Goal: Information Seeking & Learning: Compare options

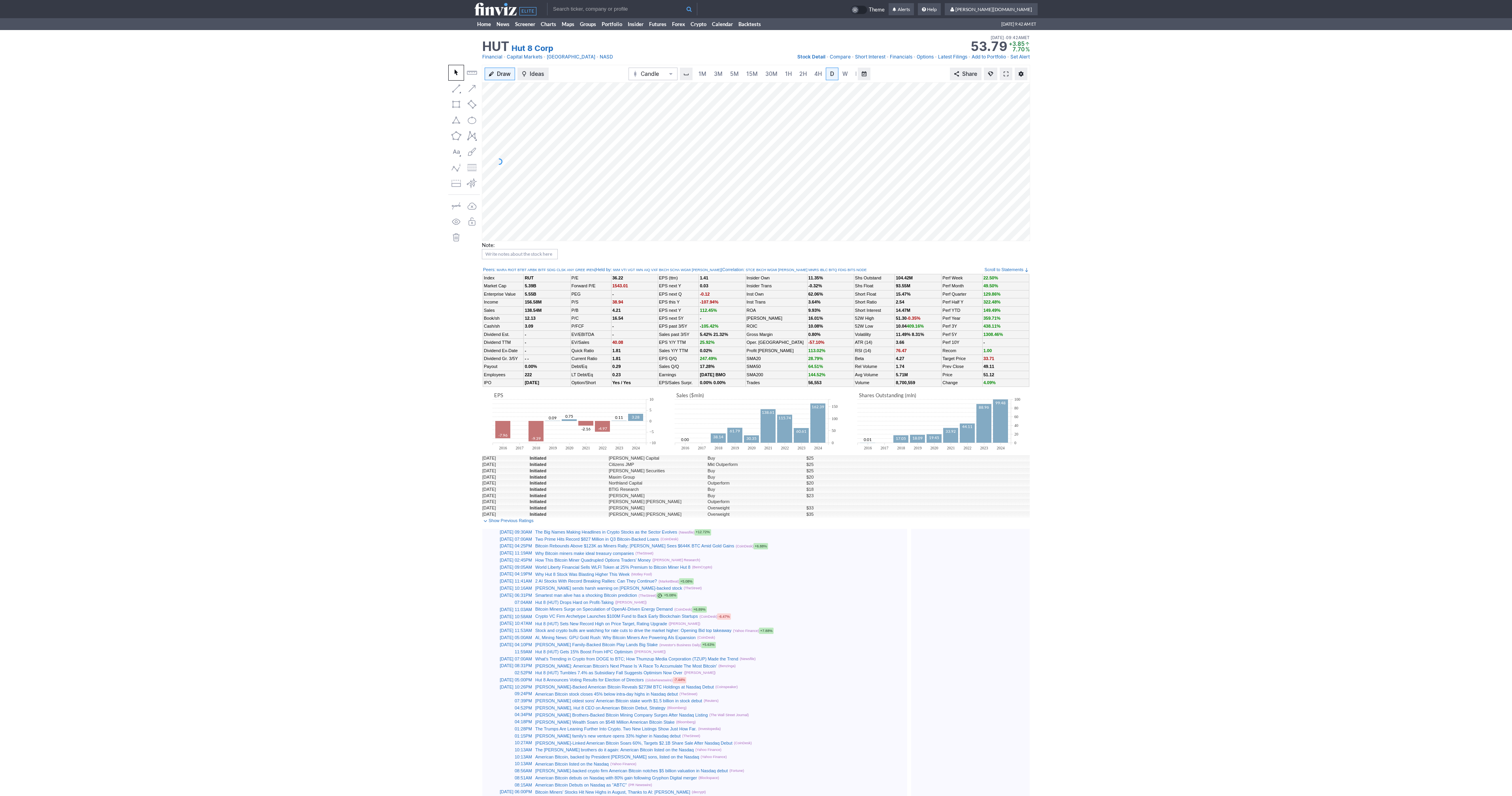
scroll to position [0, 8]
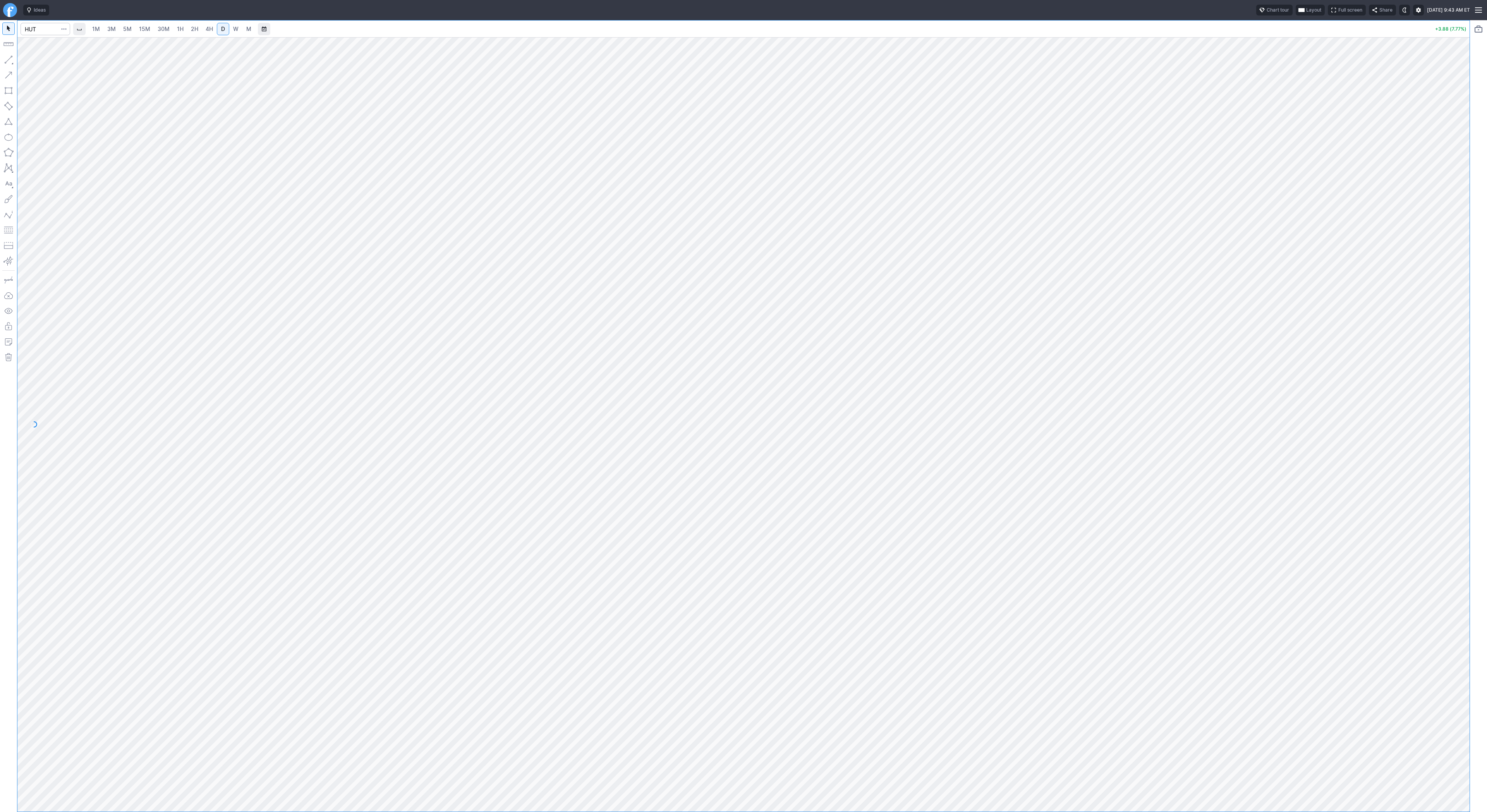
click at [780, 152] on div at bounding box center [744, 416] width 1452 height 791
click at [117, 28] on link "3M" at bounding box center [111, 29] width 16 height 12
click at [140, 29] on span "15M" at bounding box center [144, 28] width 11 height 6
click at [170, 31] on link "30M" at bounding box center [163, 29] width 19 height 12
click at [188, 30] on link "2H" at bounding box center [195, 29] width 14 height 12
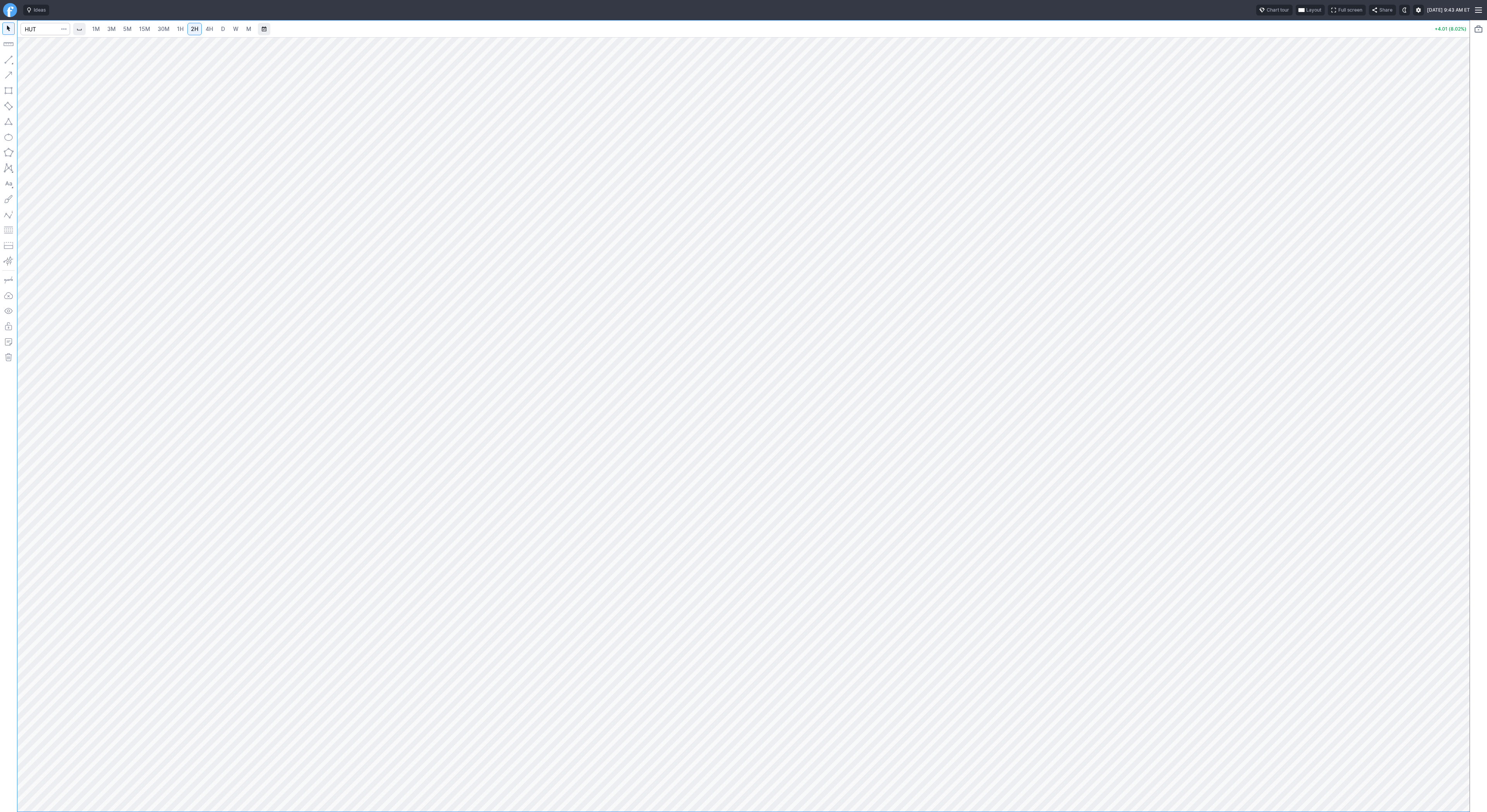
click at [202, 29] on link "4H" at bounding box center [209, 29] width 14 height 12
click at [38, 61] on span "Line" at bounding box center [45, 61] width 31 height 8
click at [6, 55] on button "button" at bounding box center [8, 59] width 12 height 12
click at [46, 58] on span "Line" at bounding box center [45, 61] width 31 height 8
click at [36, 32] on input "Search" at bounding box center [46, 29] width 50 height 12
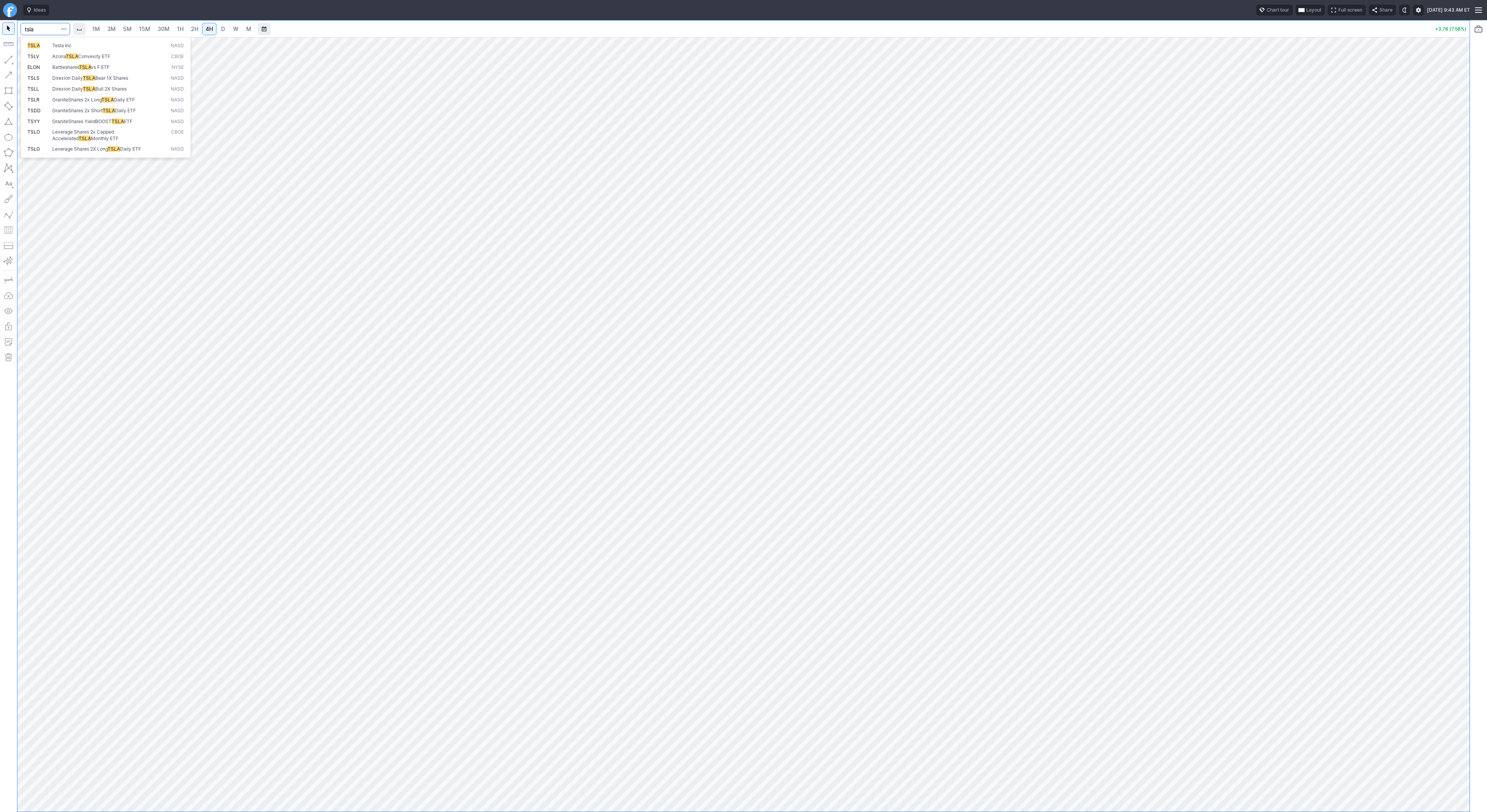
type input "tsla"
click at [111, 32] on span "3M" at bounding box center [111, 29] width 9 height 8
click at [145, 32] on span "15M" at bounding box center [144, 28] width 11 height 6
click at [162, 31] on span "30M" at bounding box center [163, 28] width 12 height 6
click at [42, 29] on input "Search" at bounding box center [46, 29] width 50 height 12
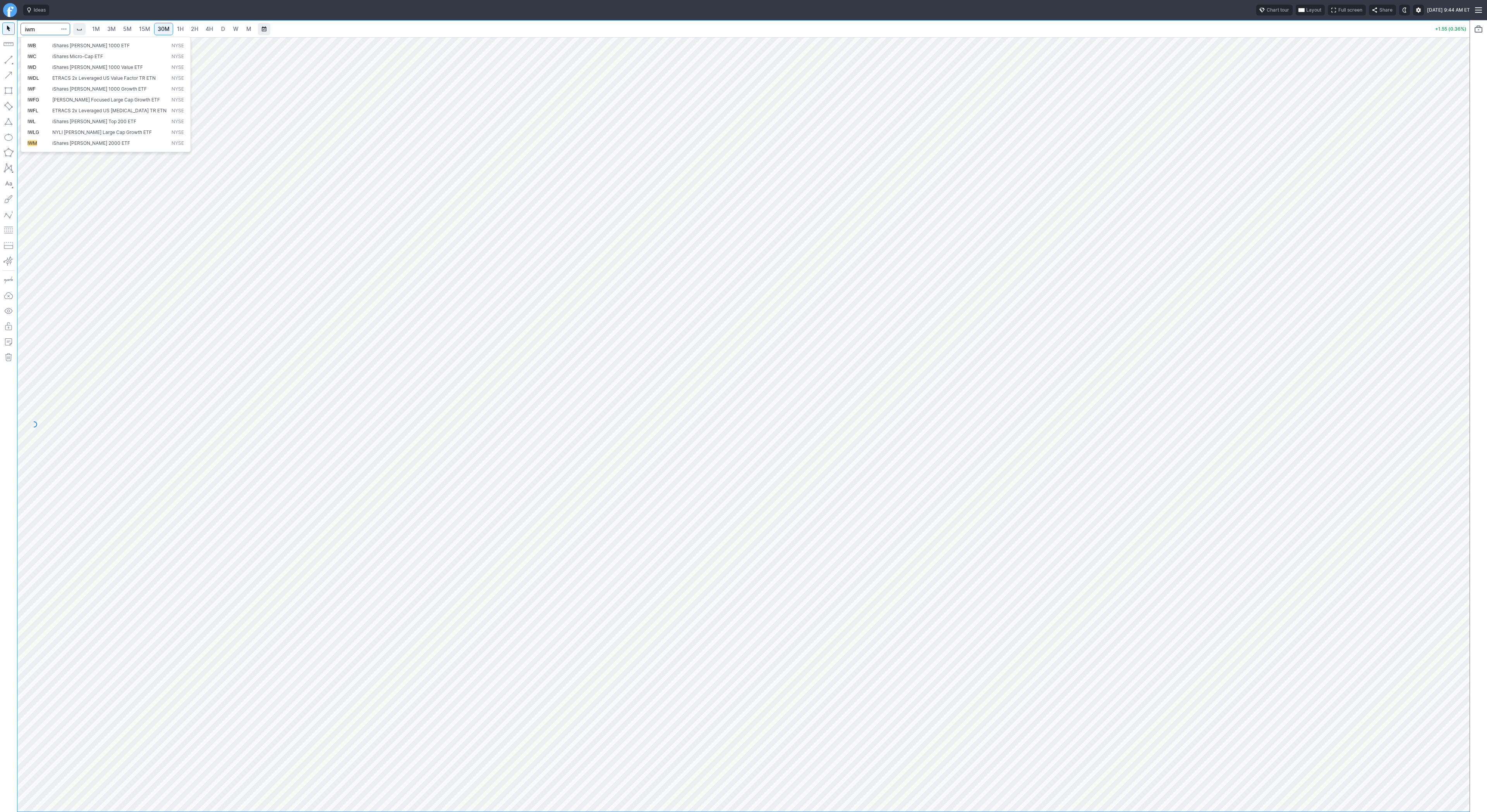
type input "iwm"
click at [12, 62] on button "button" at bounding box center [8, 59] width 12 height 12
click at [12, 59] on button "button" at bounding box center [8, 59] width 12 height 12
click at [36, 62] on span "Line" at bounding box center [45, 61] width 31 height 8
drag, startPoint x: 38, startPoint y: 61, endPoint x: 54, endPoint y: 74, distance: 20.6
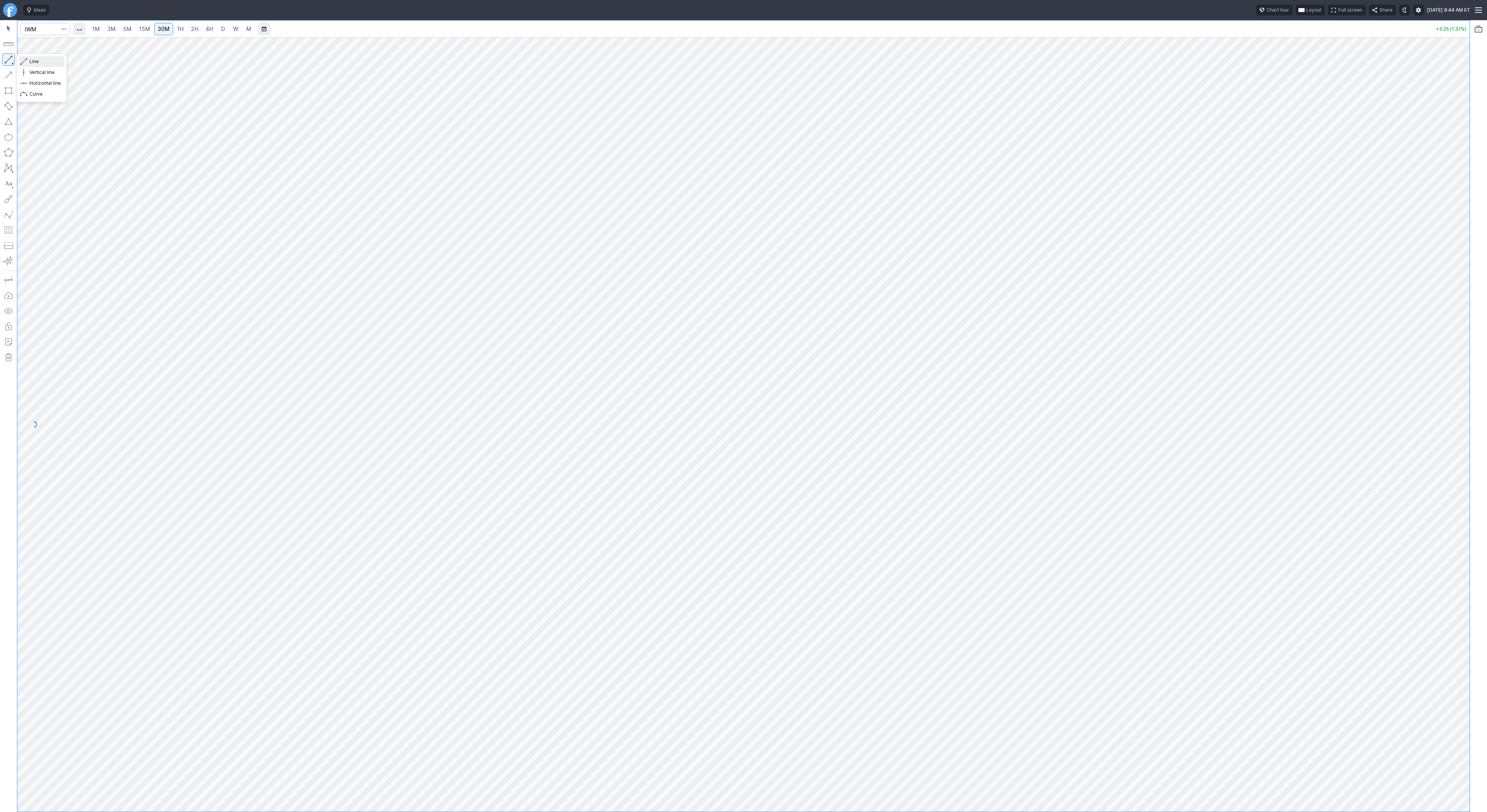
click at [38, 61] on span "Line" at bounding box center [45, 61] width 31 height 8
click at [116, 31] on link "3M" at bounding box center [111, 29] width 16 height 12
click at [221, 30] on span "D" at bounding box center [223, 28] width 4 height 6
click at [181, 29] on span "1H" at bounding box center [180, 28] width 6 height 6
click at [8, 60] on button "button" at bounding box center [8, 59] width 12 height 12
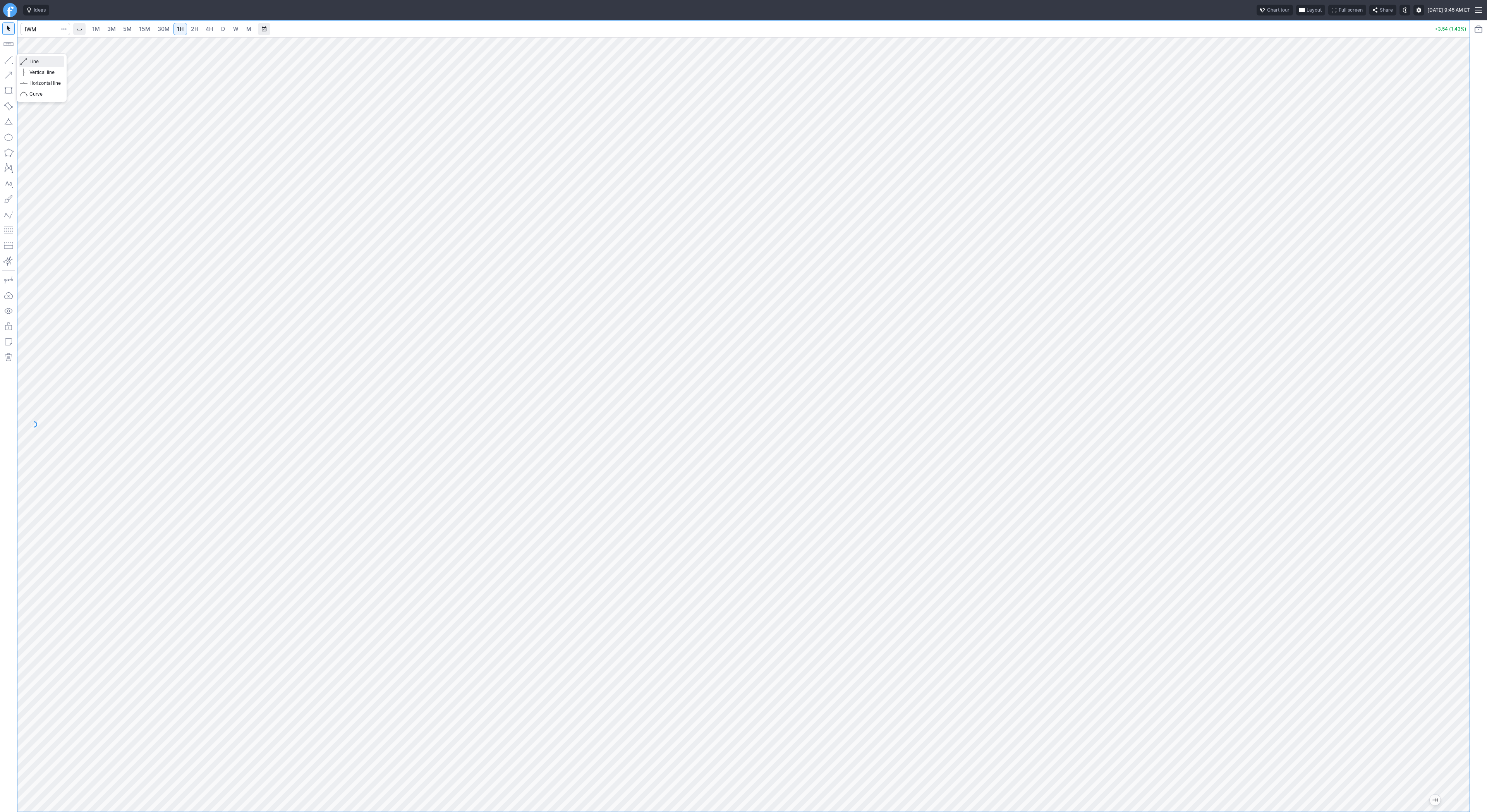
click at [33, 59] on span "Line" at bounding box center [45, 61] width 31 height 8
click at [44, 32] on input "Search" at bounding box center [46, 29] width 50 height 12
type input "vxx"
click at [43, 42] on span "VXX" at bounding box center [40, 48] width 25 height 13
click at [36, 33] on input "Search" at bounding box center [46, 29] width 50 height 12
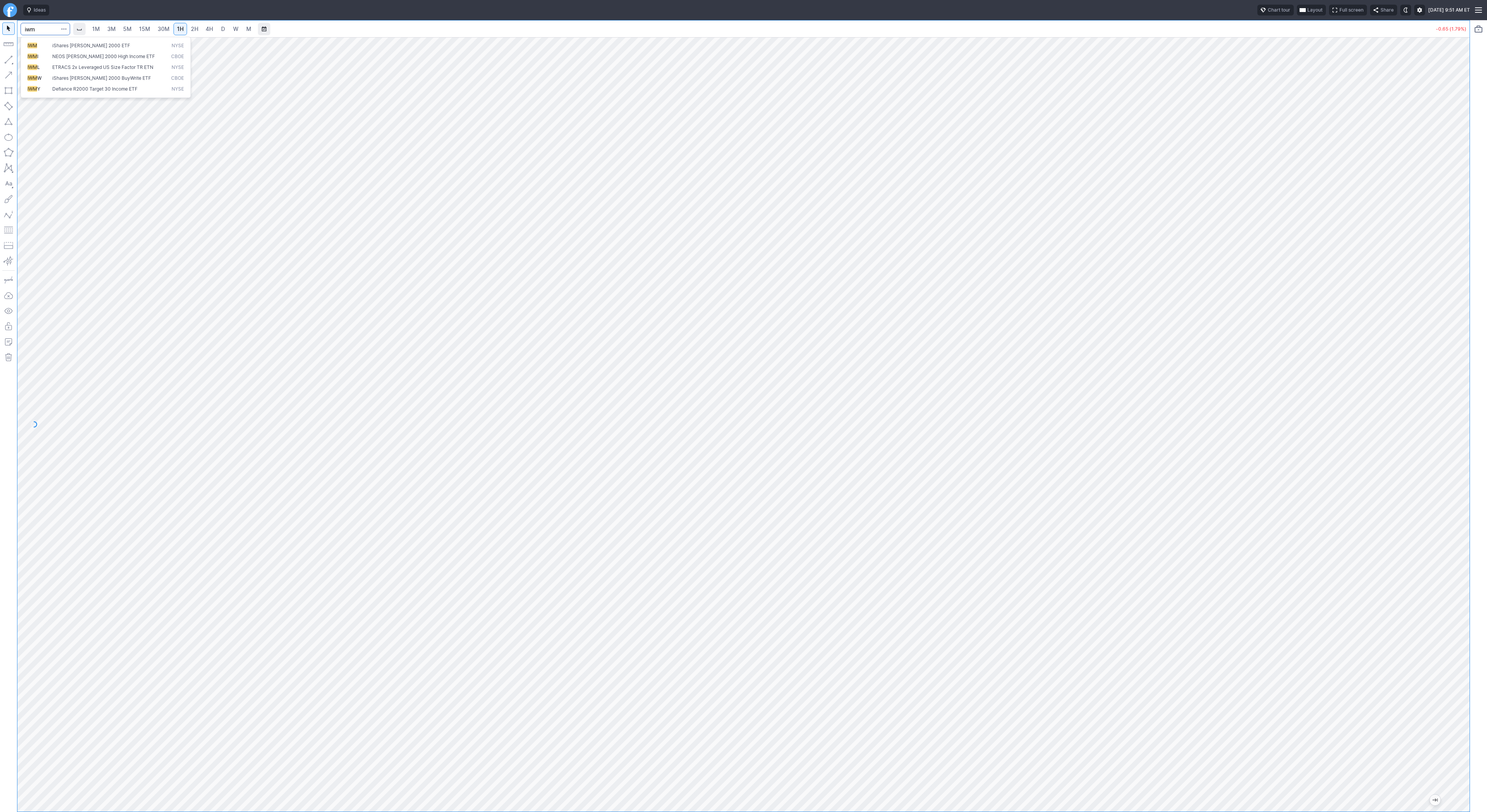
type input "iwm"
click at [40, 30] on input "Search" at bounding box center [46, 29] width 50 height 12
type input "w"
click at [44, 25] on input "Search" at bounding box center [46, 29] width 50 height 12
type input "spy"
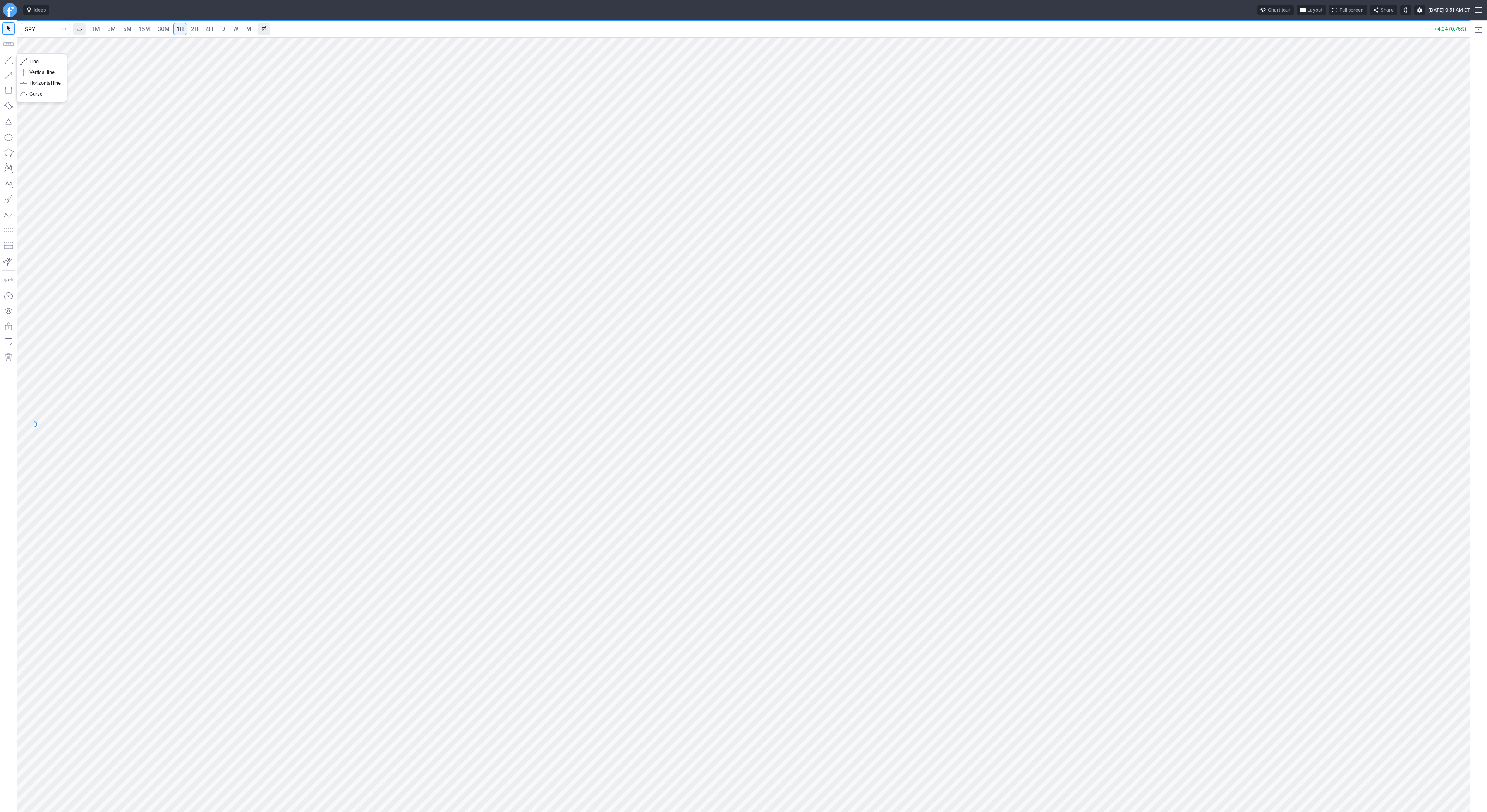
click at [6, 57] on button "button" at bounding box center [8, 59] width 12 height 12
drag, startPoint x: 30, startPoint y: 59, endPoint x: 52, endPoint y: 76, distance: 27.8
click at [31, 60] on span "Line" at bounding box center [45, 61] width 31 height 8
click at [118, 29] on link "3M" at bounding box center [111, 29] width 16 height 12
click at [151, 28] on link "15M" at bounding box center [145, 29] width 18 height 12
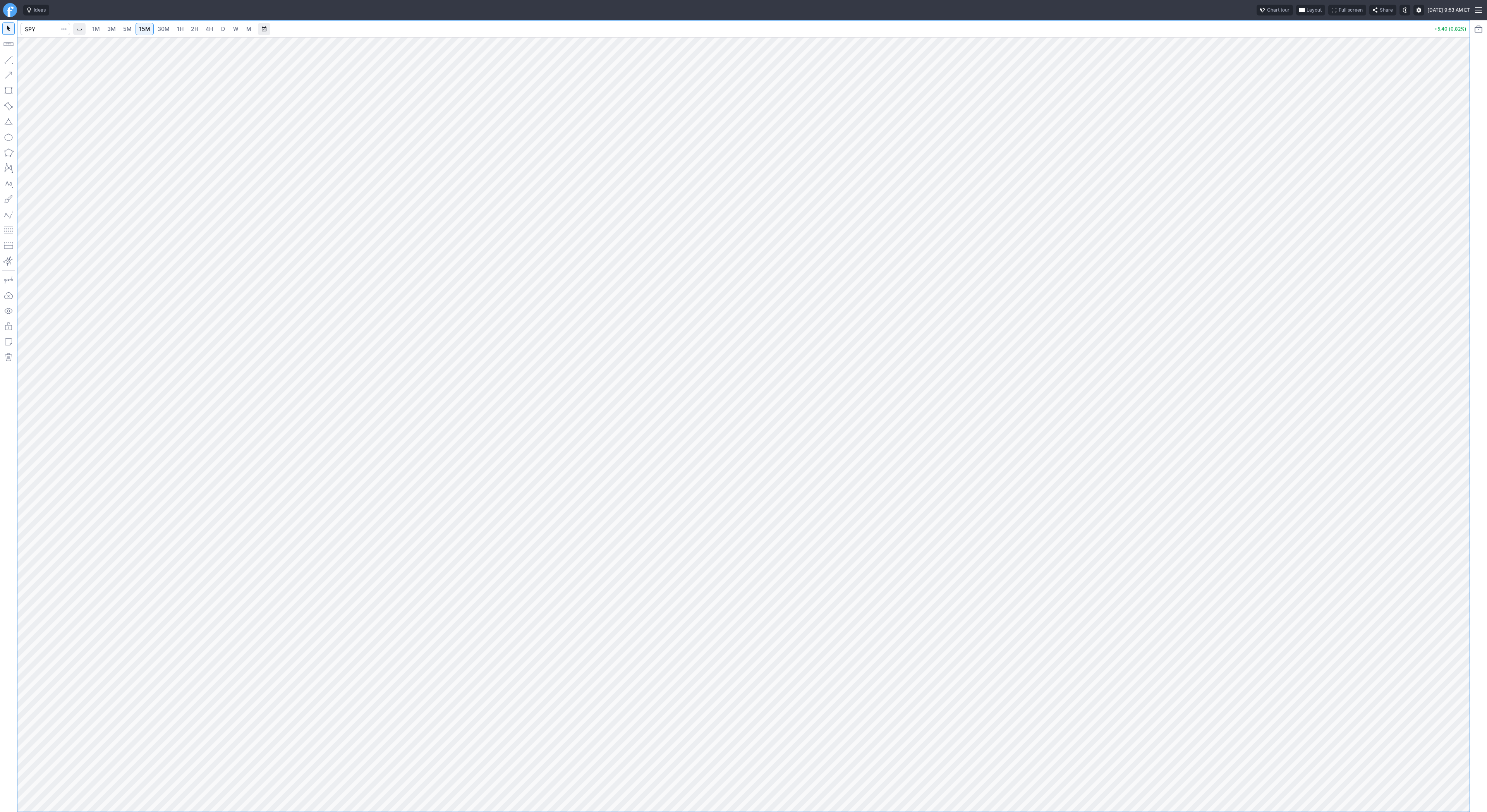
click at [206, 27] on span "4H" at bounding box center [209, 28] width 8 height 6
click at [196, 28] on span "2H" at bounding box center [195, 28] width 8 height 6
click at [31, 31] on input "Search" at bounding box center [46, 29] width 50 height 12
type input "iwm"
click at [38, 62] on span "Line" at bounding box center [45, 61] width 31 height 8
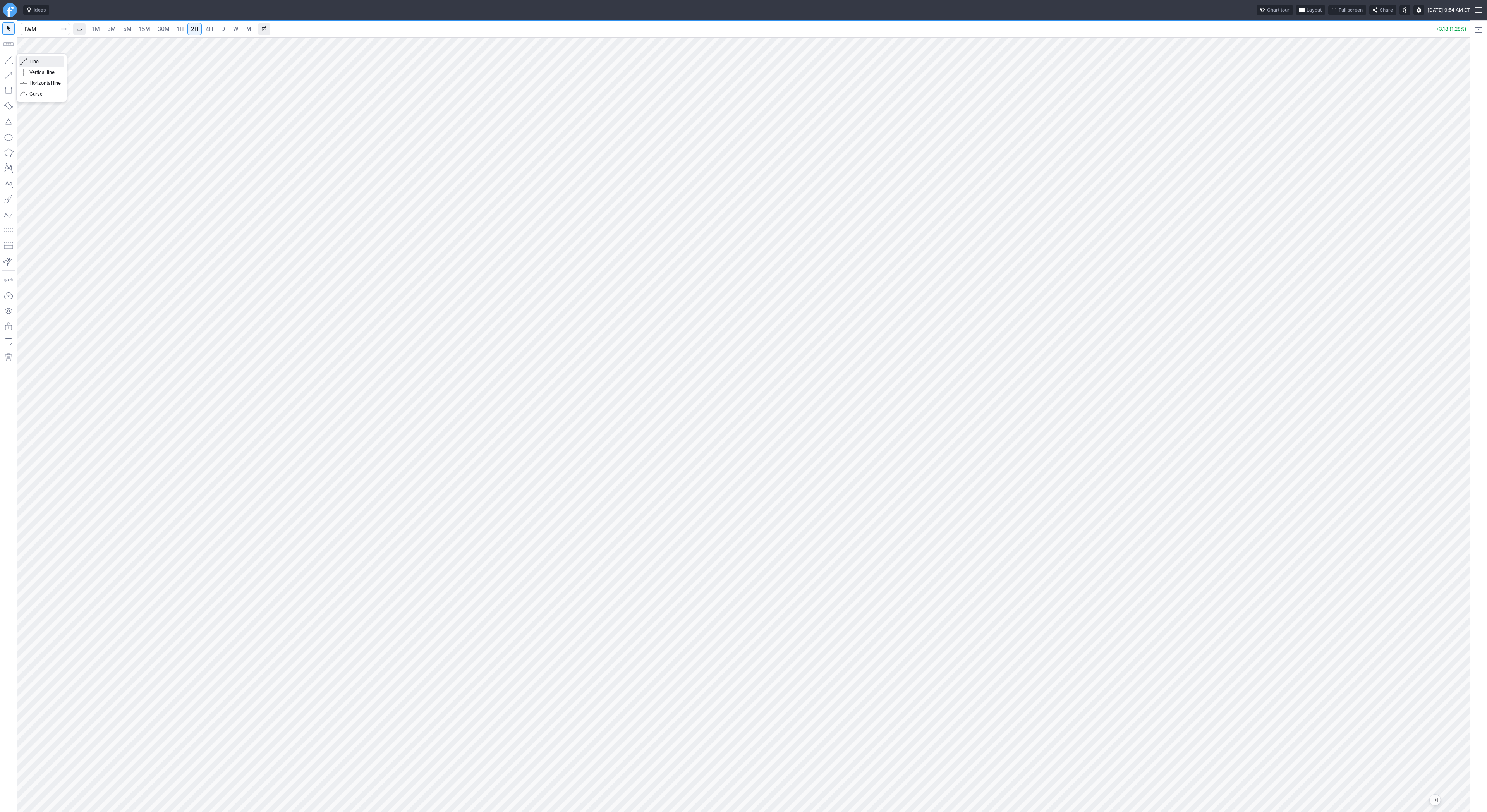
click at [33, 61] on span "Line" at bounding box center [45, 61] width 31 height 8
click at [104, 27] on link "3M" at bounding box center [111, 29] width 16 height 12
click at [46, 28] on input "Search" at bounding box center [46, 29] width 50 height 12
type input "soxs"
click at [39, 27] on input "Search" at bounding box center [46, 29] width 50 height 12
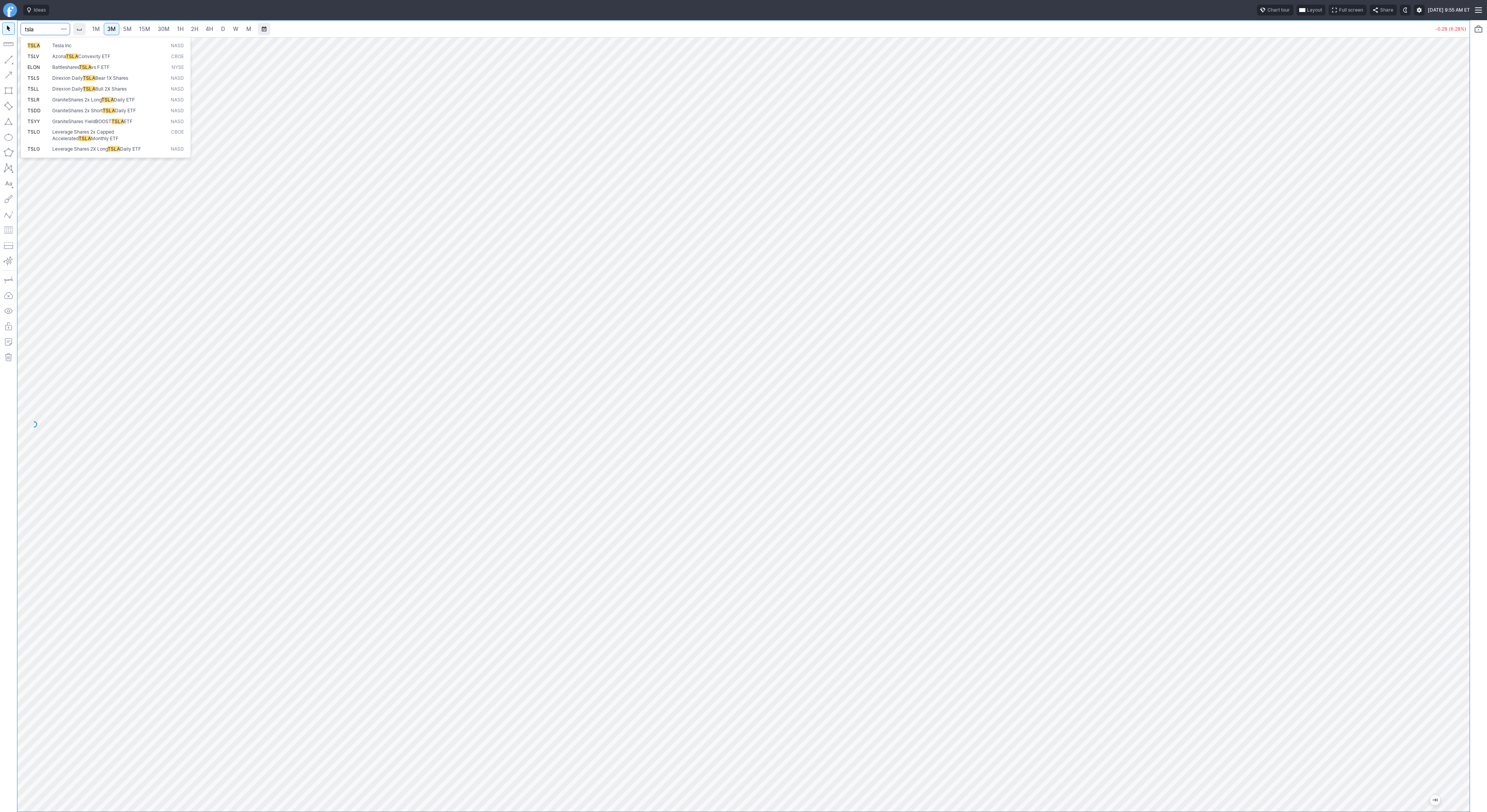
type input "tsla"
click at [177, 31] on span "1H" at bounding box center [180, 28] width 6 height 6
click at [31, 63] on span "Line" at bounding box center [45, 61] width 31 height 8
click at [6, 58] on button "button" at bounding box center [8, 59] width 12 height 12
click at [107, 32] on span "3M" at bounding box center [111, 29] width 9 height 8
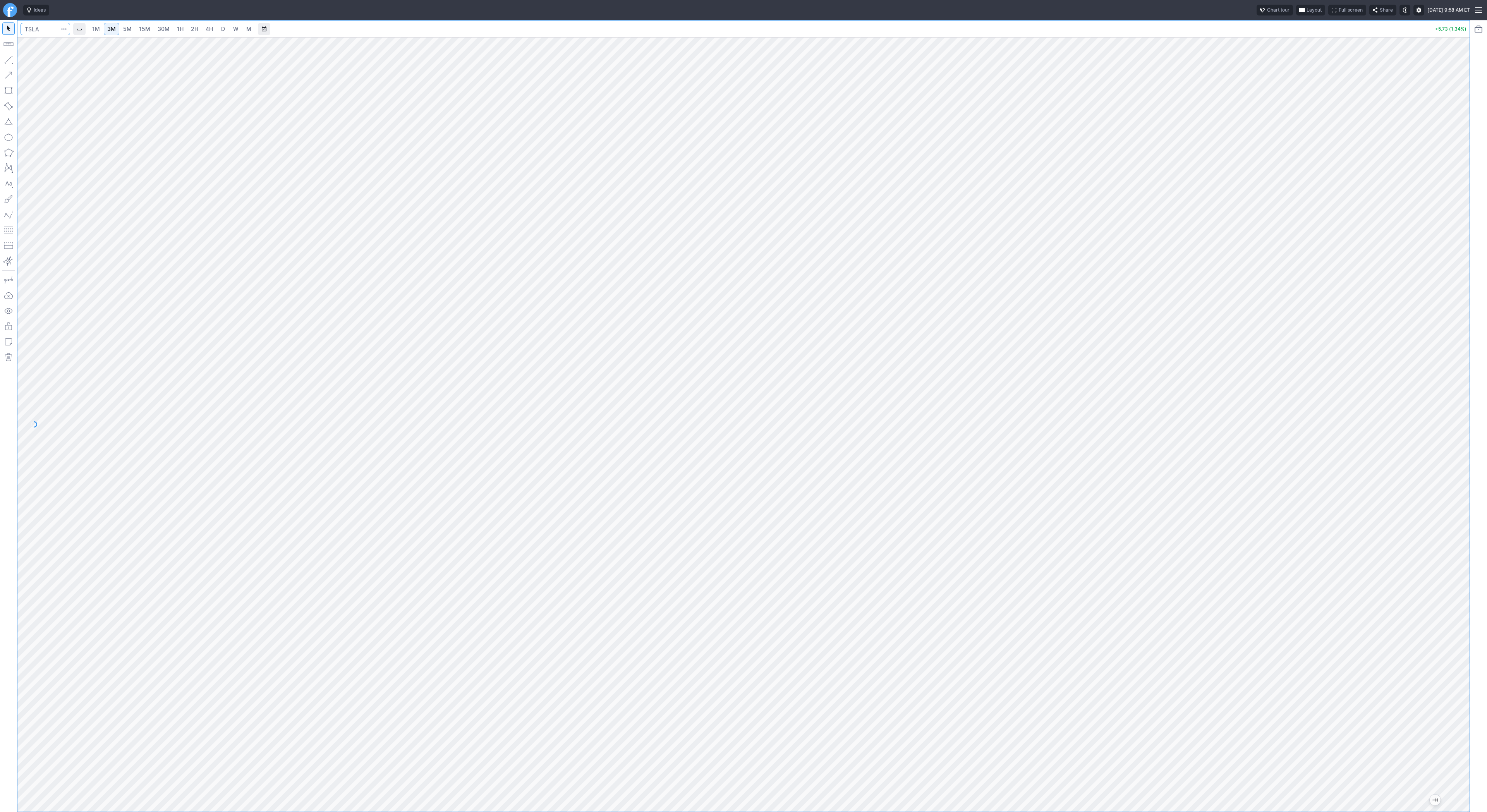
click at [38, 29] on input "Search" at bounding box center [46, 29] width 50 height 12
type input "amd"
click at [218, 30] on link "D" at bounding box center [223, 29] width 12 height 12
click at [8, 58] on button "button" at bounding box center [8, 59] width 12 height 12
click at [9, 57] on button "button" at bounding box center [8, 59] width 12 height 12
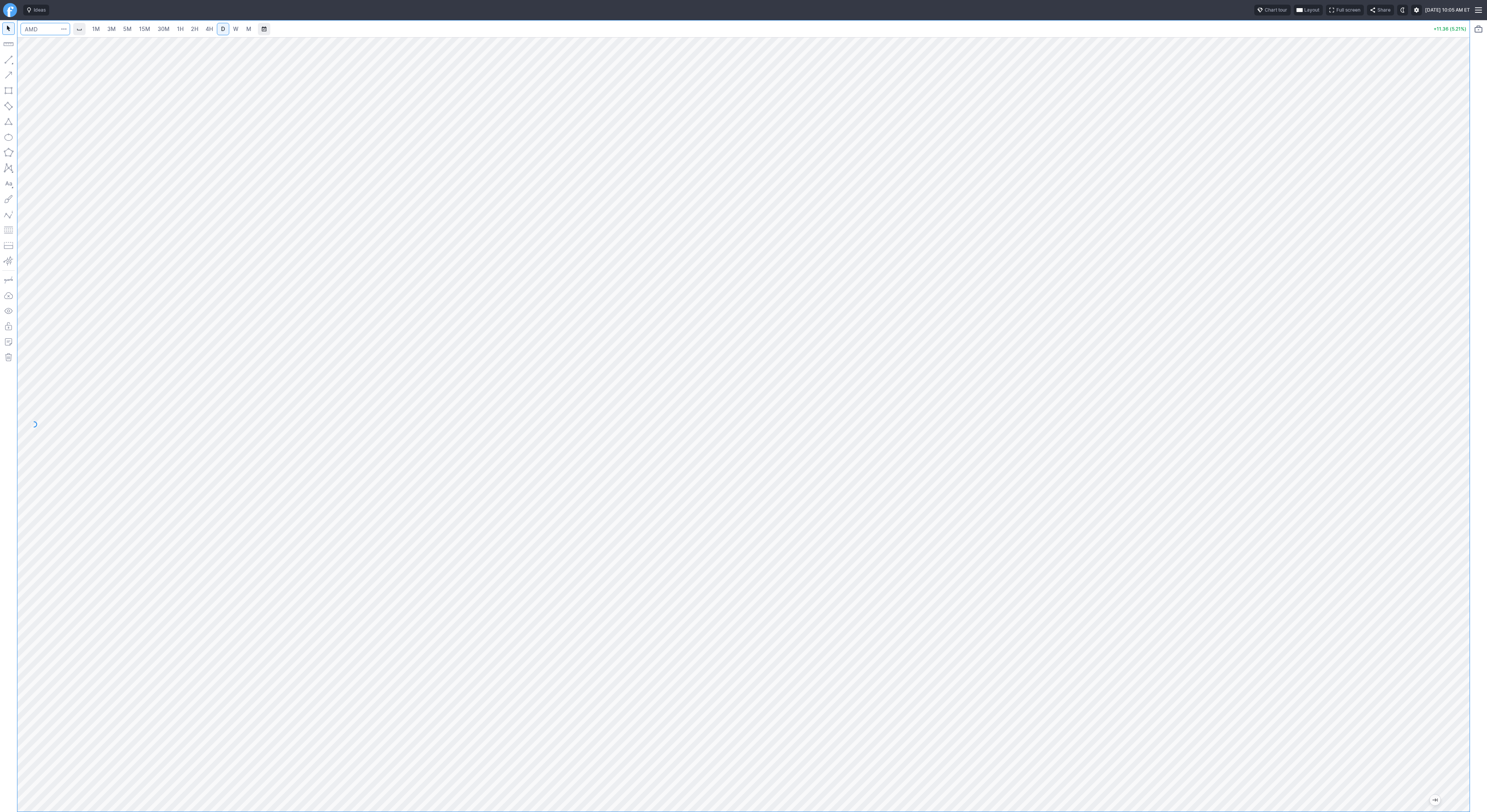
click at [44, 32] on input "Search" at bounding box center [46, 29] width 50 height 12
type input "hut"
drag, startPoint x: 10, startPoint y: 61, endPoint x: 14, endPoint y: 81, distance: 20.4
click at [9, 62] on button "button" at bounding box center [8, 59] width 12 height 12
click at [24, 63] on span "button" at bounding box center [25, 61] width 5 height 11
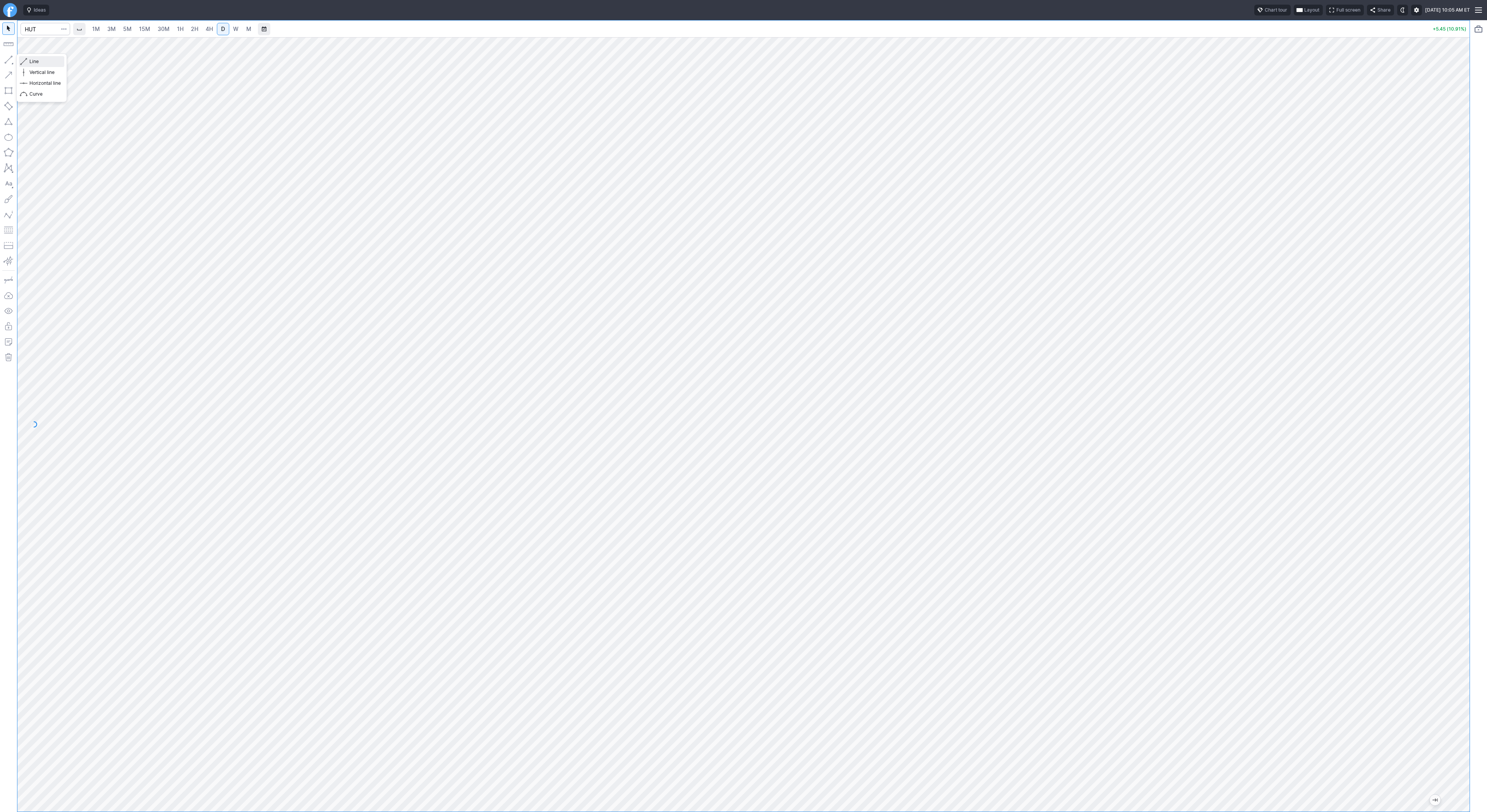
click at [33, 59] on span "Line" at bounding box center [45, 61] width 31 height 8
click at [35, 61] on span "Line" at bounding box center [45, 61] width 31 height 8
click at [31, 61] on span "Line" at bounding box center [45, 61] width 31 height 8
click at [44, 32] on input "Search" at bounding box center [46, 29] width 50 height 12
click at [36, 31] on input "Search" at bounding box center [46, 29] width 50 height 12
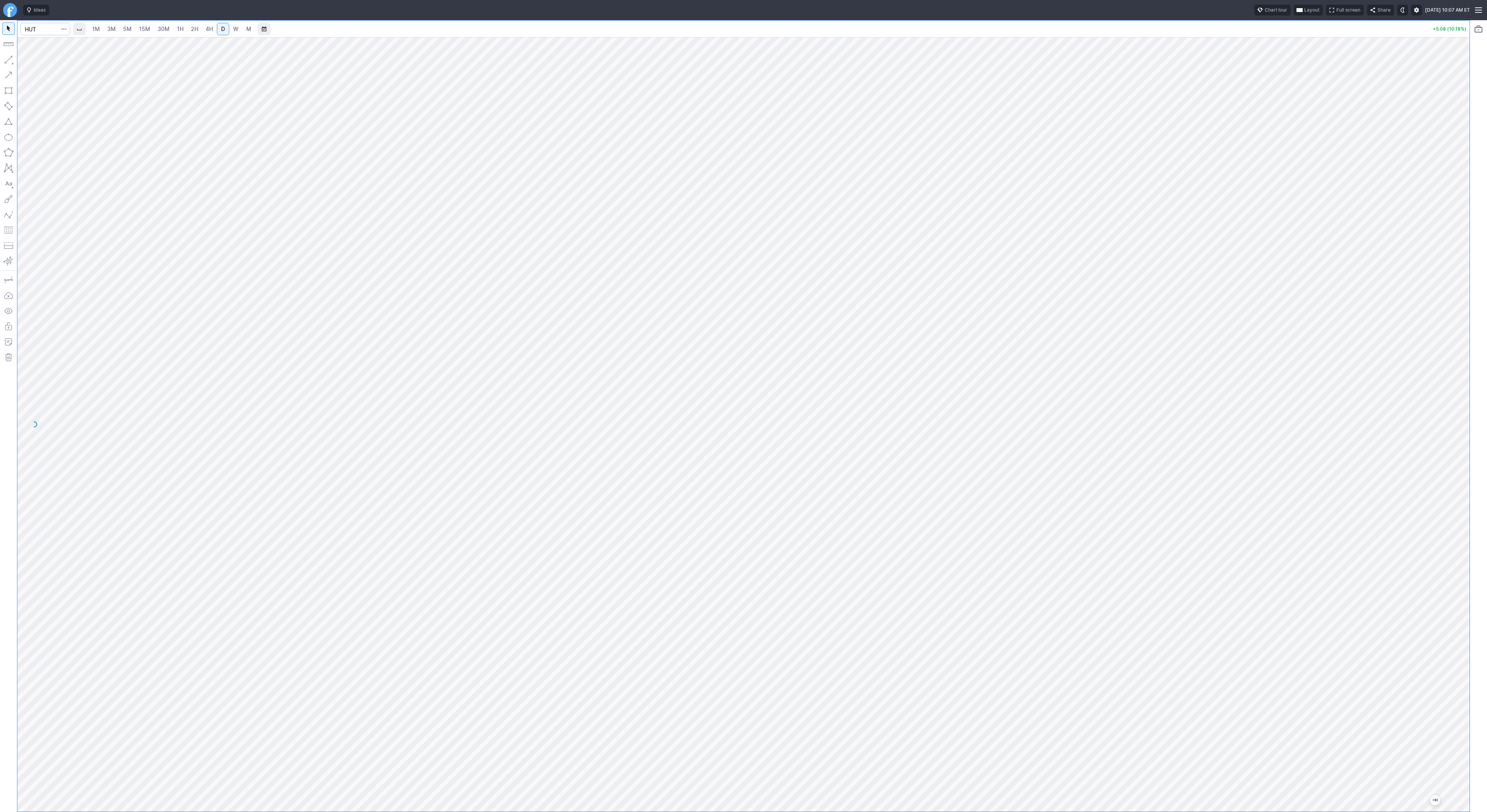
click at [12, 59] on button "button" at bounding box center [8, 59] width 12 height 12
click at [9, 57] on button "button" at bounding box center [8, 59] width 12 height 12
click at [46, 25] on input "Search" at bounding box center [46, 29] width 50 height 12
type input "soxs"
click at [121, 28] on link "5M" at bounding box center [127, 29] width 16 height 12
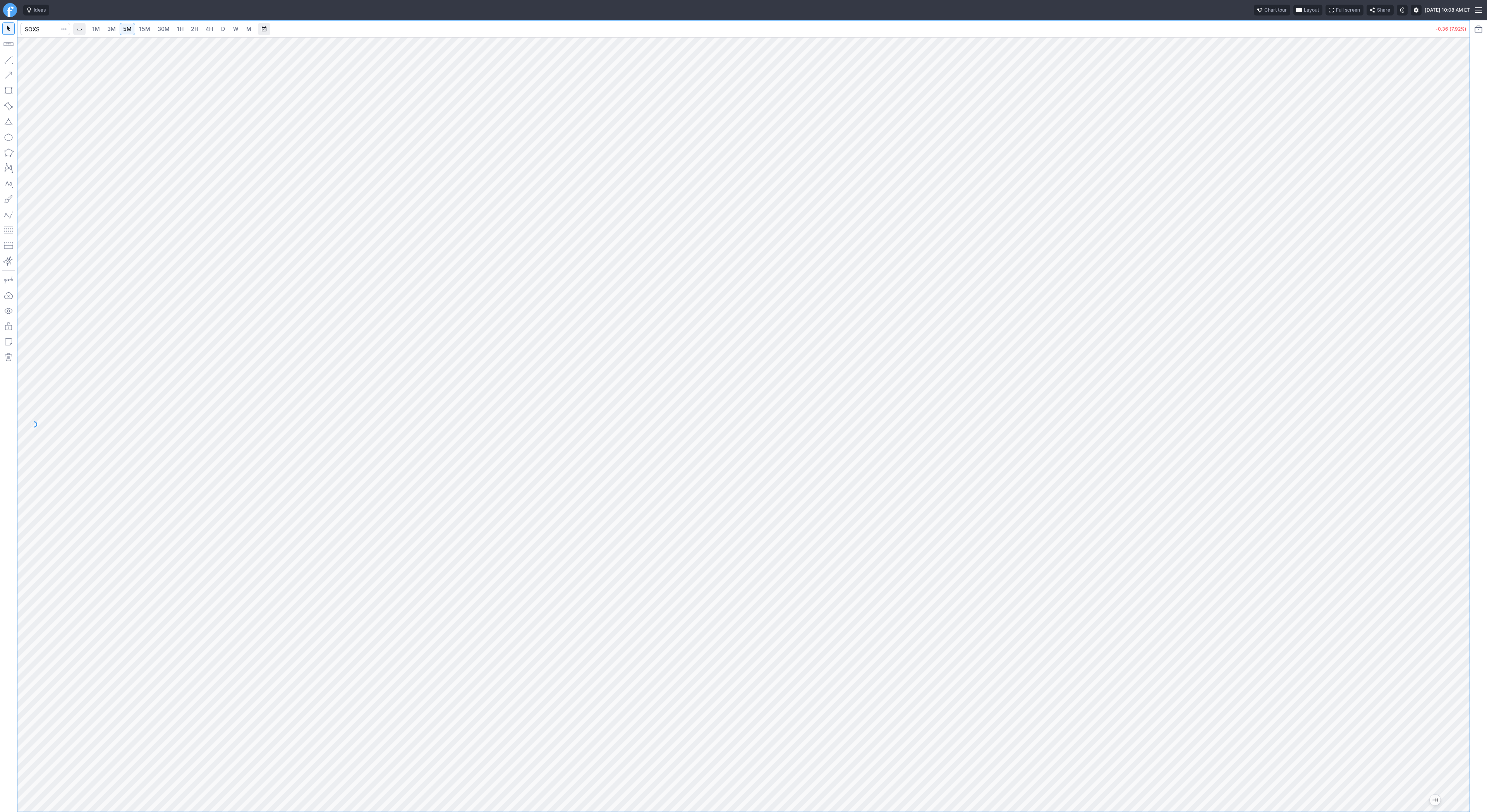
click at [181, 31] on span "1H" at bounding box center [180, 28] width 6 height 6
click at [42, 27] on input "Search" at bounding box center [46, 29] width 50 height 12
type input "soxl"
click at [29, 61] on span "Line" at bounding box center [45, 61] width 31 height 8
click at [10, 59] on button "button" at bounding box center [8, 59] width 12 height 12
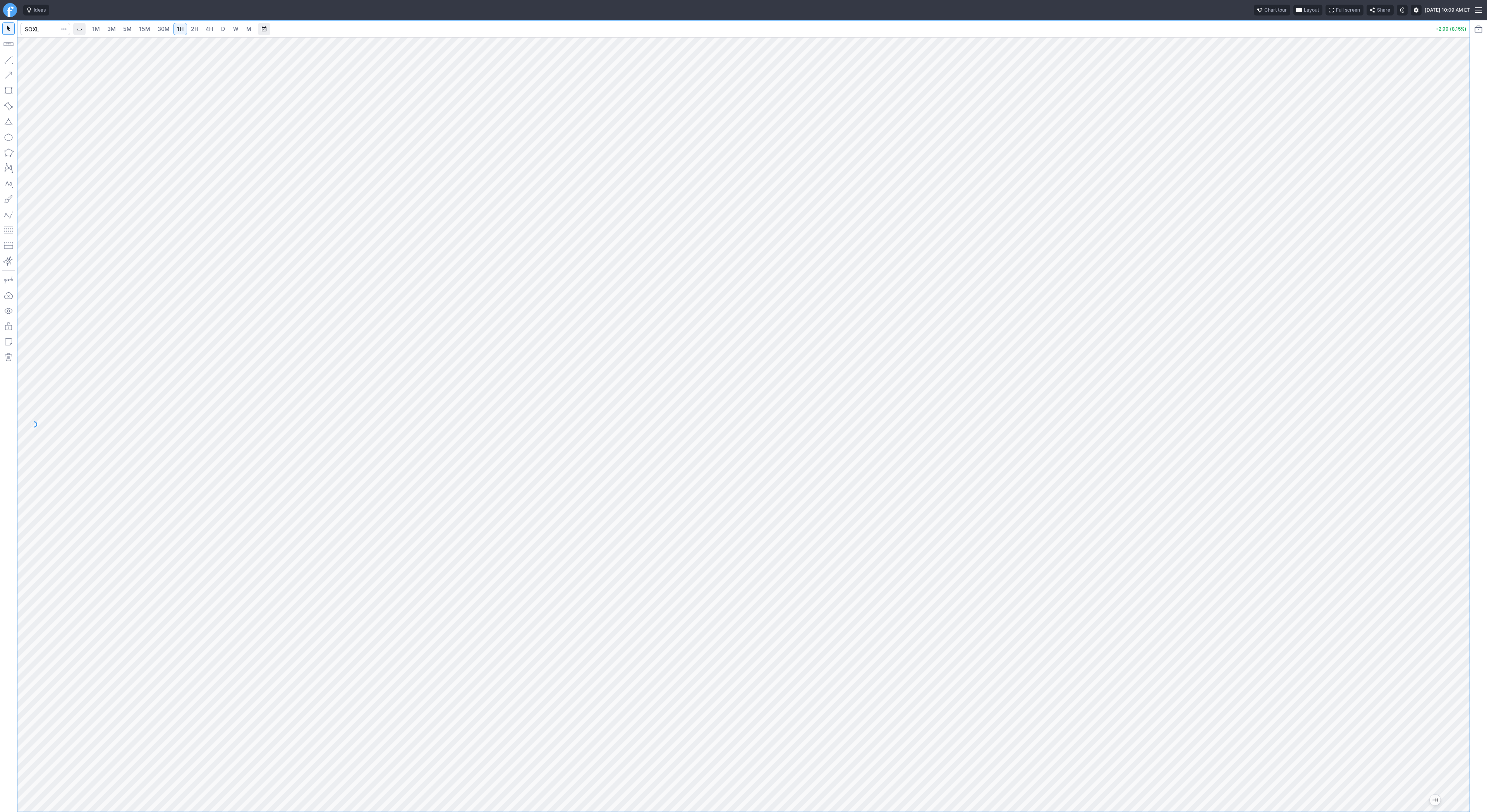
click at [116, 29] on link "3M" at bounding box center [111, 29] width 16 height 12
click at [24, 29] on input "Search" at bounding box center [46, 29] width 50 height 12
type input "soxs"
click at [143, 28] on span "15M" at bounding box center [144, 28] width 11 height 6
click at [159, 29] on span "30M" at bounding box center [163, 28] width 12 height 6
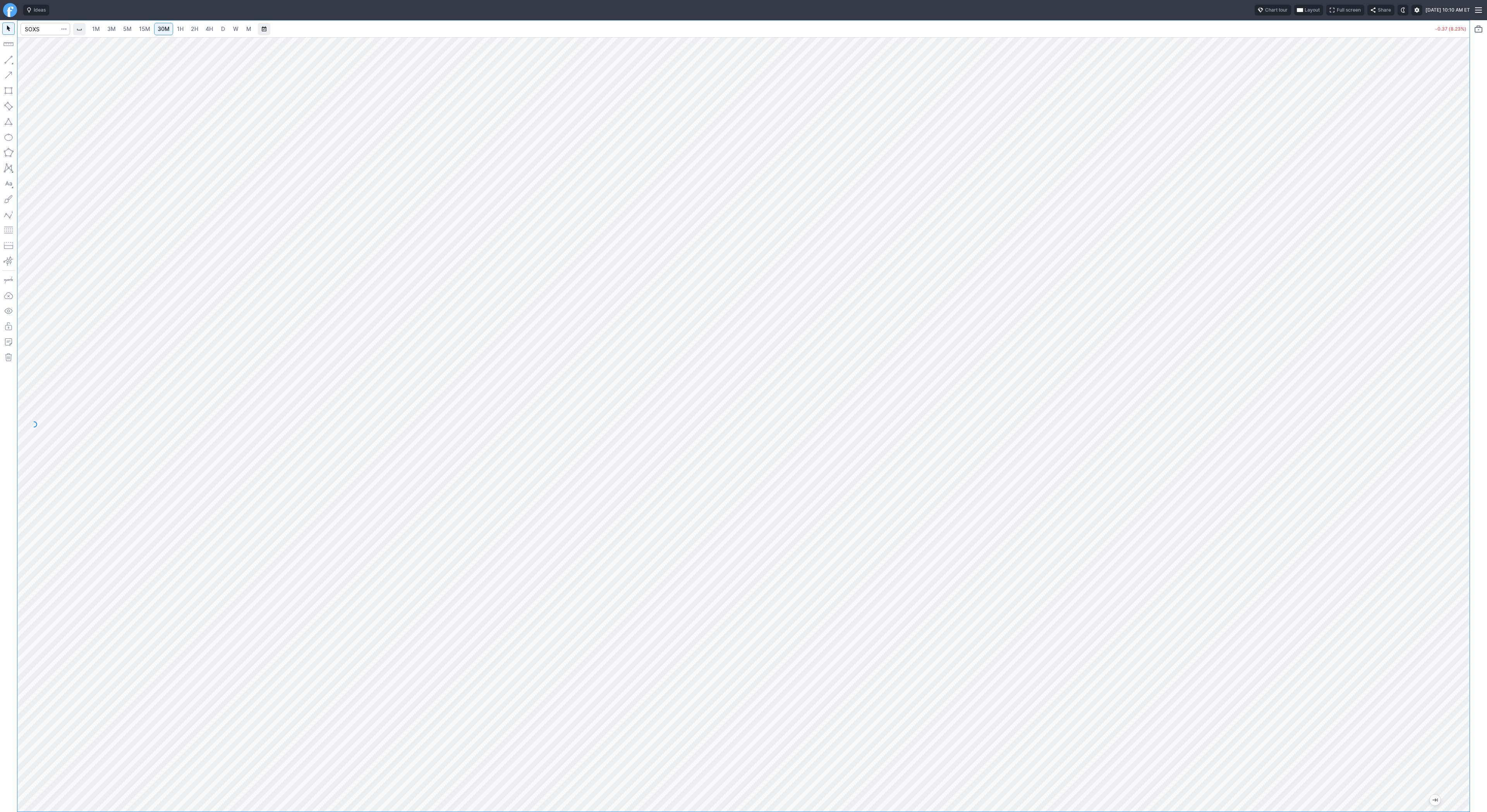
click at [183, 28] on link "1H" at bounding box center [180, 29] width 13 height 12
click at [9, 57] on button "button" at bounding box center [8, 59] width 12 height 12
drag, startPoint x: 11, startPoint y: 62, endPoint x: 20, endPoint y: 84, distance: 23.8
click at [11, 62] on button "button" at bounding box center [8, 59] width 12 height 12
click at [39, 29] on input "Search" at bounding box center [46, 29] width 50 height 12
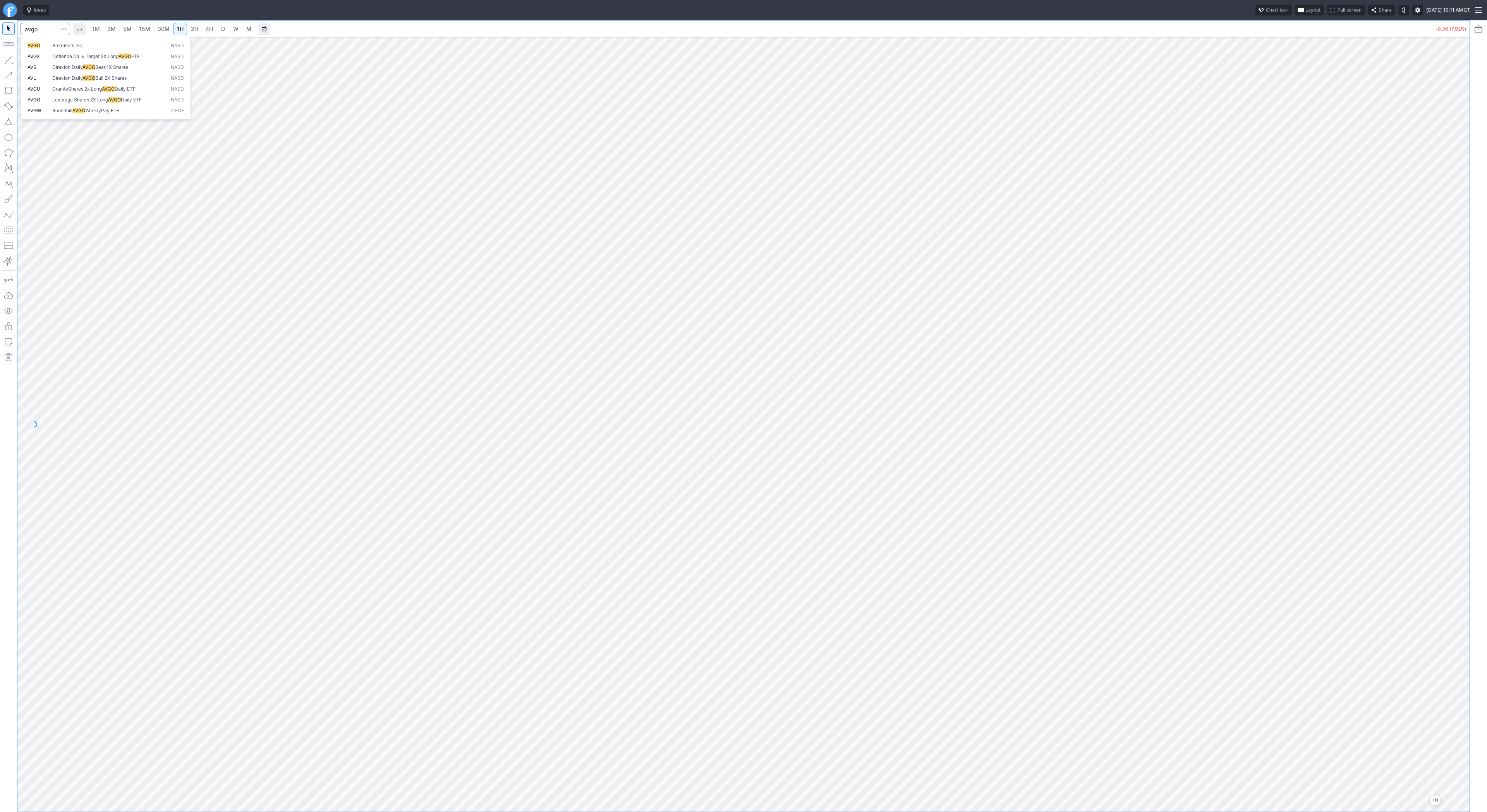
type input "avgo"
click at [193, 28] on span "2H" at bounding box center [195, 28] width 8 height 6
click at [9, 58] on button "button" at bounding box center [8, 59] width 12 height 12
click at [51, 62] on span "Line" at bounding box center [45, 61] width 31 height 8
click at [45, 33] on input "Search" at bounding box center [46, 29] width 50 height 12
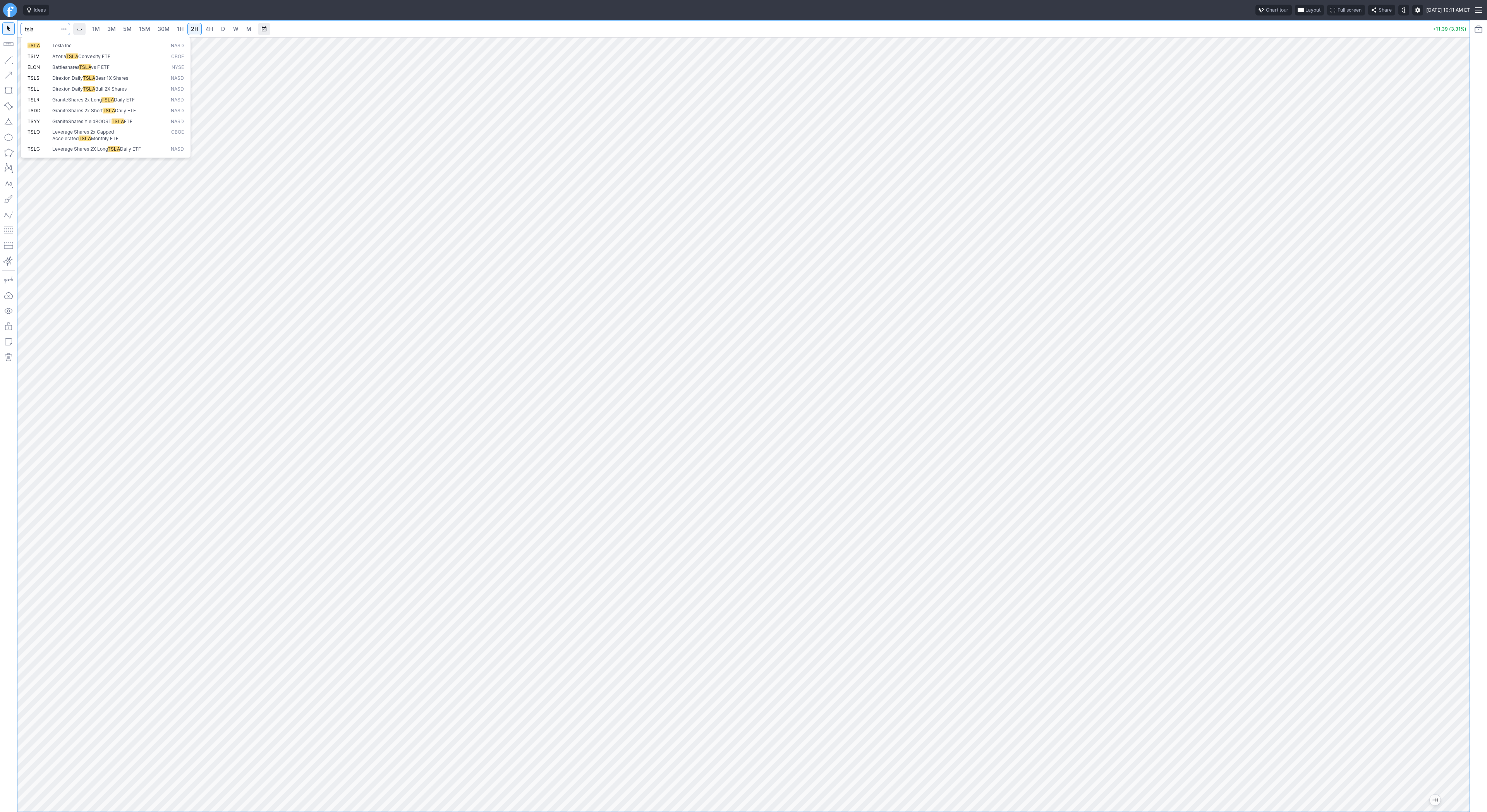
type input "tsla"
click at [13, 59] on button "button" at bounding box center [8, 59] width 12 height 12
click at [5, 58] on button "button" at bounding box center [8, 59] width 12 height 12
click at [111, 32] on span "3M" at bounding box center [111, 28] width 9 height 6
click at [126, 28] on span "5M" at bounding box center [127, 28] width 9 height 6
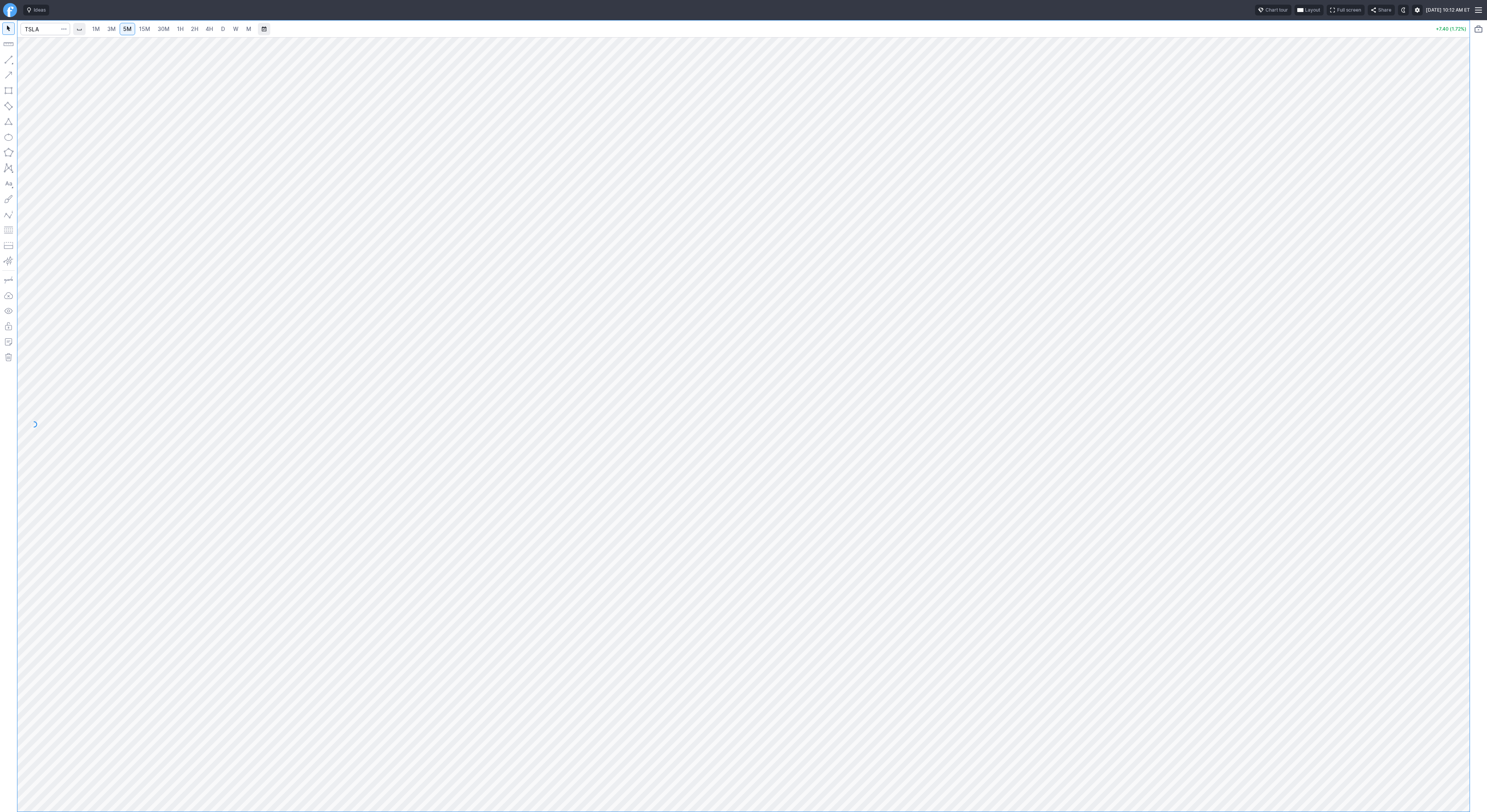
click at [140, 28] on span "15M" at bounding box center [144, 28] width 11 height 6
click at [162, 29] on span "30M" at bounding box center [163, 28] width 12 height 6
click at [182, 31] on link "1H" at bounding box center [180, 29] width 13 height 12
click at [28, 62] on button "Line" at bounding box center [42, 61] width 45 height 11
click at [31, 62] on span "Line" at bounding box center [45, 61] width 31 height 8
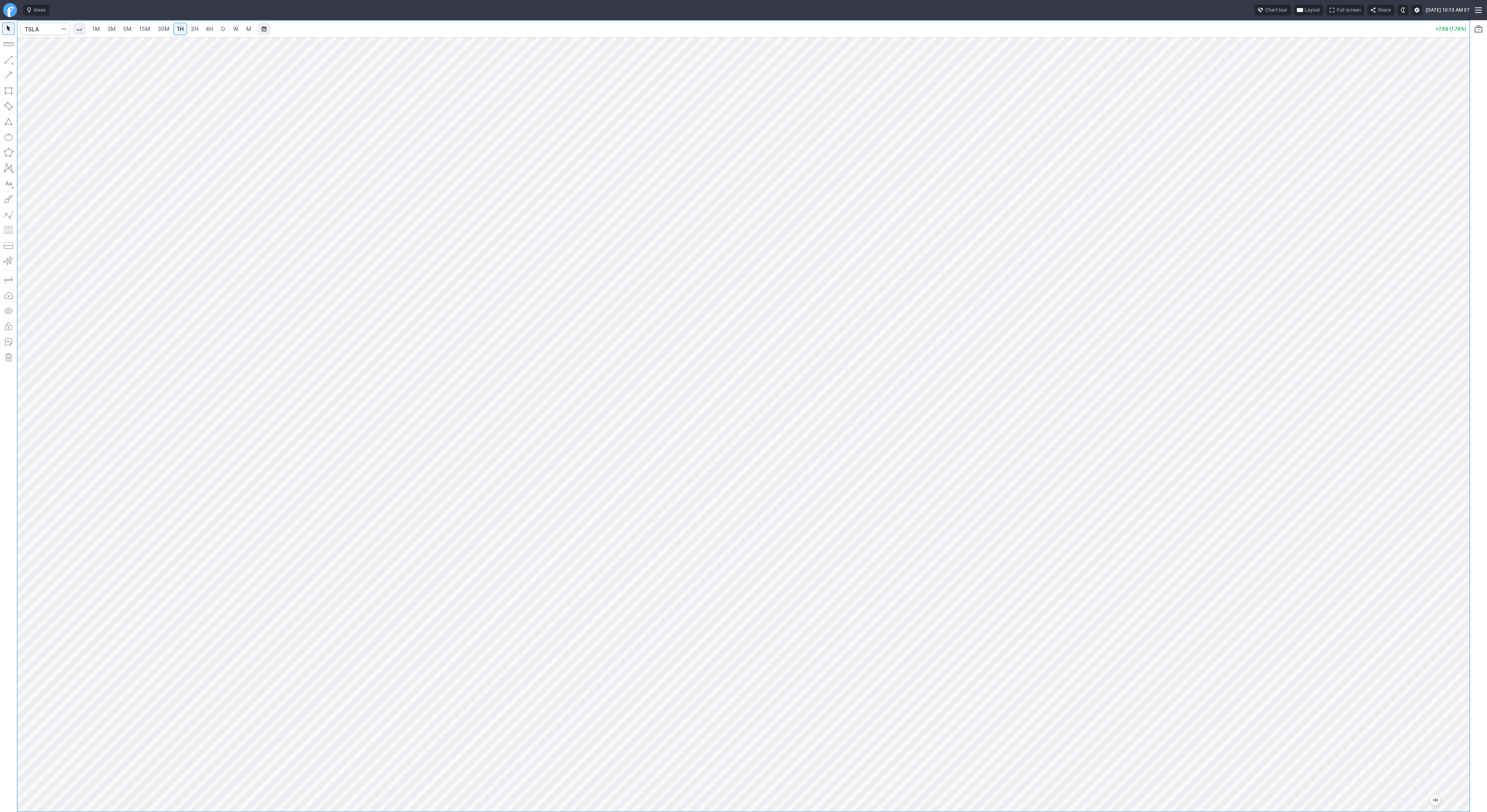
click at [114, 32] on span "3M" at bounding box center [111, 29] width 9 height 8
click at [132, 32] on link "5M" at bounding box center [127, 29] width 16 height 12
click at [152, 33] on link "15M" at bounding box center [145, 29] width 18 height 12
click at [158, 31] on span "30M" at bounding box center [163, 28] width 12 height 6
click at [179, 31] on span "1H" at bounding box center [180, 28] width 6 height 6
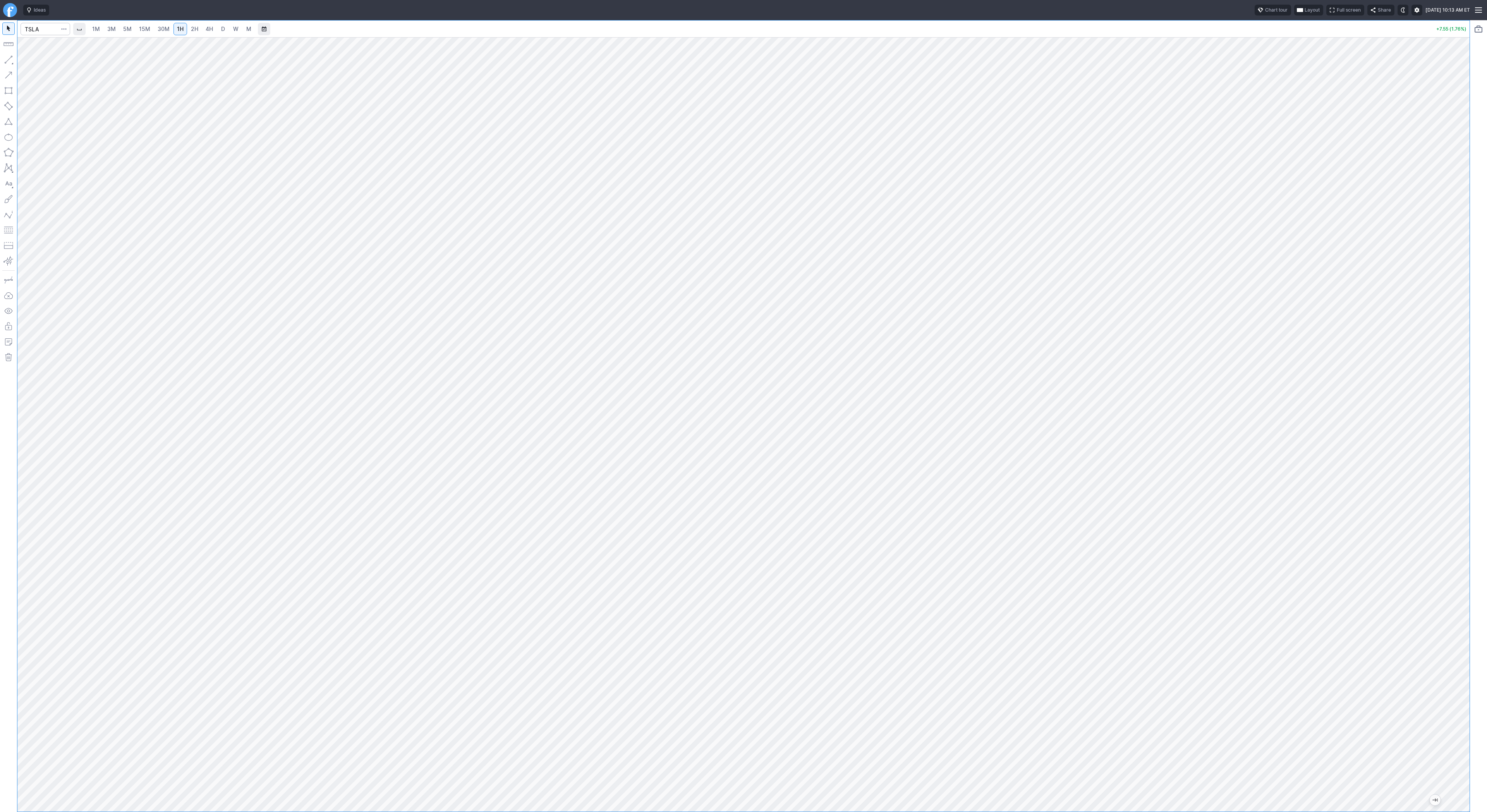
click at [120, 26] on link "5M" at bounding box center [127, 29] width 16 height 12
click at [145, 32] on span "15M" at bounding box center [144, 28] width 11 height 6
click at [165, 33] on link "30M" at bounding box center [163, 29] width 19 height 12
click at [147, 31] on span "15M" at bounding box center [144, 28] width 11 height 6
click at [158, 29] on span "30M" at bounding box center [163, 28] width 12 height 6
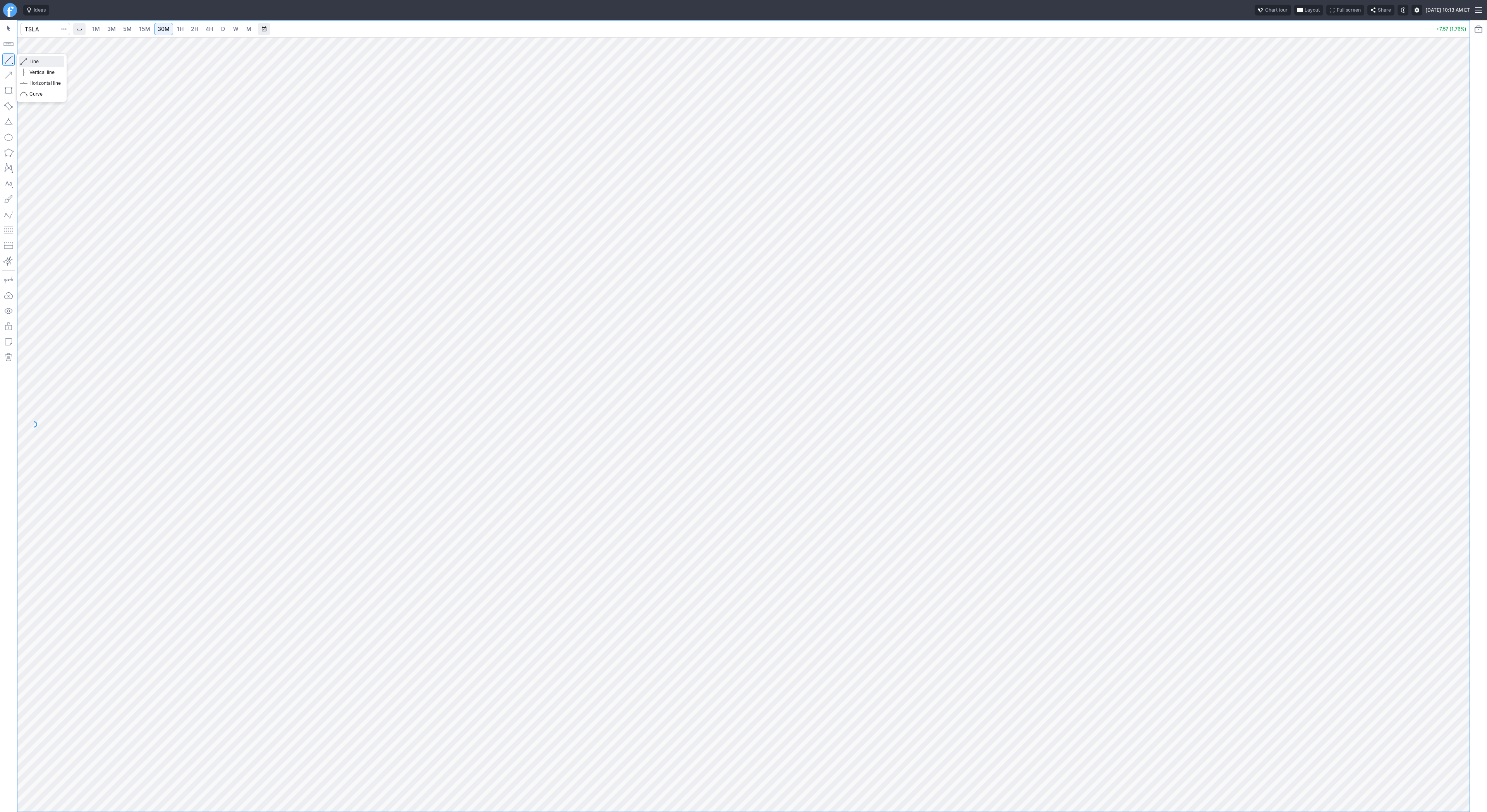
click at [28, 61] on button "Line" at bounding box center [42, 61] width 45 height 11
click at [9, 59] on button "button" at bounding box center [8, 59] width 12 height 12
drag, startPoint x: 50, startPoint y: 61, endPoint x: 54, endPoint y: 68, distance: 8.1
click at [50, 62] on span "Line" at bounding box center [45, 61] width 31 height 8
click at [45, 31] on input "Search" at bounding box center [46, 29] width 50 height 12
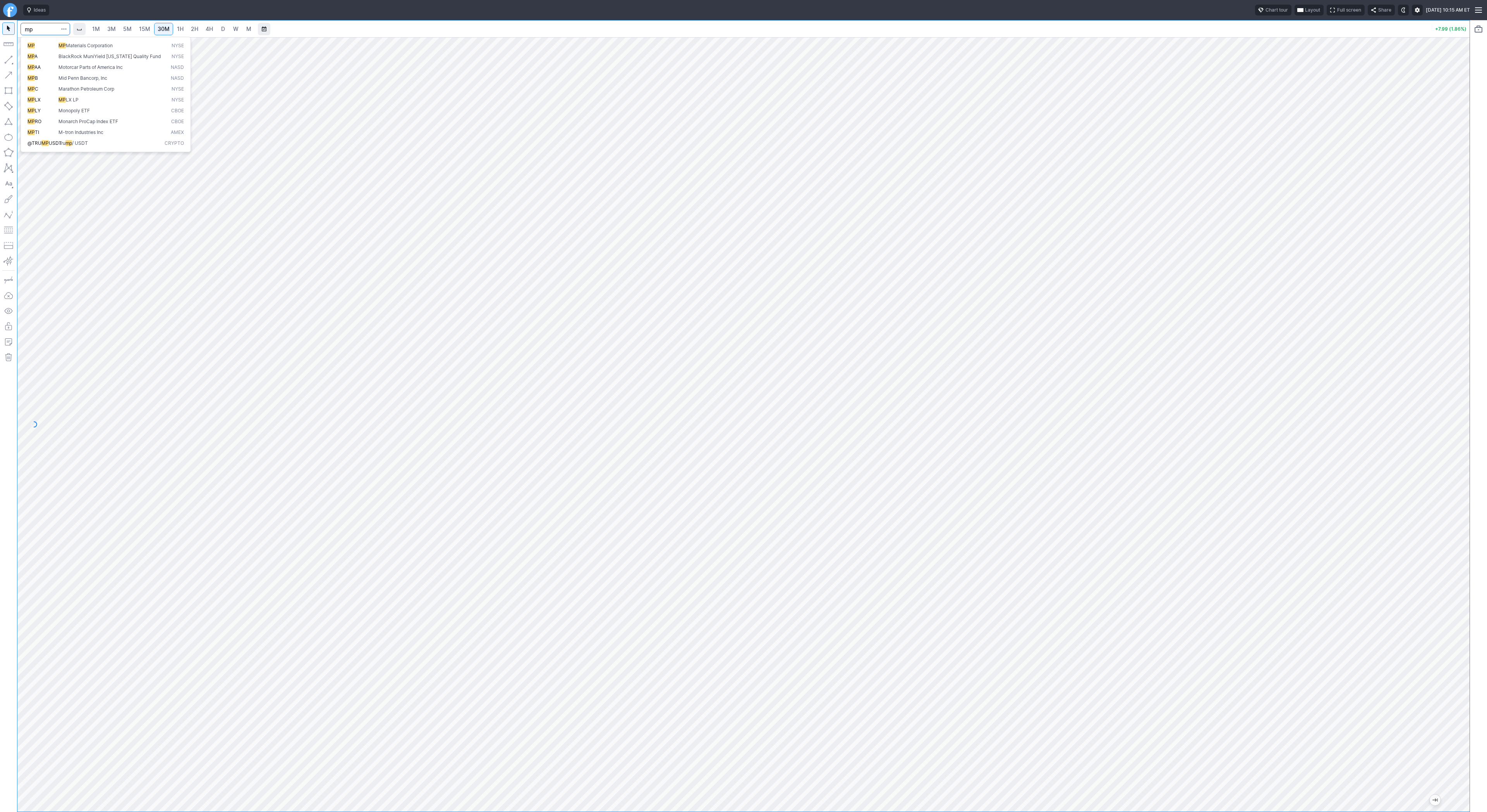
type input "mp"
click at [182, 31] on span "1H" at bounding box center [180, 28] width 6 height 6
click at [196, 28] on span "2H" at bounding box center [195, 28] width 8 height 6
click at [8, 58] on button "button" at bounding box center [8, 59] width 12 height 12
click at [206, 26] on span "4H" at bounding box center [209, 28] width 8 height 6
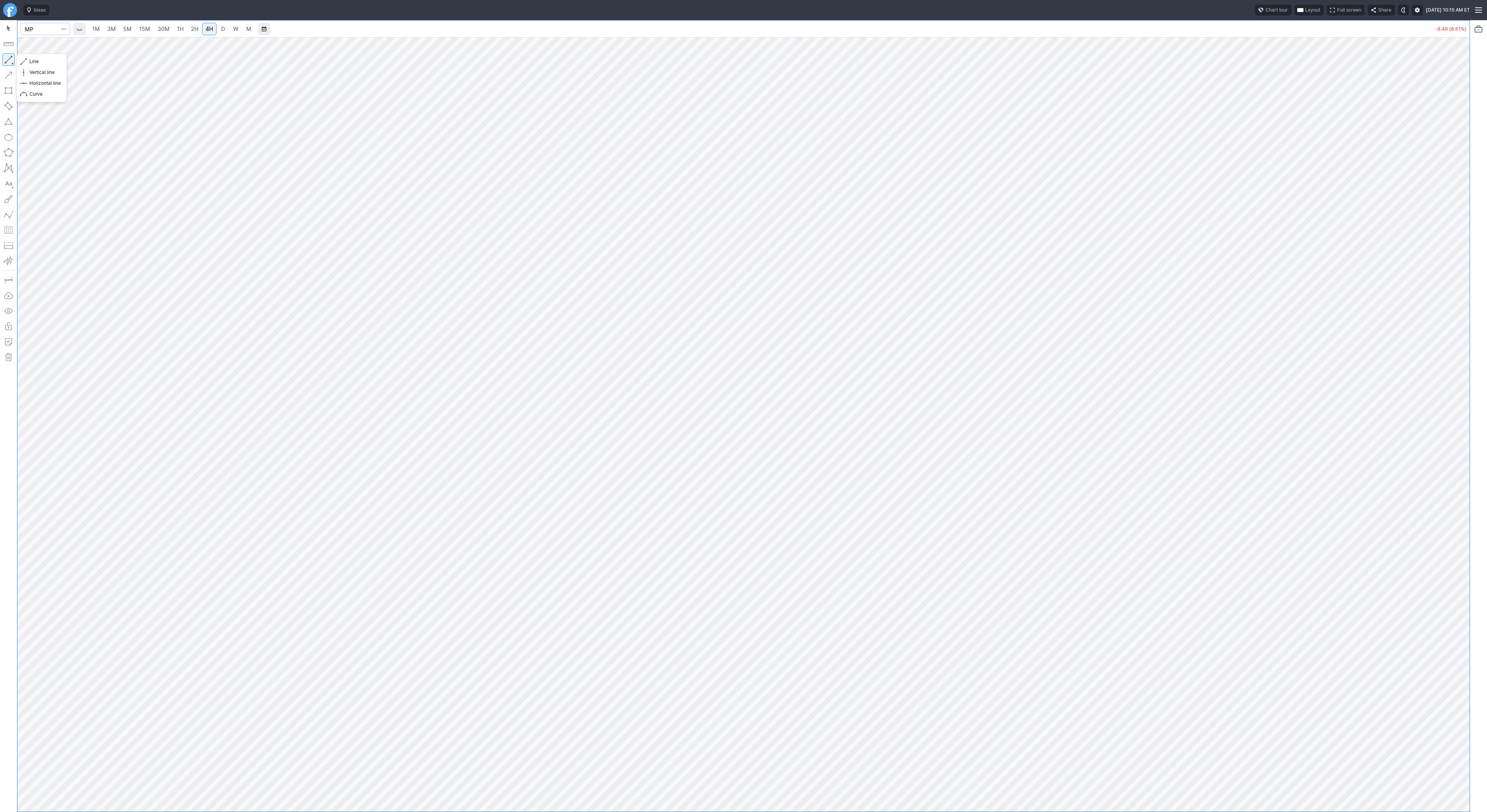
click at [8, 58] on button "button" at bounding box center [8, 59] width 12 height 12
click at [165, 28] on span "30M" at bounding box center [163, 28] width 12 height 6
click at [177, 28] on span "1H" at bounding box center [180, 28] width 6 height 6
click at [195, 29] on span "2H" at bounding box center [195, 28] width 8 height 6
click at [207, 30] on span "4H" at bounding box center [209, 28] width 8 height 6
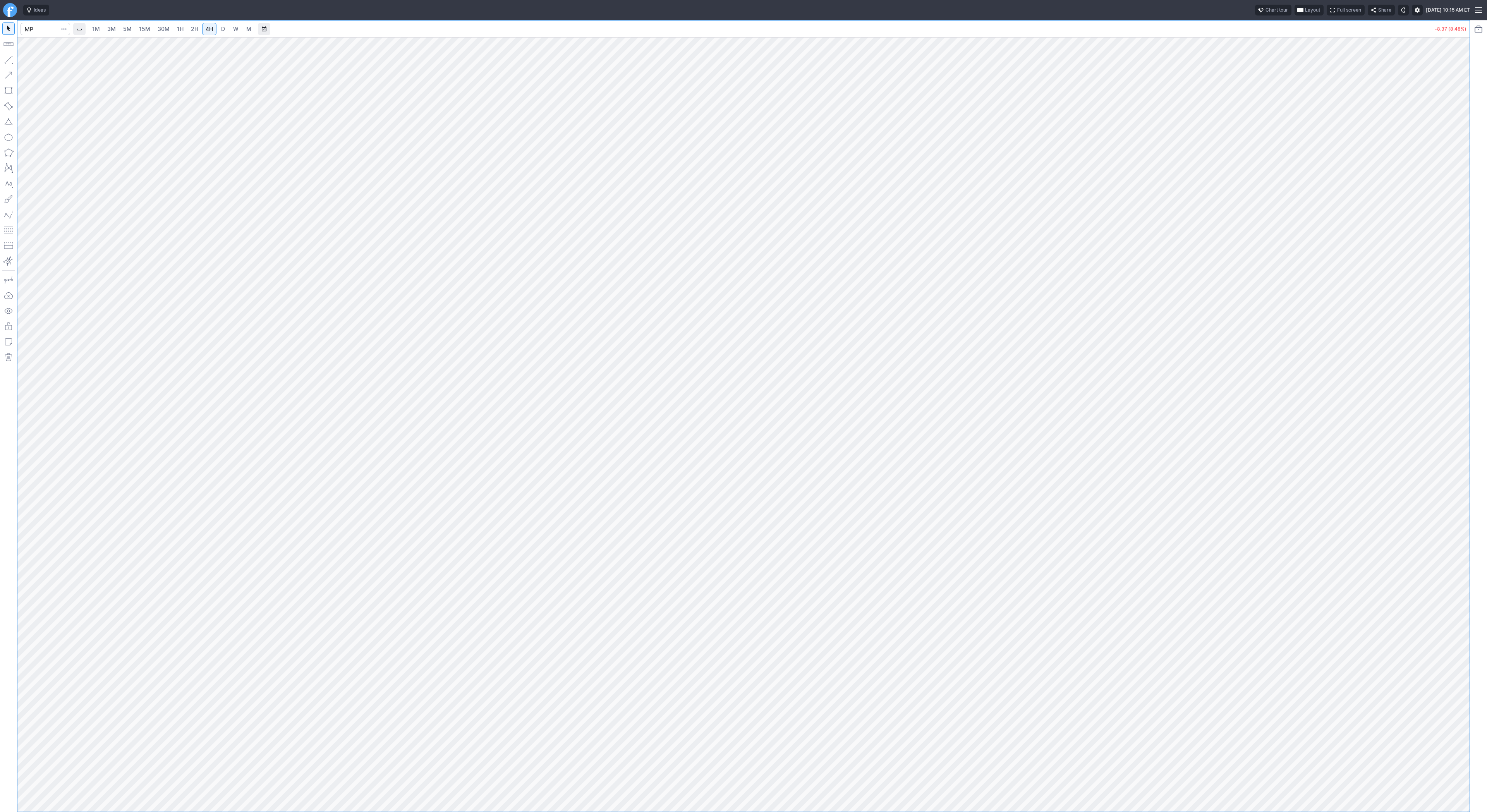
click at [6, 58] on button "button" at bounding box center [8, 59] width 12 height 12
click at [32, 59] on span "Line" at bounding box center [45, 61] width 31 height 8
click at [36, 28] on input "Search" at bounding box center [46, 29] width 50 height 12
type input "tsla"
click at [25, 61] on span "button" at bounding box center [25, 61] width 5 height 11
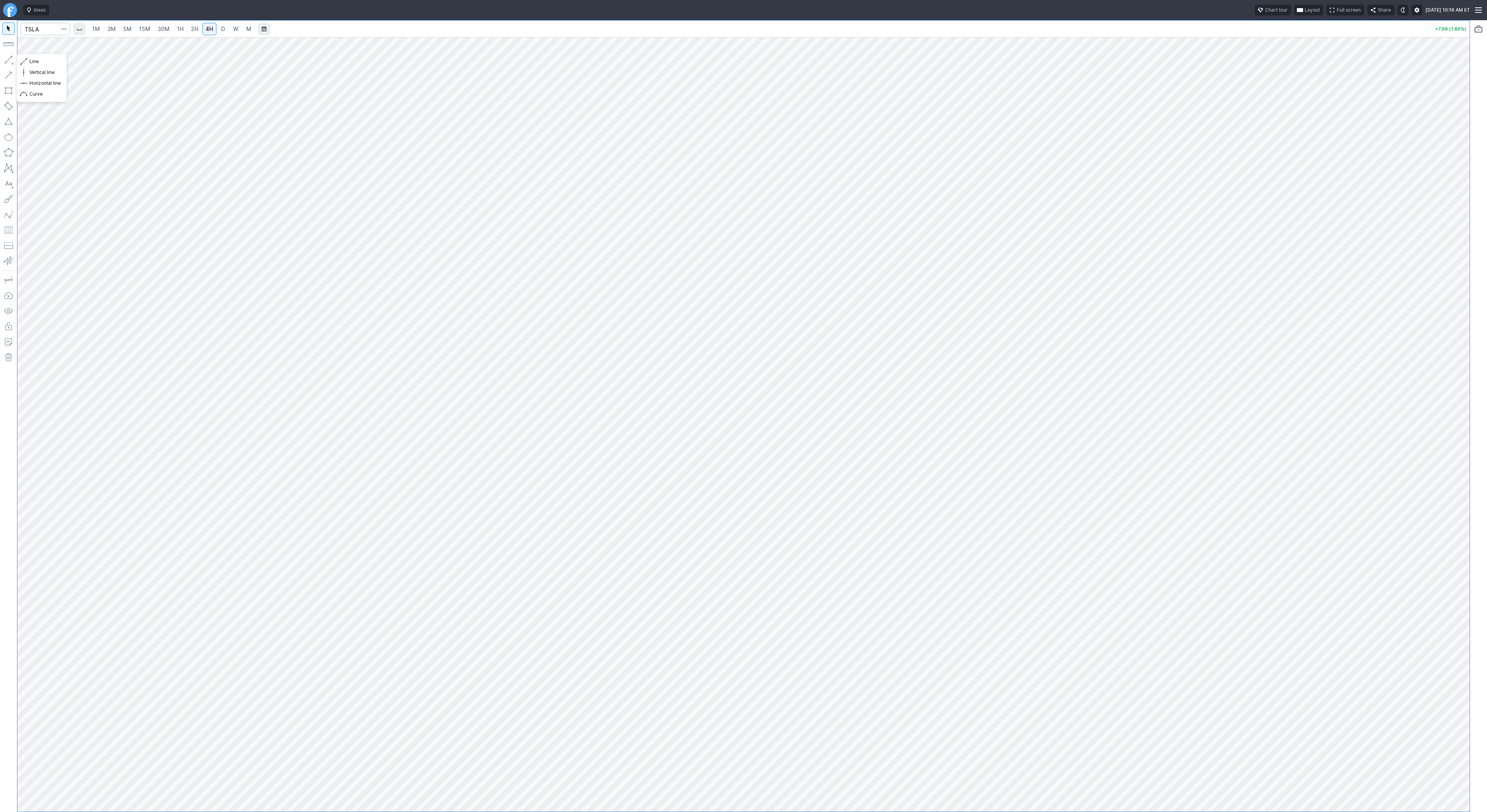
click at [9, 56] on button "button" at bounding box center [8, 59] width 12 height 12
click at [107, 30] on span "3M" at bounding box center [111, 28] width 9 height 6
click at [134, 32] on link "5M" at bounding box center [127, 29] width 16 height 12
click at [145, 32] on span "15M" at bounding box center [144, 29] width 11 height 8
click at [166, 32] on span "30M" at bounding box center [163, 28] width 12 height 6
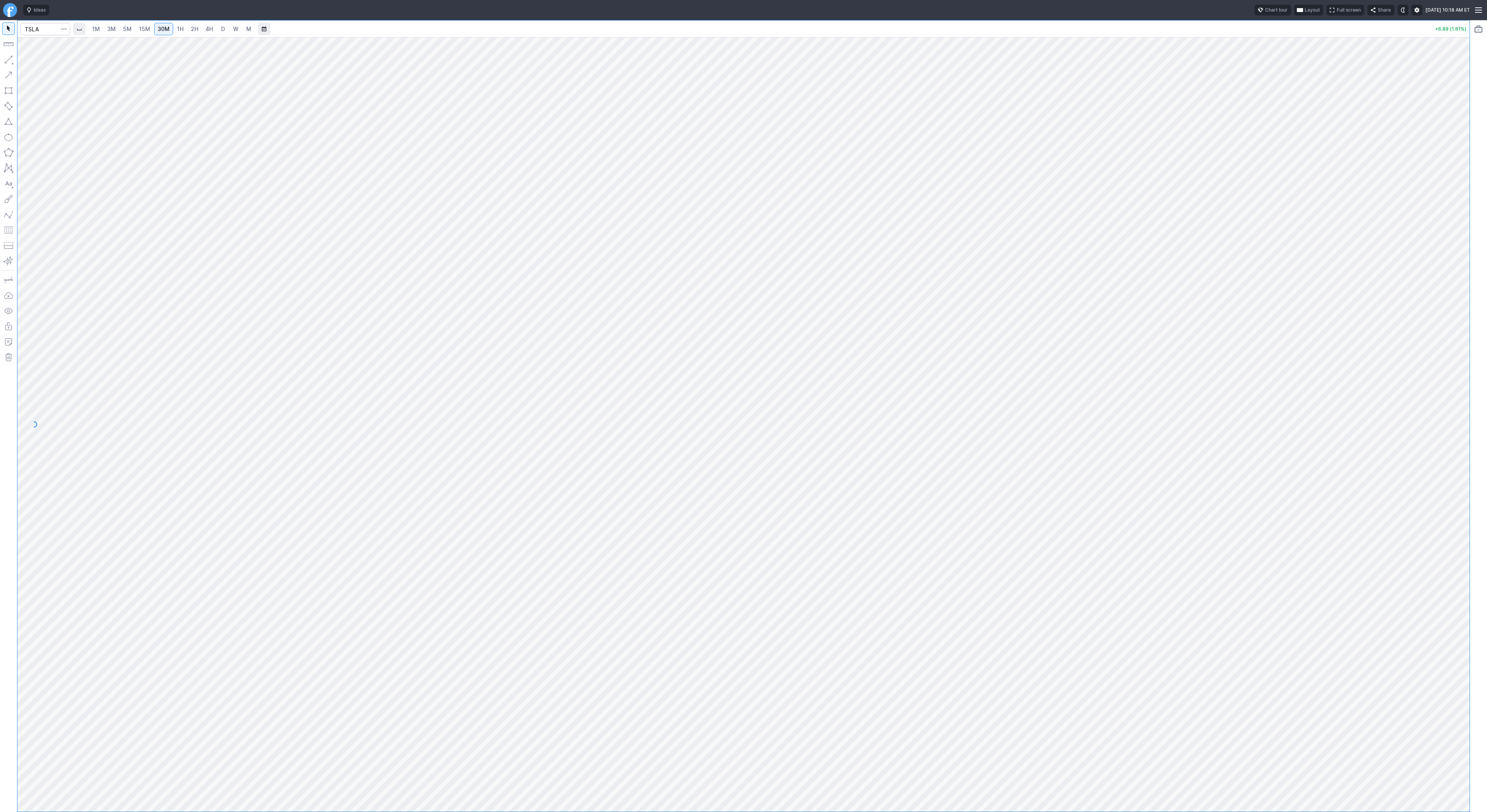
click at [174, 33] on link "1H" at bounding box center [180, 29] width 13 height 12
click at [188, 32] on link "2H" at bounding box center [195, 29] width 14 height 12
click at [202, 32] on link "4H" at bounding box center [209, 29] width 14 height 12
click at [177, 29] on span "1H" at bounding box center [180, 28] width 6 height 6
click at [197, 31] on span "2H" at bounding box center [195, 28] width 8 height 6
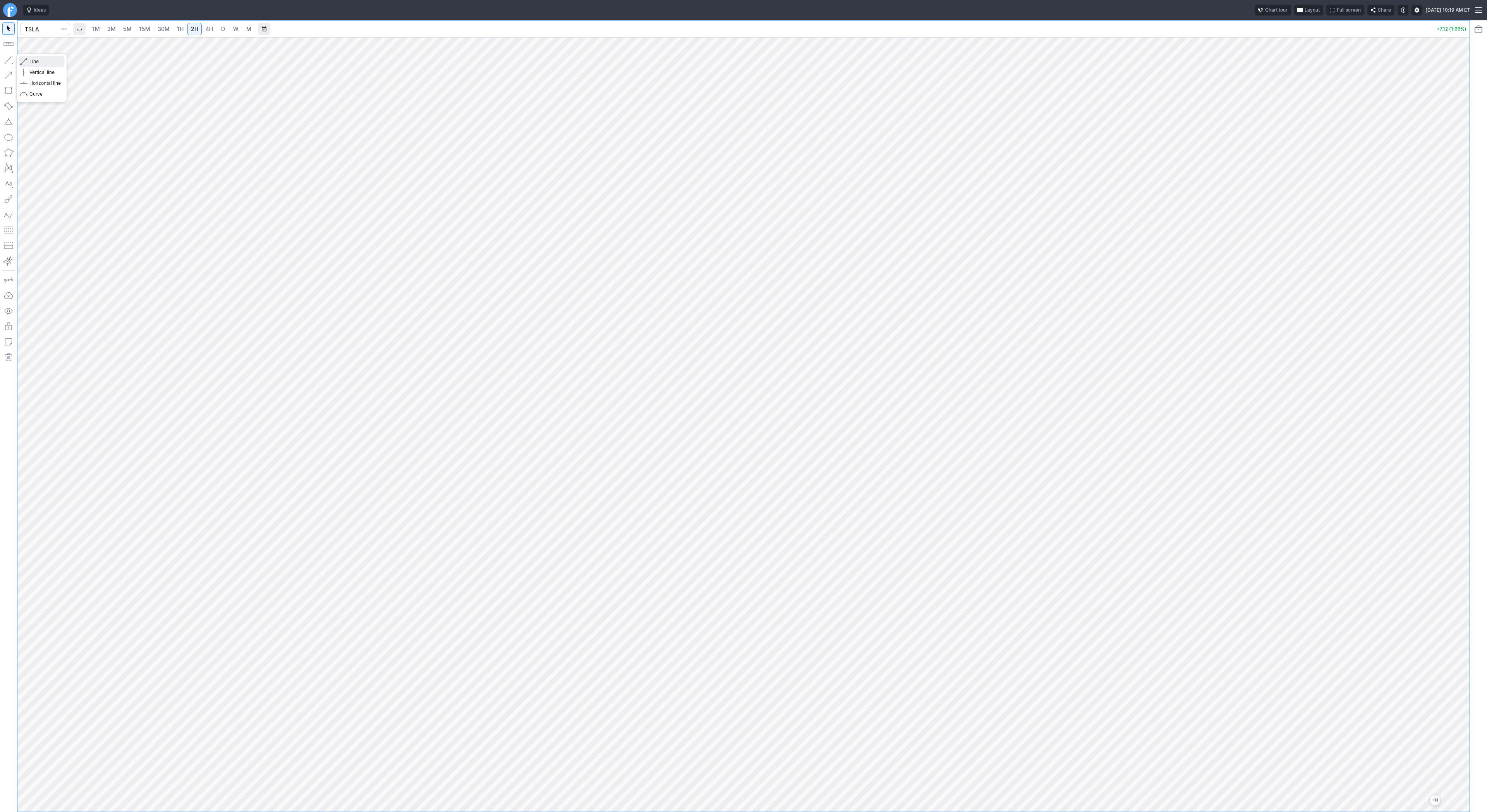
click at [24, 58] on span "button" at bounding box center [25, 61] width 5 height 11
click at [8, 57] on button "button" at bounding box center [8, 59] width 12 height 12
click at [113, 31] on span "3M" at bounding box center [111, 28] width 9 height 6
click at [44, 28] on input "Search" at bounding box center [46, 29] width 50 height 12
type input "gevo"
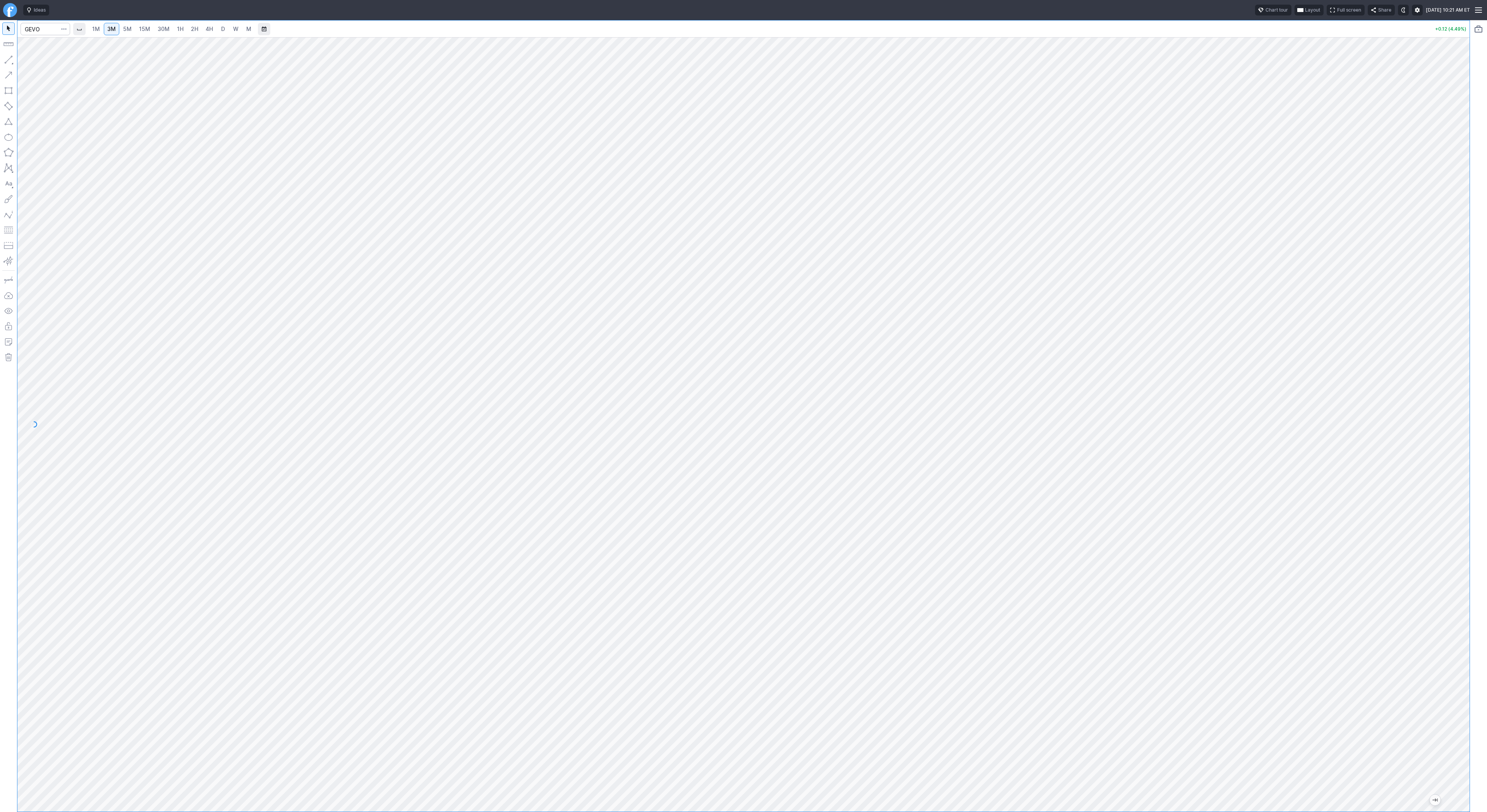
click at [206, 28] on span "4H" at bounding box center [209, 28] width 8 height 6
click at [224, 28] on span "D" at bounding box center [223, 28] width 4 height 6
click at [38, 29] on input "Search" at bounding box center [46, 29] width 50 height 12
type input "veri"
click at [5, 57] on button "button" at bounding box center [8, 59] width 12 height 12
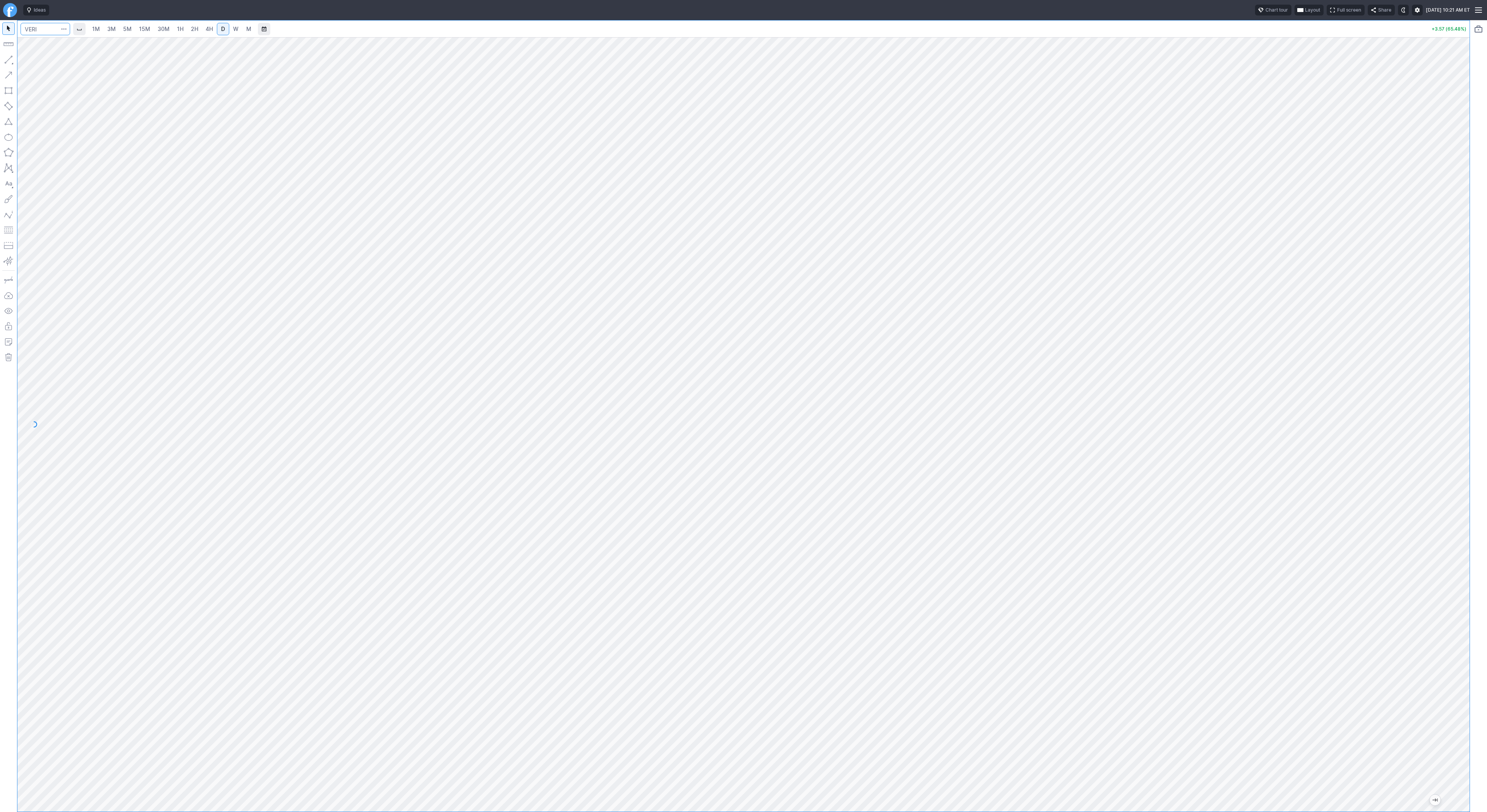
click at [45, 31] on input "Search" at bounding box center [46, 29] width 50 height 12
type input "soxl"
click at [117, 24] on link "3M" at bounding box center [111, 29] width 16 height 12
click at [141, 29] on span "15M" at bounding box center [144, 28] width 11 height 6
click at [47, 28] on input "Search" at bounding box center [46, 29] width 50 height 12
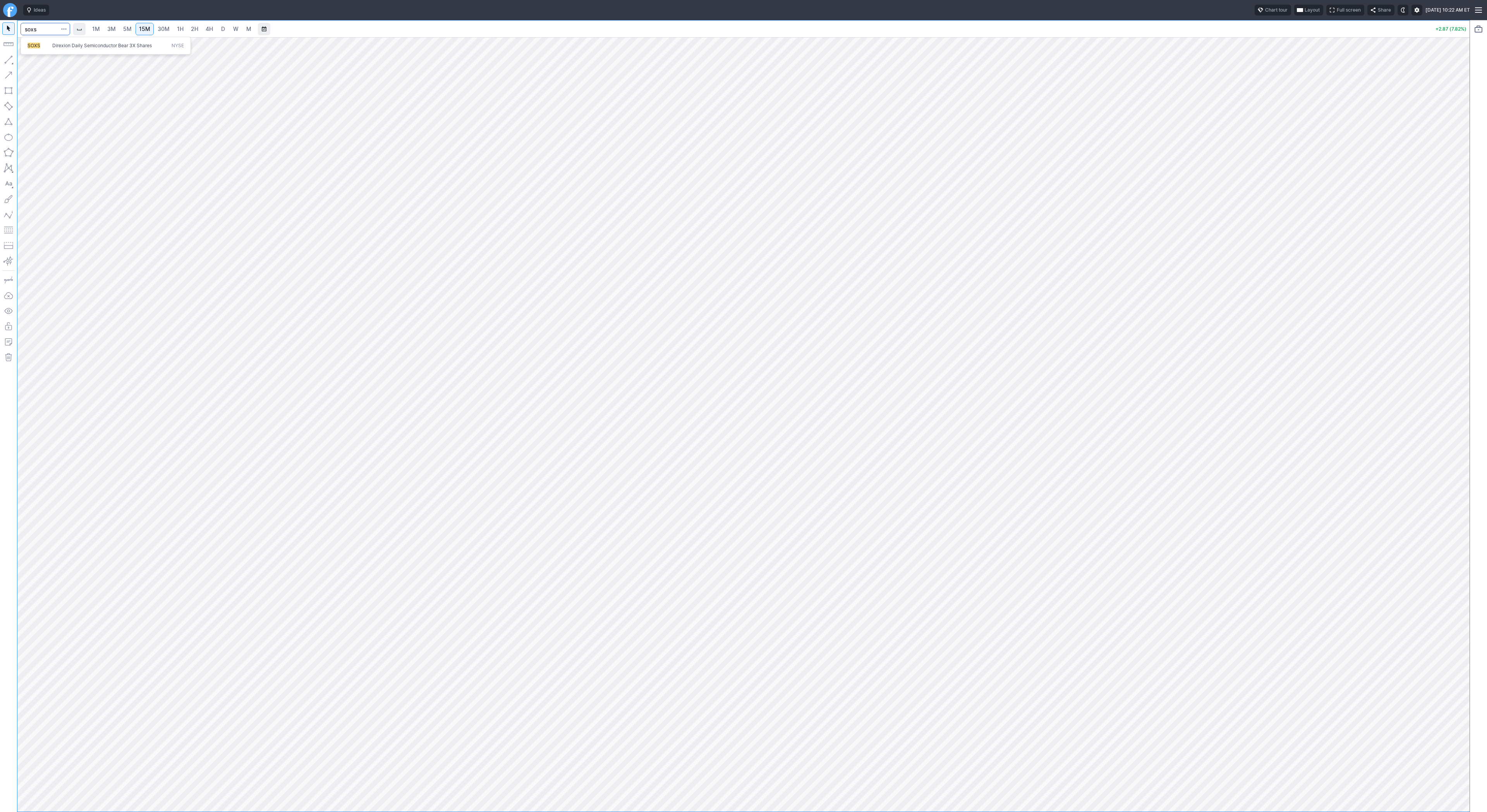
type input "soxs"
click at [36, 62] on span "Line" at bounding box center [45, 61] width 31 height 8
click at [30, 66] on button "Line" at bounding box center [42, 61] width 45 height 11
click at [118, 29] on link "3M" at bounding box center [111, 29] width 16 height 12
click at [130, 29] on span "5M" at bounding box center [127, 28] width 9 height 6
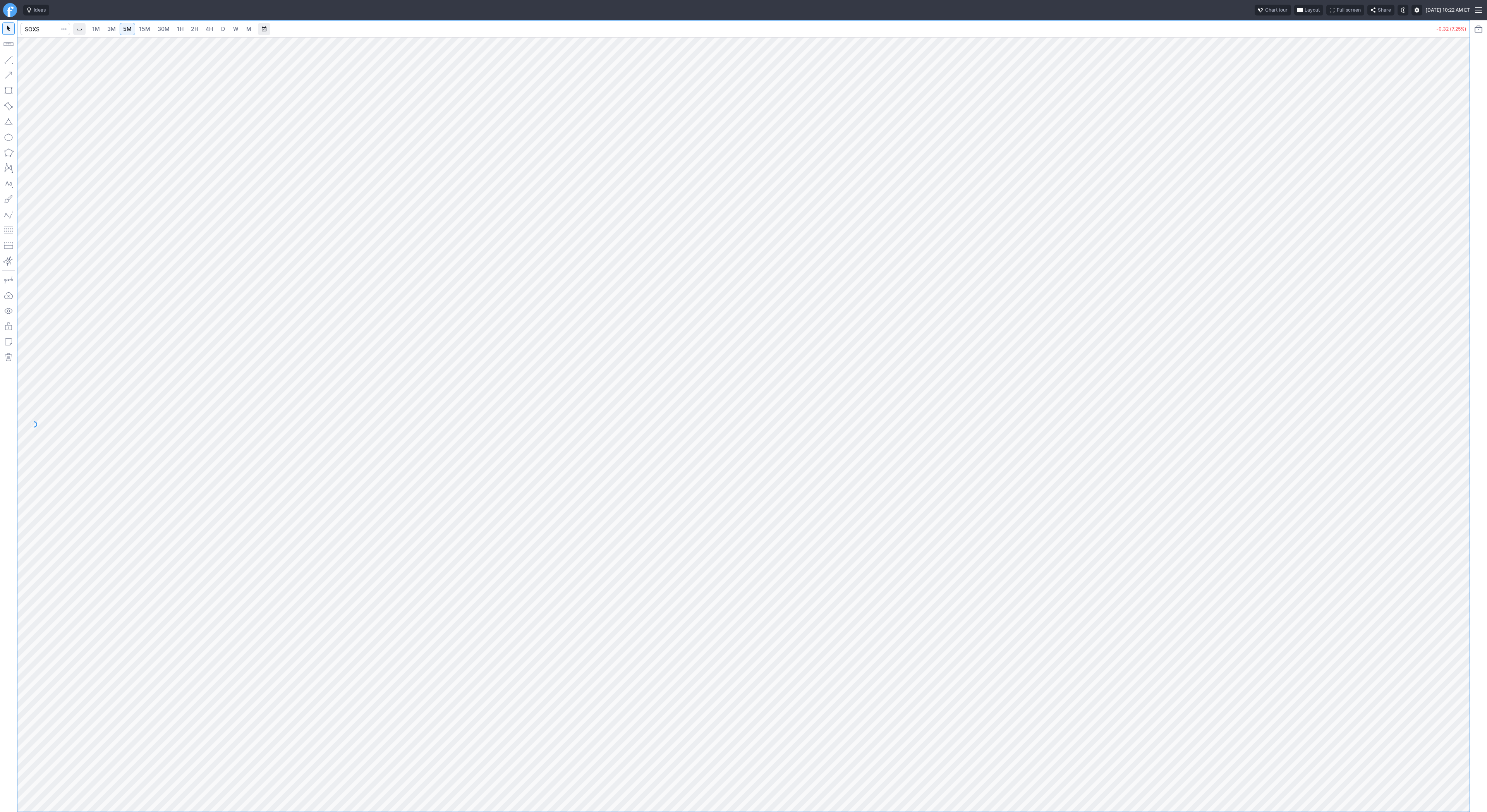
click at [144, 29] on span "15M" at bounding box center [144, 28] width 11 height 6
click at [33, 62] on span "Line" at bounding box center [45, 61] width 31 height 8
click at [44, 62] on span "Line" at bounding box center [45, 61] width 31 height 8
click at [36, 27] on input "Search" at bounding box center [46, 29] width 50 height 12
type input "srty"
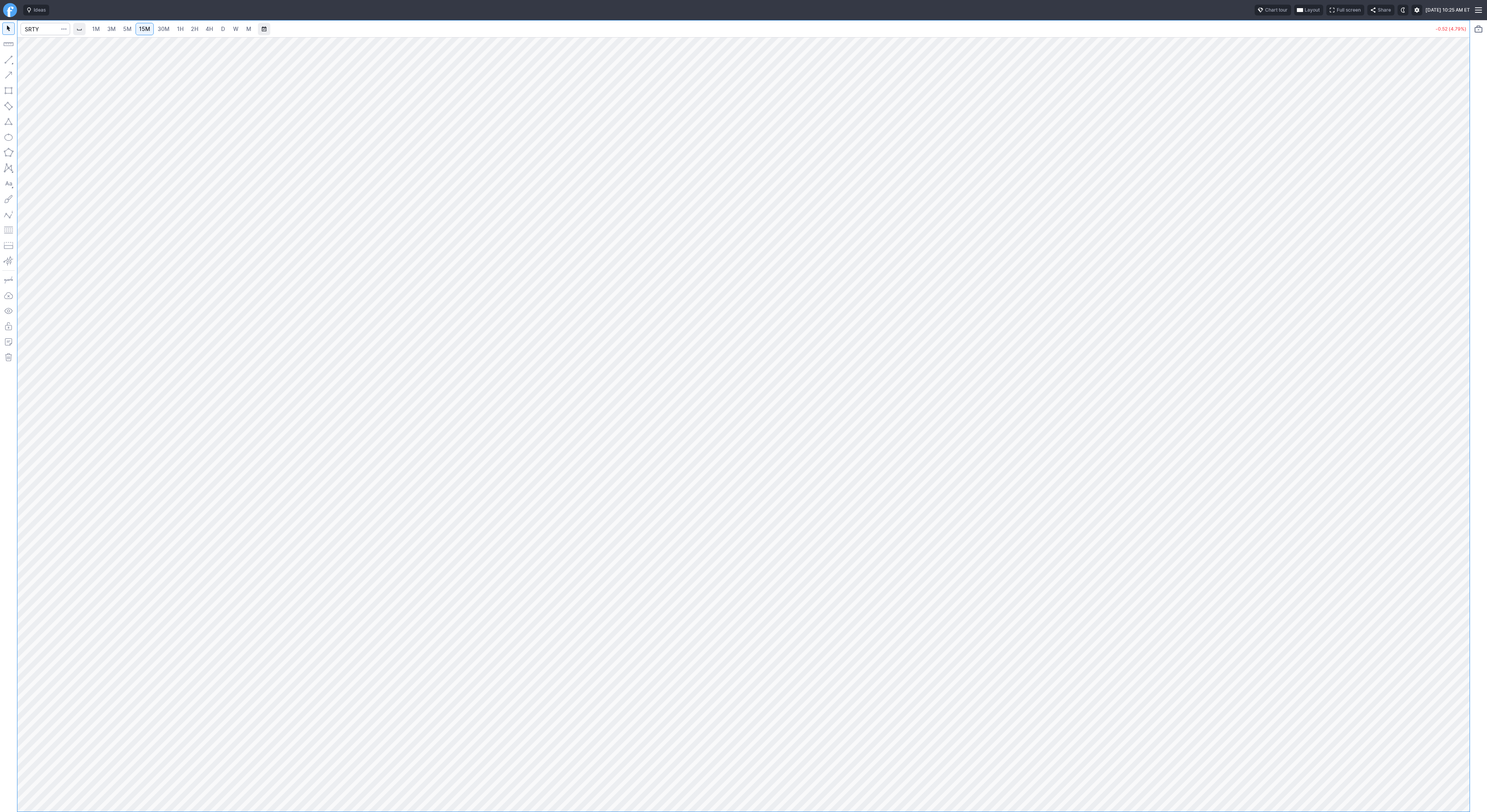
click at [167, 27] on span "30M" at bounding box center [163, 28] width 12 height 6
click at [27, 59] on span "button" at bounding box center [25, 61] width 5 height 11
click at [28, 59] on button "Line" at bounding box center [42, 61] width 45 height 11
click at [180, 26] on span "1H" at bounding box center [180, 28] width 6 height 6
click at [9, 57] on button "button" at bounding box center [8, 59] width 12 height 12
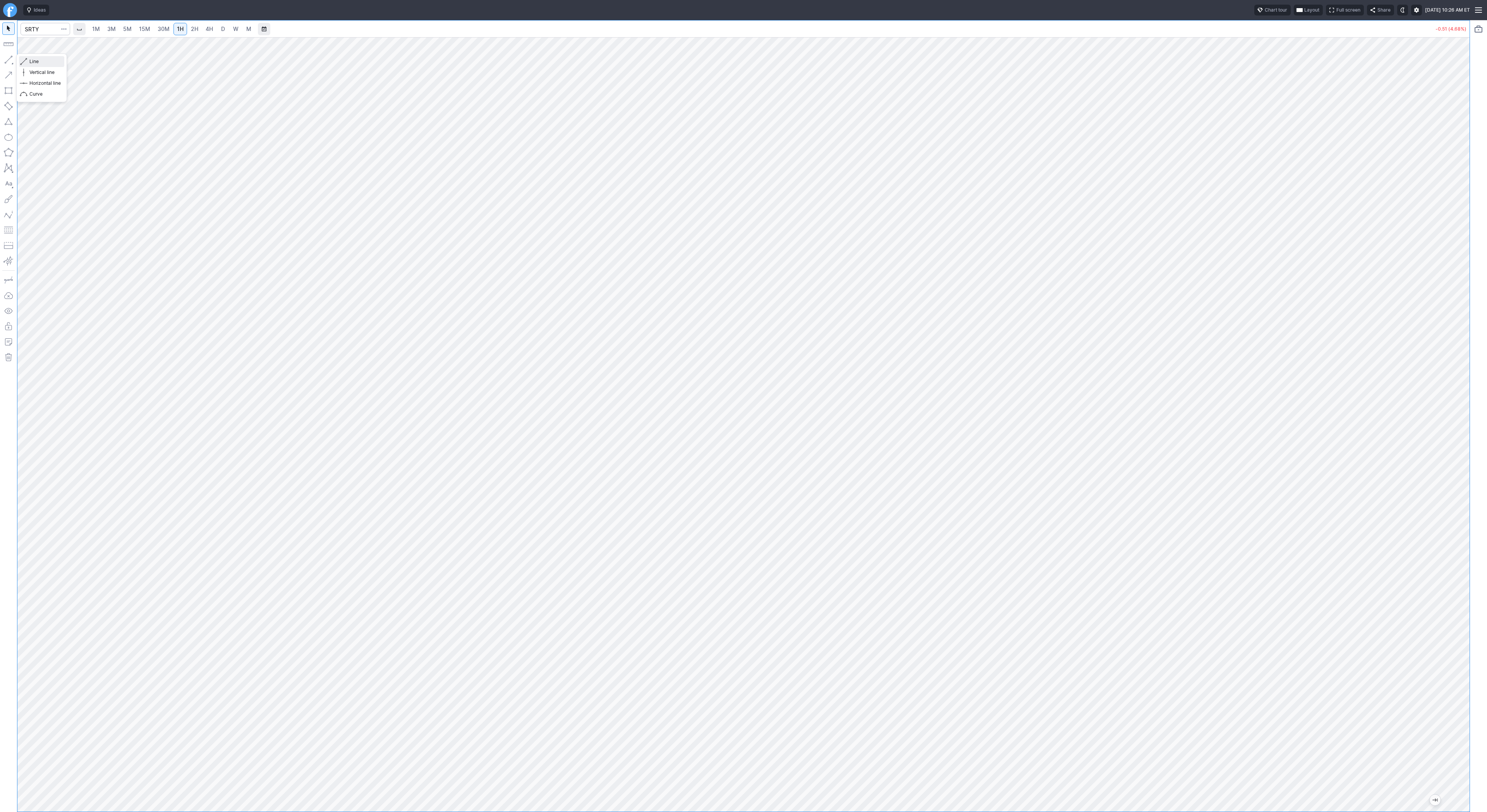
click at [43, 60] on span "Line" at bounding box center [45, 61] width 31 height 8
click at [36, 25] on input "Search" at bounding box center [46, 29] width 50 height 12
type input "tsla"
click at [129, 29] on span "5M" at bounding box center [127, 28] width 9 height 6
click at [147, 30] on span "15M" at bounding box center [144, 28] width 11 height 6
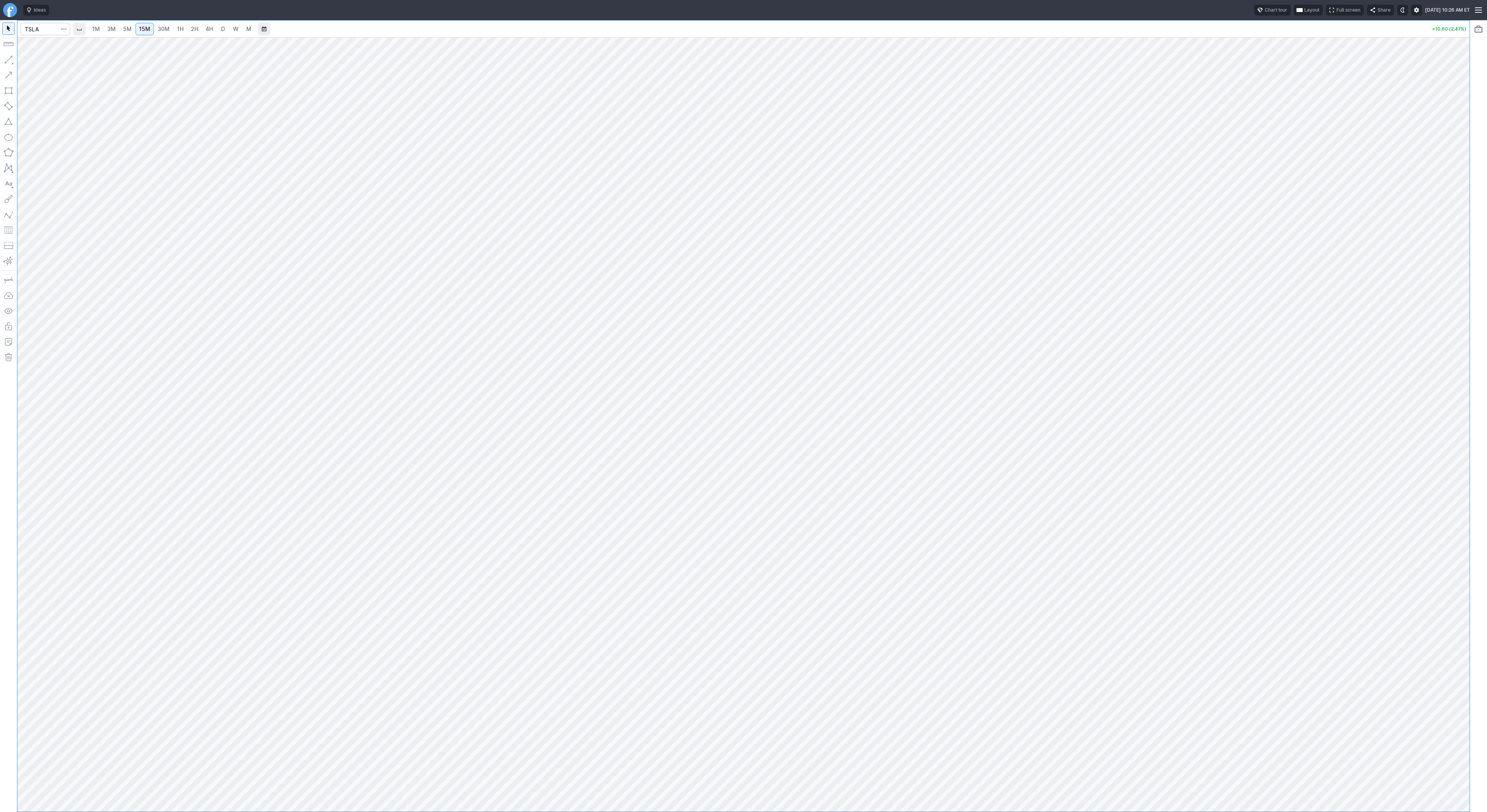
click at [155, 30] on link "30M" at bounding box center [163, 29] width 19 height 12
click at [180, 32] on span "1H" at bounding box center [180, 29] width 6 height 8
click at [27, 61] on button "Line" at bounding box center [42, 61] width 45 height 11
click at [33, 59] on span "Line" at bounding box center [45, 61] width 31 height 8
click at [49, 62] on span "Line" at bounding box center [45, 61] width 31 height 8
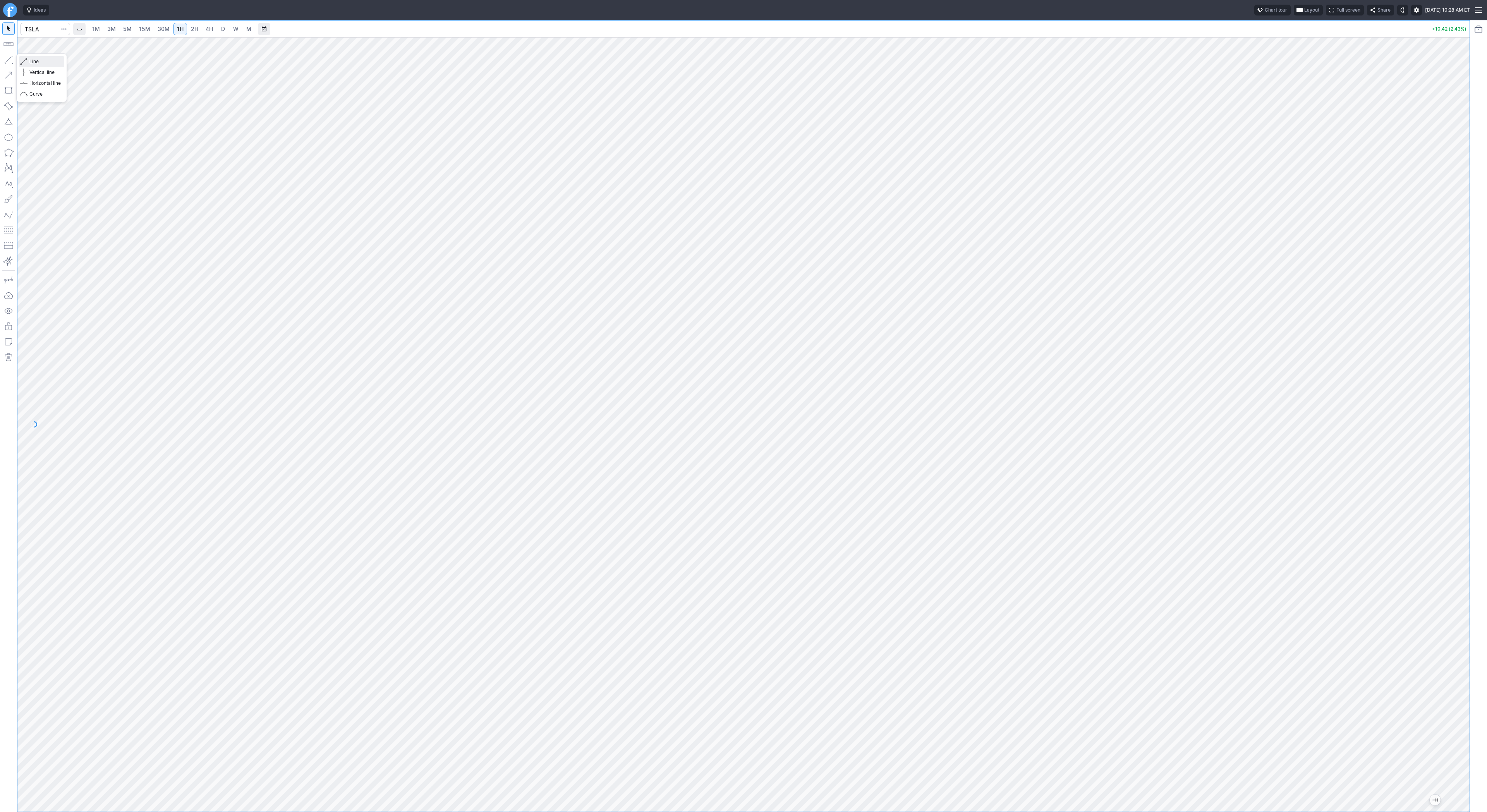
click at [35, 61] on span "Line" at bounding box center [45, 61] width 31 height 8
click at [33, 59] on span "Line" at bounding box center [45, 61] width 31 height 8
click at [29, 59] on button "Line" at bounding box center [42, 61] width 45 height 11
click at [37, 27] on input "Search" at bounding box center [46, 29] width 50 height 12
type input "spy"
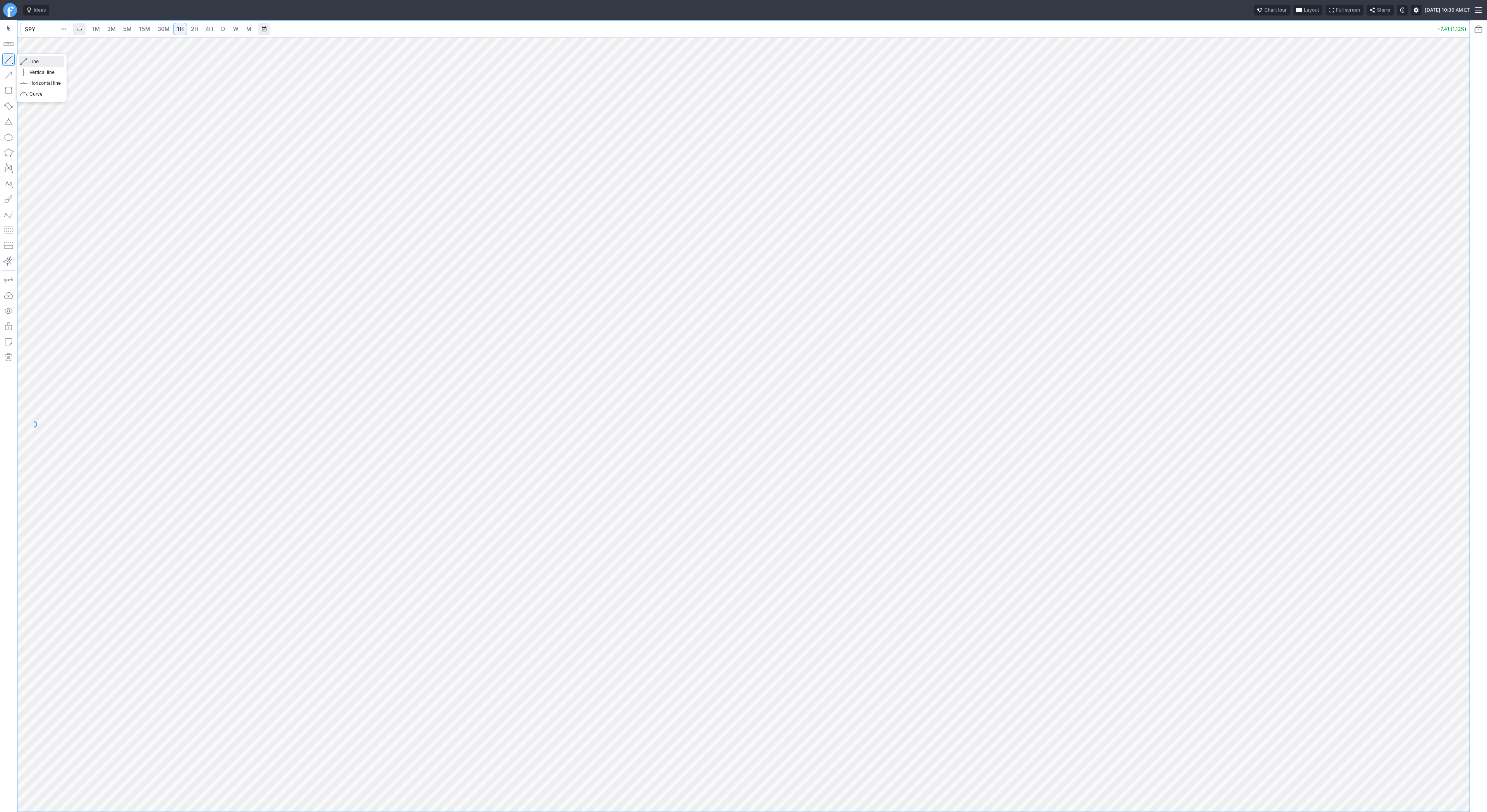
click at [39, 62] on span "Line" at bounding box center [45, 61] width 31 height 8
click at [25, 58] on span "button" at bounding box center [25, 61] width 5 height 11
click at [37, 26] on input "Search" at bounding box center [46, 29] width 50 height 12
type input "qsi"
click at [221, 30] on span "D" at bounding box center [223, 28] width 4 height 6
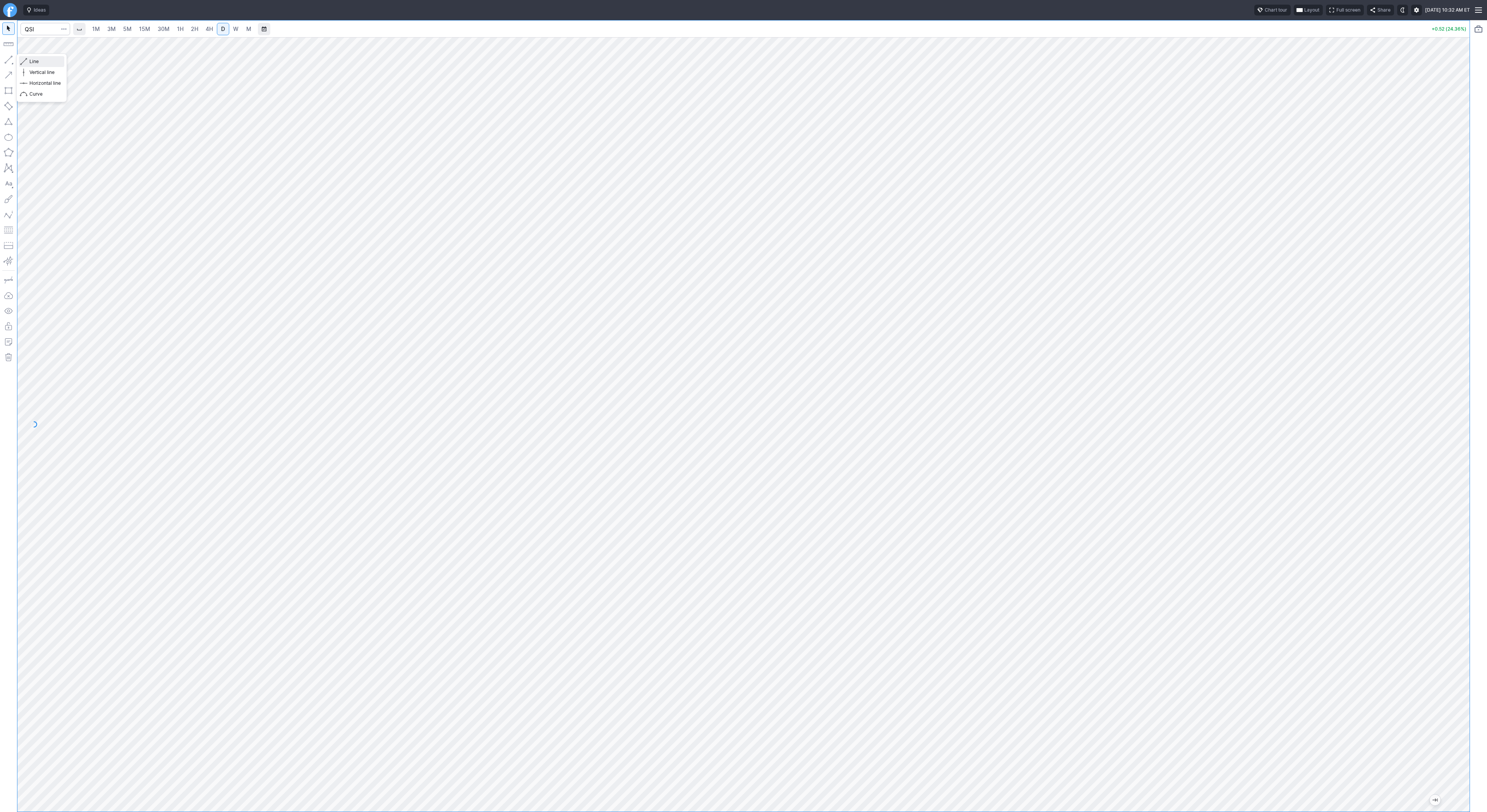
click at [33, 63] on span "Line" at bounding box center [45, 61] width 31 height 8
drag, startPoint x: 13, startPoint y: 56, endPoint x: 29, endPoint y: 89, distance: 36.7
click at [13, 57] on button "button" at bounding box center [8, 59] width 12 height 12
click at [33, 62] on span "Line" at bounding box center [45, 61] width 31 height 8
click at [30, 62] on span "Line" at bounding box center [45, 61] width 31 height 8
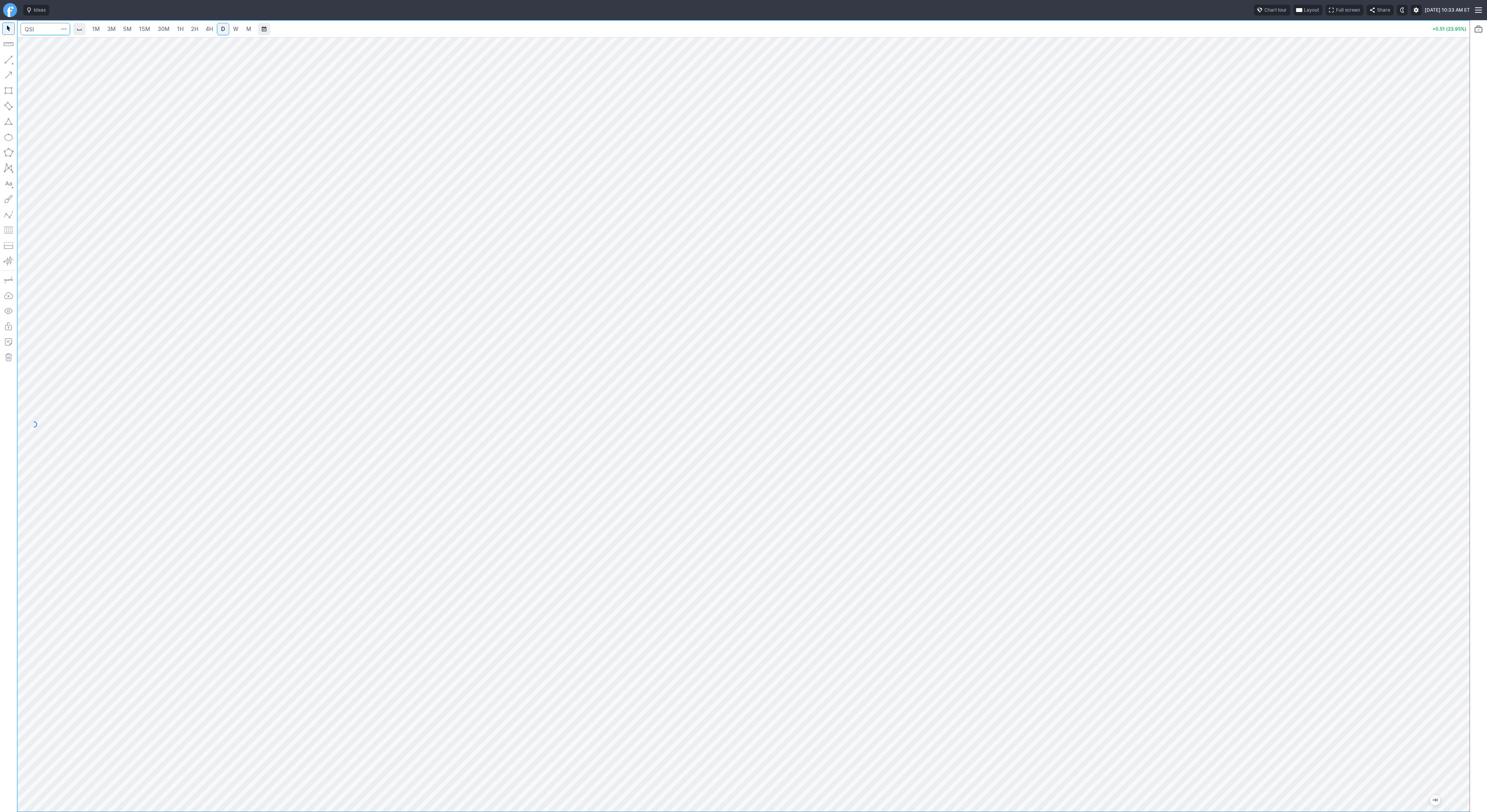
click at [45, 29] on input "Search" at bounding box center [46, 29] width 50 height 12
type input "tsla"
click at [164, 31] on span "30M" at bounding box center [163, 28] width 12 height 6
click at [174, 30] on link "1H" at bounding box center [180, 29] width 13 height 12
click at [192, 29] on span "2H" at bounding box center [195, 28] width 8 height 6
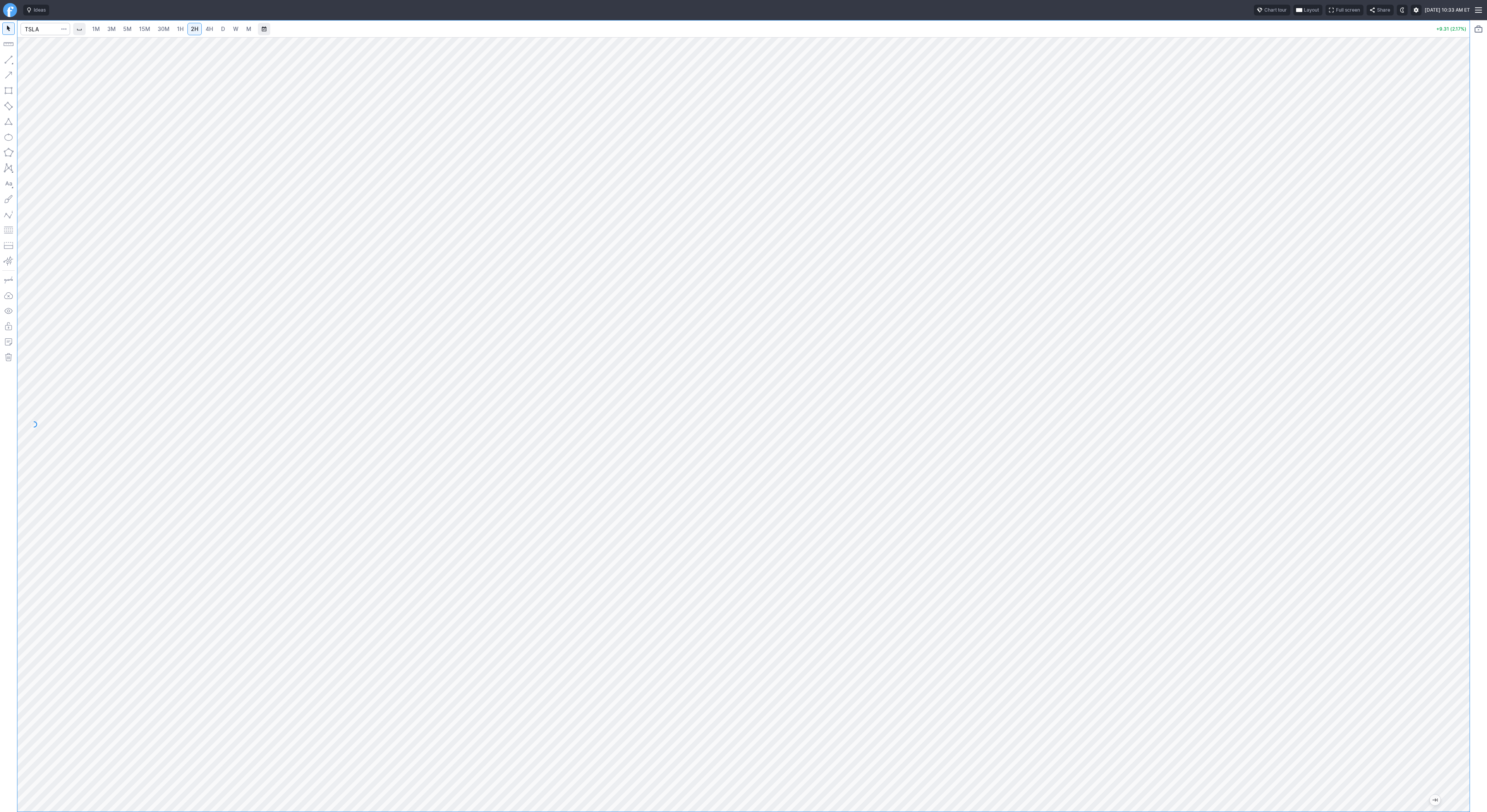
click at [208, 25] on span "4H" at bounding box center [209, 28] width 8 height 6
click at [180, 29] on span "1H" at bounding box center [180, 28] width 6 height 6
click at [40, 62] on span "Line" at bounding box center [45, 61] width 31 height 8
click at [6, 58] on button "button" at bounding box center [8, 59] width 12 height 12
click at [144, 33] on link "15M" at bounding box center [145, 29] width 18 height 12
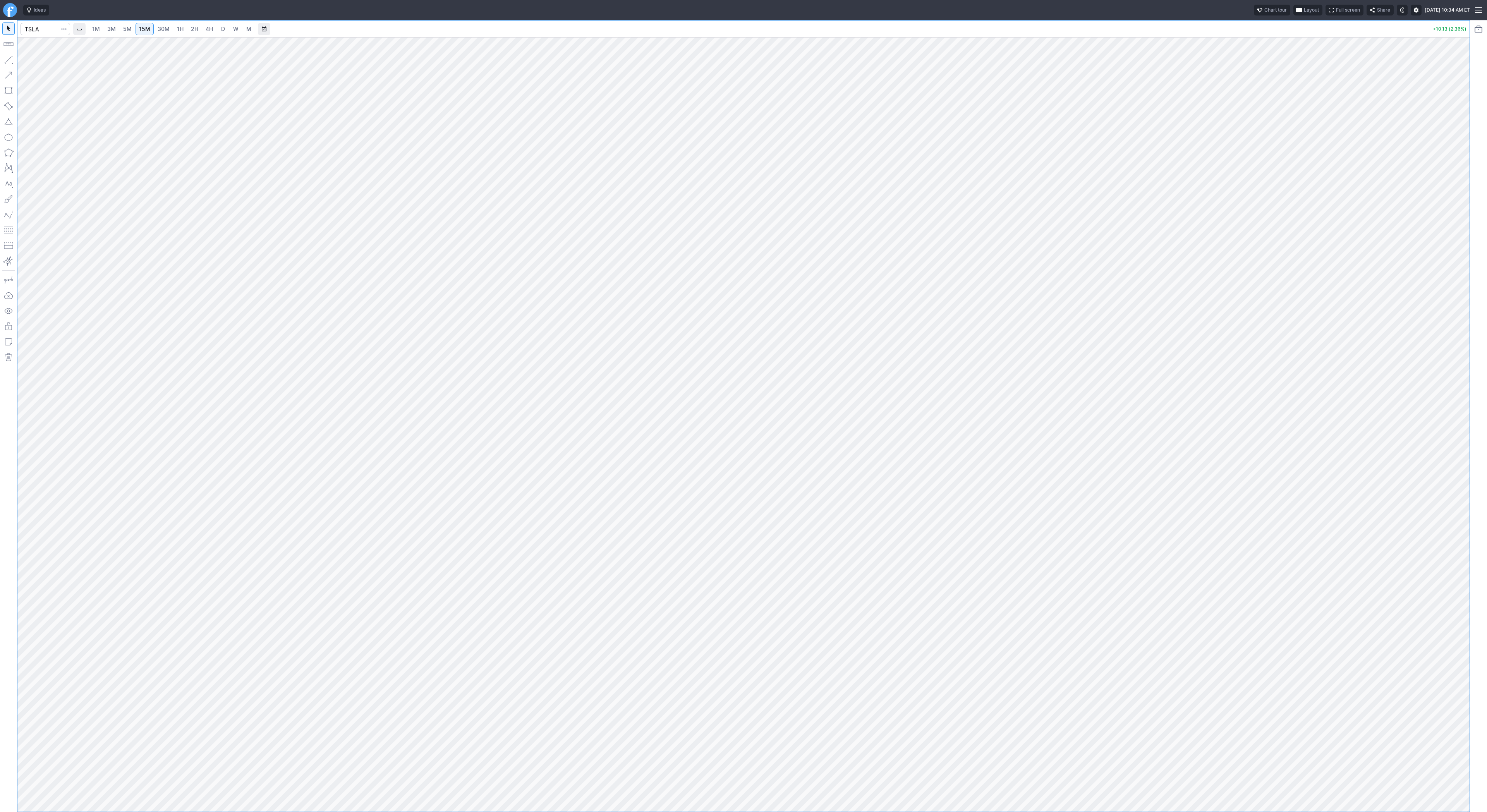
click at [158, 28] on span "30M" at bounding box center [163, 28] width 12 height 6
drag, startPoint x: 28, startPoint y: 59, endPoint x: 52, endPoint y: 86, distance: 36.1
click at [28, 59] on button "Line" at bounding box center [42, 61] width 45 height 11
drag, startPoint x: 35, startPoint y: 62, endPoint x: 47, endPoint y: 69, distance: 13.9
click at [35, 62] on span "Line" at bounding box center [45, 61] width 31 height 8
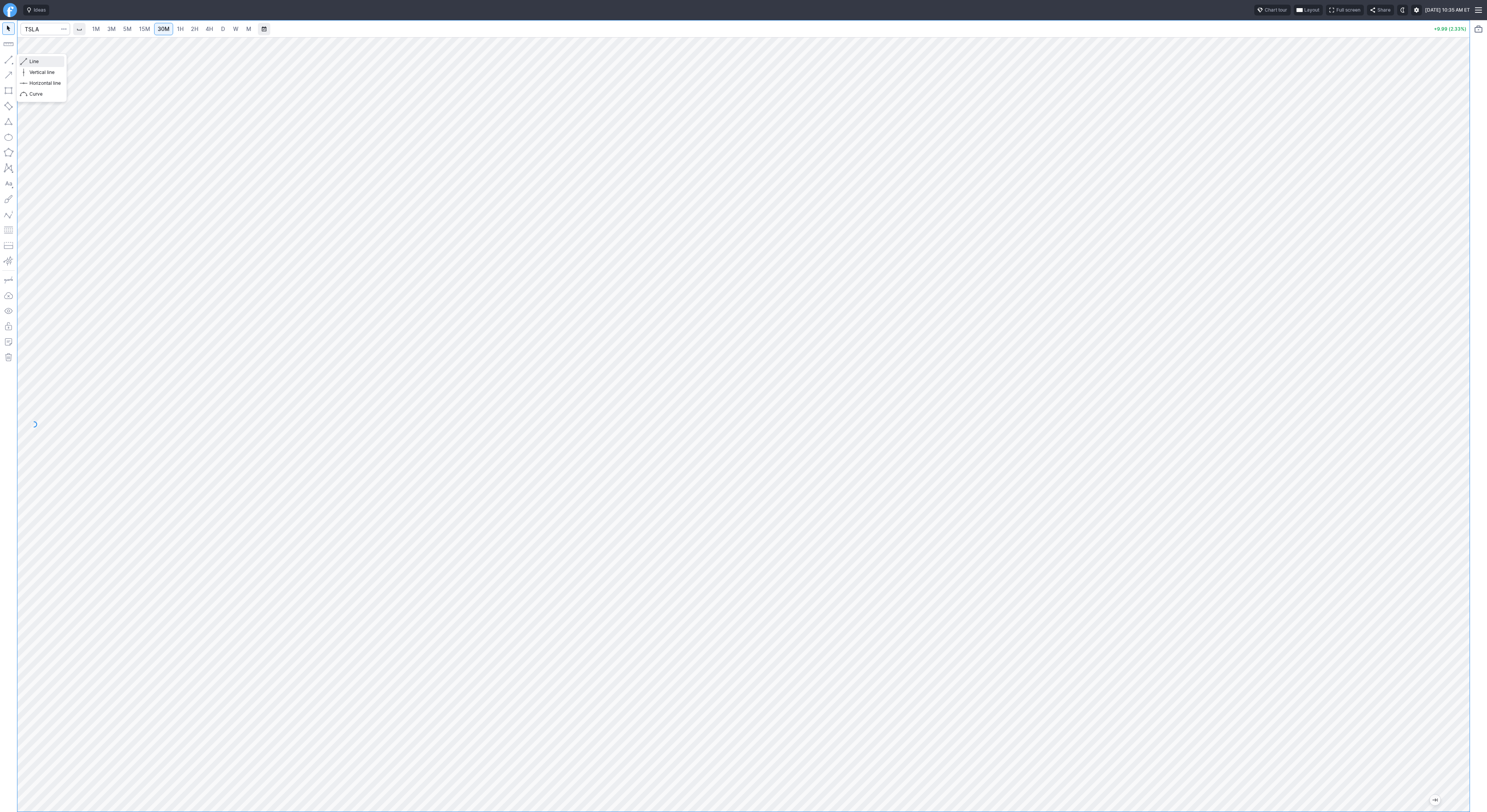
drag, startPoint x: 38, startPoint y: 62, endPoint x: 43, endPoint y: 73, distance: 12.1
click at [38, 62] on span "Line" at bounding box center [45, 61] width 31 height 8
click at [109, 29] on span "3M" at bounding box center [111, 28] width 9 height 6
click at [43, 32] on input "Search" at bounding box center [46, 29] width 50 height 12
type input "t"
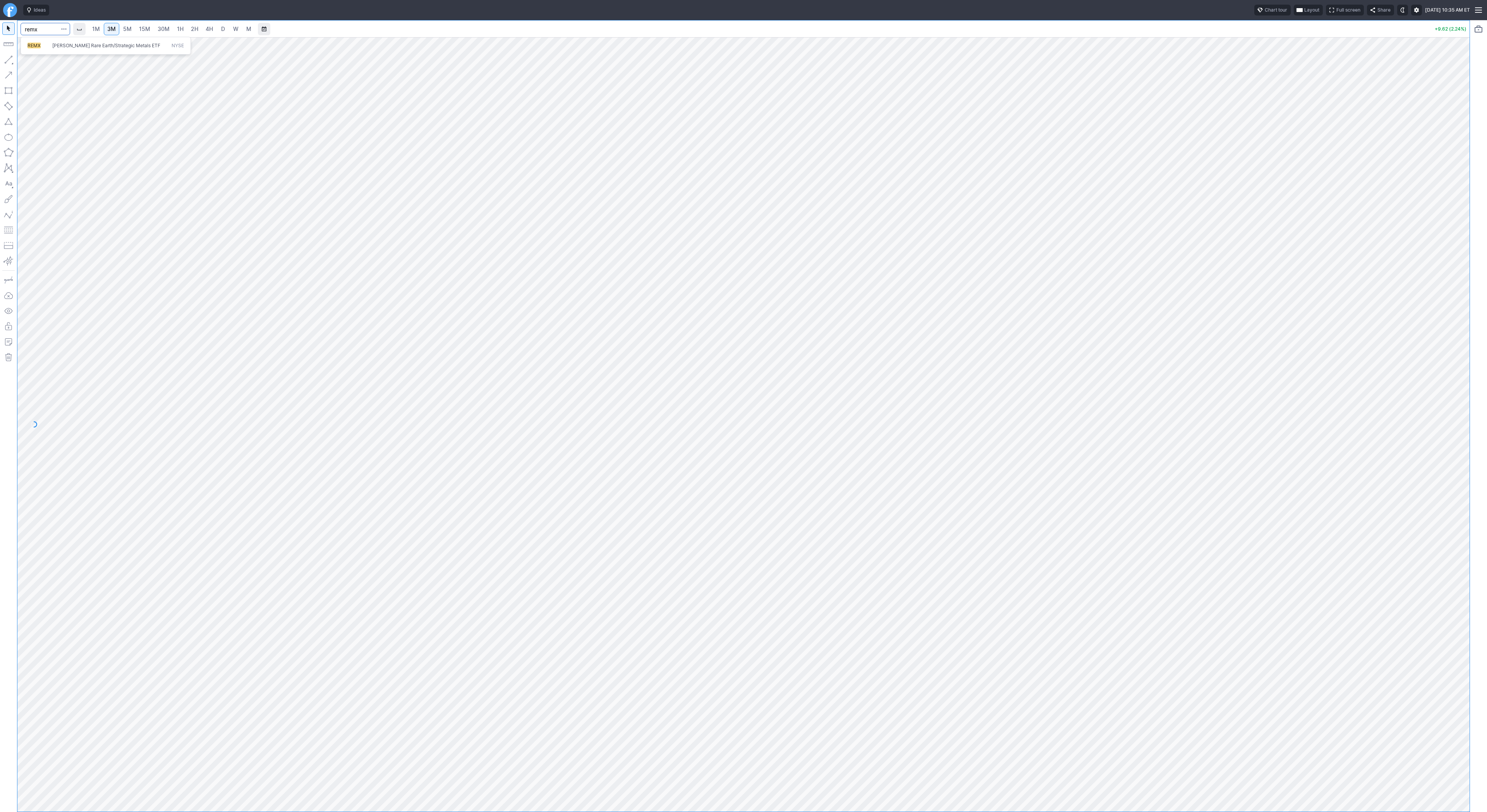
type input "remx"
click at [58, 50] on button "REMX VanEck Rare Earth/Strategic Metals ETF NYSE" at bounding box center [106, 46] width 163 height 11
click at [212, 30] on link "4H" at bounding box center [209, 29] width 14 height 12
click at [223, 31] on span "D" at bounding box center [223, 28] width 4 height 6
click at [211, 30] on span "4H" at bounding box center [209, 28] width 8 height 6
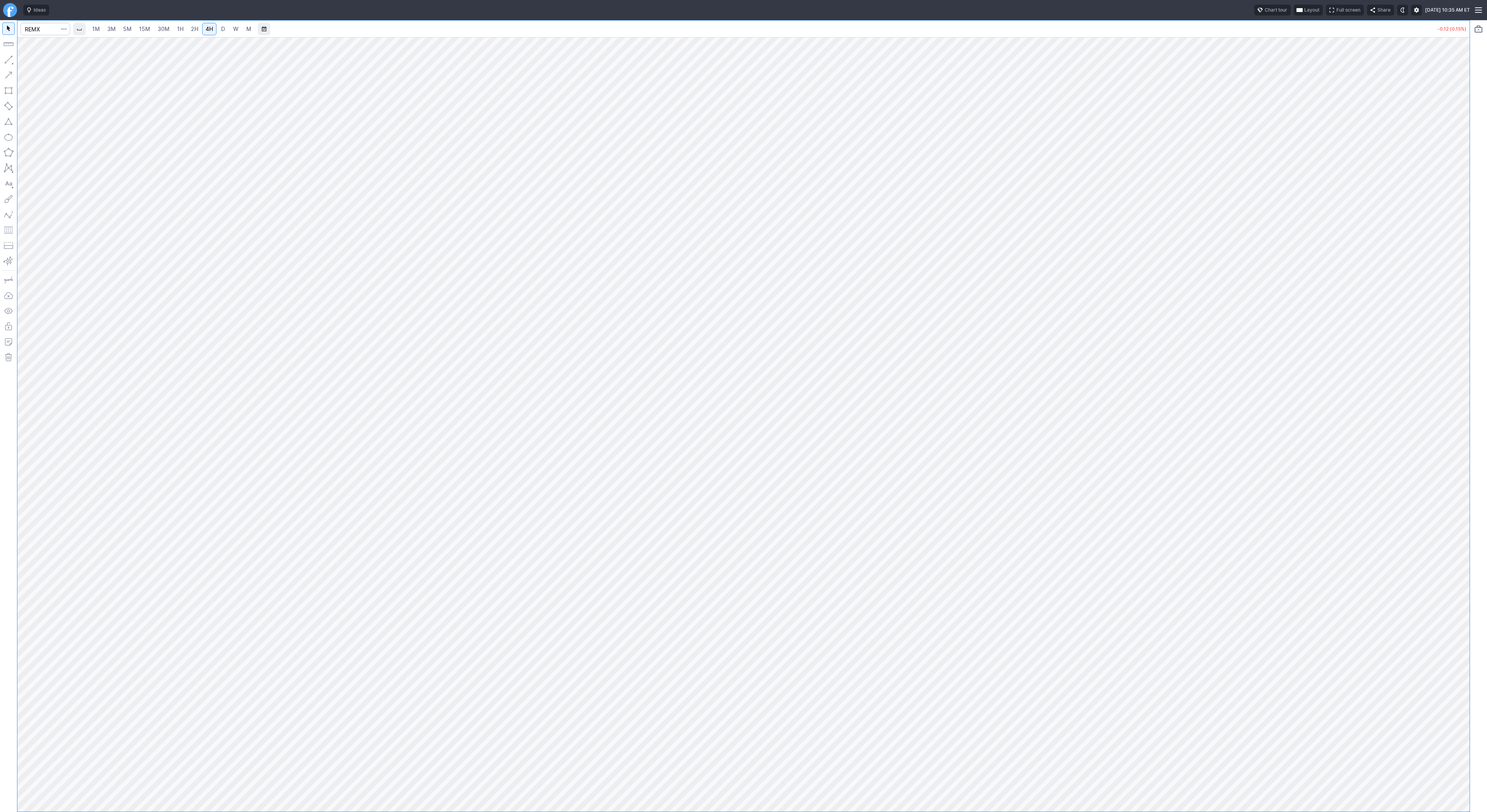
click at [221, 31] on span "D" at bounding box center [223, 28] width 4 height 6
click at [12, 59] on button "button" at bounding box center [8, 59] width 12 height 12
click at [9, 65] on button "button" at bounding box center [8, 59] width 12 height 12
click at [12, 61] on button "button" at bounding box center [8, 59] width 12 height 12
click at [10, 58] on button "button" at bounding box center [8, 59] width 12 height 12
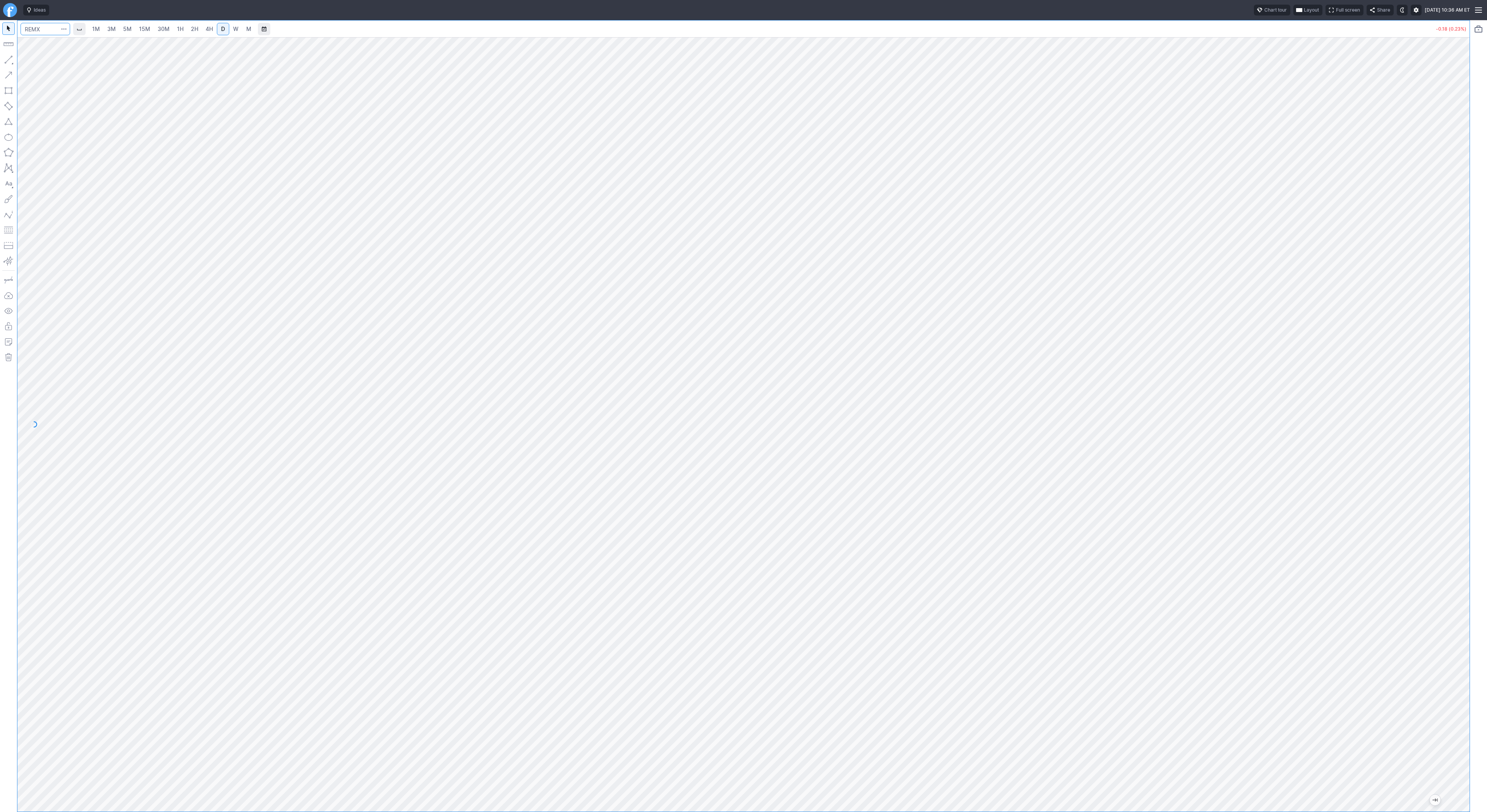
click at [44, 31] on input "Search" at bounding box center [46, 29] width 50 height 12
type input "soxl"
type input "soxs"
click at [136, 29] on link "15M" at bounding box center [145, 29] width 18 height 12
click at [38, 61] on span "Line" at bounding box center [45, 61] width 31 height 8
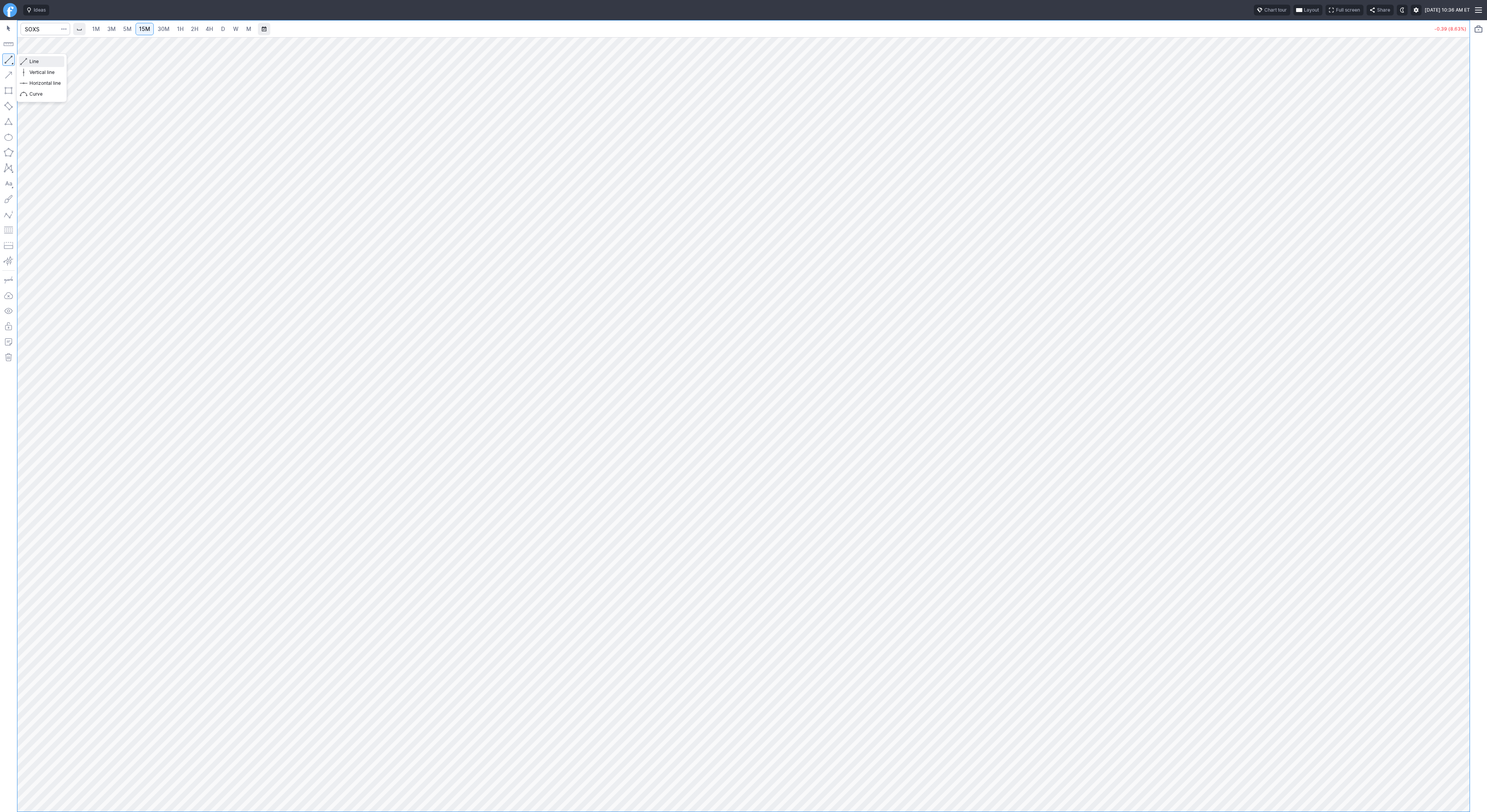
click at [30, 59] on span "Line" at bounding box center [45, 61] width 31 height 8
click at [53, 33] on input "Search" at bounding box center [46, 29] width 50 height 12
type input "hut"
click at [222, 30] on span "D" at bounding box center [223, 28] width 4 height 6
click at [36, 27] on input "Search" at bounding box center [46, 29] width 50 height 12
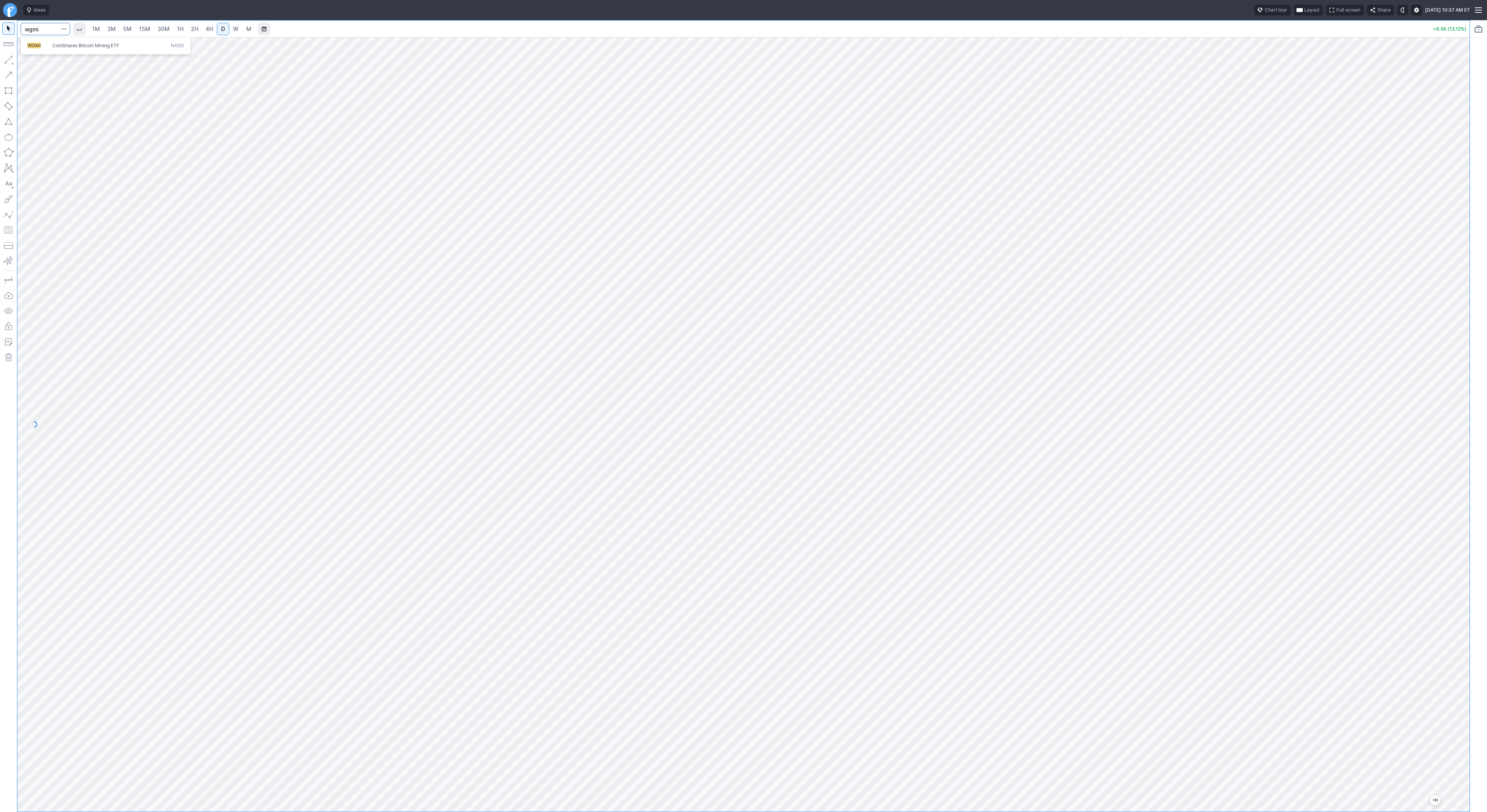
type input "wgmi"
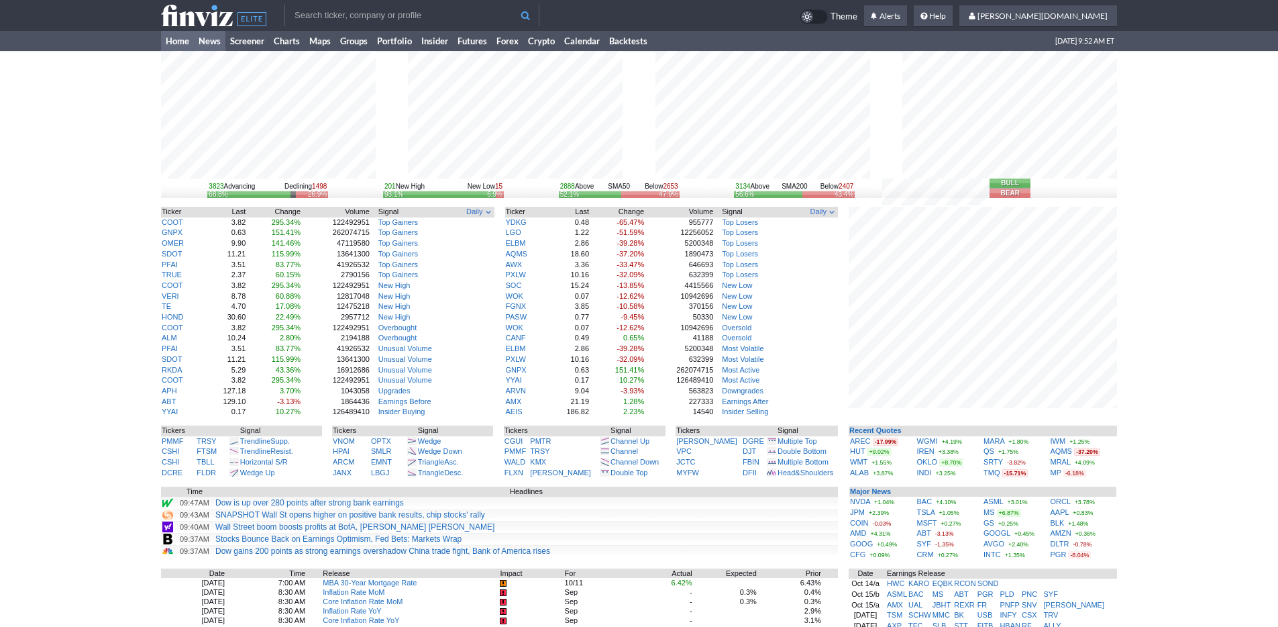
click at [206, 40] on link "News" at bounding box center [210, 41] width 32 height 20
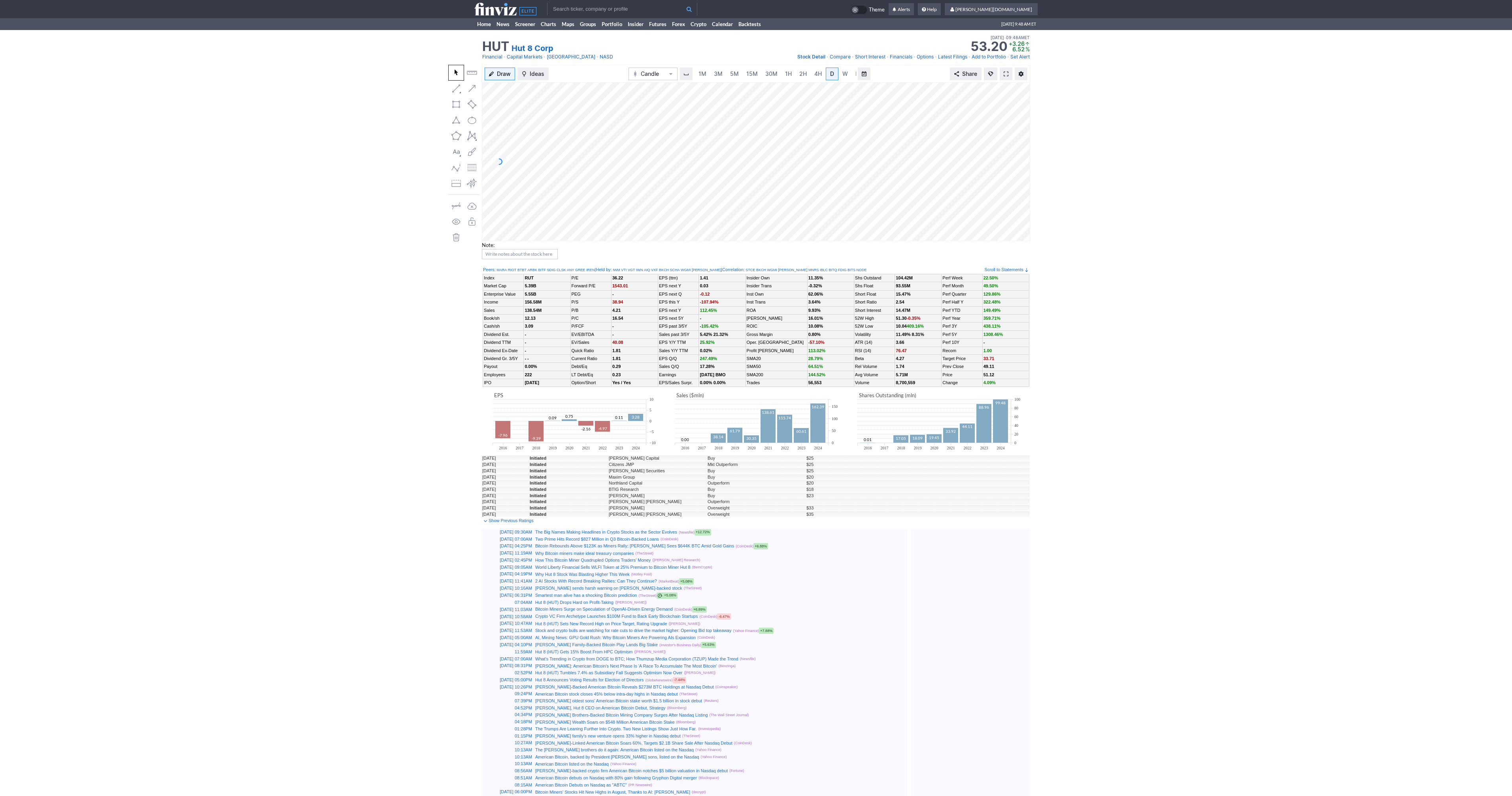
scroll to position [0, 8]
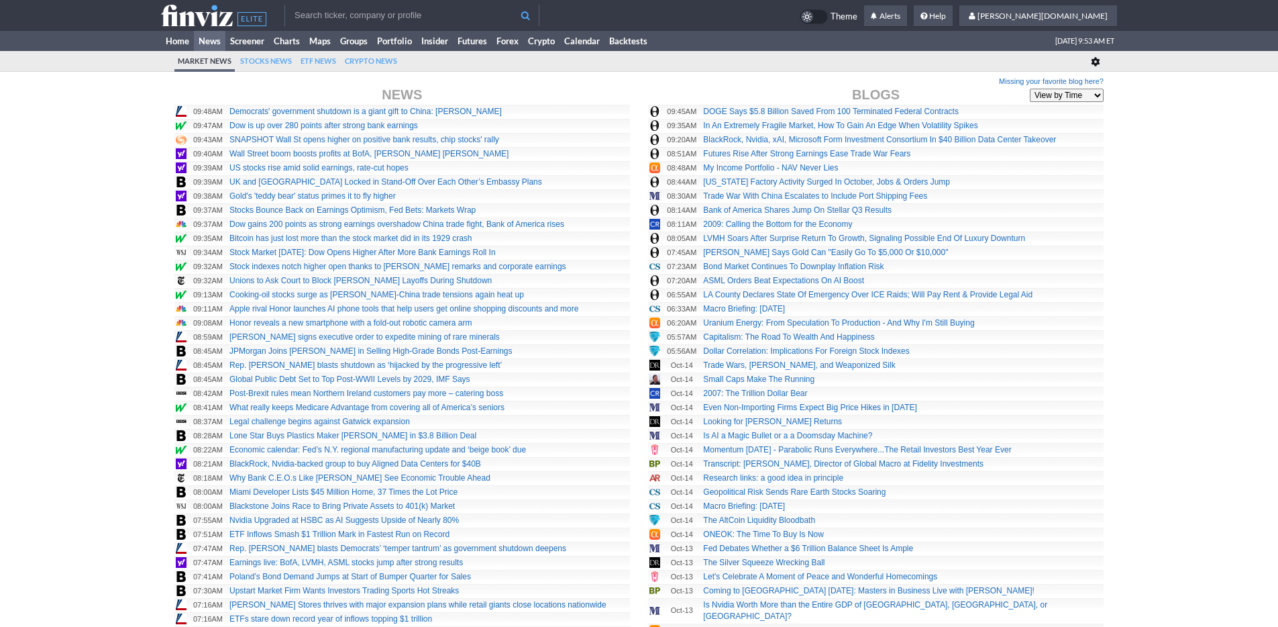
click at [172, 45] on link "Home" at bounding box center [177, 41] width 33 height 20
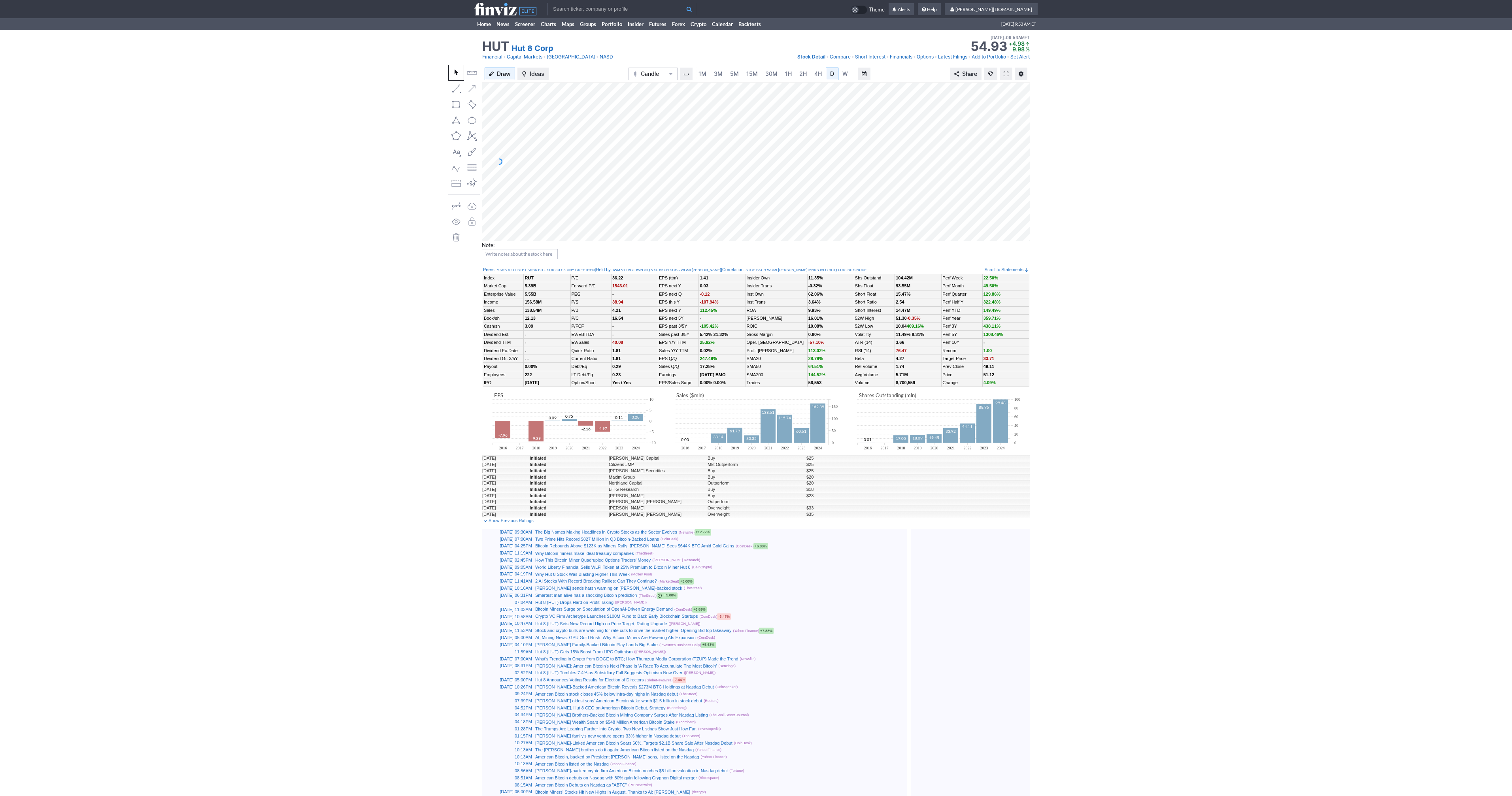
scroll to position [0, 8]
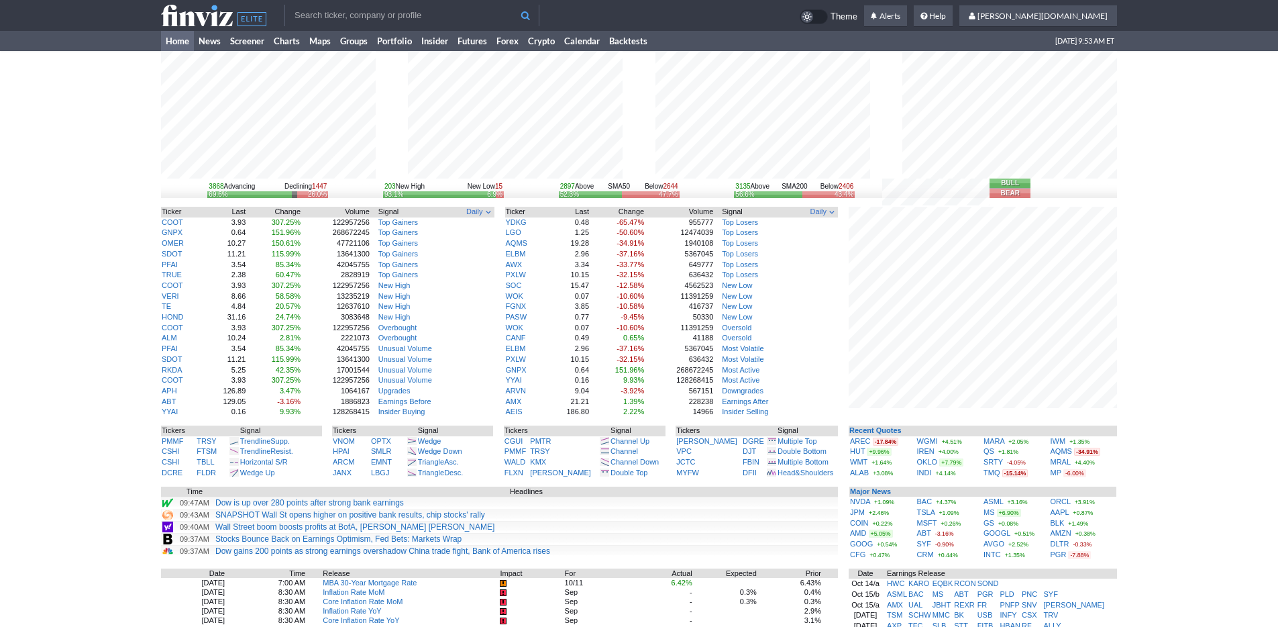
click at [1136, 466] on div "3868 Advancing Declining 1447 69.6% 26.0% 203 New High New Low 15 93.1% 6.9% 28…" at bounding box center [639, 439] width 1278 height 777
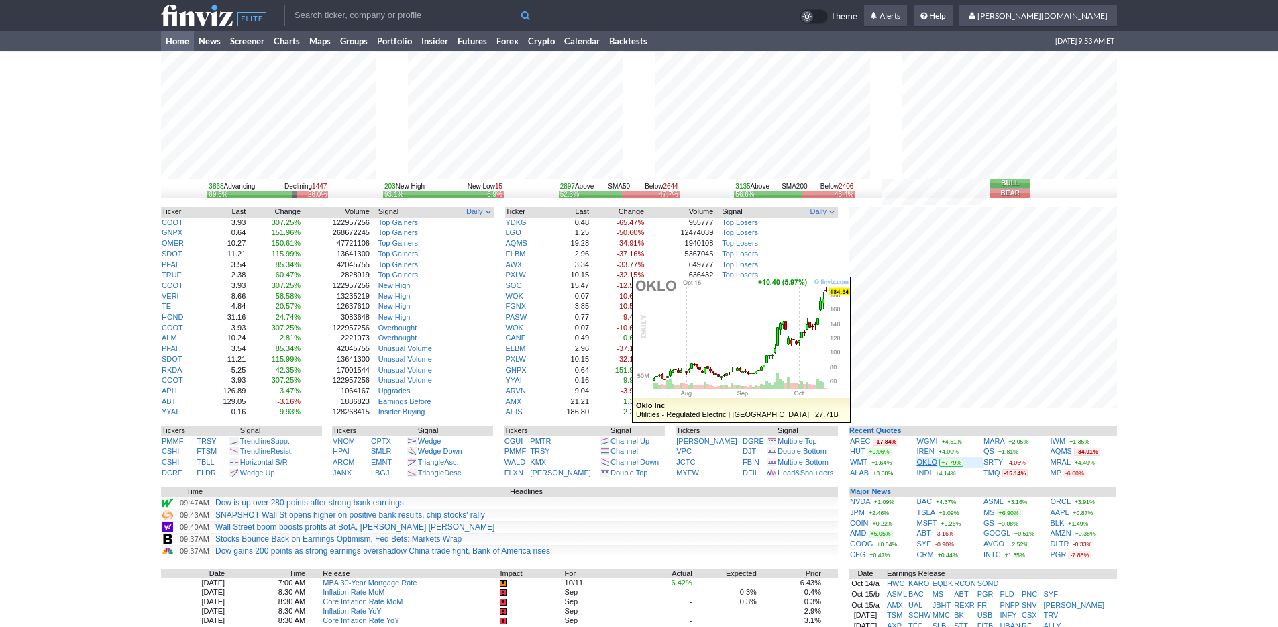
click at [920, 461] on link "OKLO" at bounding box center [927, 462] width 21 height 8
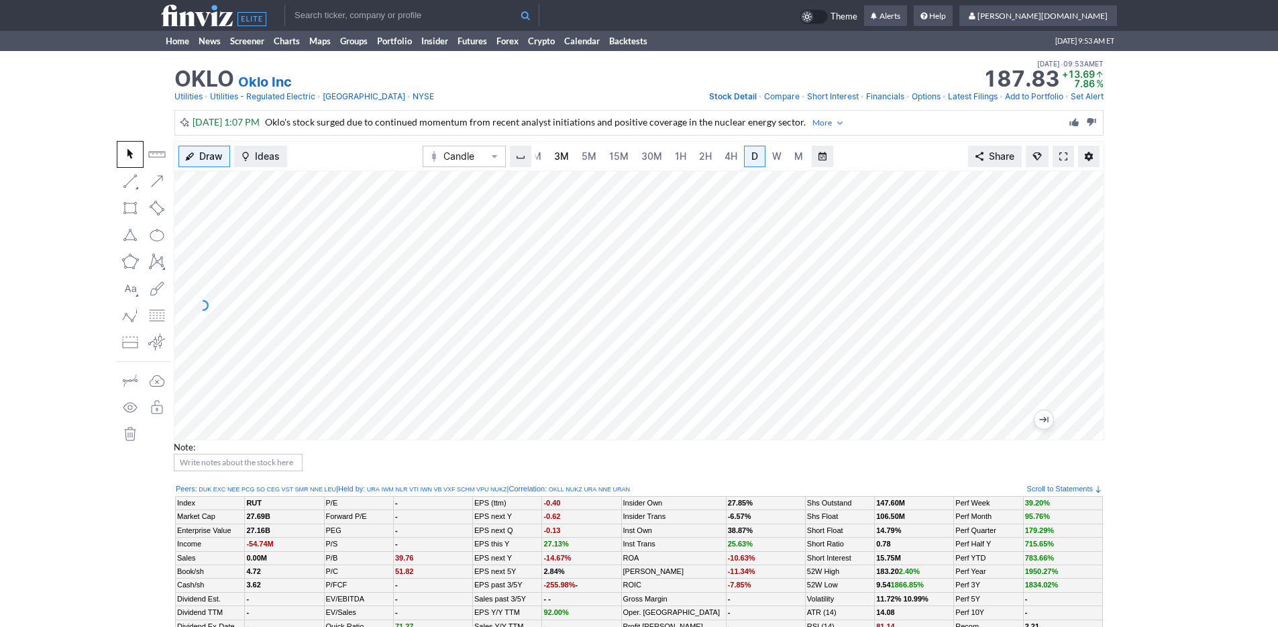
click at [564, 150] on span "3M" at bounding box center [561, 155] width 15 height 11
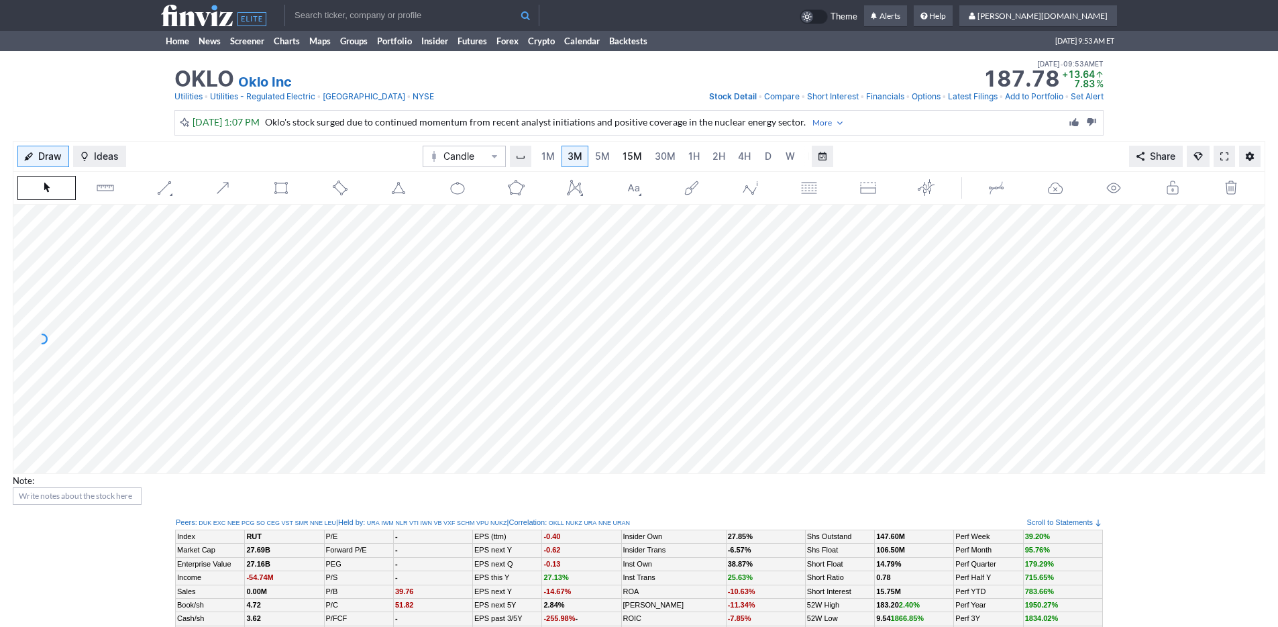
click at [616, 156] on link "15M" at bounding box center [632, 156] width 32 height 21
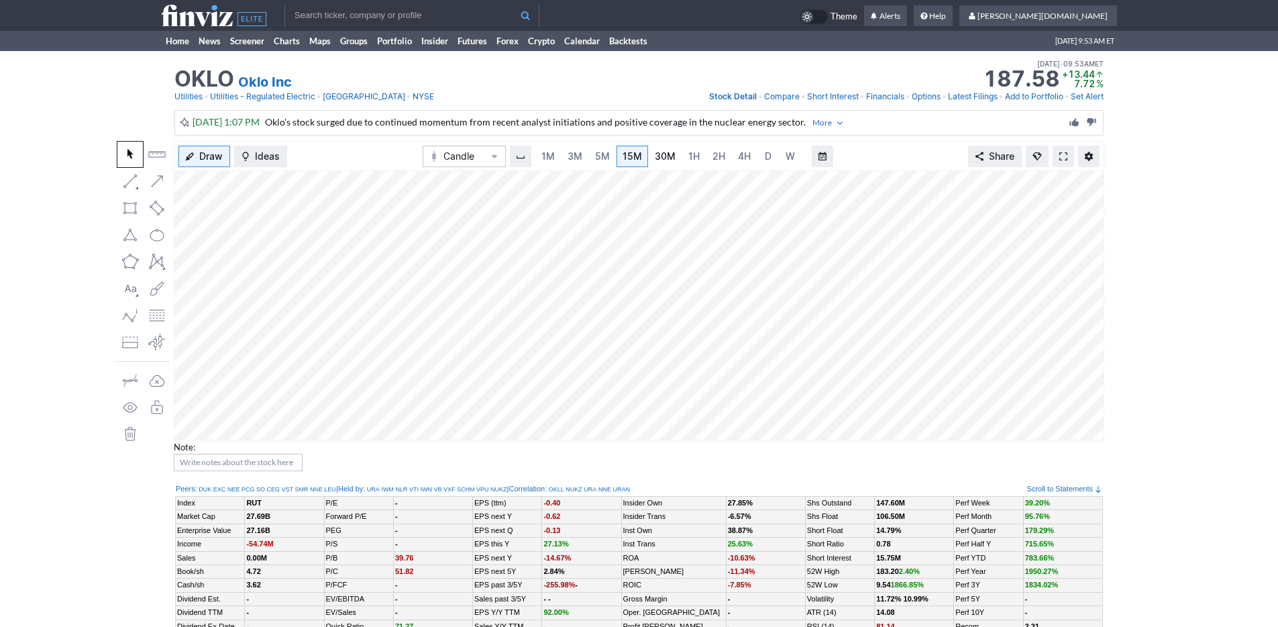
click at [664, 156] on span "30M" at bounding box center [665, 155] width 21 height 11
click at [688, 154] on span "1H" at bounding box center [693, 155] width 11 height 11
click at [566, 158] on span "3M" at bounding box center [561, 155] width 15 height 11
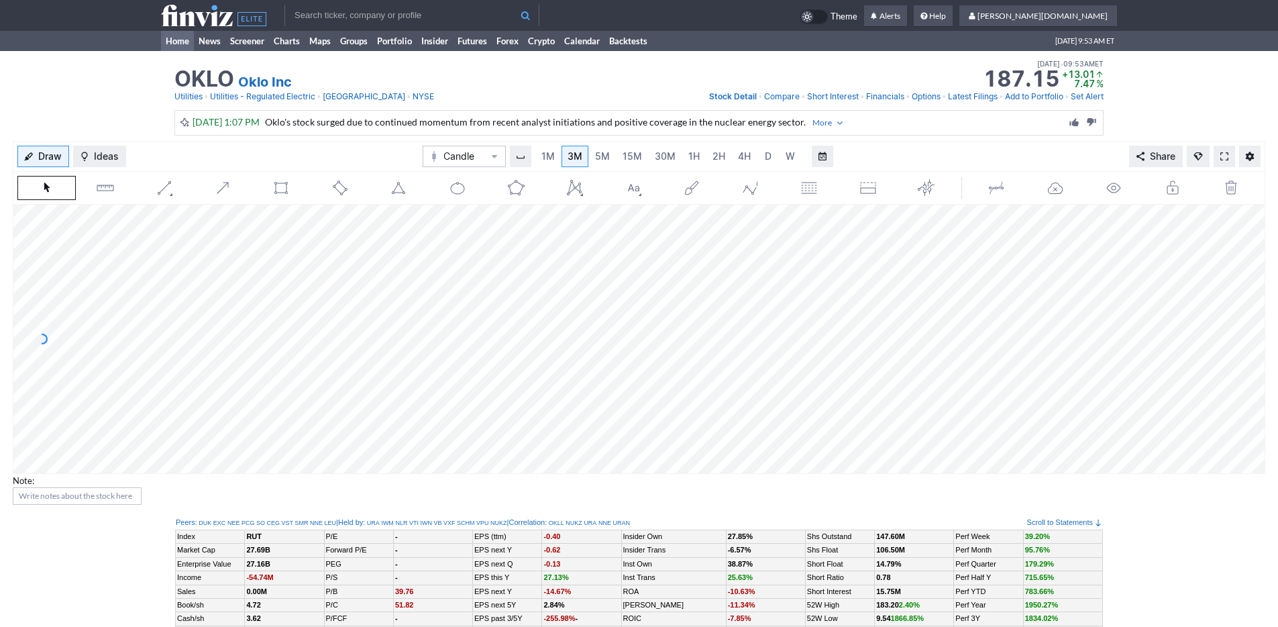
click at [167, 50] on link "Home" at bounding box center [177, 41] width 33 height 20
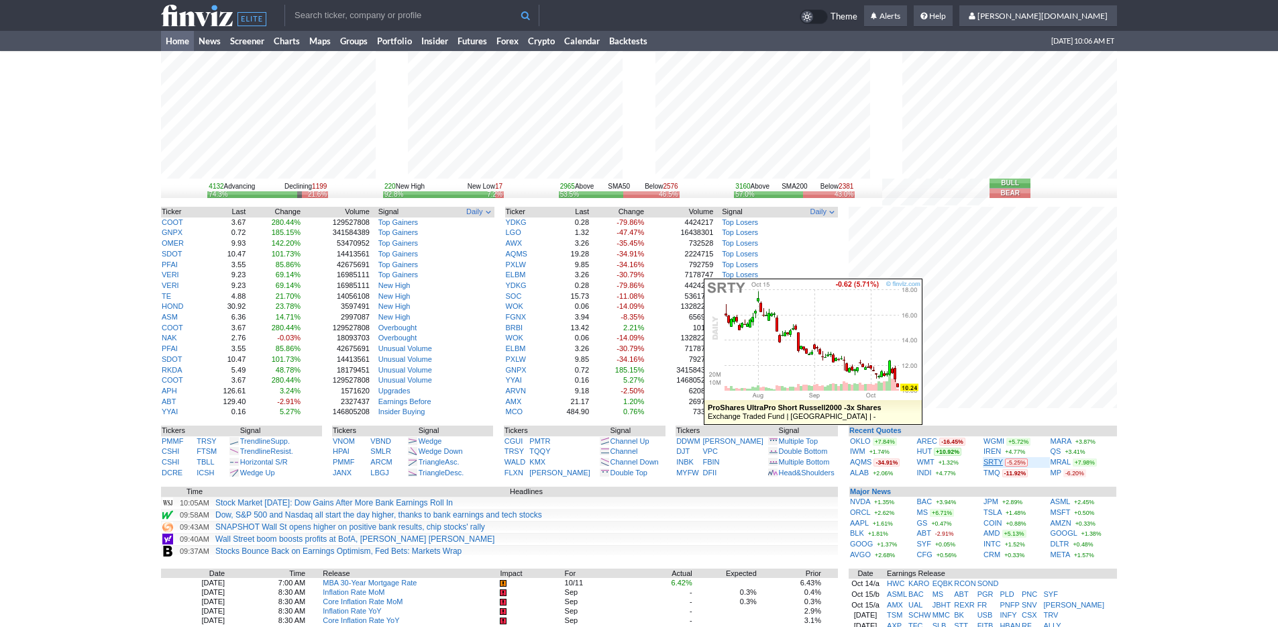
click at [991, 463] on link "SRTY" at bounding box center [992, 462] width 19 height 8
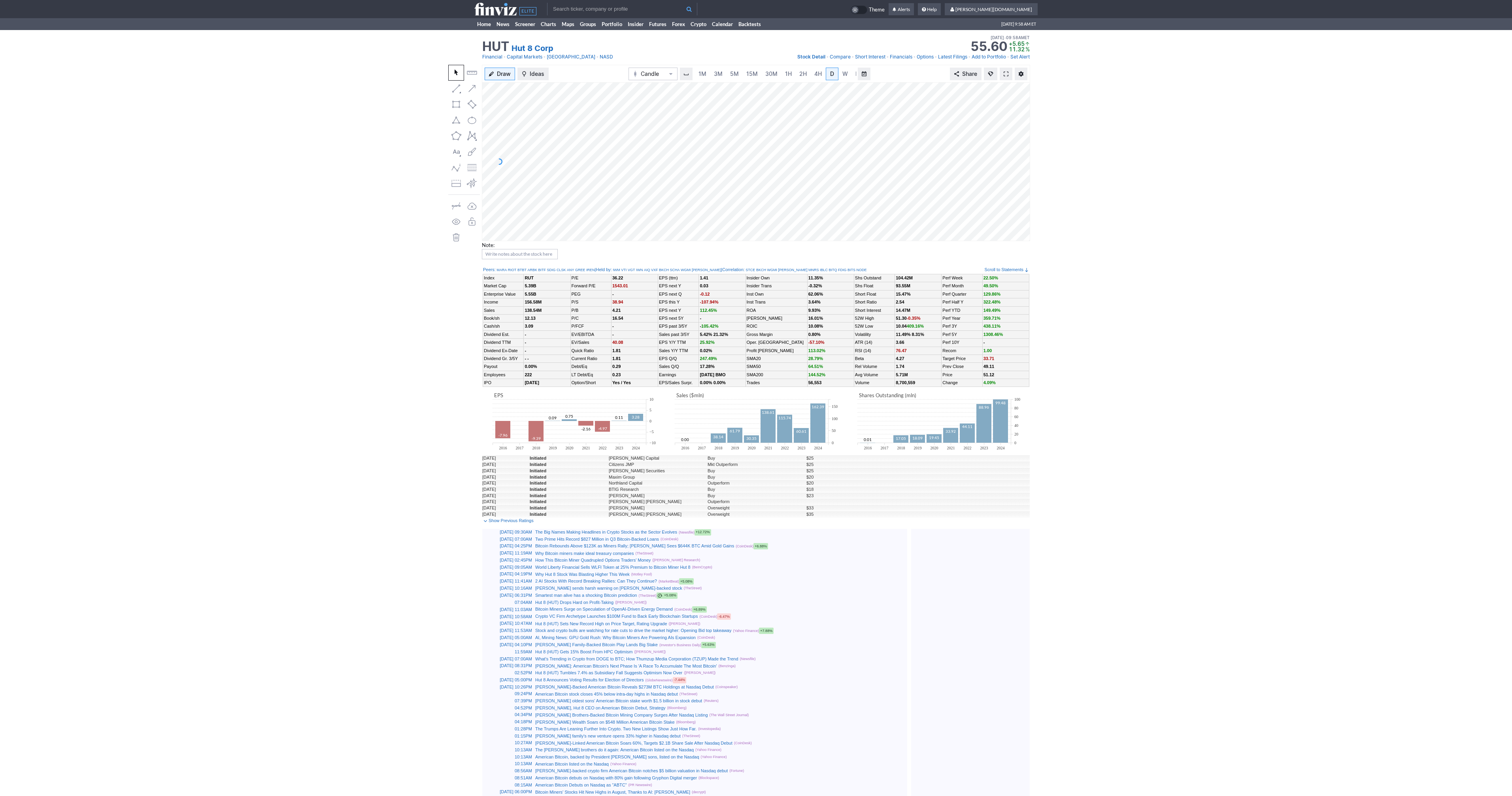
scroll to position [0, 8]
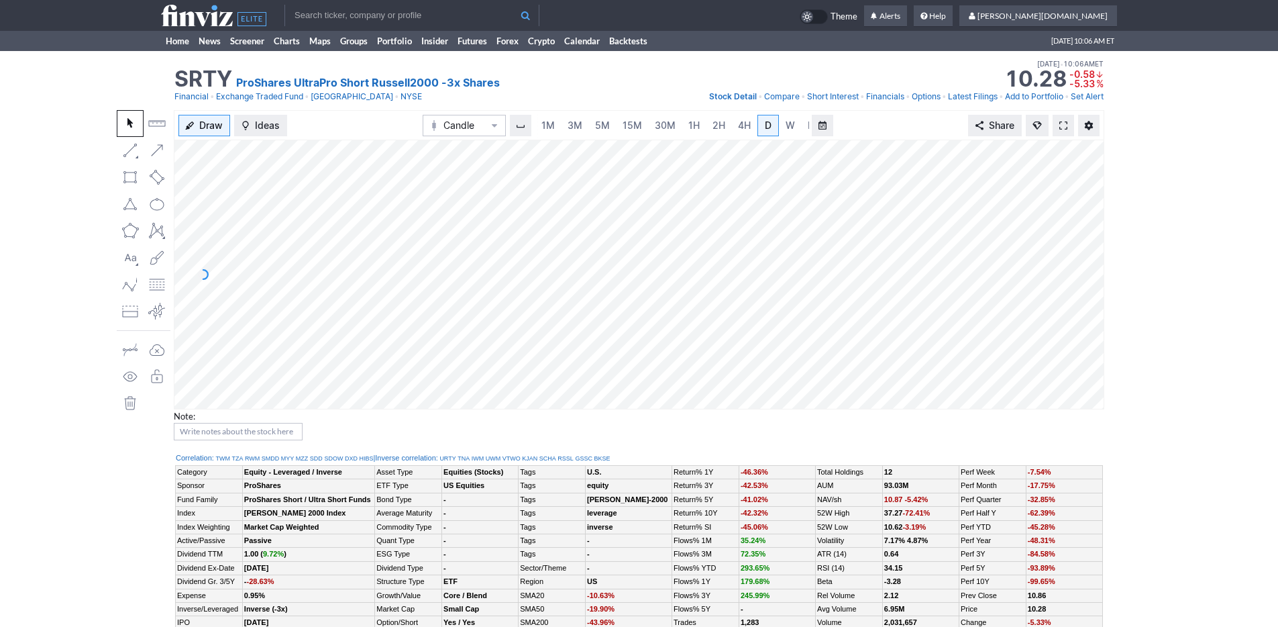
scroll to position [0, 13]
click at [567, 123] on span "3M" at bounding box center [561, 124] width 15 height 11
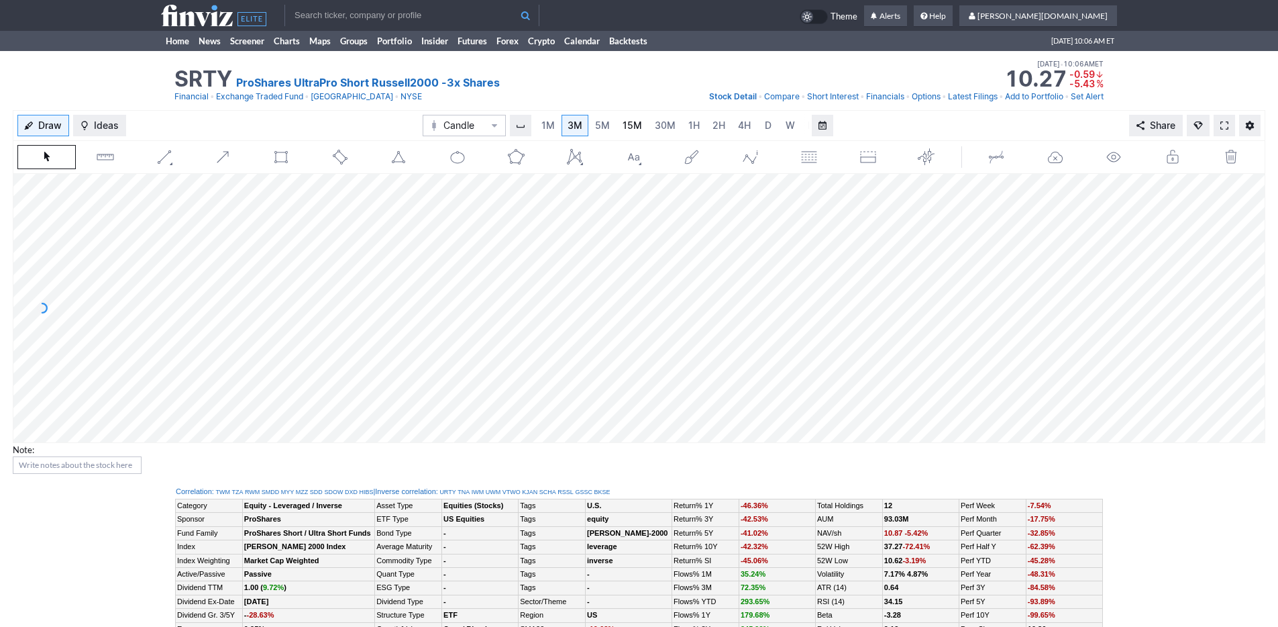
click at [639, 129] on link "15M" at bounding box center [632, 125] width 32 height 21
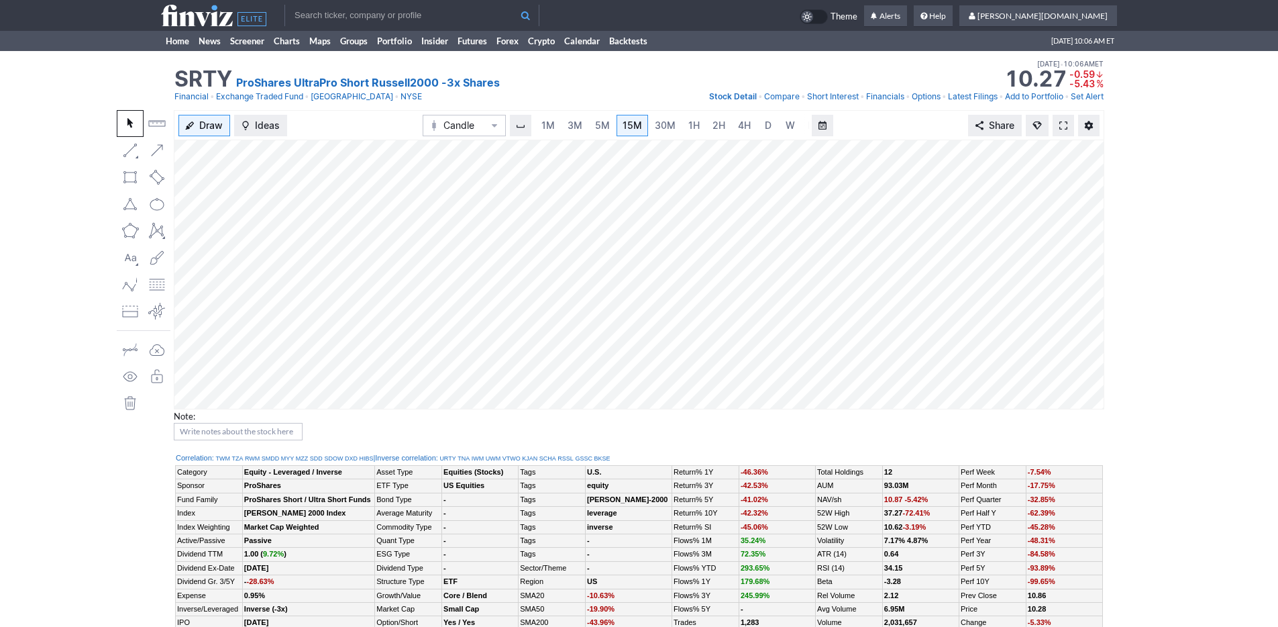
click at [360, 11] on input "text" at bounding box center [411, 15] width 255 height 21
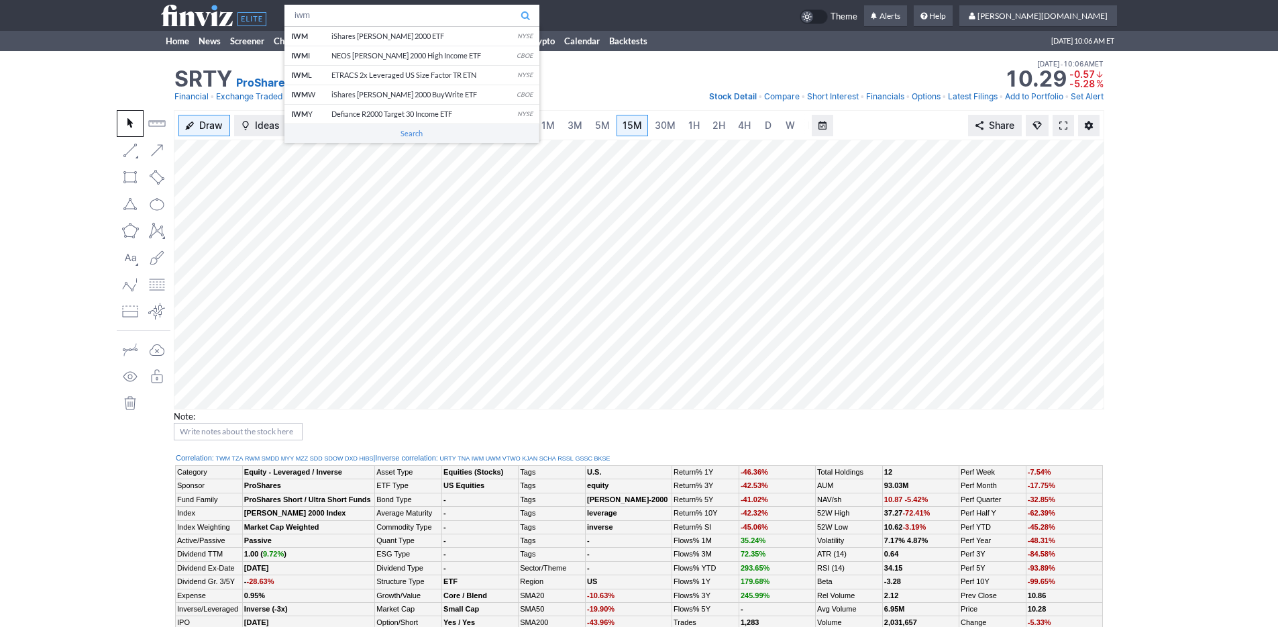
type input "iwm"
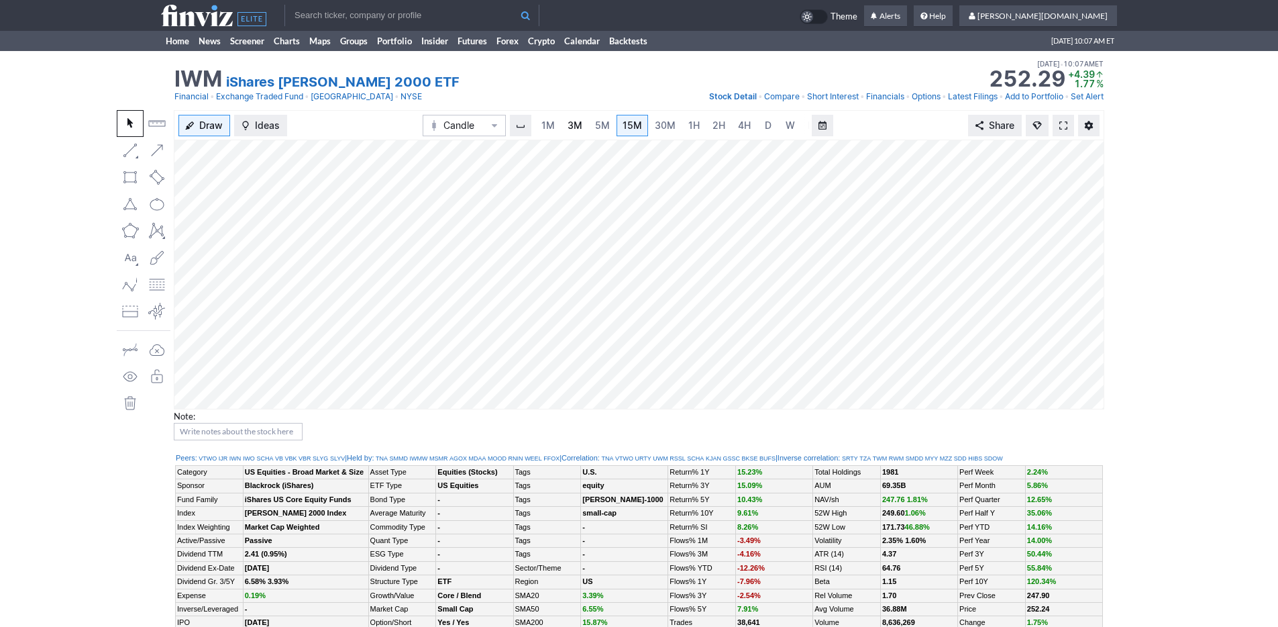
click at [568, 127] on span "3M" at bounding box center [575, 124] width 15 height 11
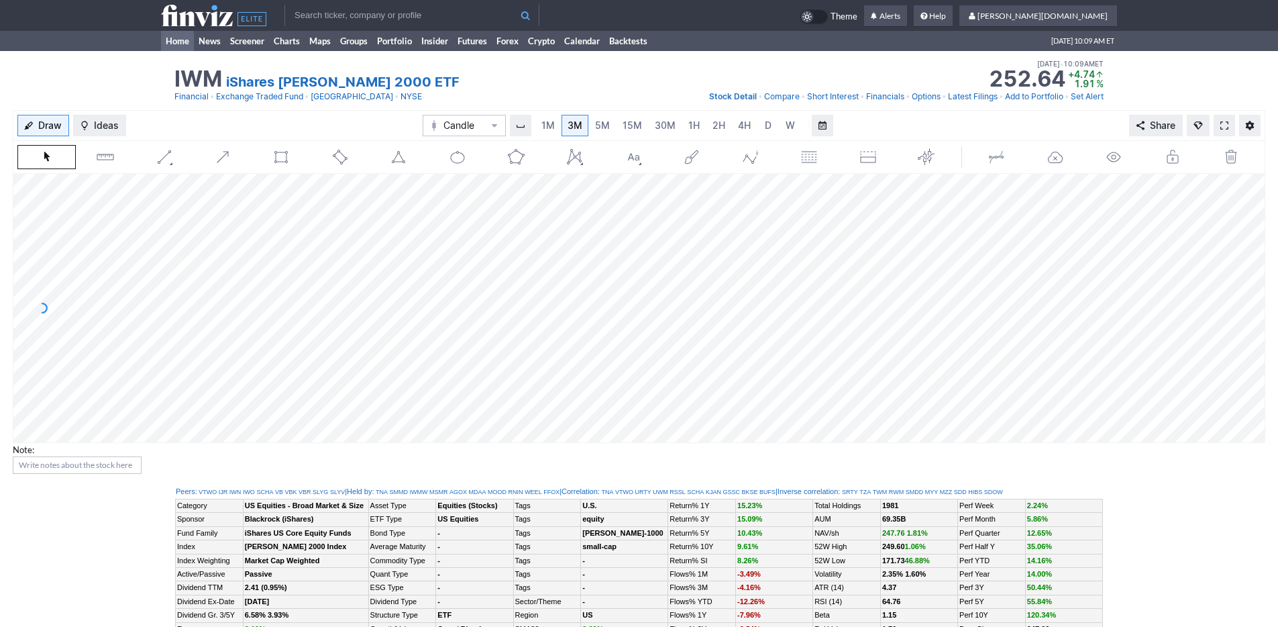
click at [175, 44] on link "Home" at bounding box center [177, 41] width 33 height 20
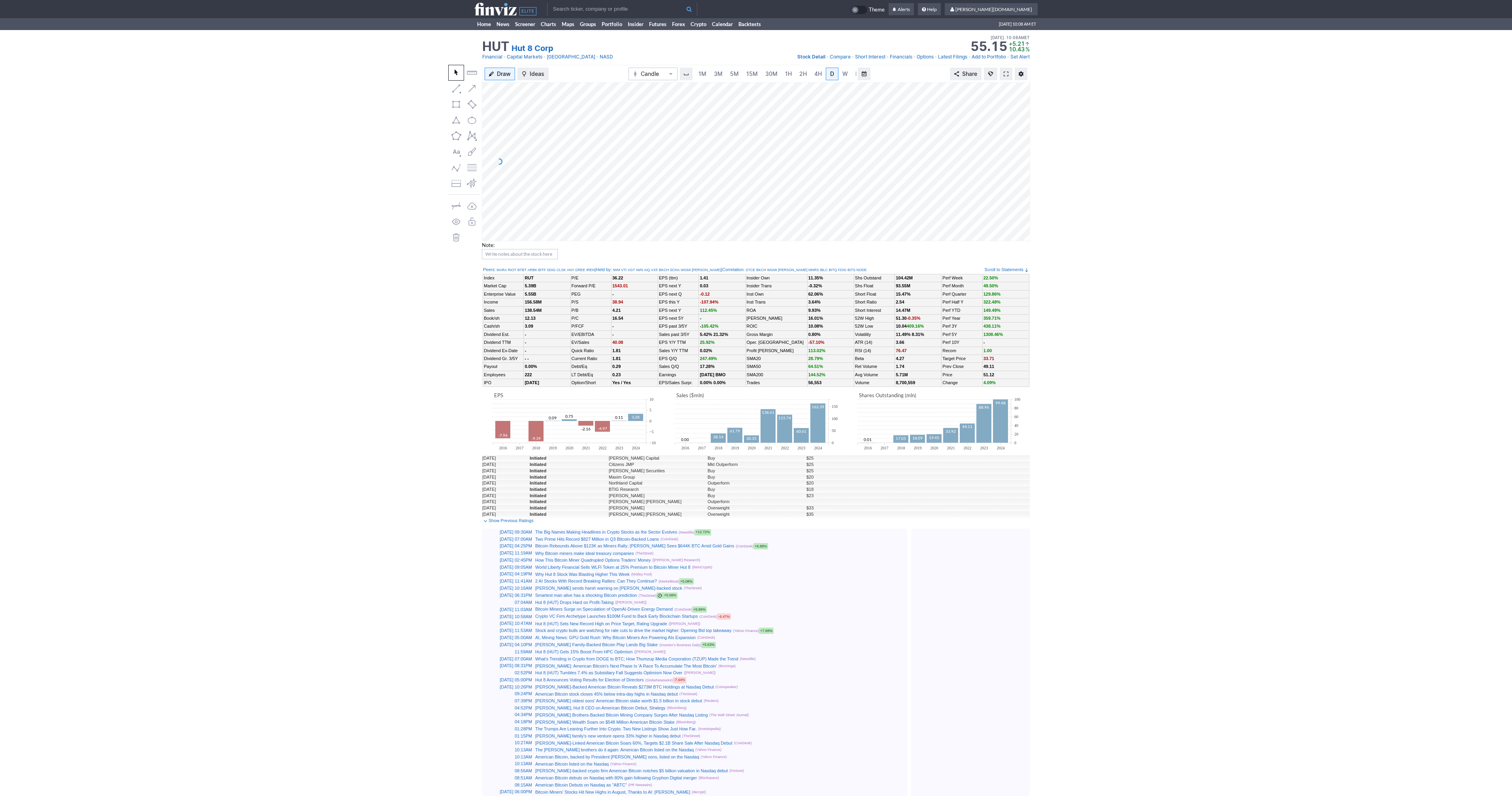
scroll to position [0, 8]
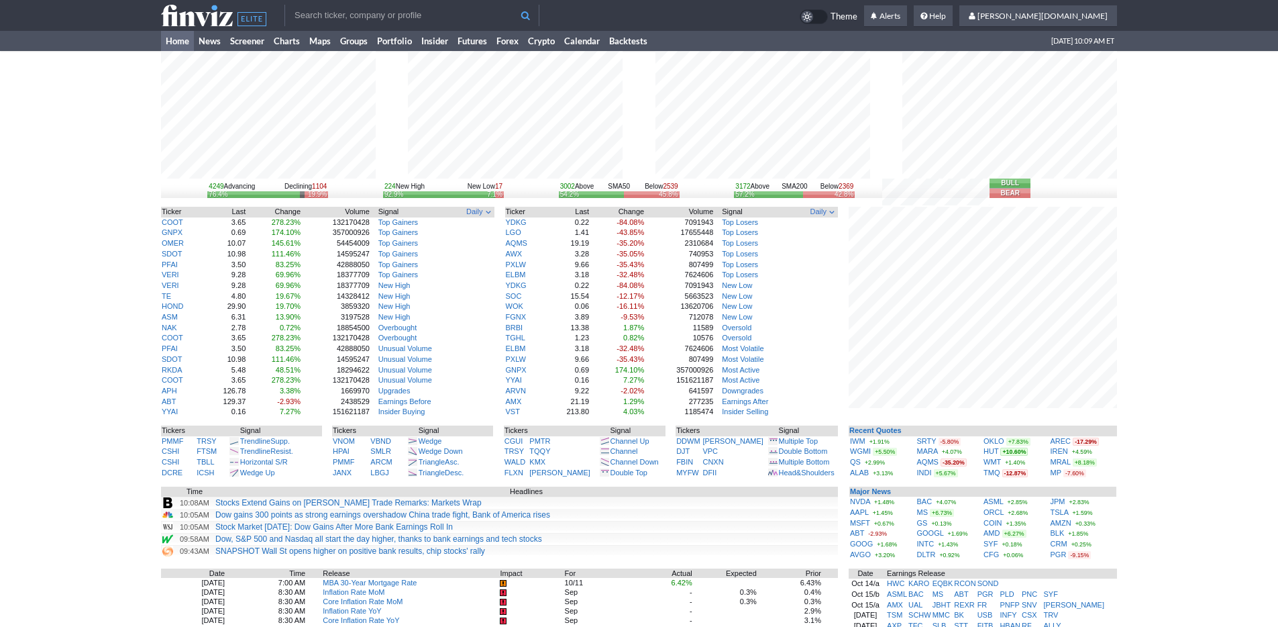
click at [411, 9] on input "text" at bounding box center [411, 15] width 255 height 21
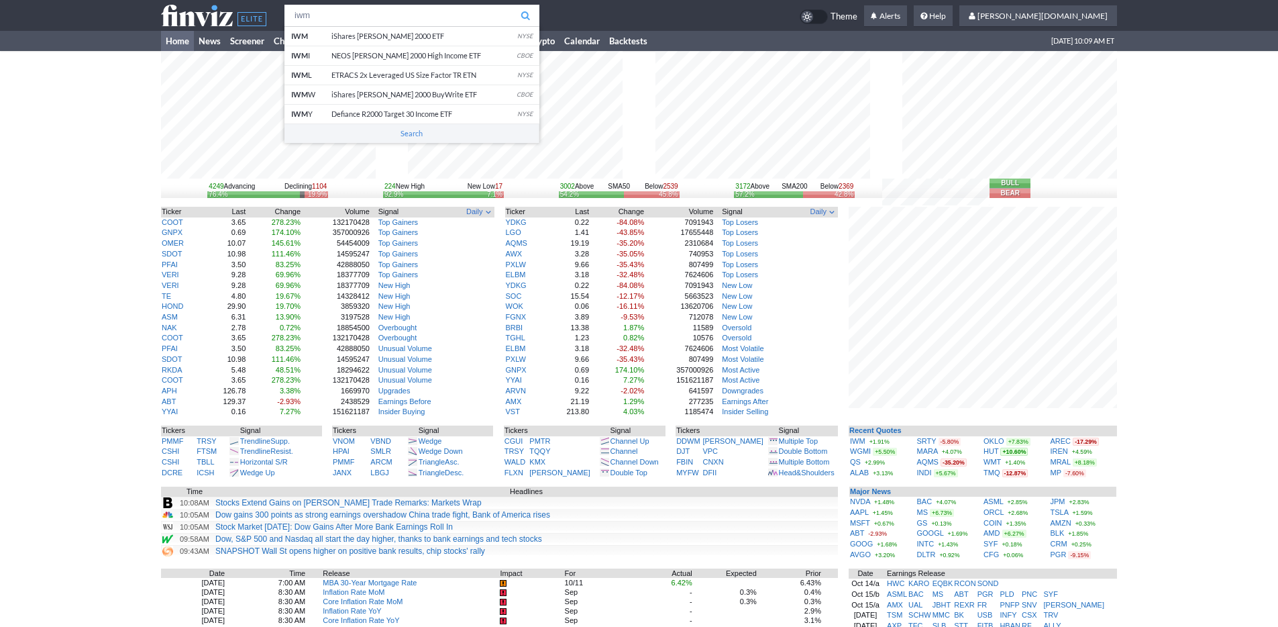
type input "iwm"
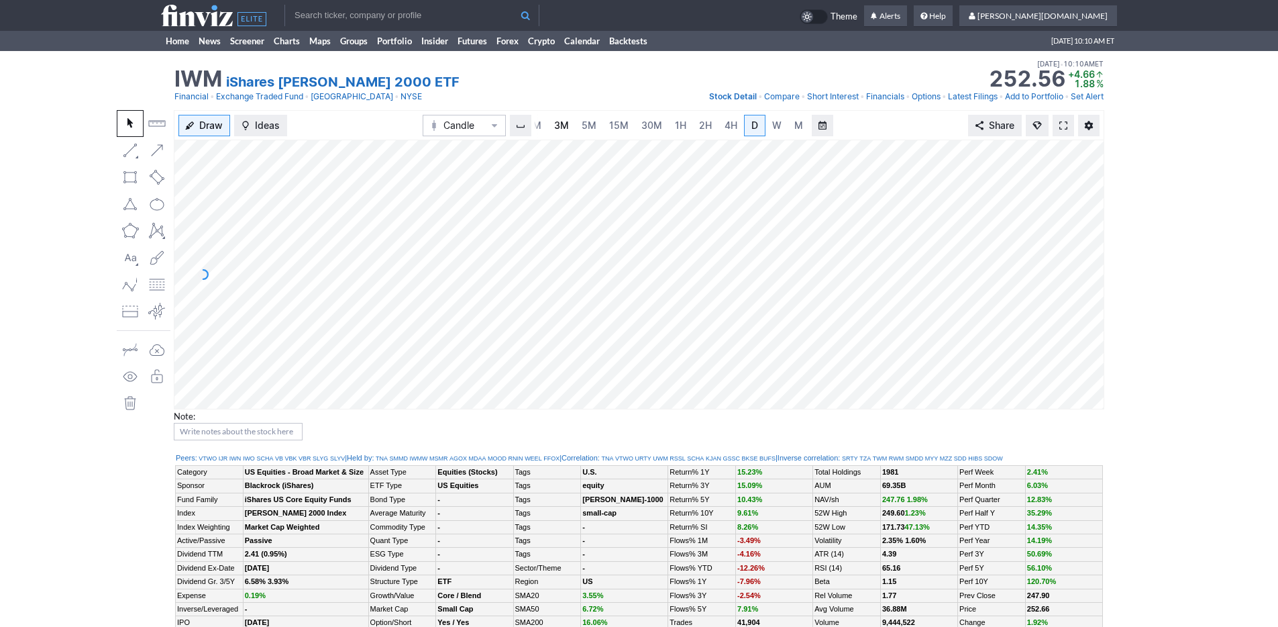
click at [558, 127] on span "3M" at bounding box center [561, 124] width 15 height 11
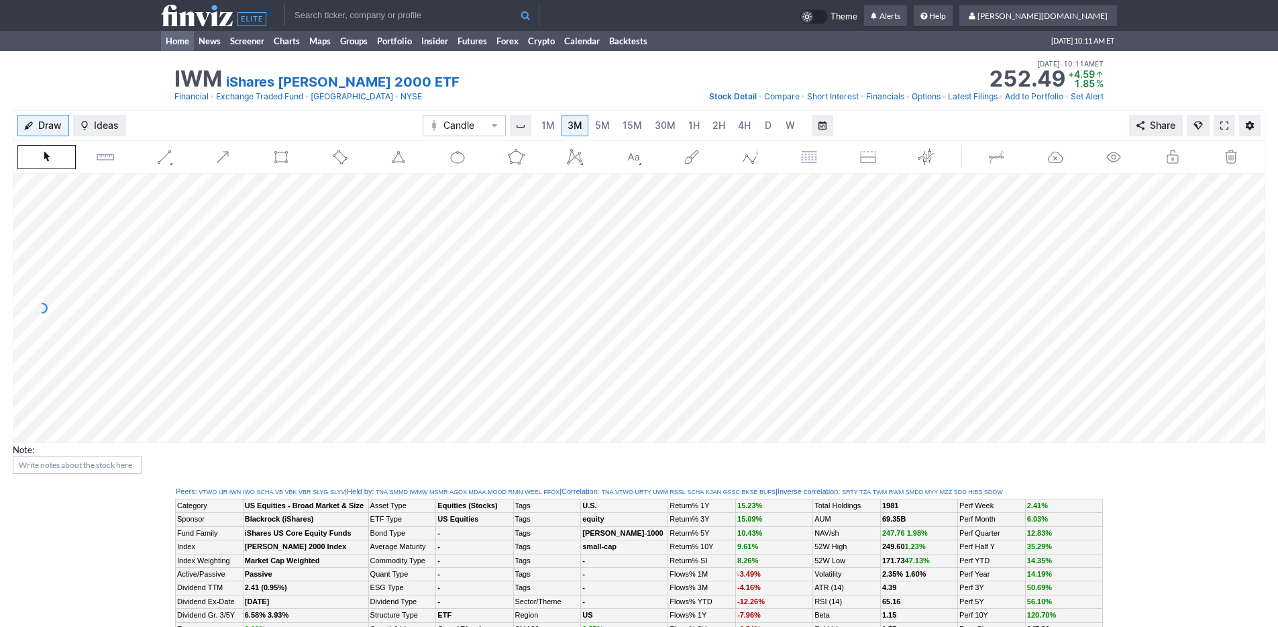
click at [171, 42] on link "Home" at bounding box center [177, 41] width 33 height 20
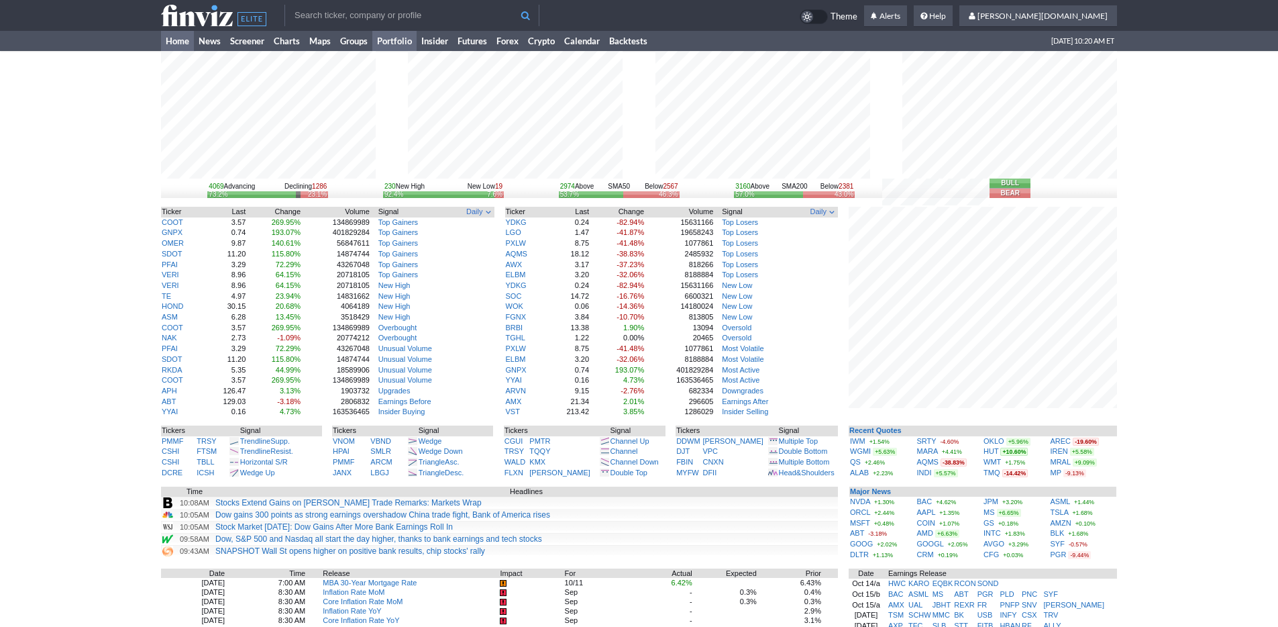
click at [400, 44] on link "Portfolio" at bounding box center [394, 41] width 44 height 20
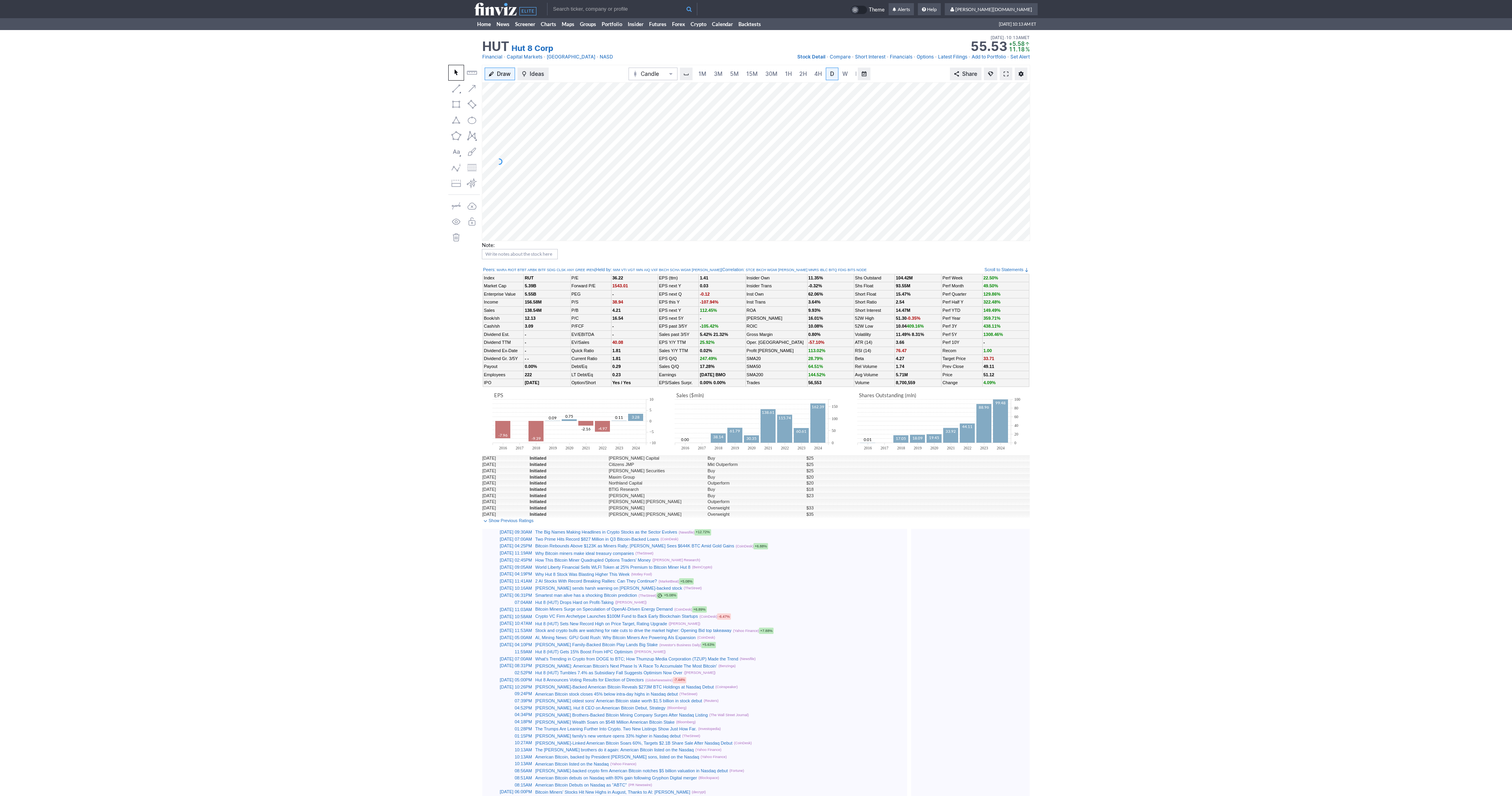
scroll to position [0, 8]
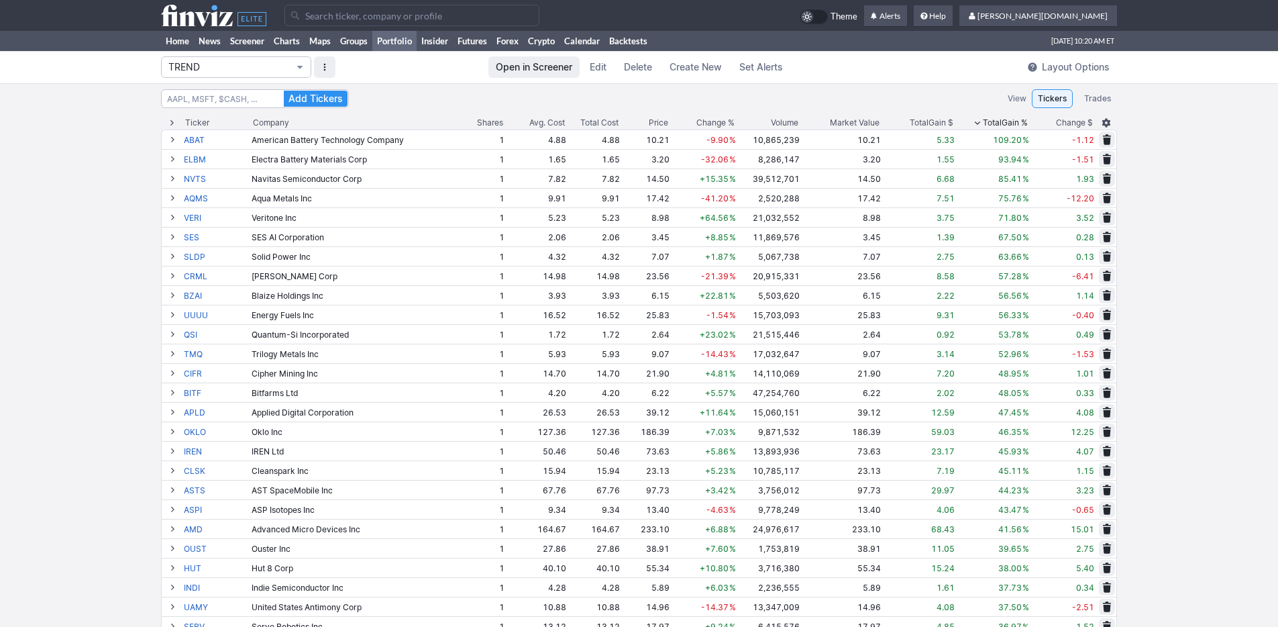
click at [256, 66] on span "TREND" at bounding box center [229, 66] width 122 height 13
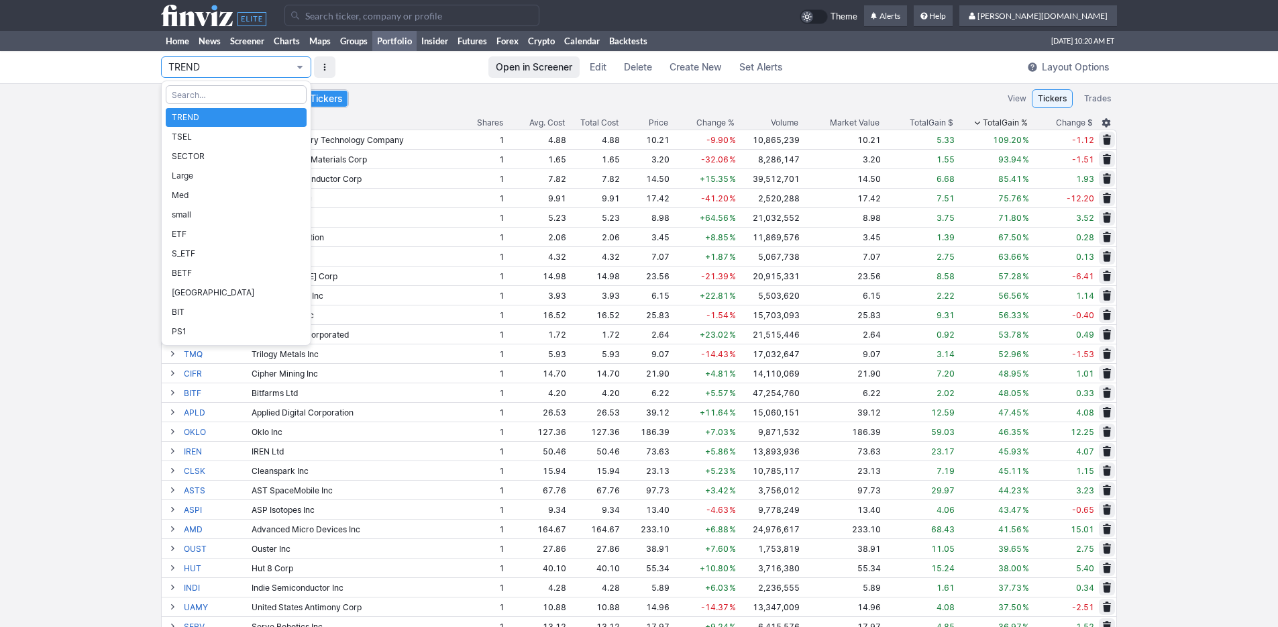
click at [70, 143] on div at bounding box center [639, 313] width 1278 height 627
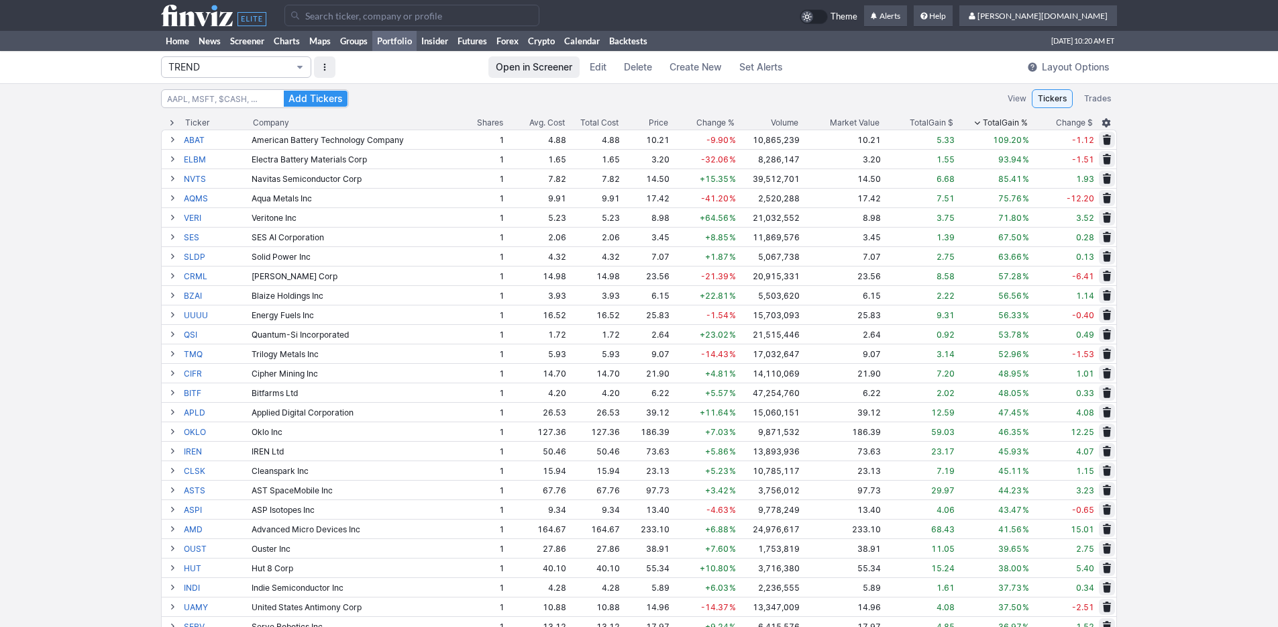
click at [288, 66] on span "TREND" at bounding box center [229, 66] width 122 height 13
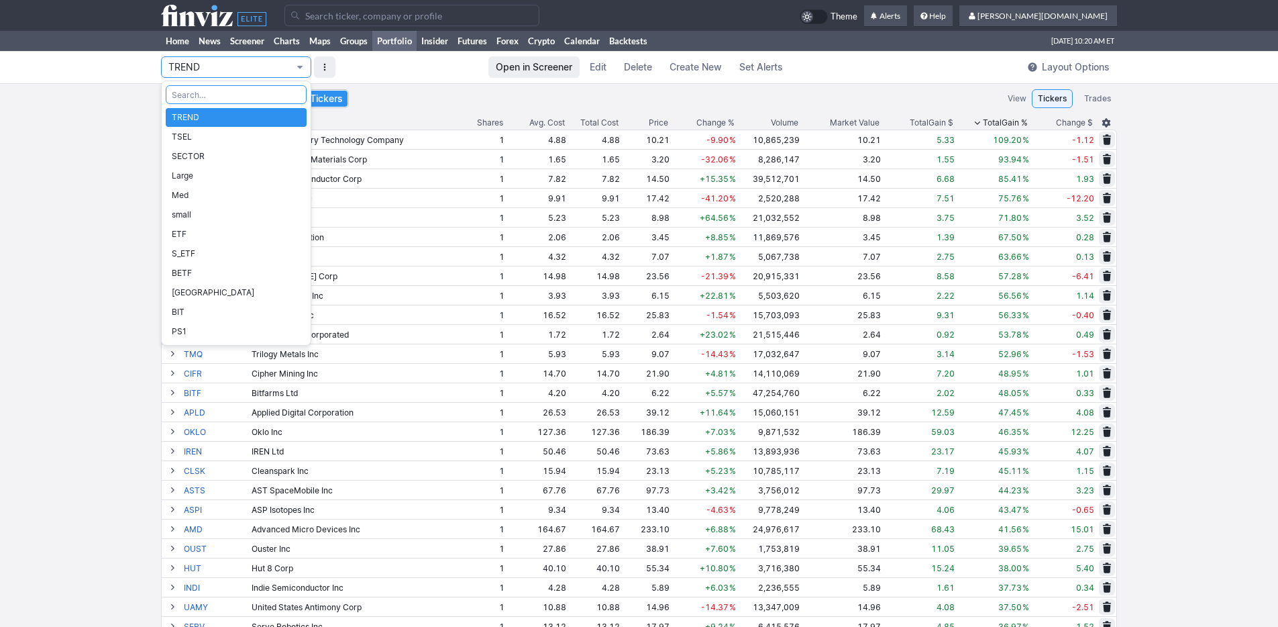
click at [497, 66] on div at bounding box center [639, 313] width 1278 height 627
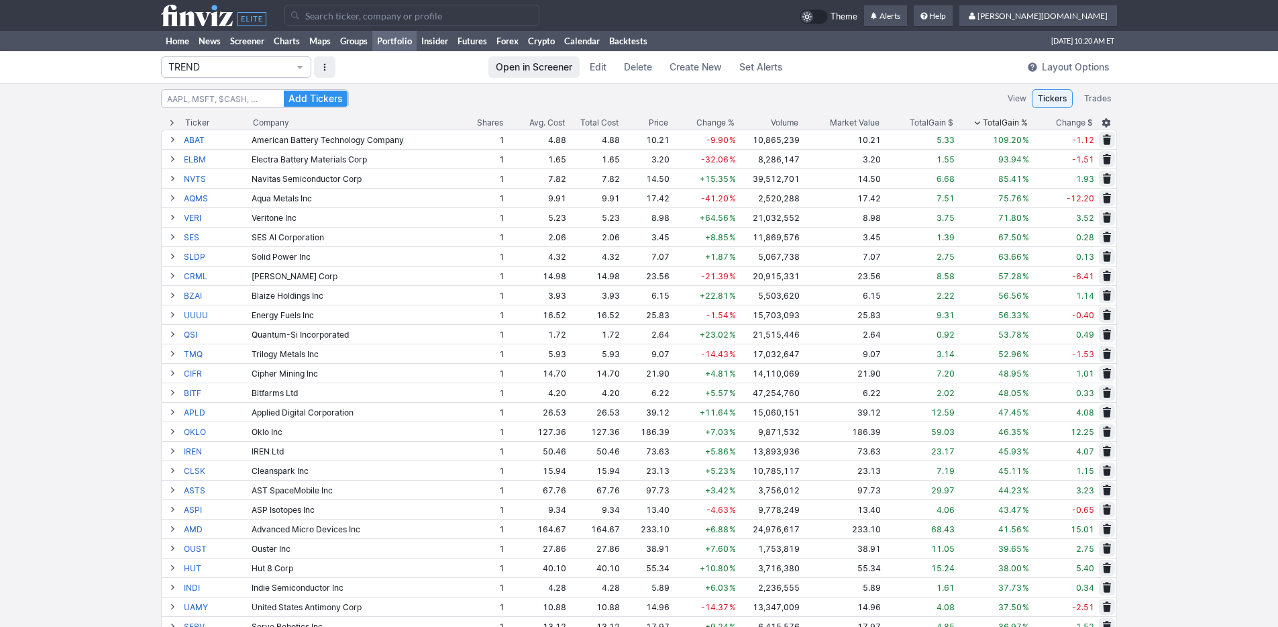
click at [710, 124] on span "Change %" at bounding box center [715, 122] width 38 height 13
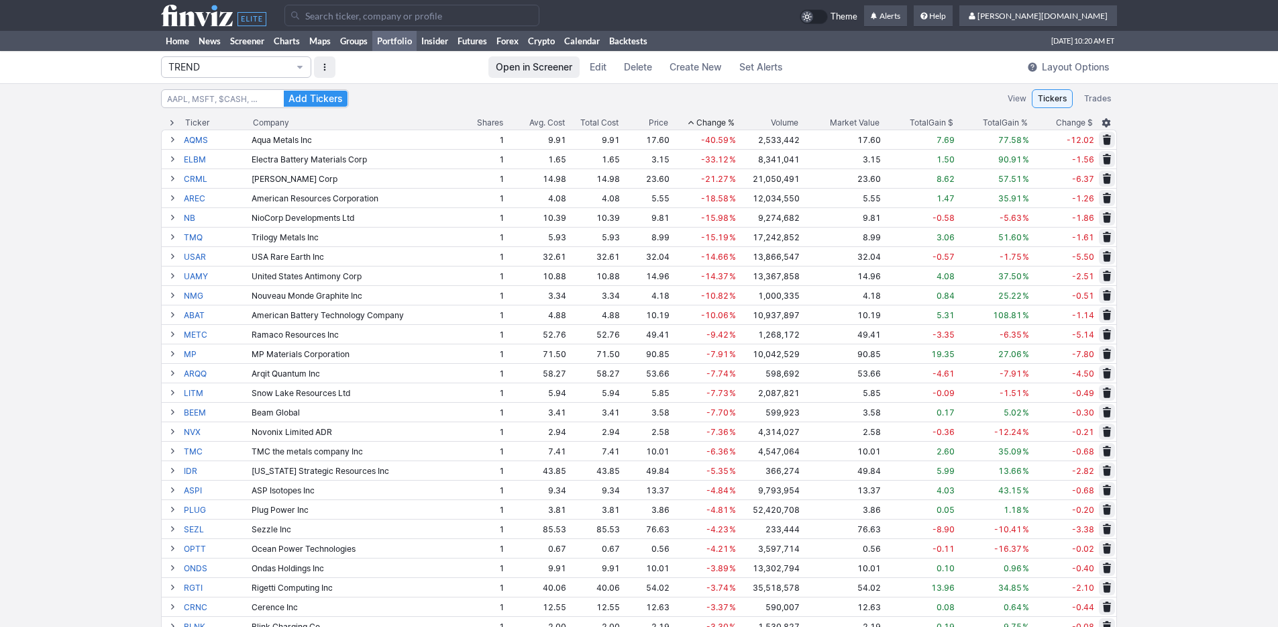
click at [696, 126] on span "Change %" at bounding box center [715, 122] width 38 height 13
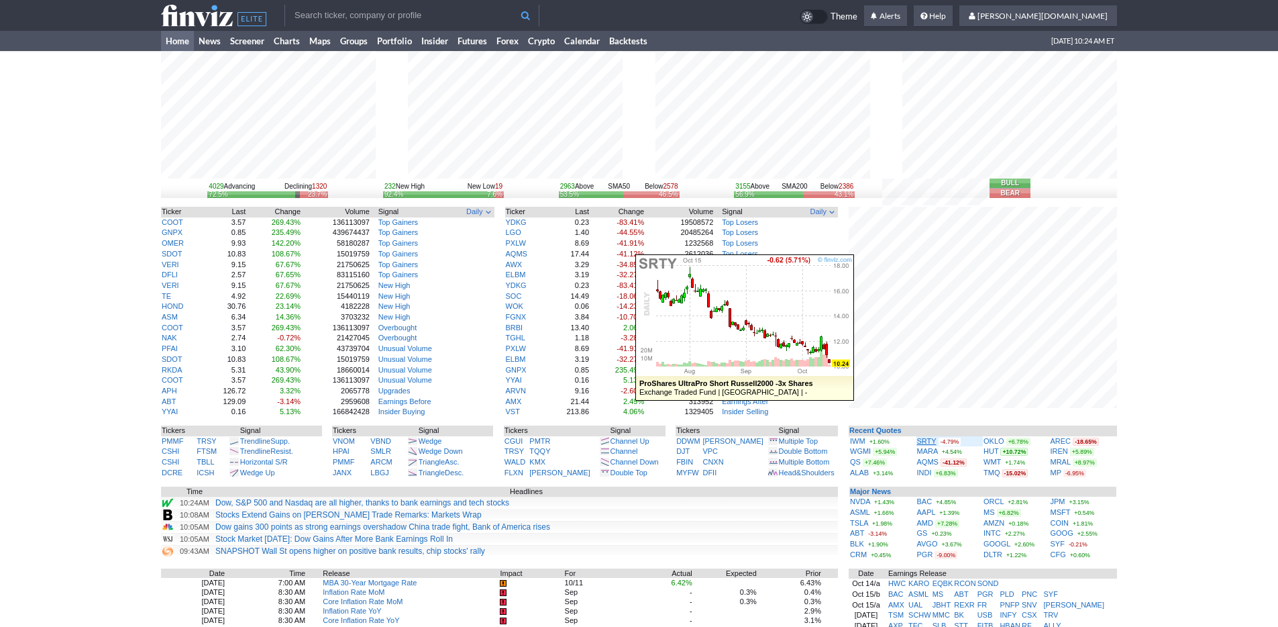
click at [923, 439] on link "SRTY" at bounding box center [926, 441] width 19 height 8
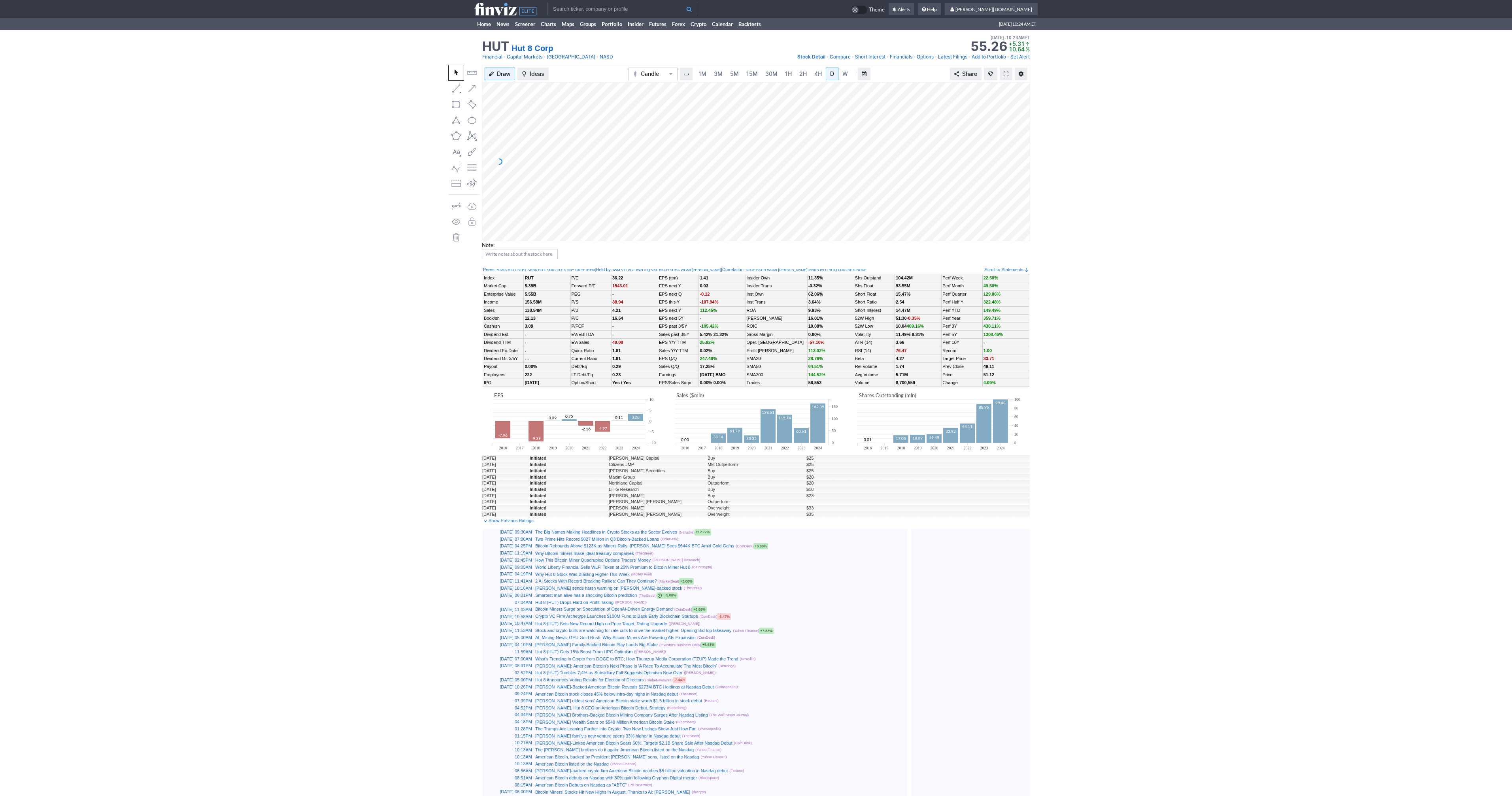
scroll to position [0, 8]
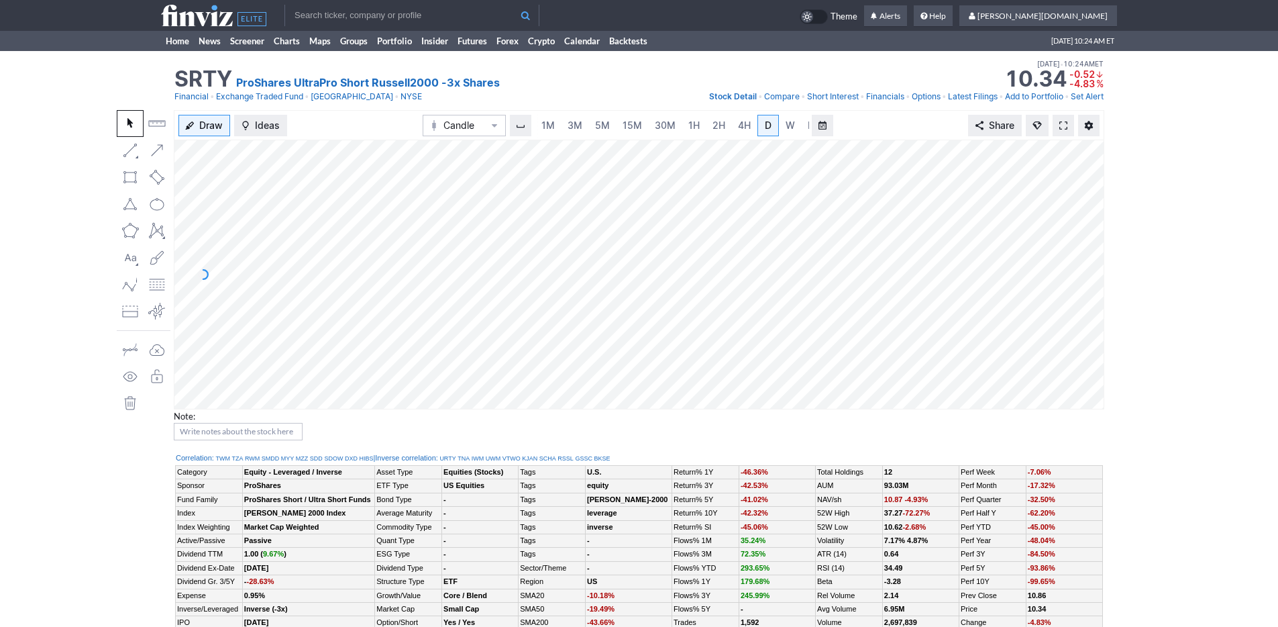
scroll to position [0, 13]
click at [567, 122] on link "3M" at bounding box center [561, 125] width 27 height 21
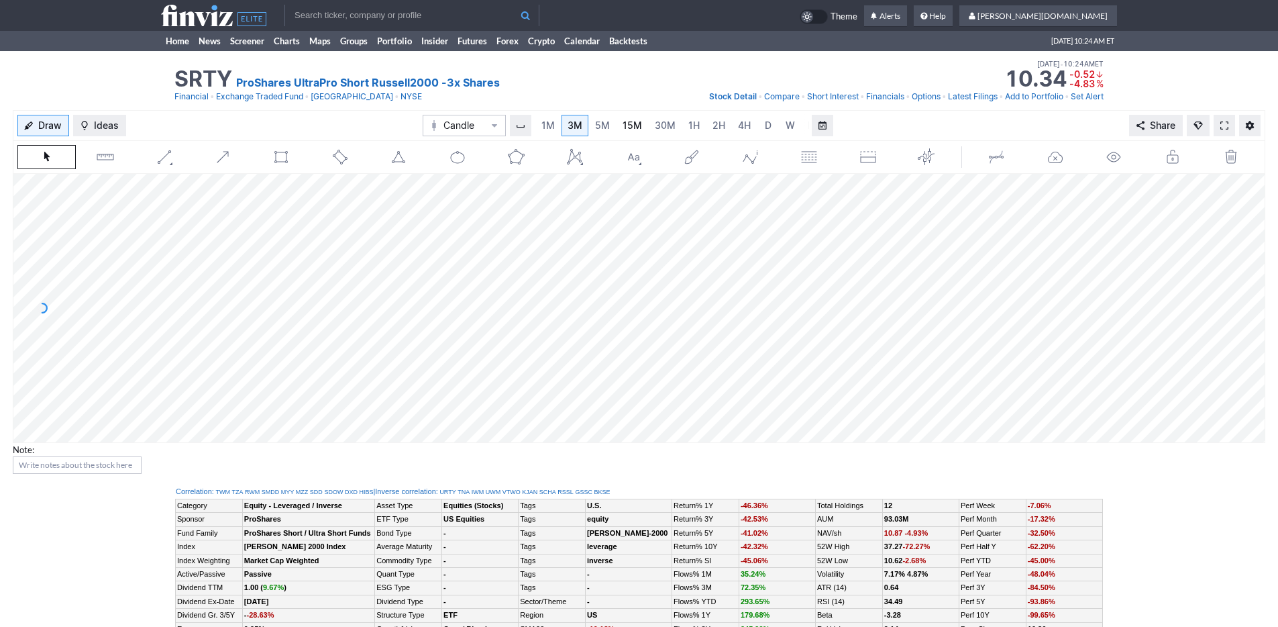
click at [616, 123] on link "15M" at bounding box center [632, 125] width 32 height 21
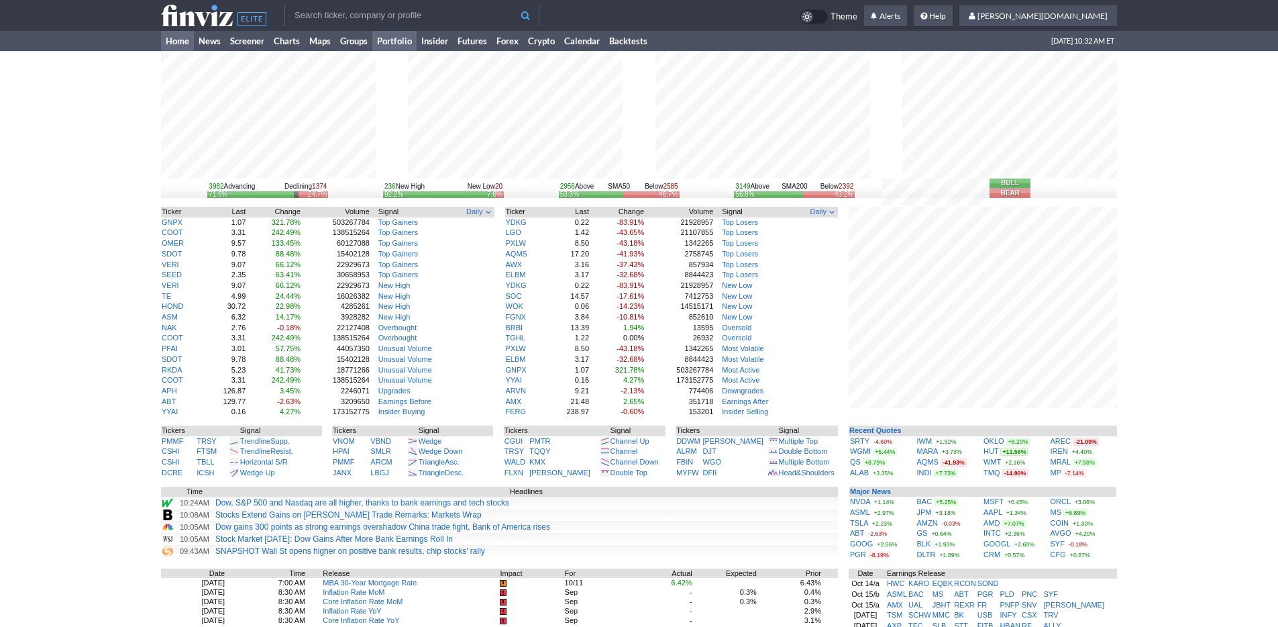
click at [385, 42] on link "Portfolio" at bounding box center [394, 41] width 44 height 20
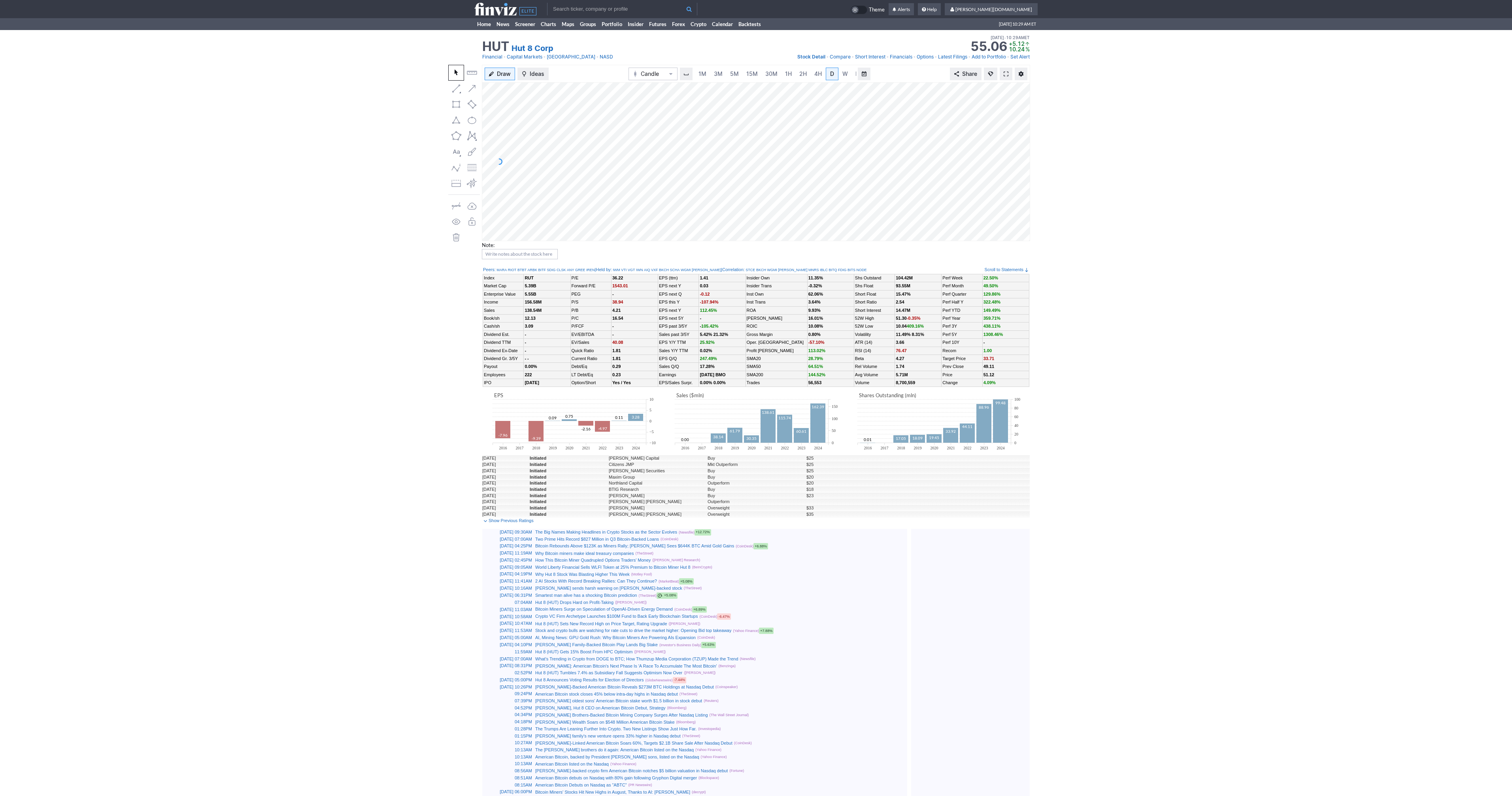
scroll to position [0, 8]
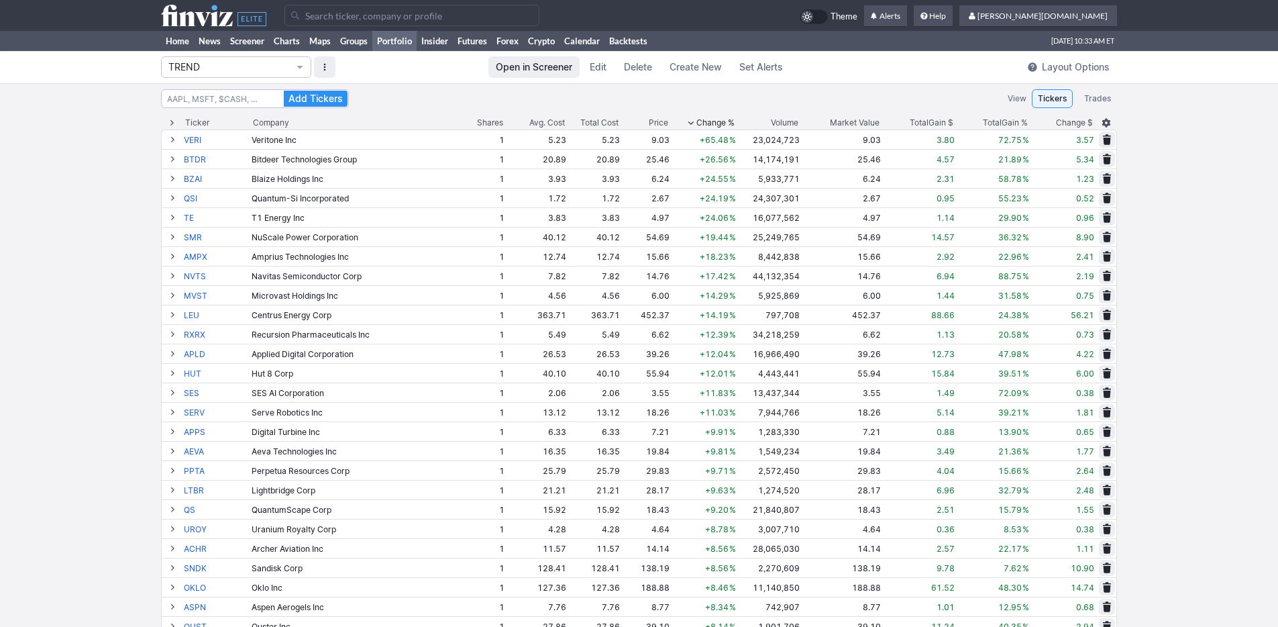
click at [174, 28] on td at bounding box center [222, 15] width 123 height 31
click at [172, 42] on link "Home" at bounding box center [177, 41] width 33 height 20
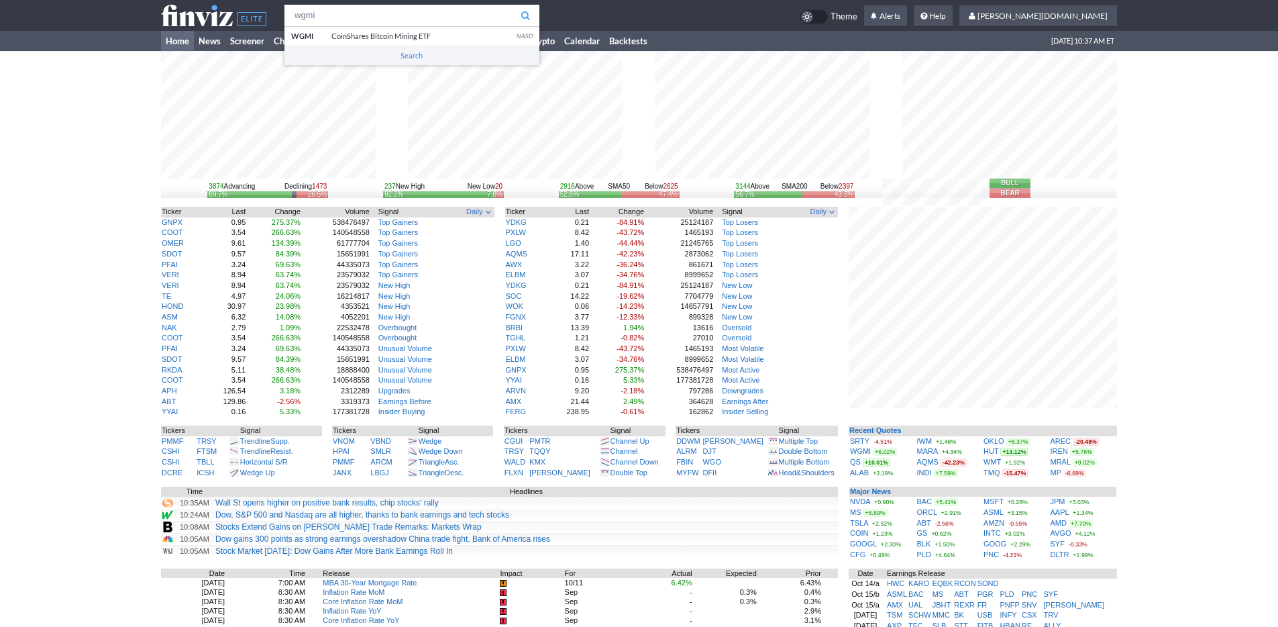
type input "wgmi"
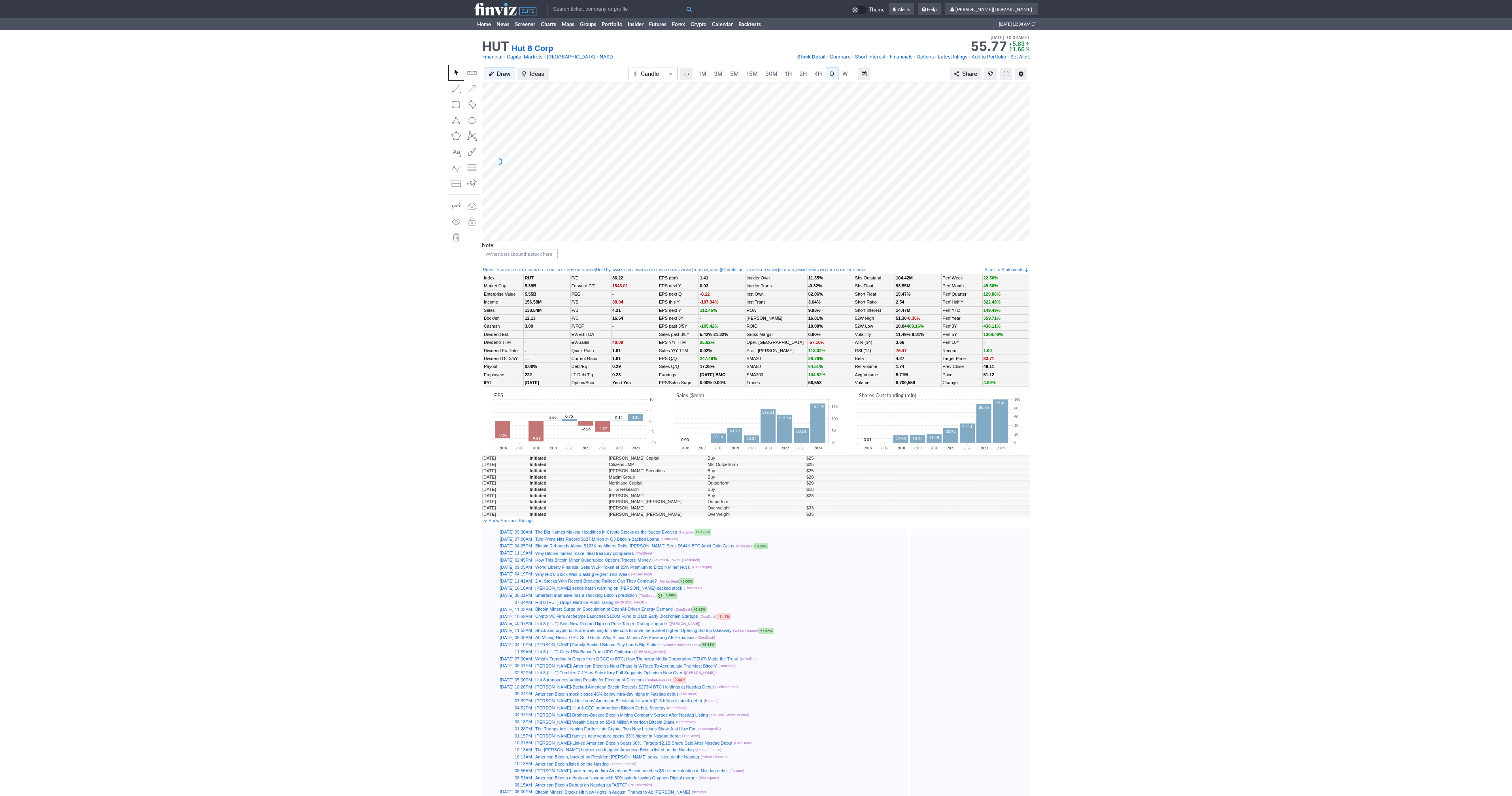
scroll to position [0, 8]
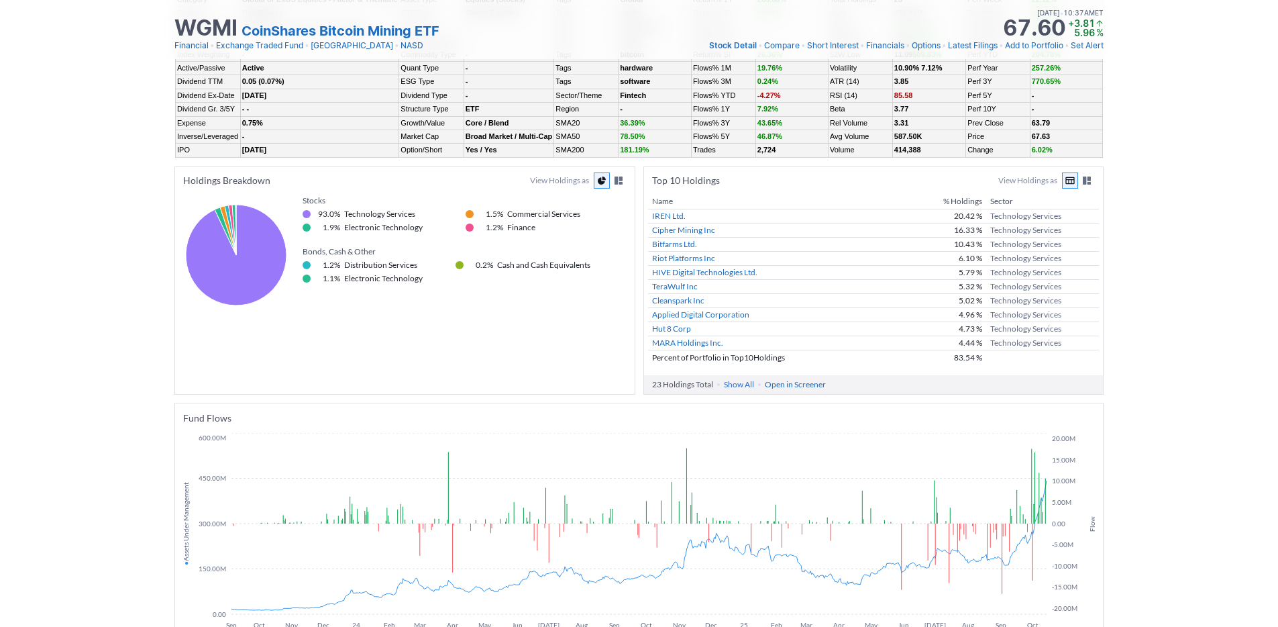
scroll to position [1023, 0]
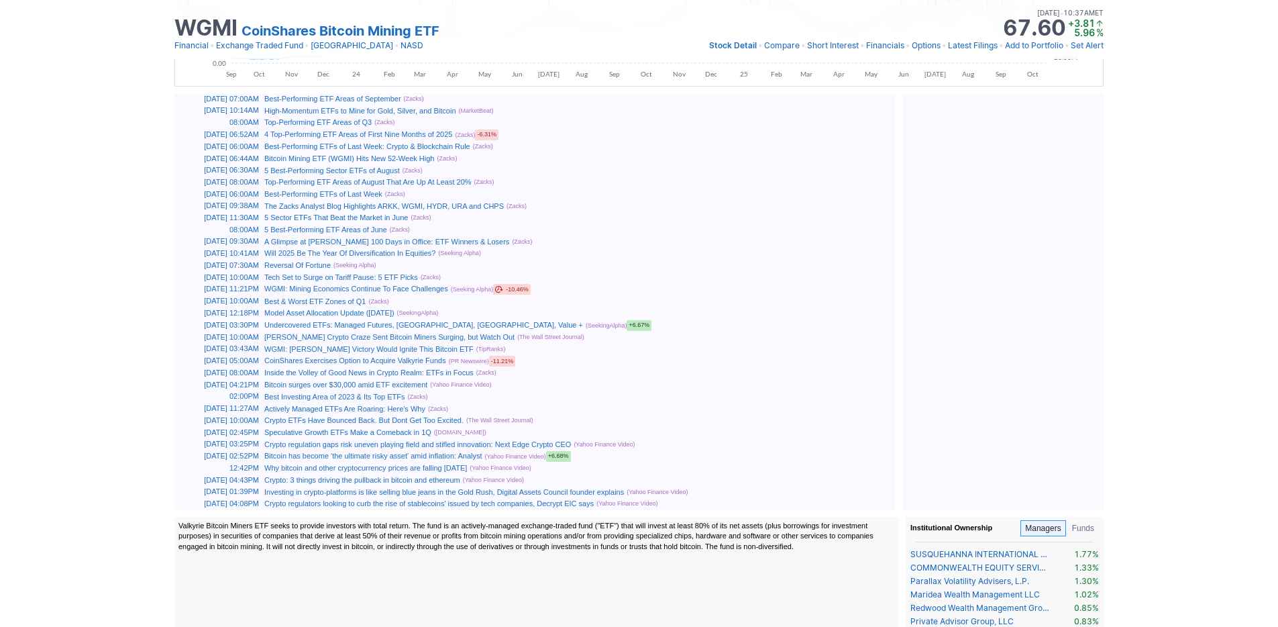
click at [229, 527] on div "Valkyrie Bitcoin Miners ETF seeks to provide investors with total return. The f…" at bounding box center [536, 537] width 716 height 32
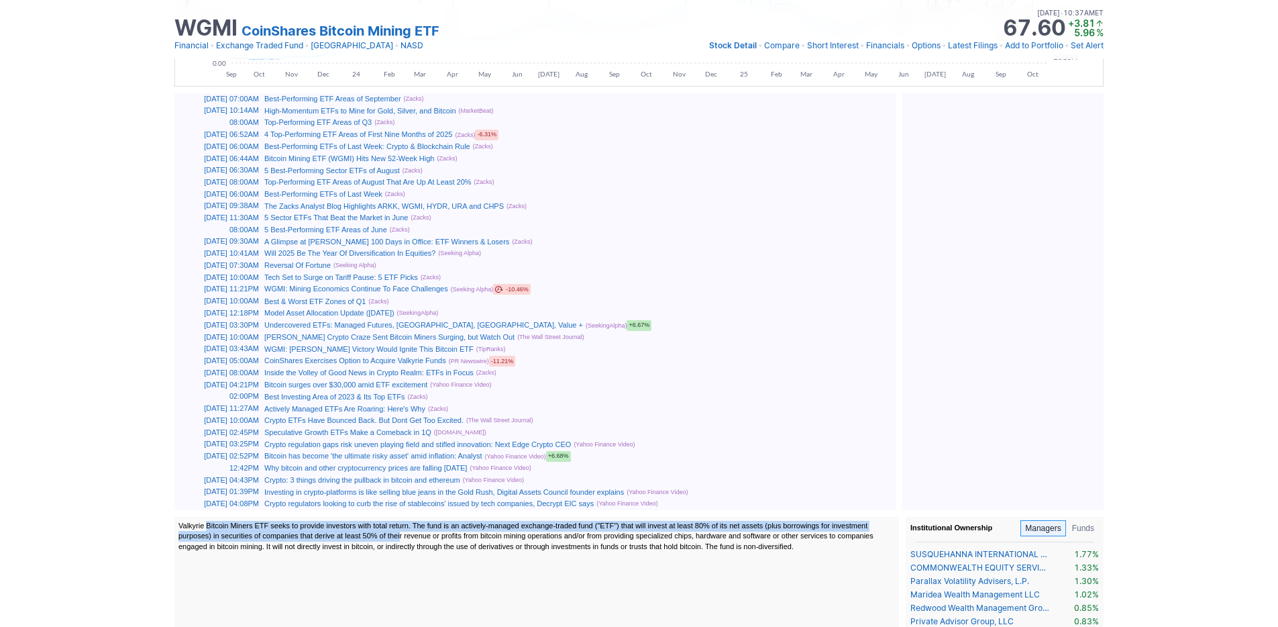
drag, startPoint x: 211, startPoint y: 521, endPoint x: 535, endPoint y: 540, distance: 324.6
click at [535, 540] on div "Valkyrie Bitcoin Miners ETF seeks to provide investors with total return. The f…" at bounding box center [536, 537] width 716 height 32
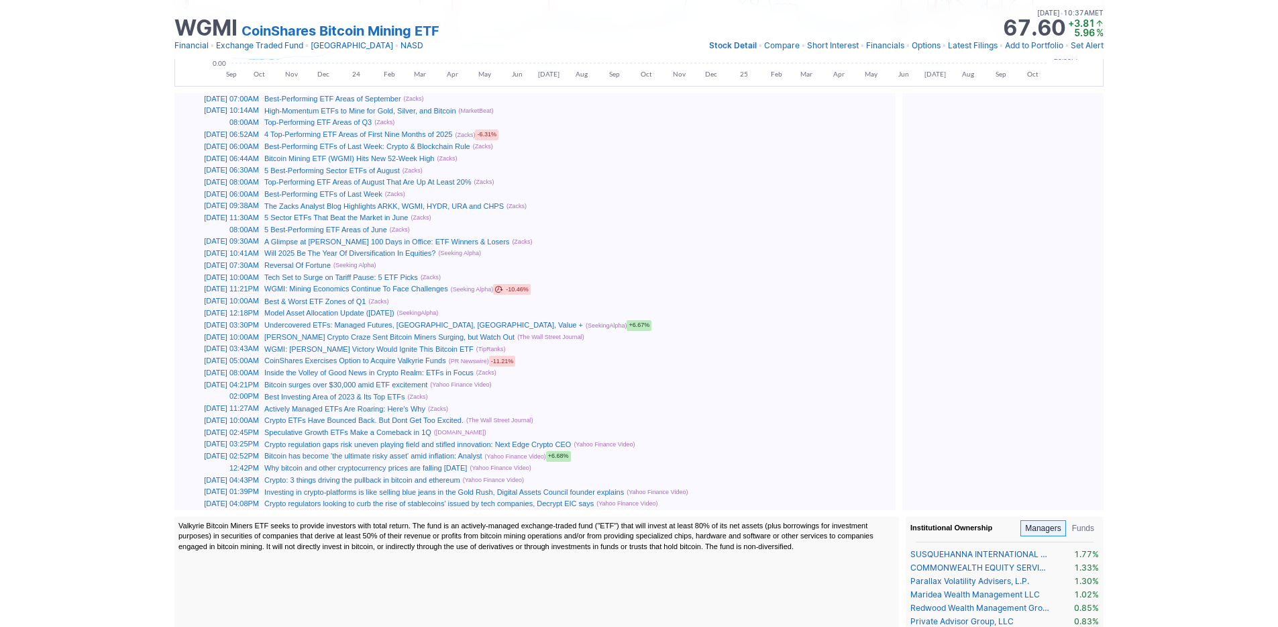
click at [364, 547] on div "Valkyrie Bitcoin Miners ETF seeks to provide investors with total return. The f…" at bounding box center [536, 537] width 716 height 32
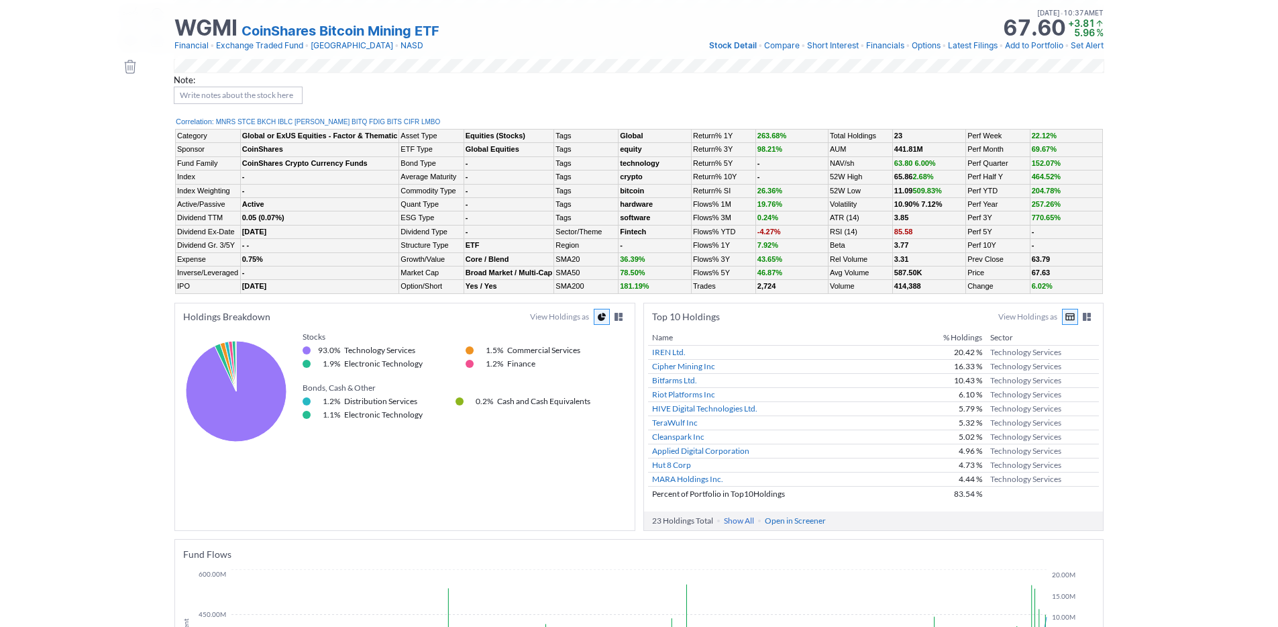
scroll to position [252, 0]
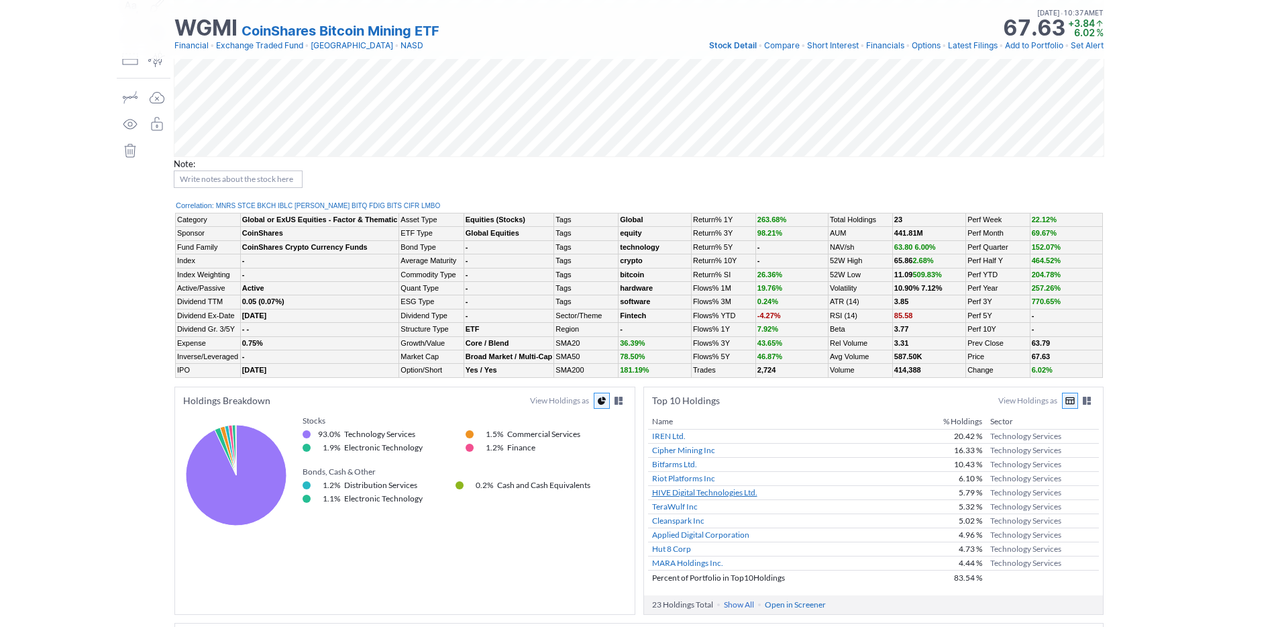
click at [751, 487] on link "HIVE Digital Technologies Ltd." at bounding box center [704, 492] width 105 height 10
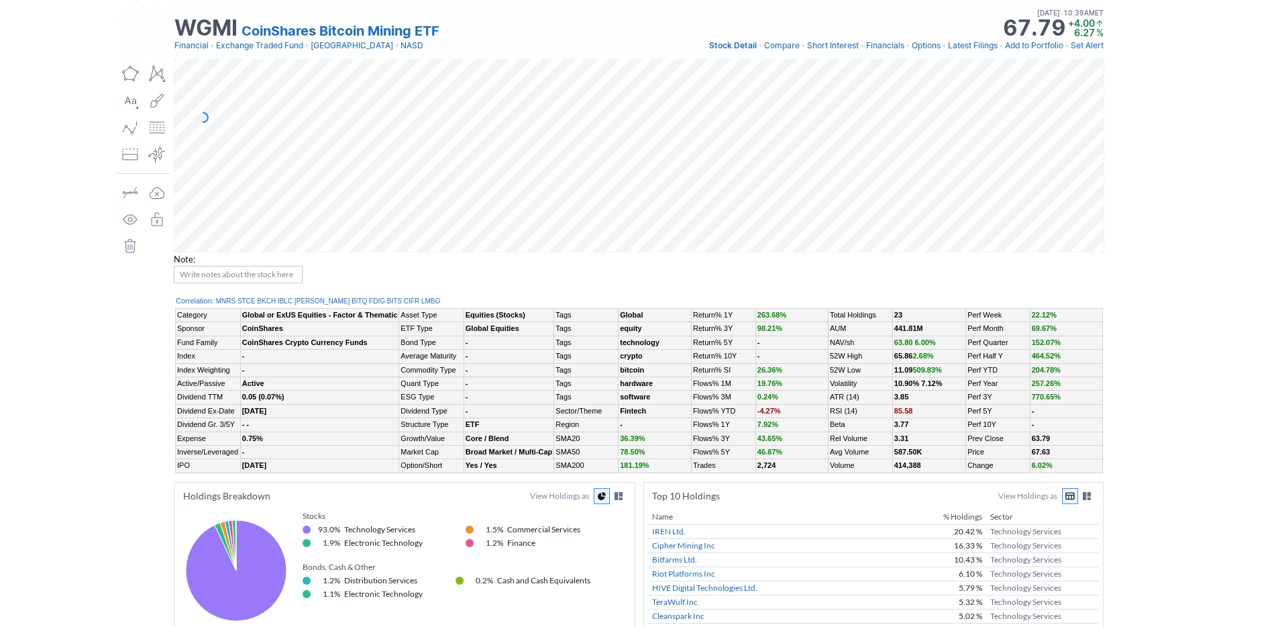
scroll to position [0, 0]
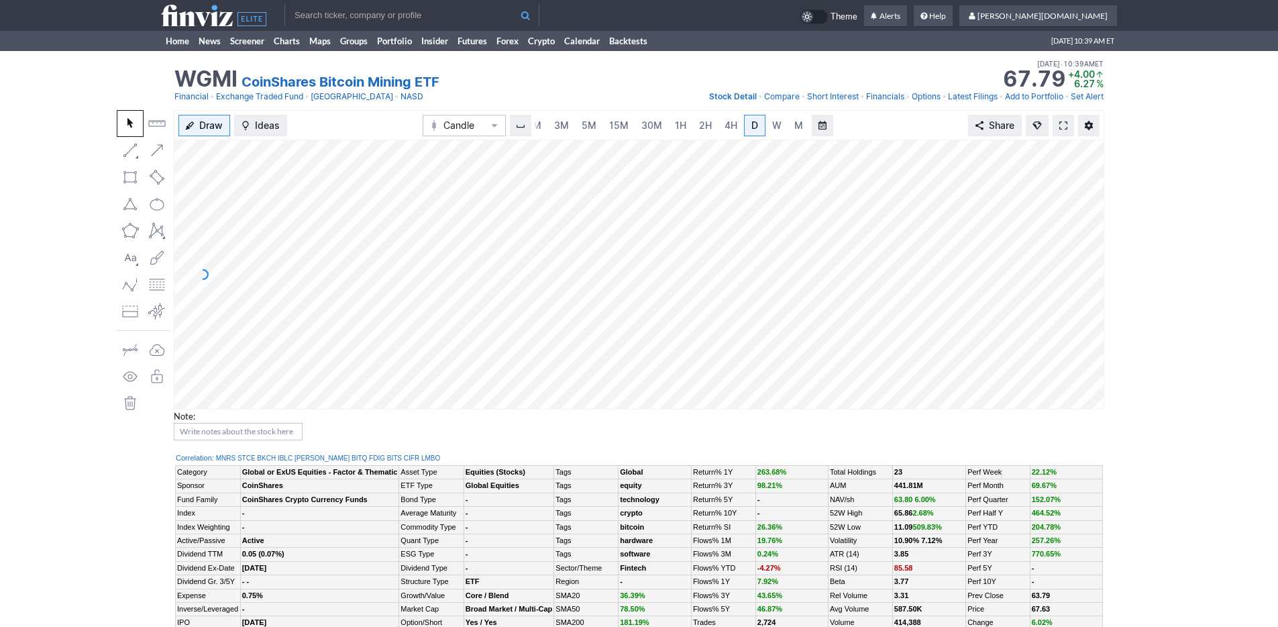
click at [350, 14] on input "text" at bounding box center [411, 15] width 255 height 21
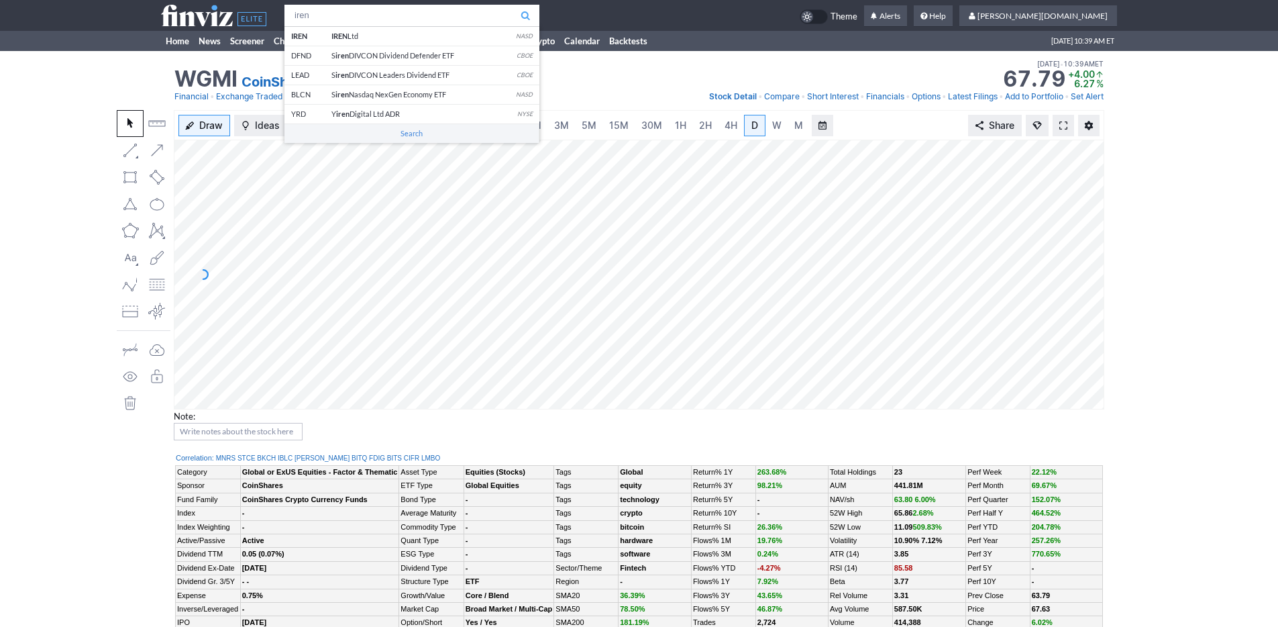
type input "iren"
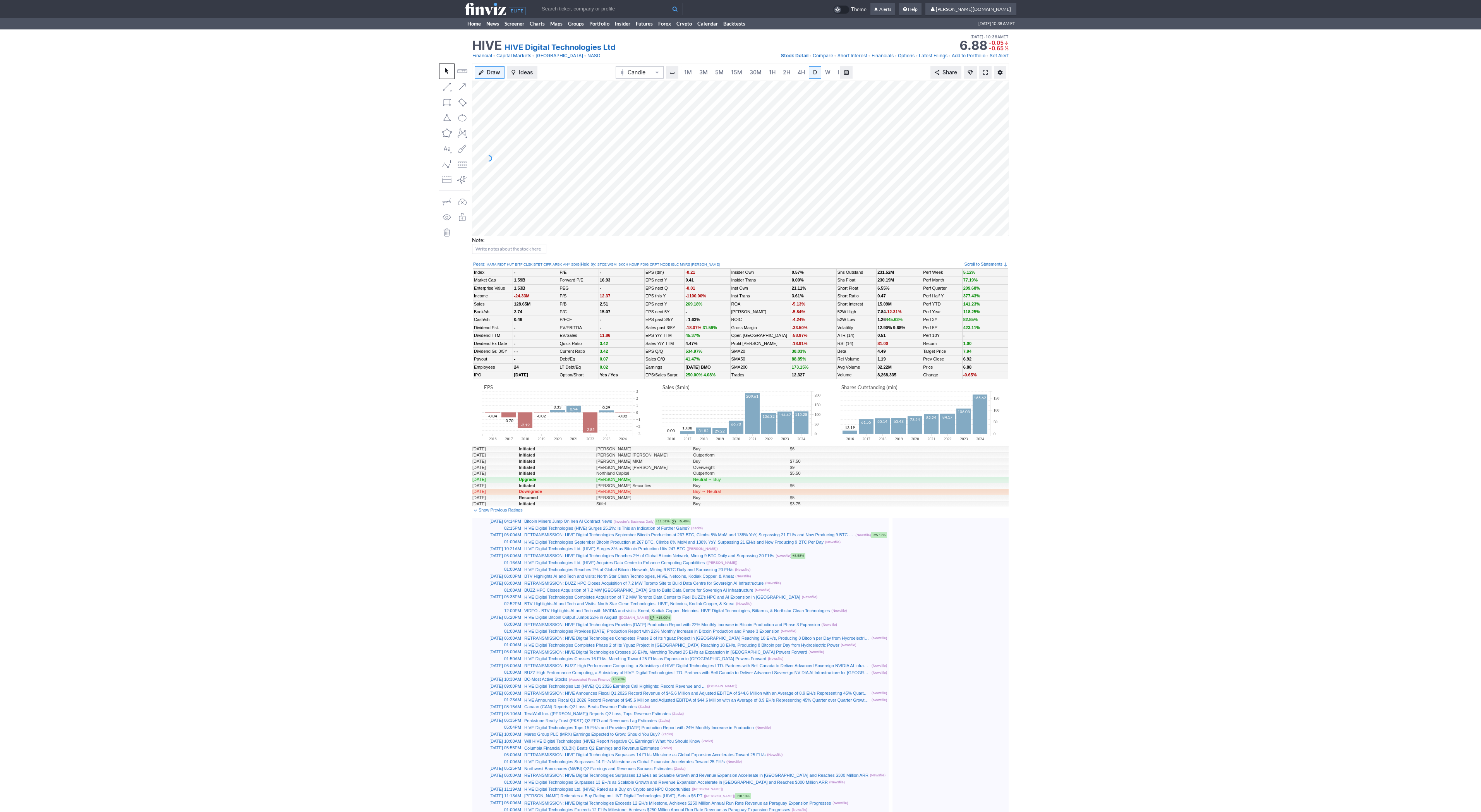
scroll to position [0, 8]
type input "iren"
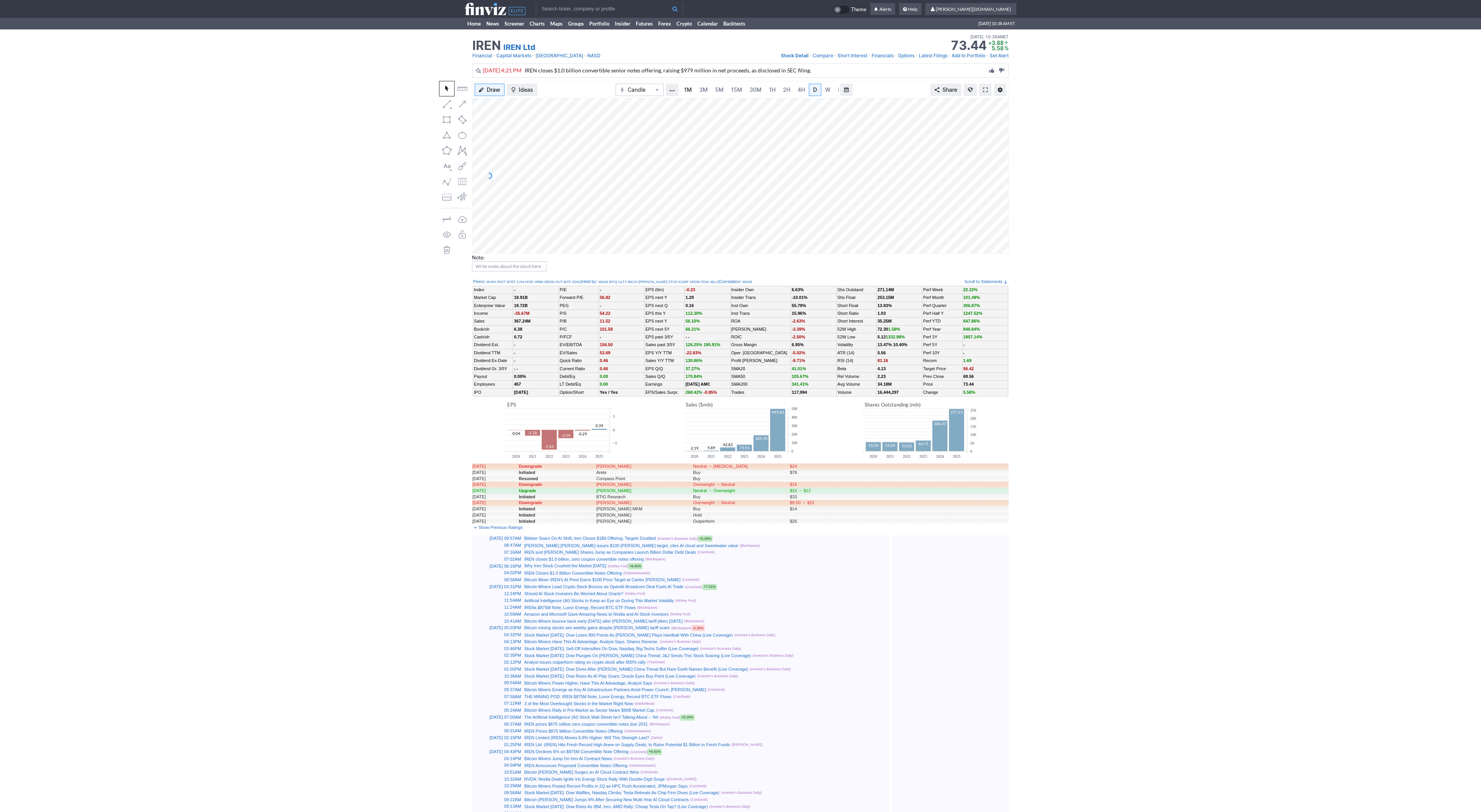
scroll to position [0, 8]
click at [989, 90] on link at bounding box center [985, 89] width 12 height 12
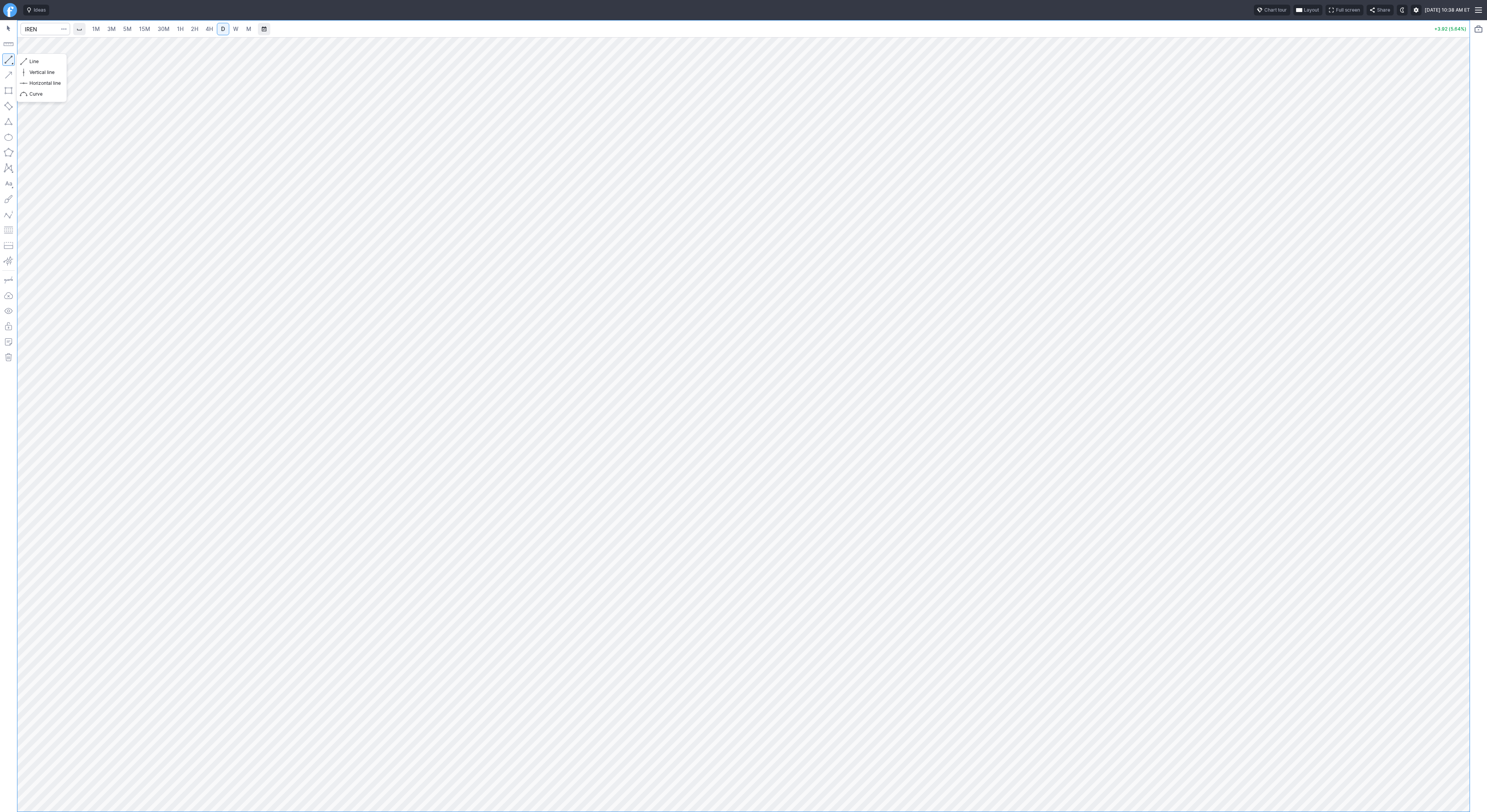
click at [9, 60] on button "button" at bounding box center [8, 59] width 12 height 12
drag, startPoint x: 1466, startPoint y: 671, endPoint x: 1459, endPoint y: 609, distance: 62.4
click at [1459, 609] on div at bounding box center [1462, 422] width 16 height 755
click at [11, 55] on button "button" at bounding box center [8, 59] width 12 height 12
drag, startPoint x: 1463, startPoint y: 608, endPoint x: 1456, endPoint y: 657, distance: 49.5
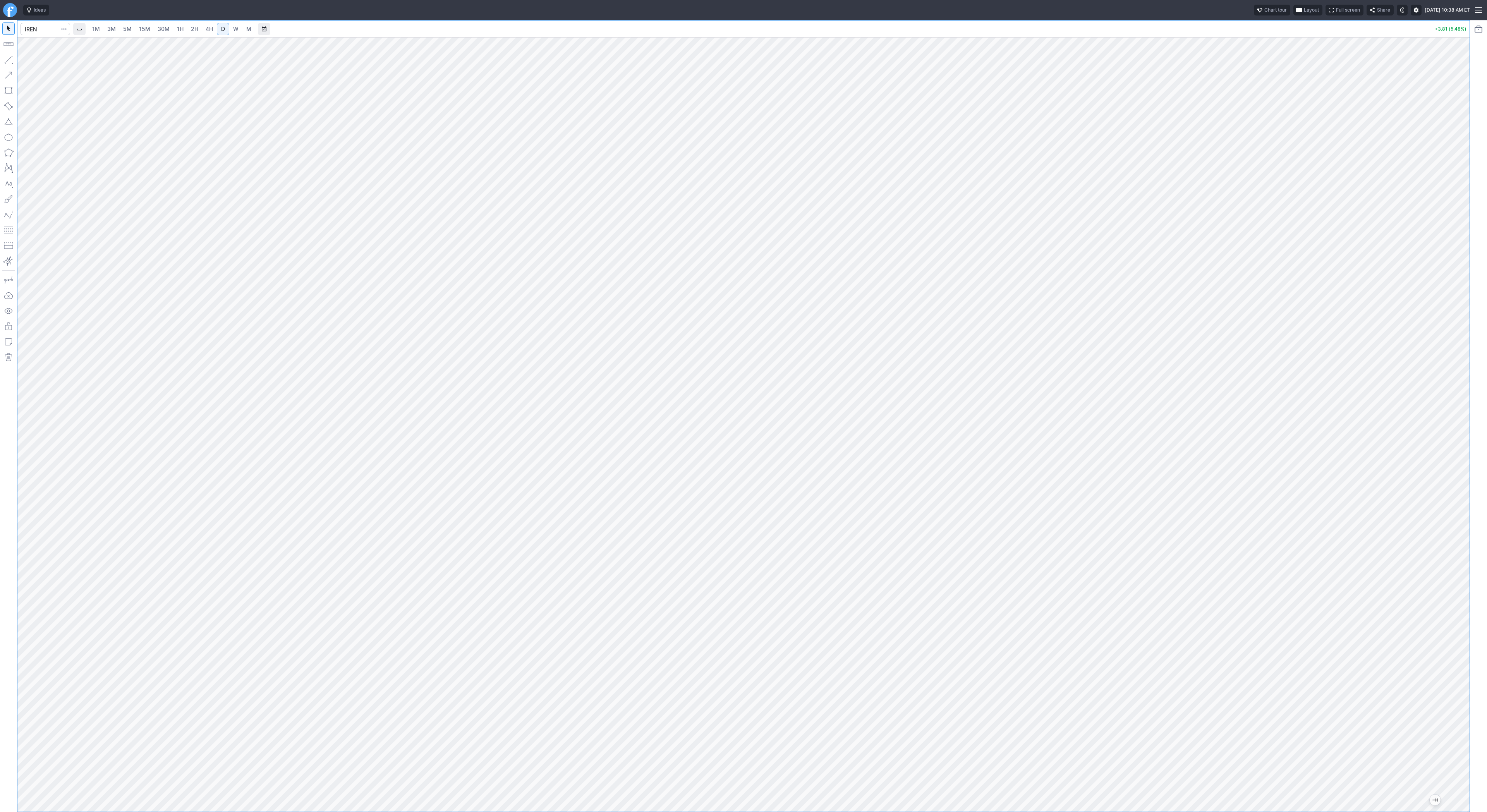
click at [1466, 663] on div at bounding box center [1462, 422] width 16 height 755
click at [36, 63] on span "Line" at bounding box center [45, 61] width 31 height 8
click at [9, 59] on button "button" at bounding box center [8, 59] width 12 height 12
click at [28, 26] on input "Search" at bounding box center [46, 29] width 50 height 12
type input "soxl"
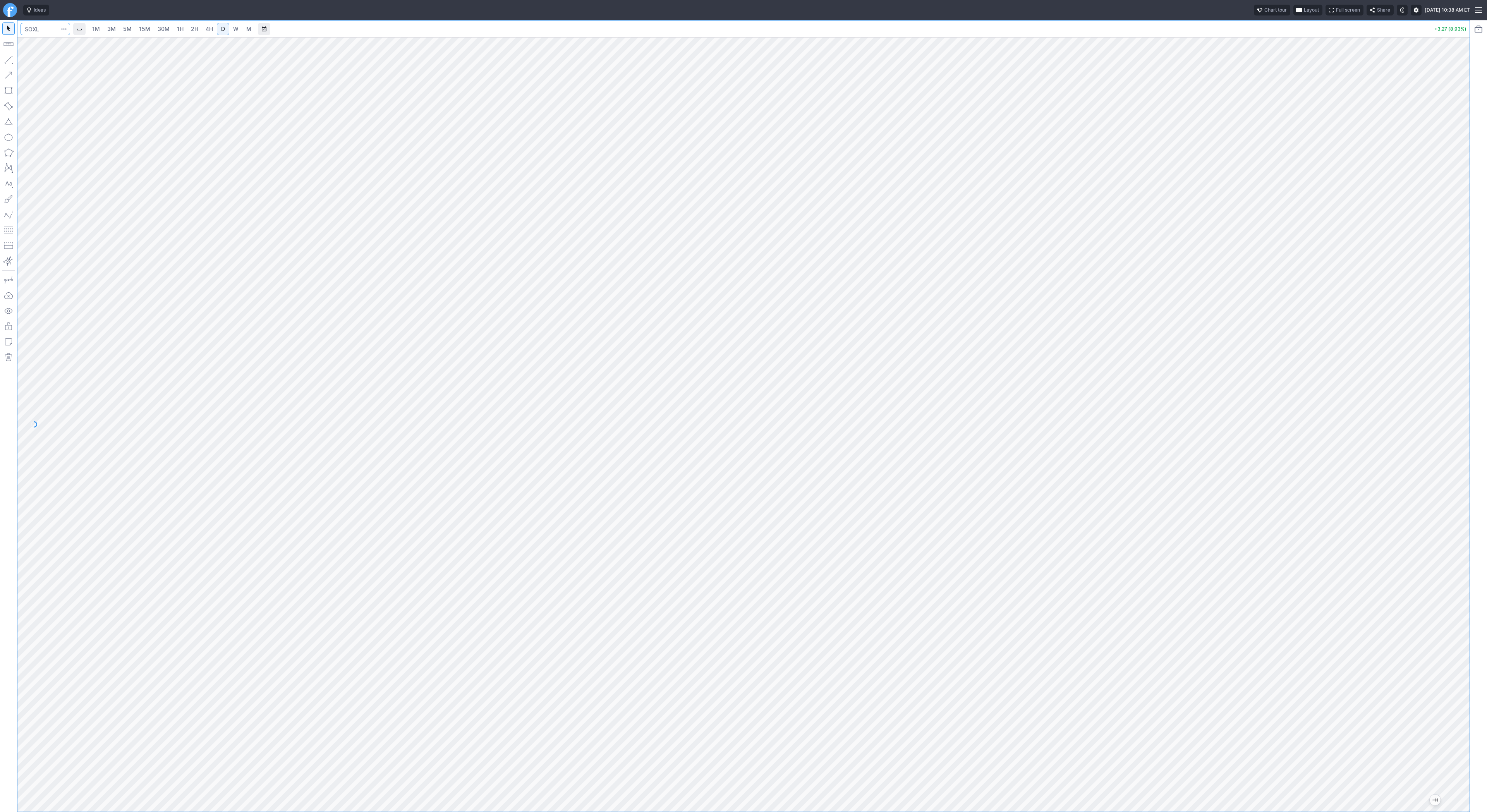
click at [42, 24] on input "Search" at bounding box center [46, 29] width 50 height 12
type input "soxs"
click at [129, 29] on span "5M" at bounding box center [127, 28] width 9 height 6
click at [48, 32] on input "Search" at bounding box center [46, 29] width 50 height 12
type input "tslq"
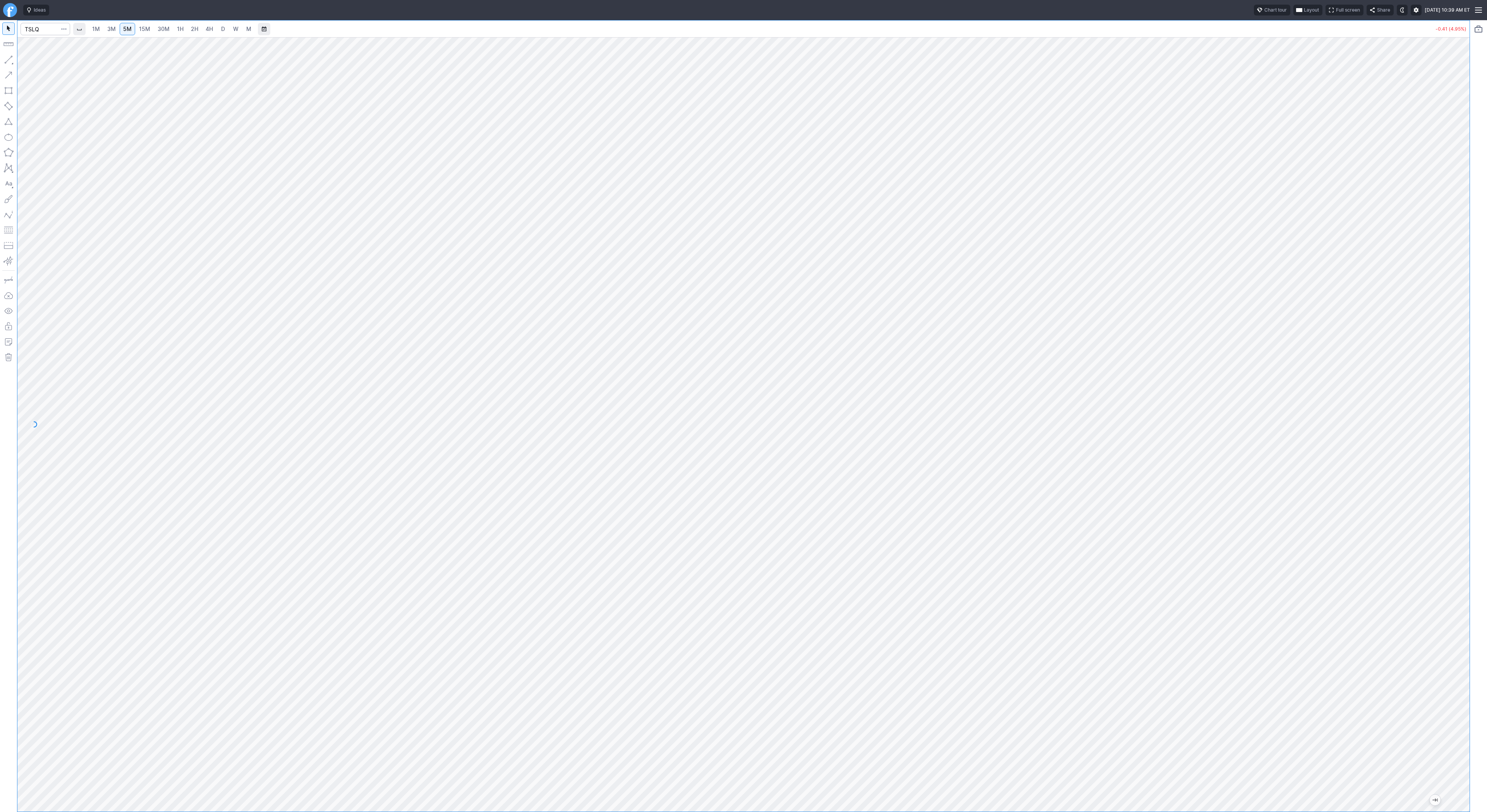
click at [162, 27] on span "30M" at bounding box center [163, 28] width 12 height 6
click at [31, 61] on span "Line" at bounding box center [45, 61] width 31 height 8
drag, startPoint x: 47, startPoint y: 64, endPoint x: 63, endPoint y: 80, distance: 22.6
click at [47, 65] on span "Line" at bounding box center [45, 61] width 31 height 8
click at [121, 32] on link "5M" at bounding box center [127, 29] width 16 height 12
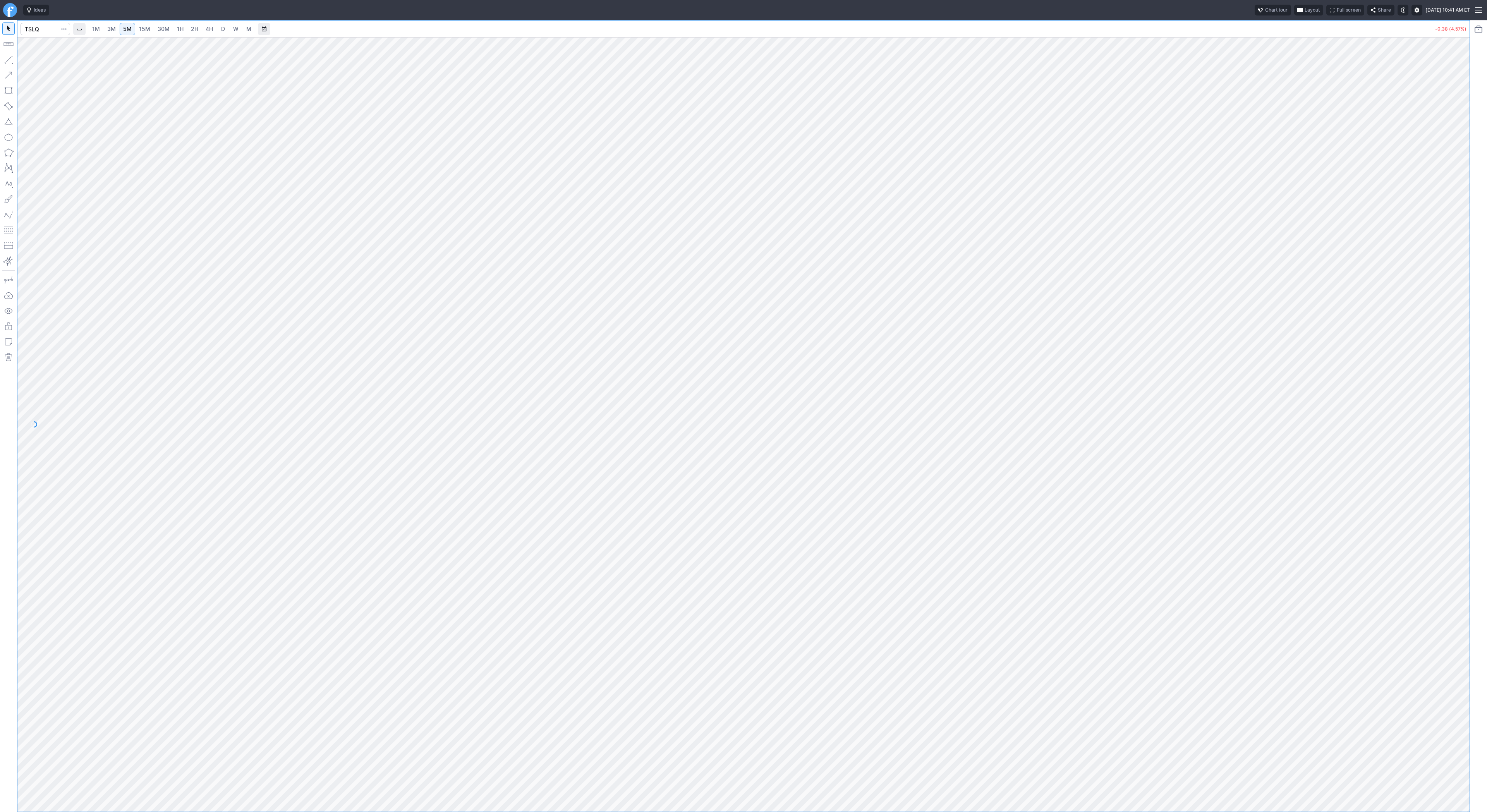
click at [139, 33] on link "15M" at bounding box center [145, 29] width 18 height 12
click at [166, 29] on span "30M" at bounding box center [163, 28] width 12 height 6
click at [28, 61] on button "Line" at bounding box center [42, 61] width 45 height 11
click at [32, 63] on span "Line" at bounding box center [45, 61] width 31 height 8
drag, startPoint x: 39, startPoint y: 62, endPoint x: 51, endPoint y: 74, distance: 17.0
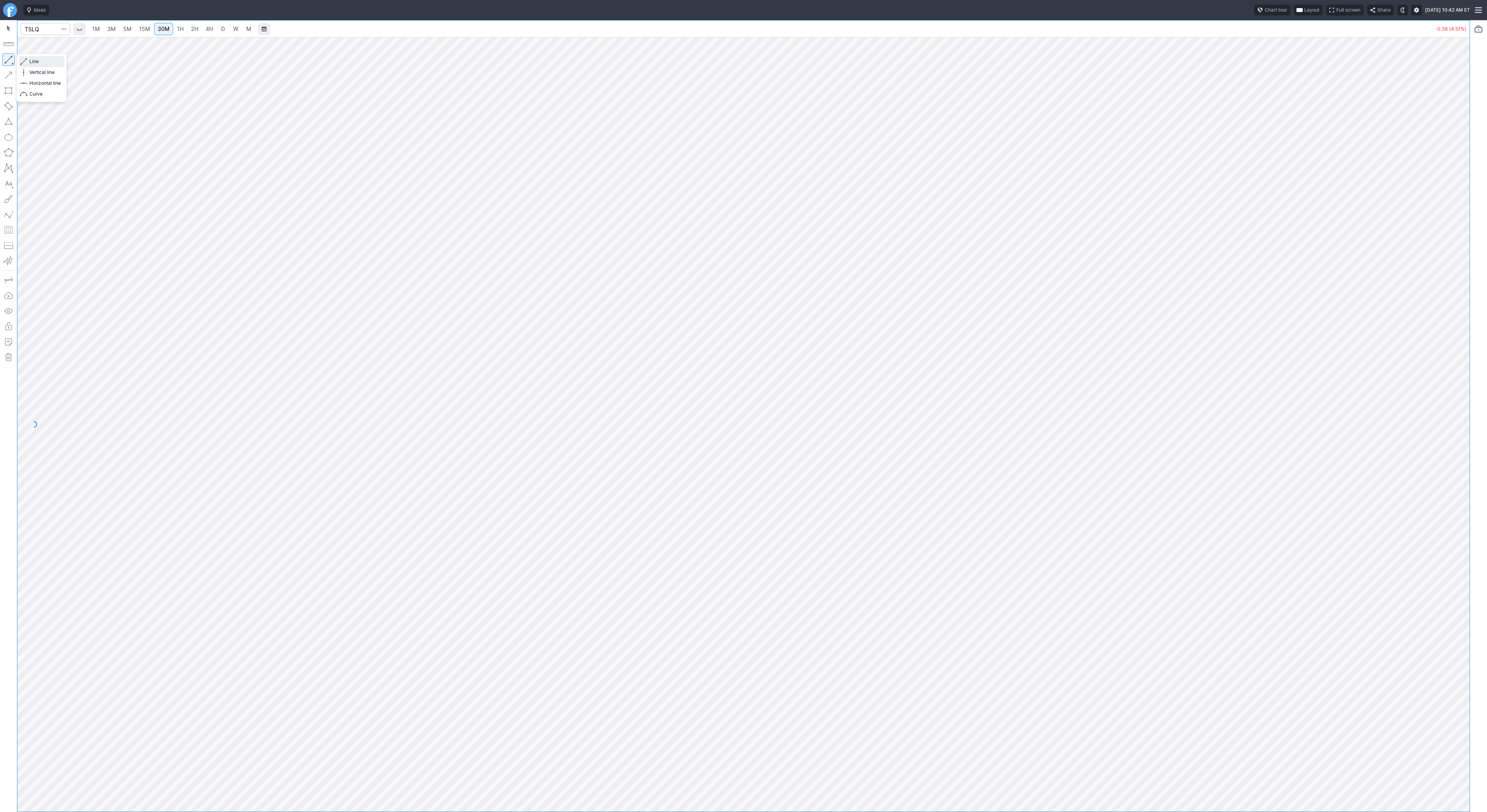
click at [40, 64] on span "Line" at bounding box center [45, 61] width 31 height 8
click at [29, 59] on span "Line" at bounding box center [45, 61] width 31 height 8
click at [114, 30] on span "3M" at bounding box center [111, 28] width 9 height 6
click at [178, 31] on span "1H" at bounding box center [180, 28] width 6 height 6
click at [194, 34] on link "2H" at bounding box center [195, 29] width 14 height 12
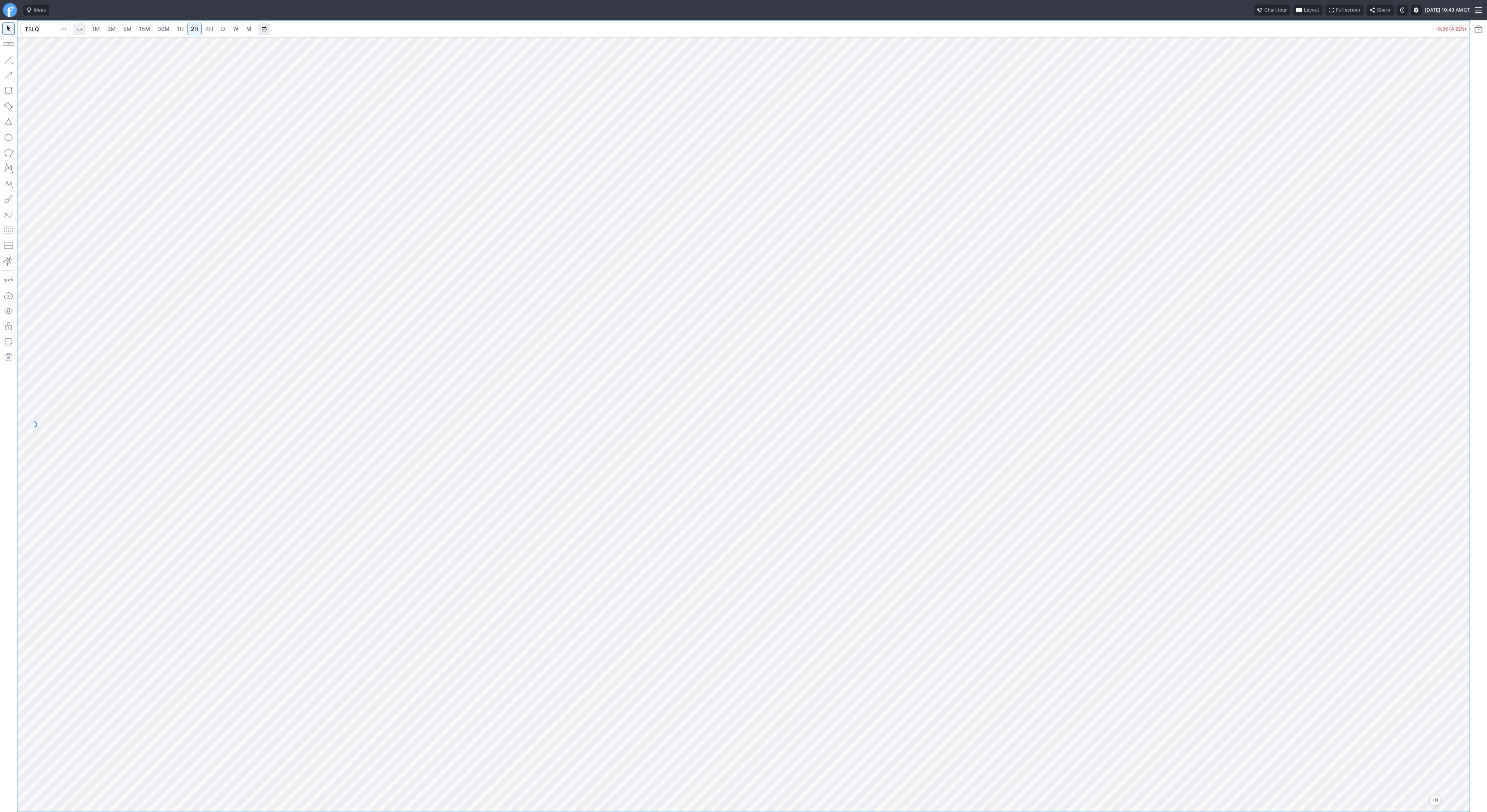
click at [129, 28] on span "5M" at bounding box center [127, 28] width 9 height 6
click at [152, 32] on link "15M" at bounding box center [145, 29] width 18 height 12
click at [158, 29] on span "30M" at bounding box center [163, 28] width 12 height 6
click at [31, 63] on span "Line" at bounding box center [45, 61] width 31 height 8
click at [32, 62] on span "Line" at bounding box center [45, 61] width 31 height 8
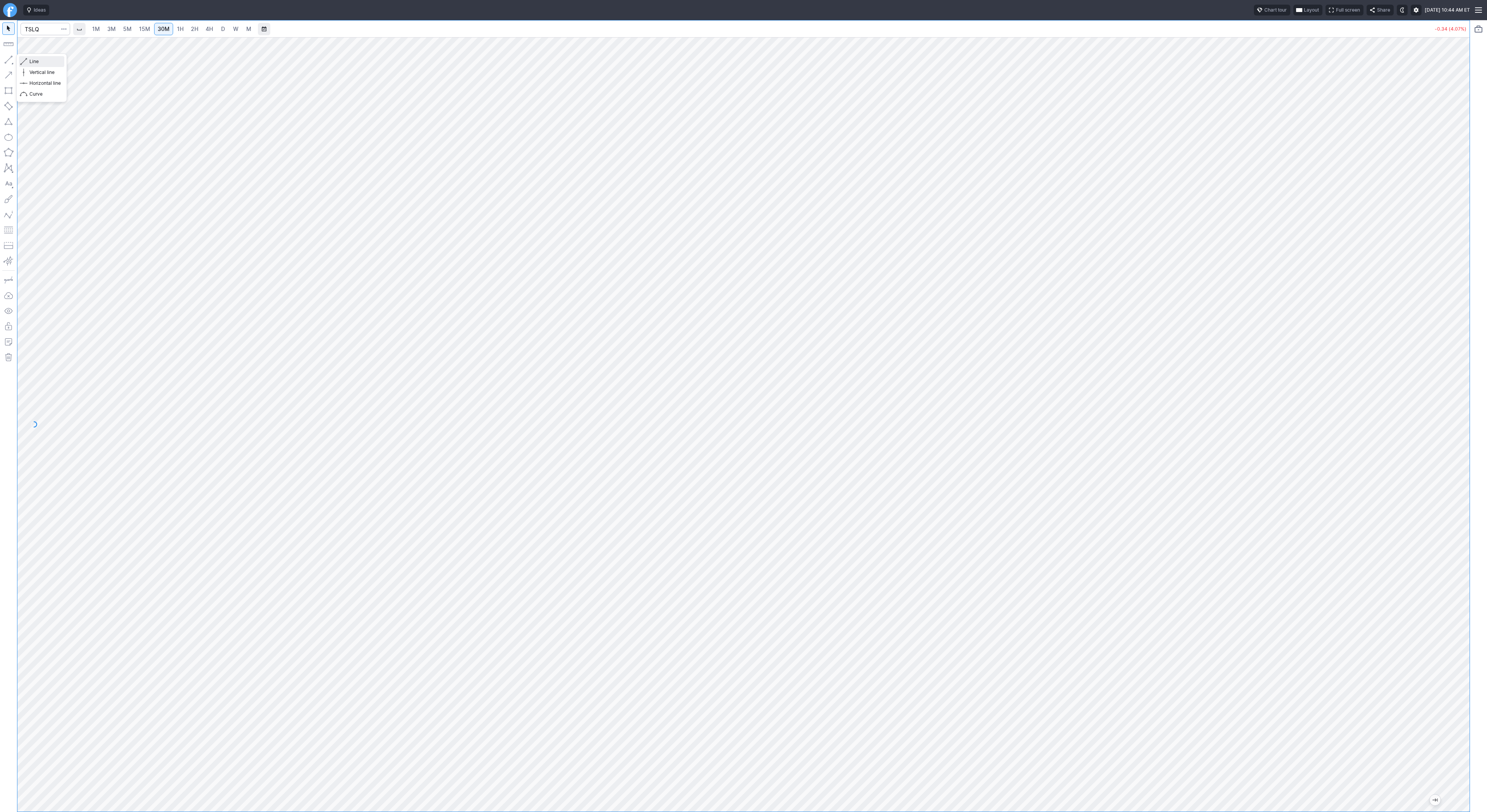
click at [24, 59] on span "button" at bounding box center [25, 61] width 5 height 11
click at [31, 61] on span "Line" at bounding box center [45, 61] width 31 height 8
click at [44, 29] on input "Search" at bounding box center [46, 29] width 50 height 12
type input "qs"
click at [50, 44] on span "QS" at bounding box center [40, 46] width 25 height 6
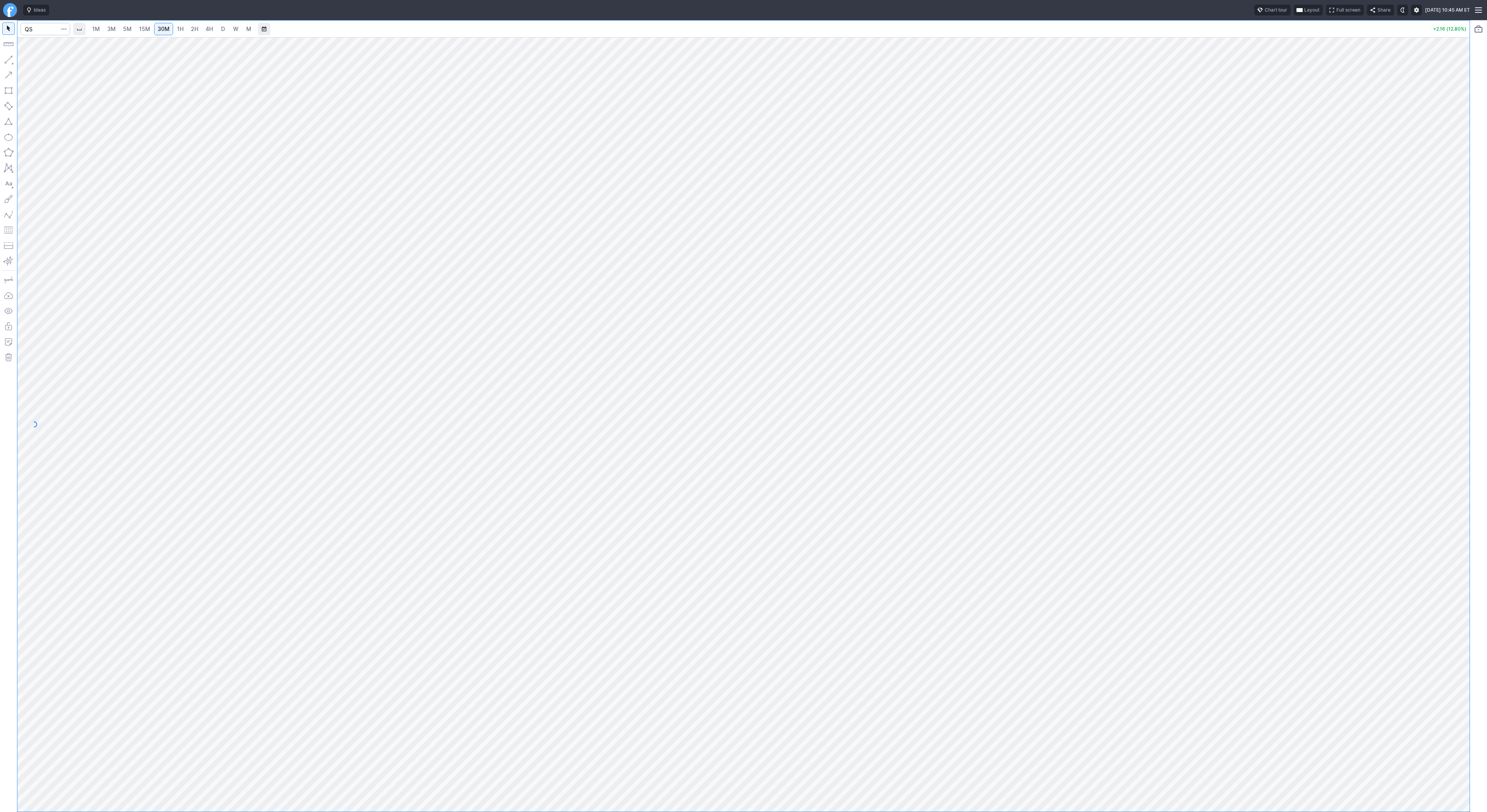
click at [193, 28] on span "2H" at bounding box center [195, 28] width 8 height 6
click at [207, 28] on span "4H" at bounding box center [209, 28] width 8 height 6
click at [221, 28] on span "D" at bounding box center [223, 28] width 4 height 6
click at [42, 29] on input "Search" at bounding box center [46, 29] width 50 height 12
type input "path"
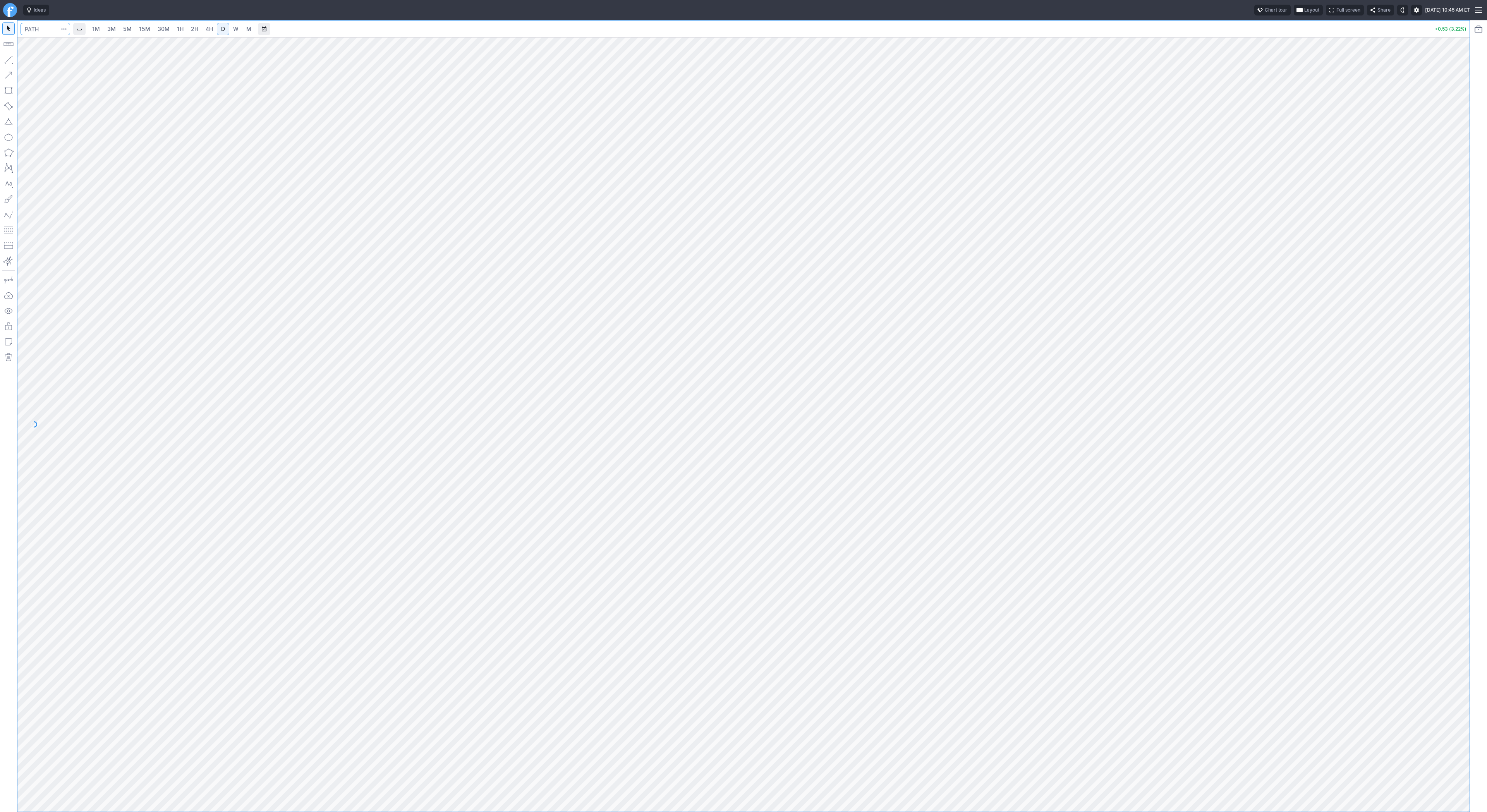
click at [39, 27] on input "Search" at bounding box center [46, 29] width 50 height 12
type input "srty"
click at [121, 30] on link "5M" at bounding box center [127, 29] width 16 height 12
click at [45, 29] on input "Search" at bounding box center [46, 29] width 50 height 12
type input "tsla"
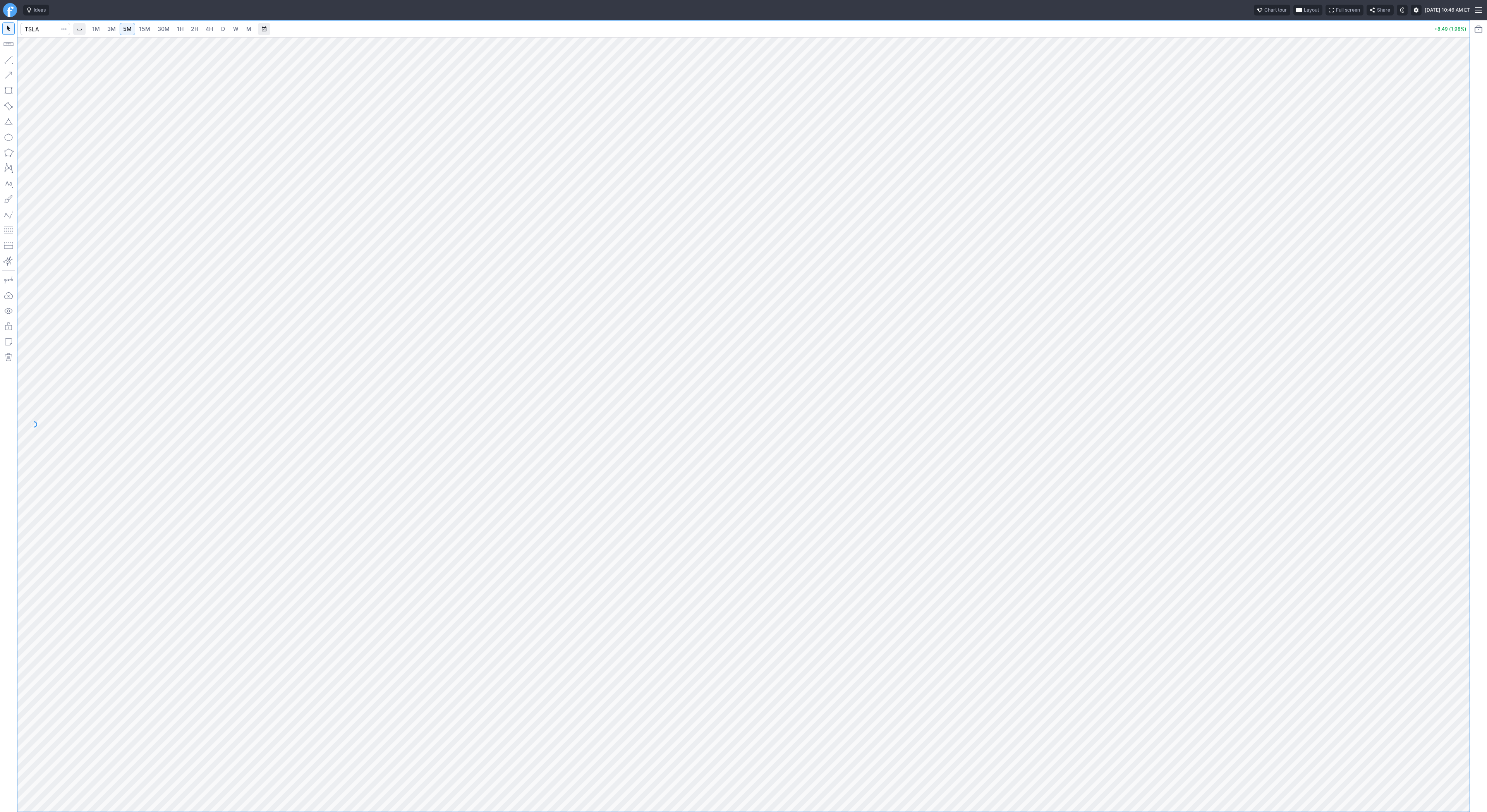
click at [140, 33] on link "15M" at bounding box center [145, 29] width 18 height 12
click at [118, 29] on link "3M" at bounding box center [111, 29] width 16 height 12
click at [133, 28] on link "5M" at bounding box center [127, 29] width 16 height 12
click at [143, 28] on span "15M" at bounding box center [144, 28] width 11 height 6
click at [162, 29] on span "30M" at bounding box center [163, 28] width 12 height 6
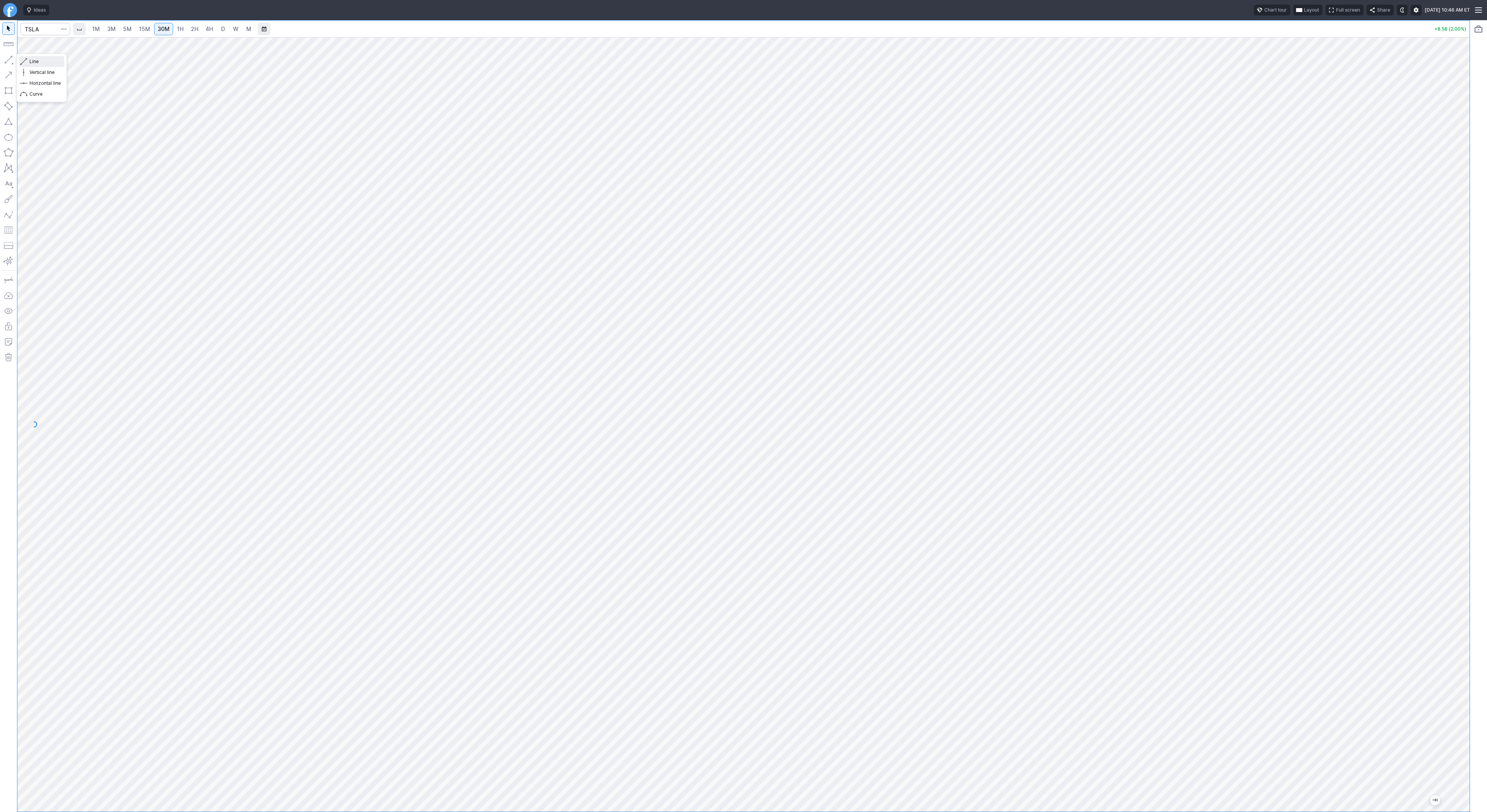
click at [29, 62] on button "Line" at bounding box center [42, 61] width 45 height 11
click at [29, 61] on button "Line" at bounding box center [42, 61] width 45 height 11
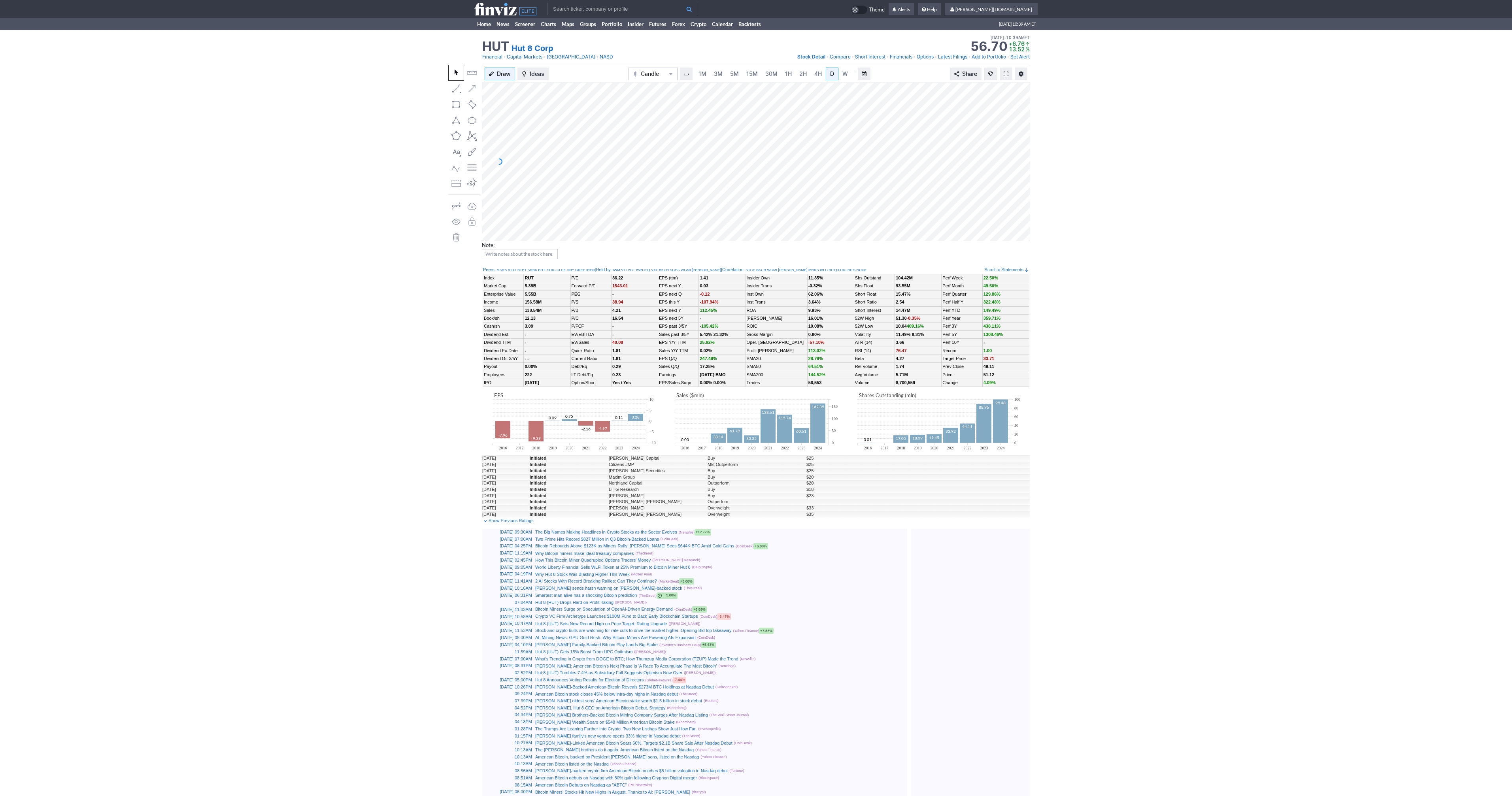
scroll to position [0, 8]
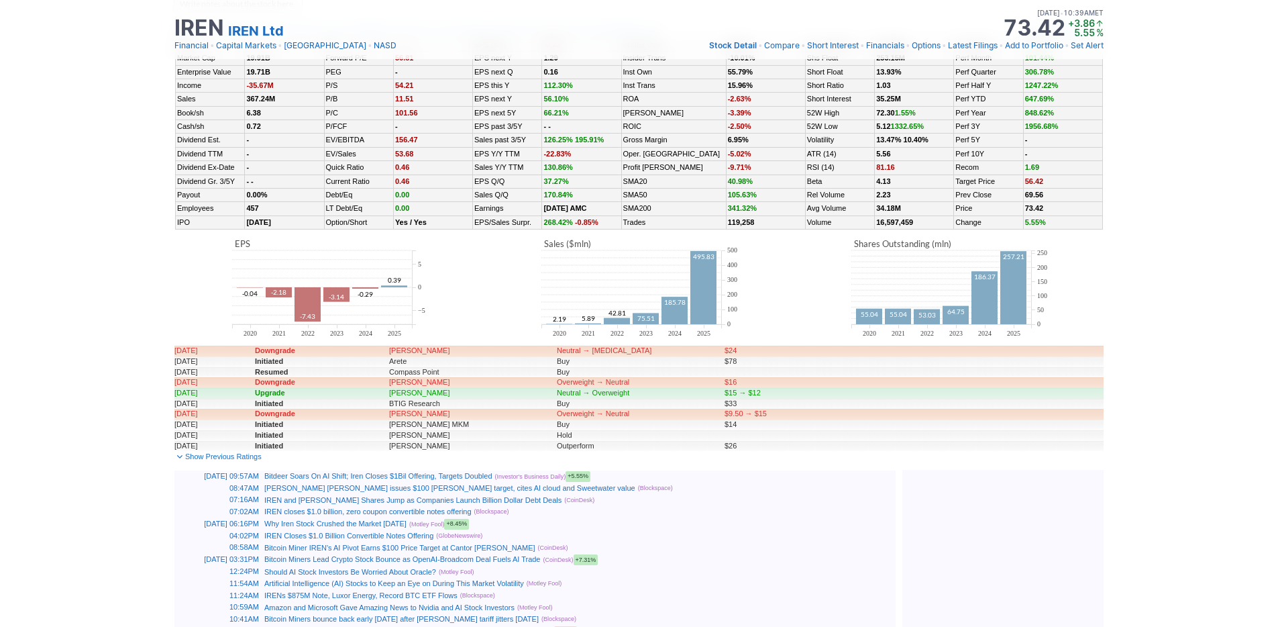
scroll to position [508, 0]
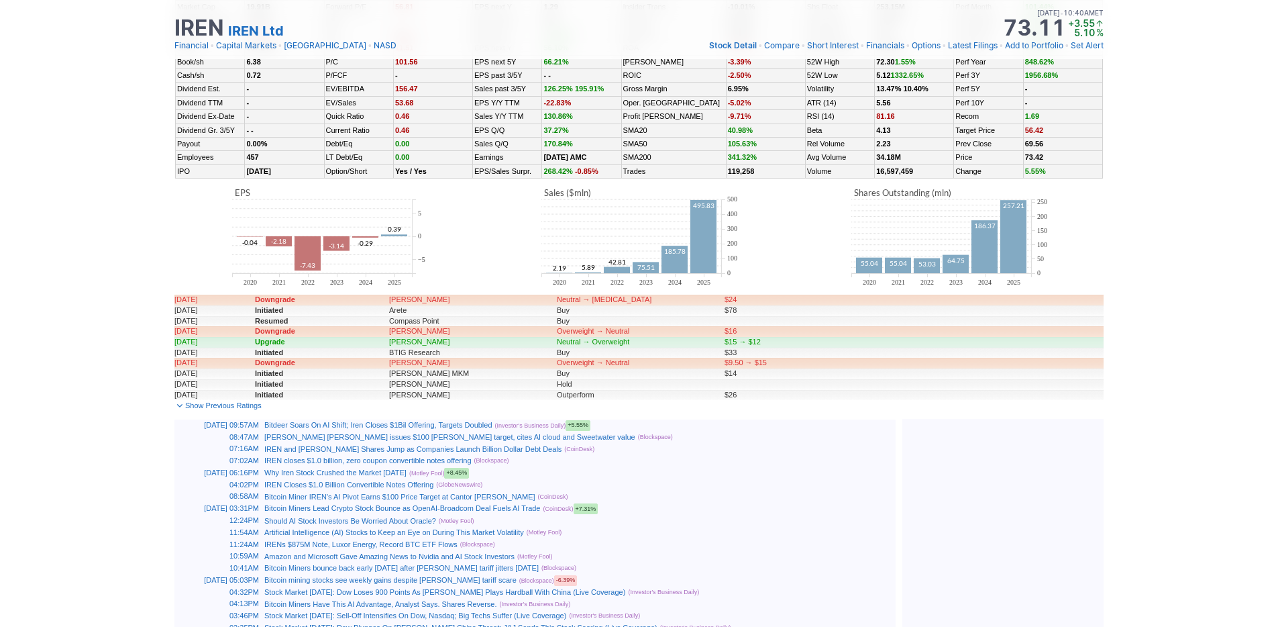
click at [427, 423] on link "Bitdeer Soars On AI Shift; Iren Closes $1Bil Offering, Targets Doubled" at bounding box center [378, 425] width 228 height 8
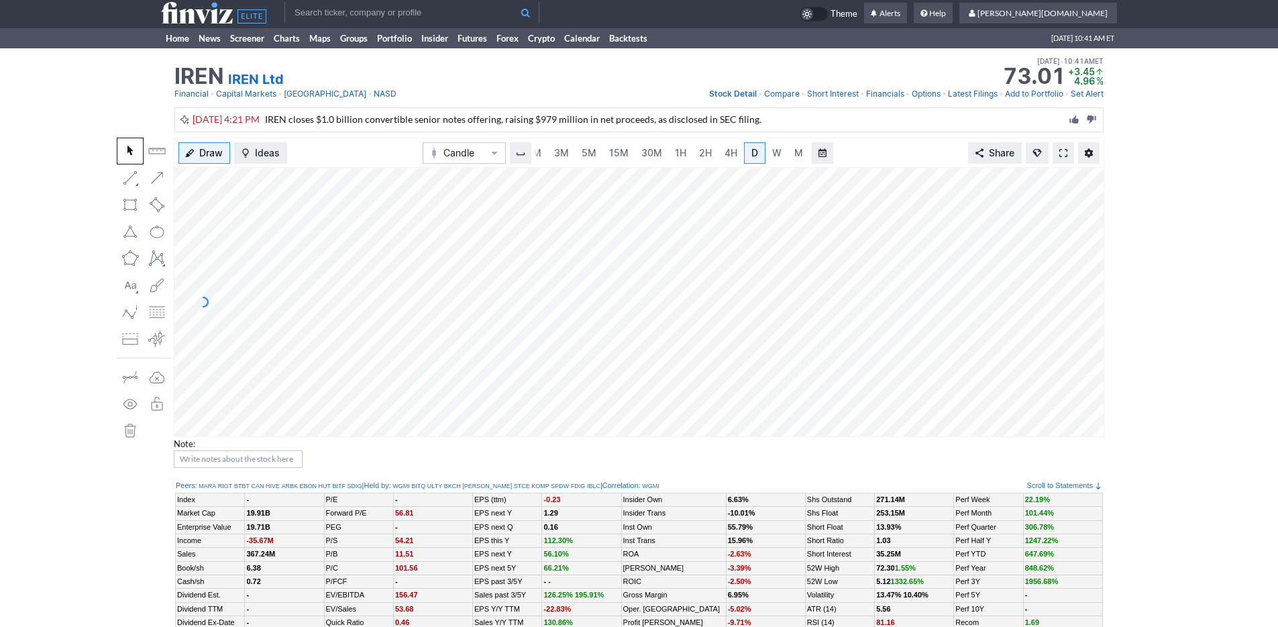
scroll to position [0, 0]
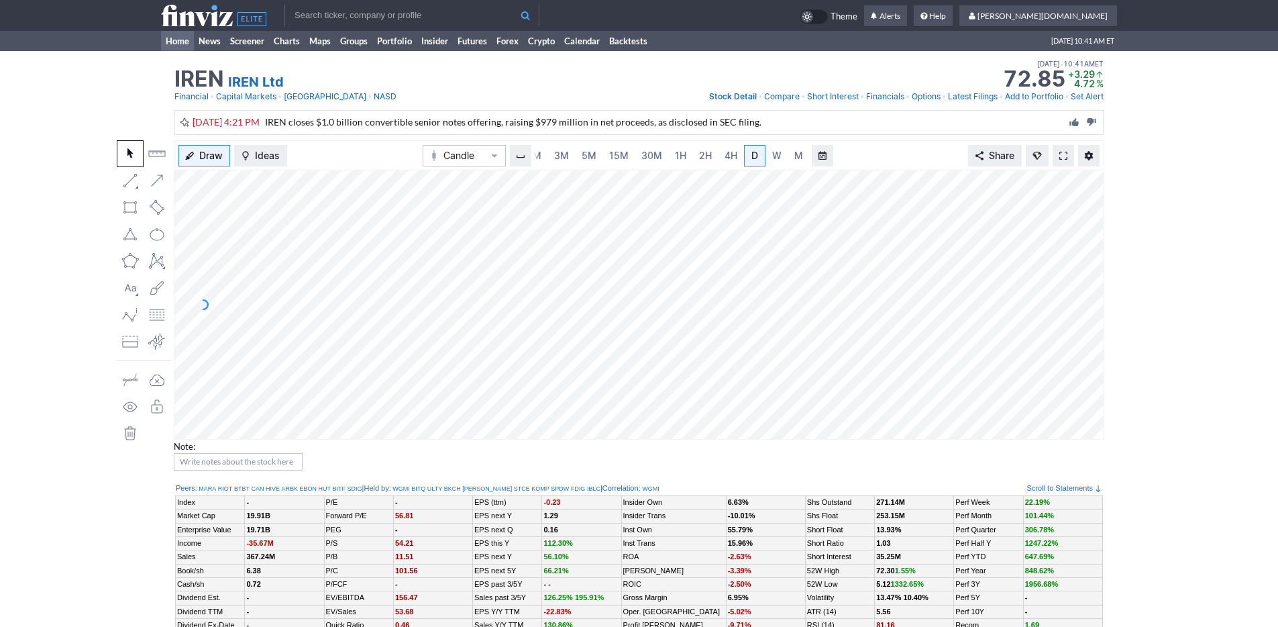
click at [175, 45] on link "Home" at bounding box center [177, 41] width 33 height 20
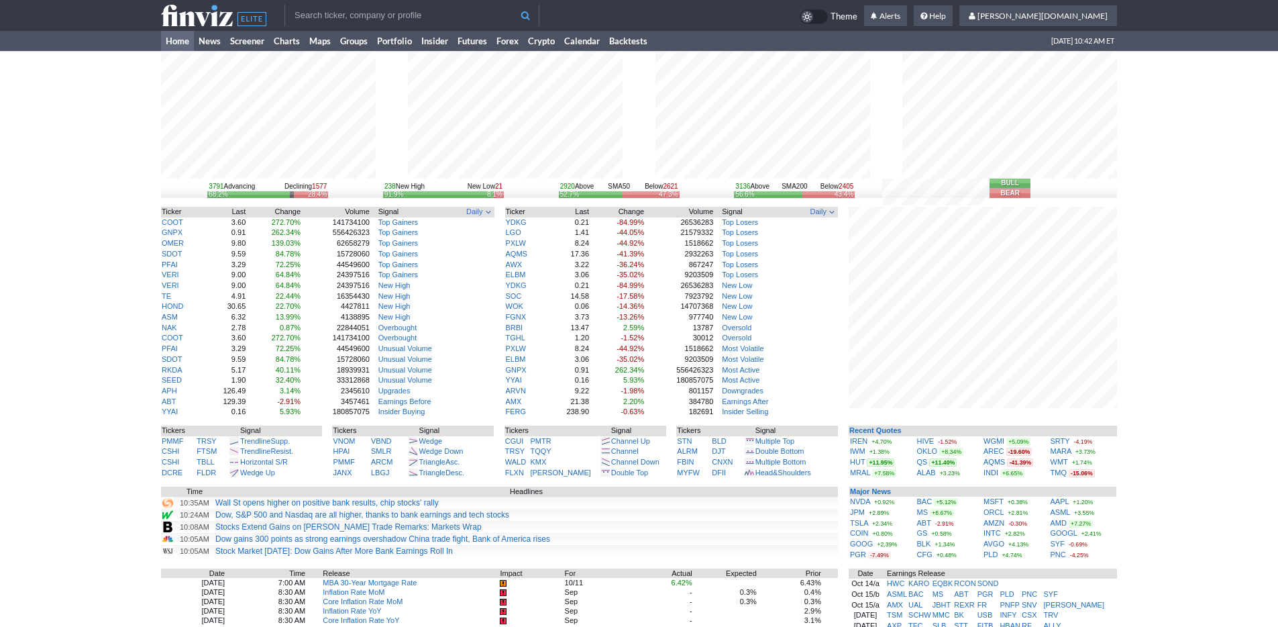
click at [424, 17] on input "text" at bounding box center [411, 15] width 255 height 21
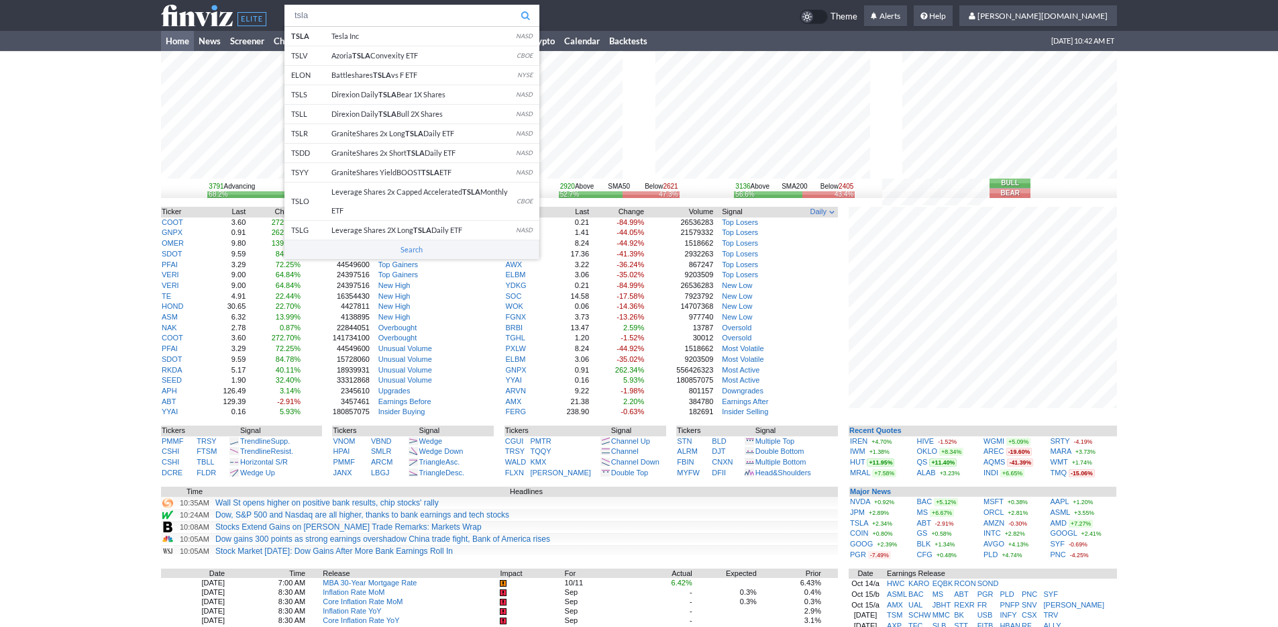
type input "tsla"
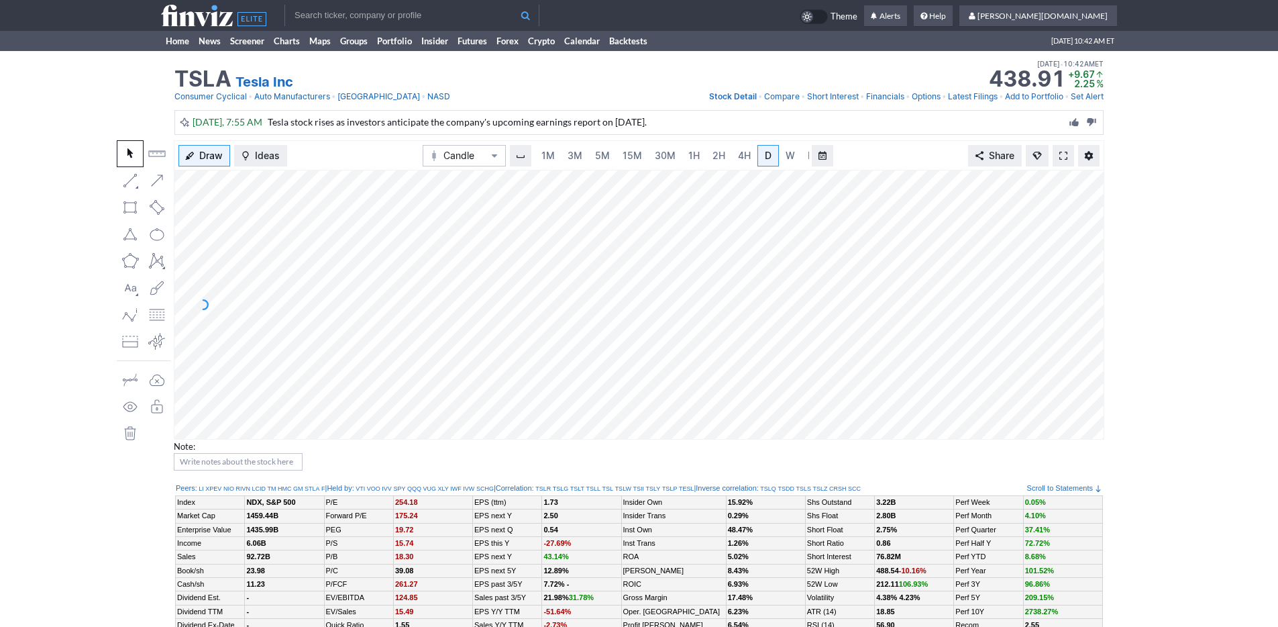
scroll to position [0, 13]
click at [554, 154] on span "3M" at bounding box center [561, 155] width 15 height 11
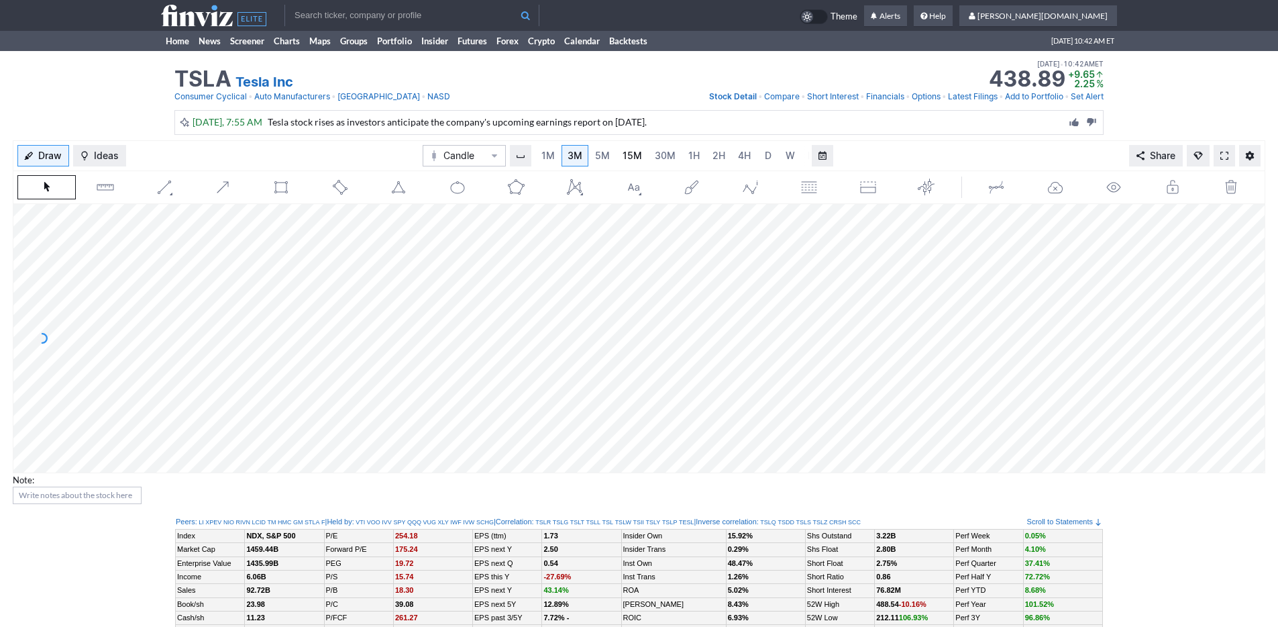
click at [619, 156] on link "15M" at bounding box center [632, 155] width 32 height 21
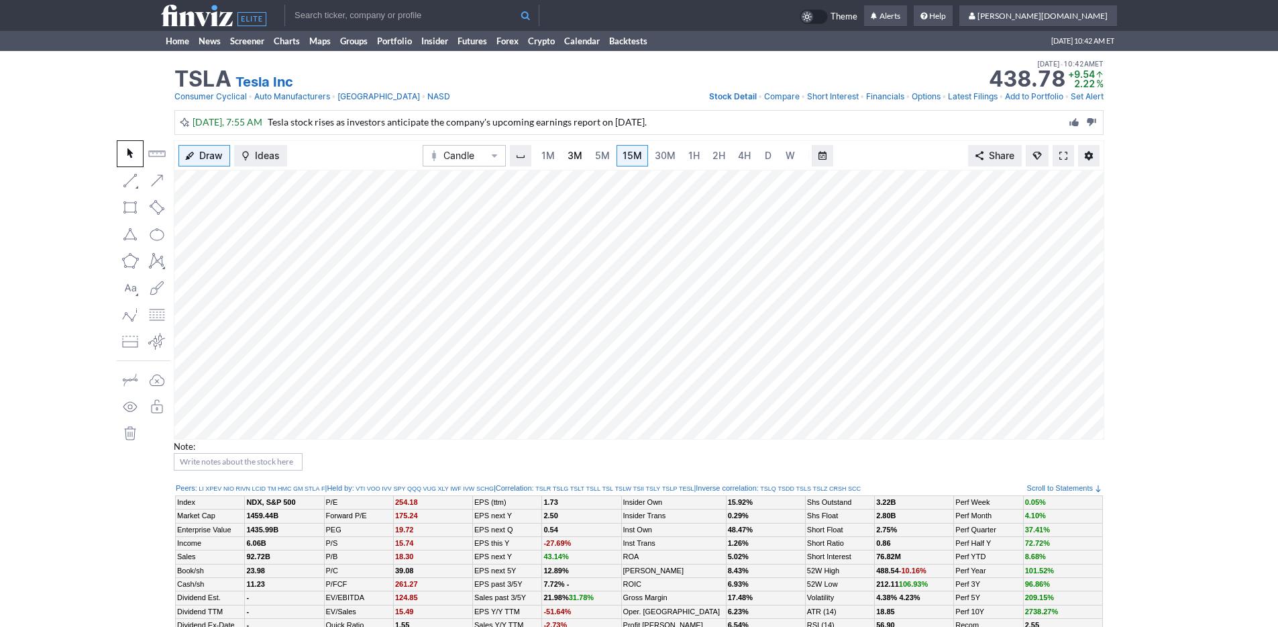
click at [568, 157] on span "3M" at bounding box center [575, 155] width 15 height 11
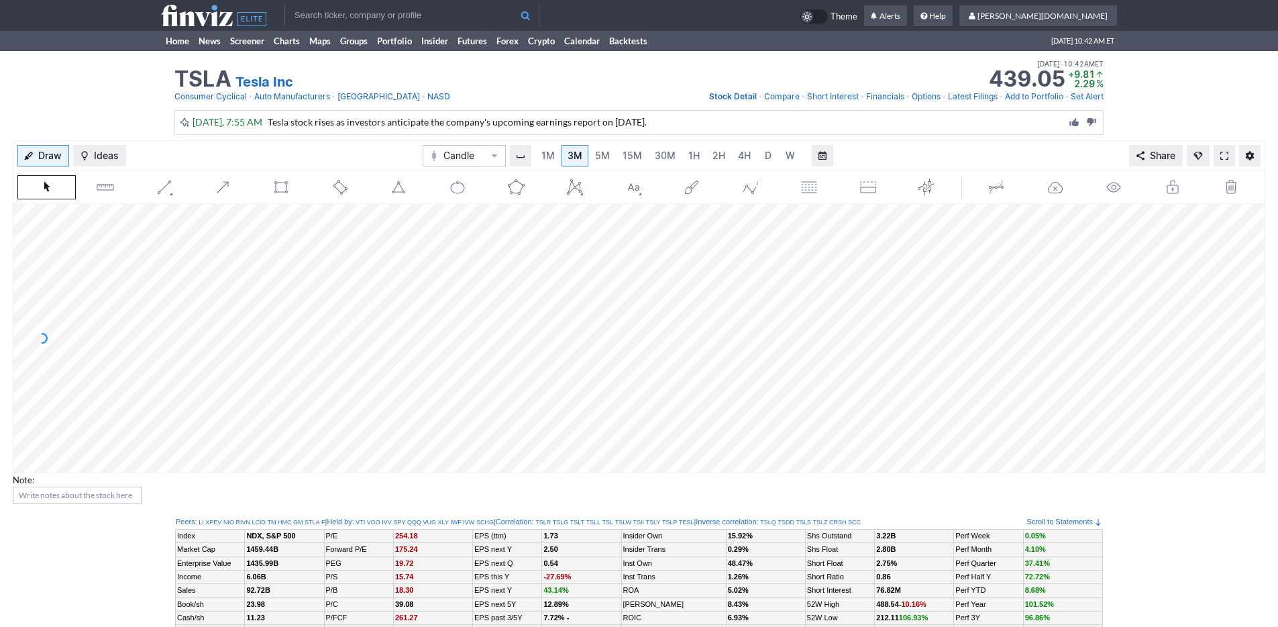
click at [579, 155] on span "3M" at bounding box center [575, 155] width 15 height 11
click at [176, 50] on link "Home" at bounding box center [177, 41] width 33 height 20
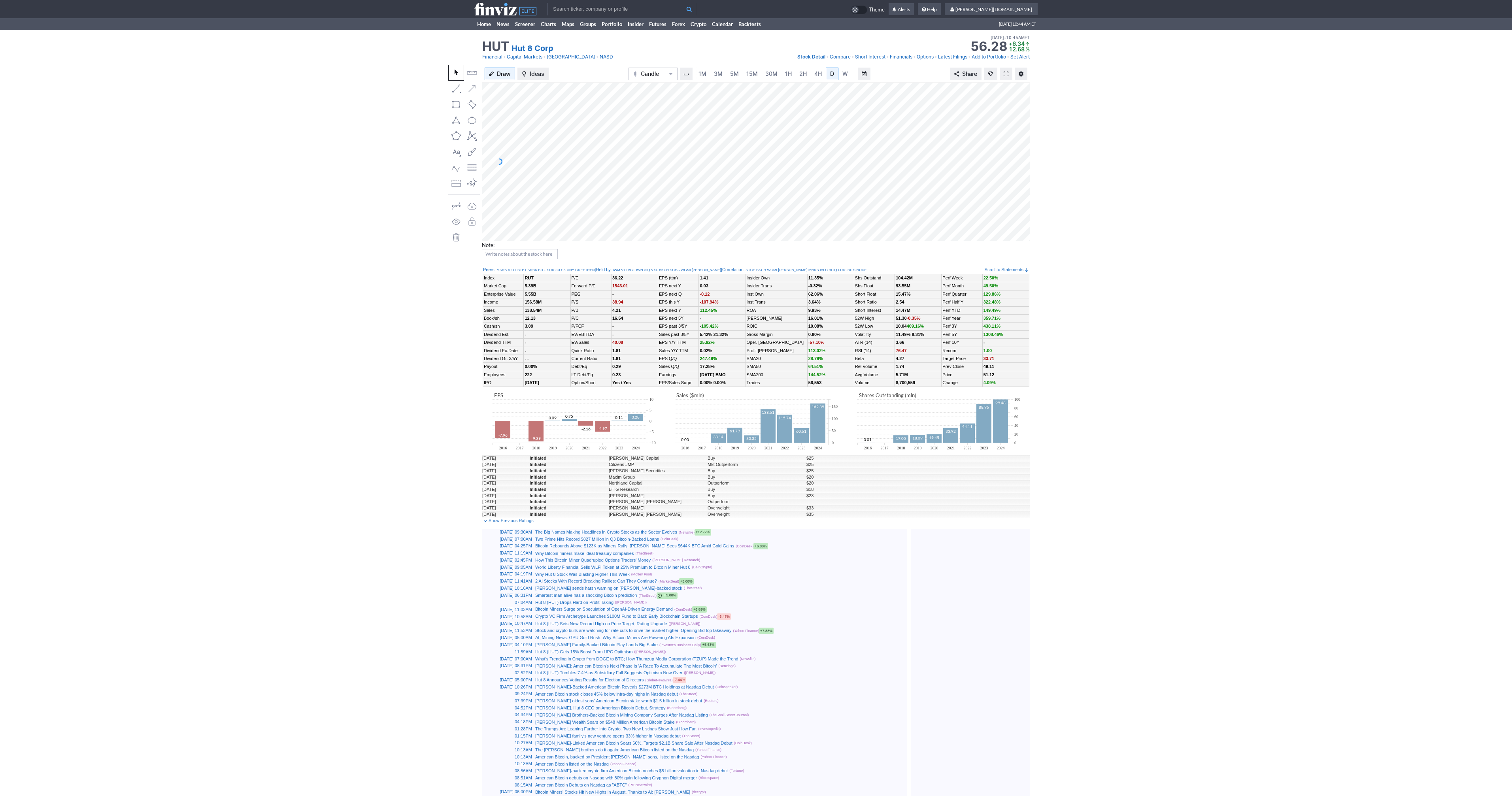
scroll to position [0, 8]
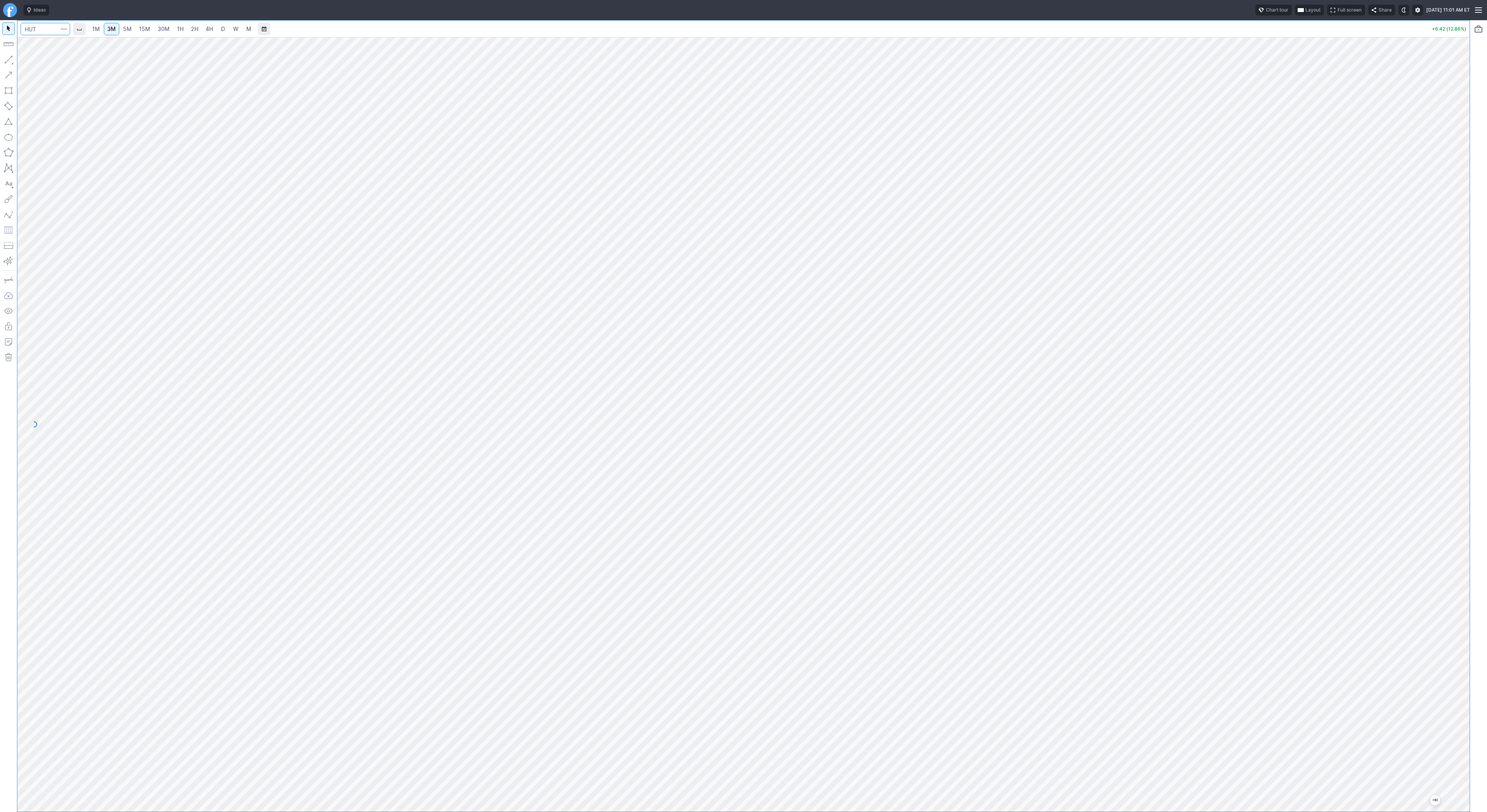
click at [51, 31] on input "Search" at bounding box center [46, 29] width 50 height 12
type input "tsla"
click at [183, 29] on link "1H" at bounding box center [180, 29] width 13 height 12
click at [32, 62] on span "Line" at bounding box center [45, 61] width 31 height 8
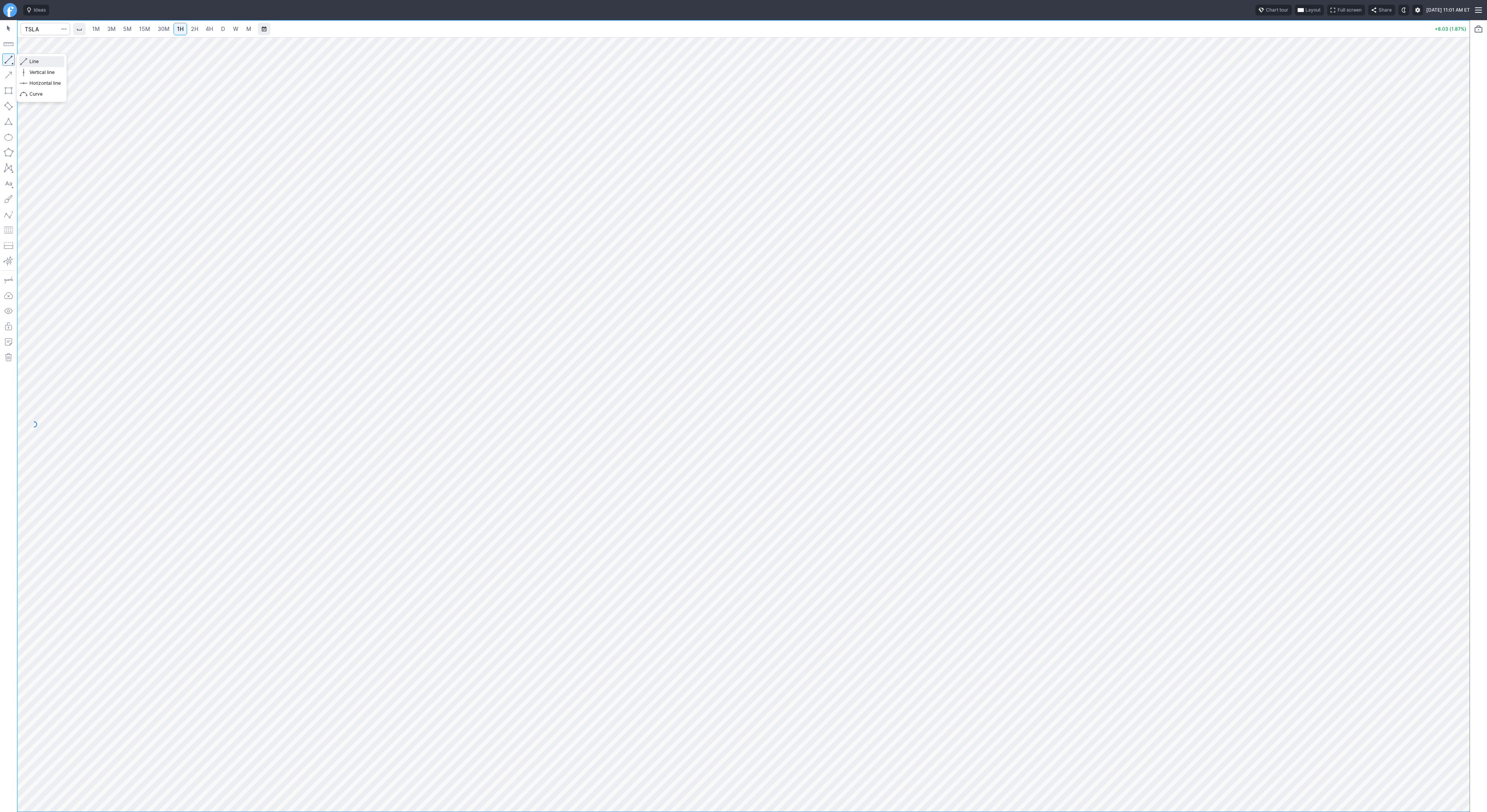
click at [35, 59] on span "Line" at bounding box center [45, 61] width 31 height 8
click at [51, 31] on input "Search" at bounding box center [46, 29] width 50 height 12
type input "srty"
click at [51, 29] on input "Search" at bounding box center [46, 29] width 50 height 12
type input "ptir"
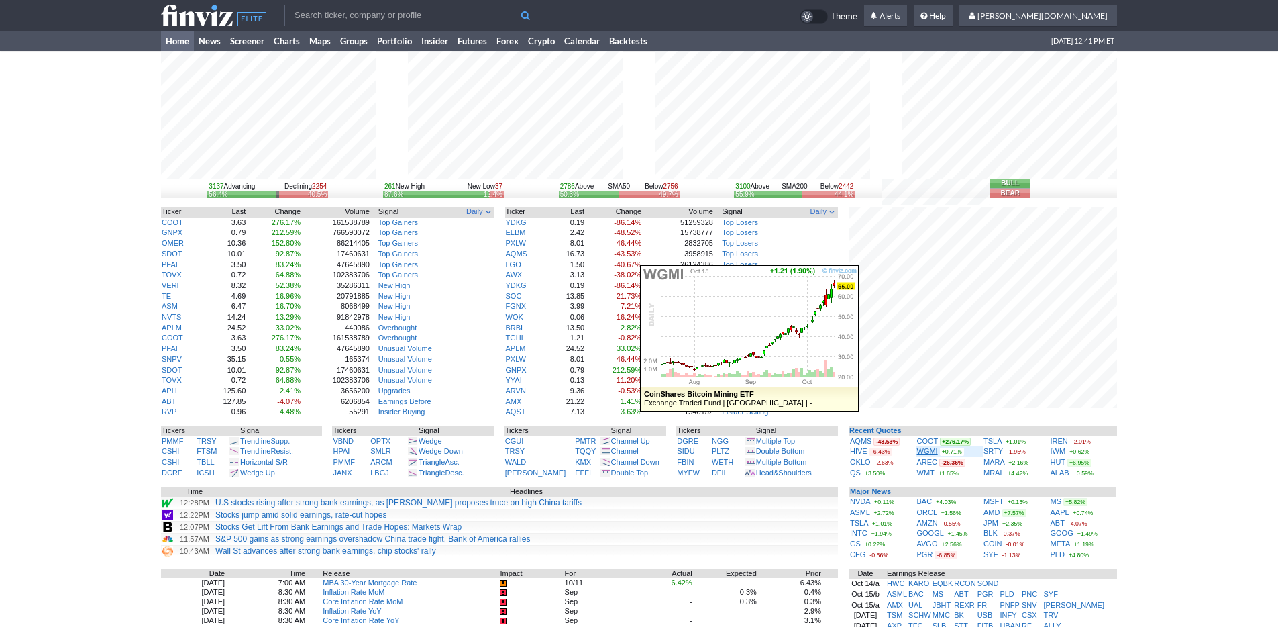
click at [928, 449] on link "WGMI" at bounding box center [927, 451] width 21 height 8
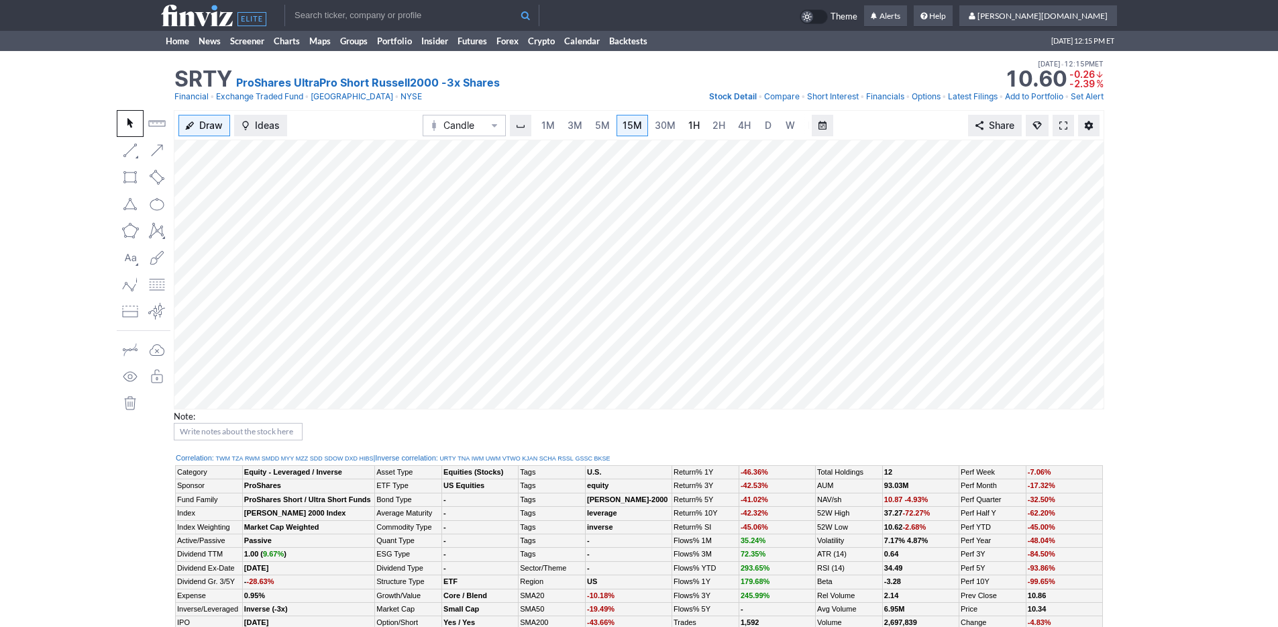
click at [698, 122] on link "1H" at bounding box center [693, 125] width 23 height 21
click at [704, 127] on span "2H" at bounding box center [705, 124] width 13 height 11
click at [161, 35] on link "Home" at bounding box center [177, 41] width 33 height 20
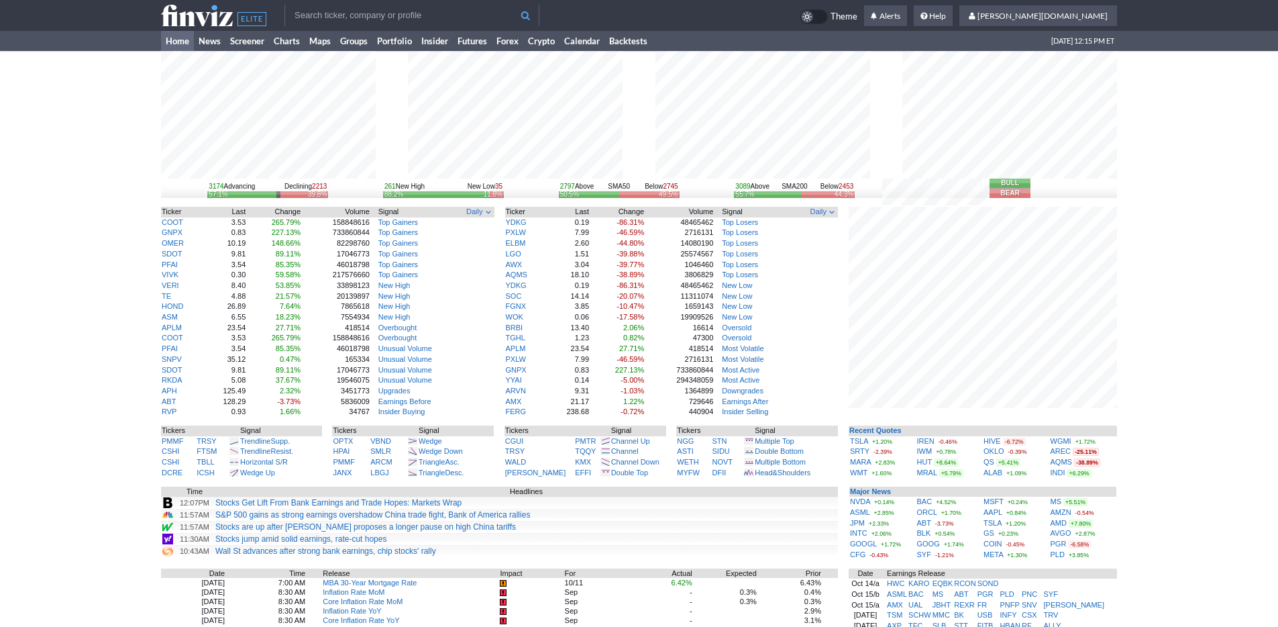
click at [339, 23] on input "text" at bounding box center [411, 15] width 255 height 21
click at [391, 44] on link "Portfolio" at bounding box center [394, 41] width 44 height 20
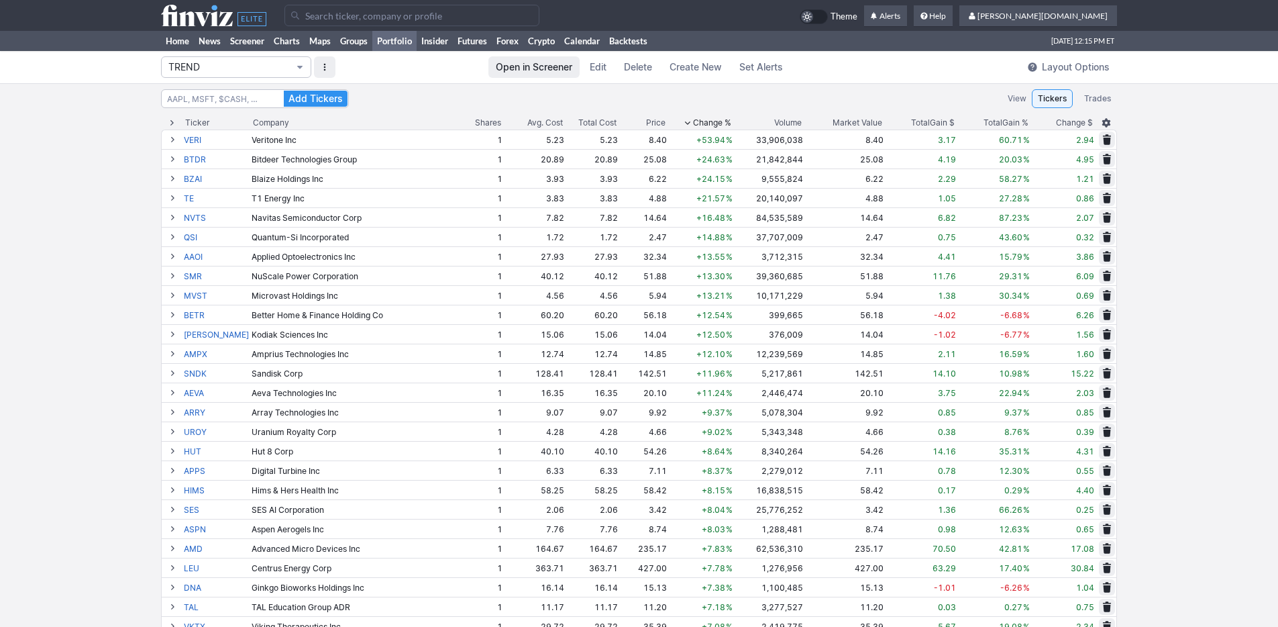
click at [231, 70] on span "TREND" at bounding box center [229, 66] width 122 height 13
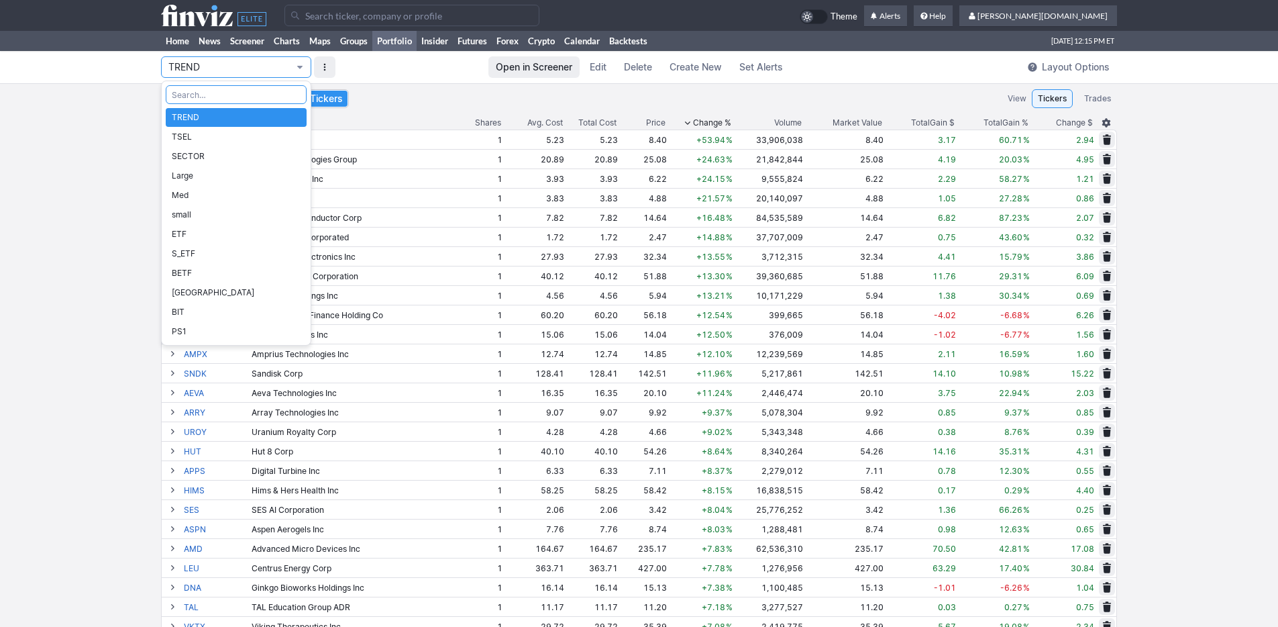
click at [221, 108] on link "TREND" at bounding box center [236, 117] width 141 height 19
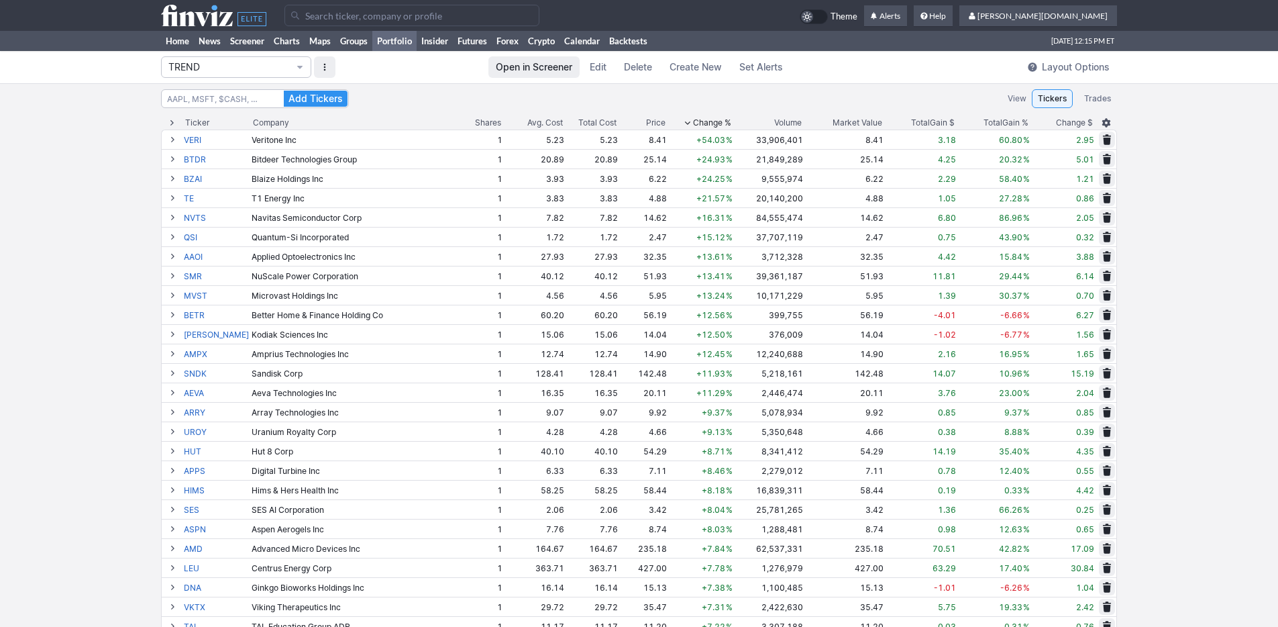
click at [693, 123] on span "Change %" at bounding box center [712, 122] width 38 height 13
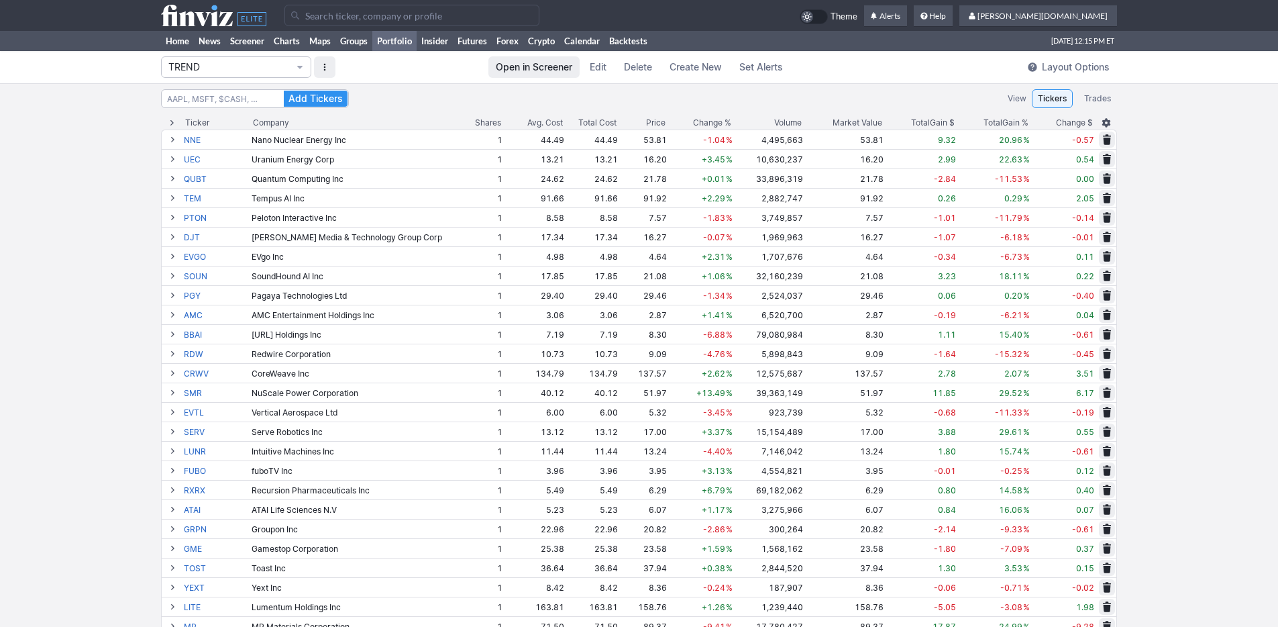
click at [693, 121] on span "Change %" at bounding box center [712, 122] width 38 height 13
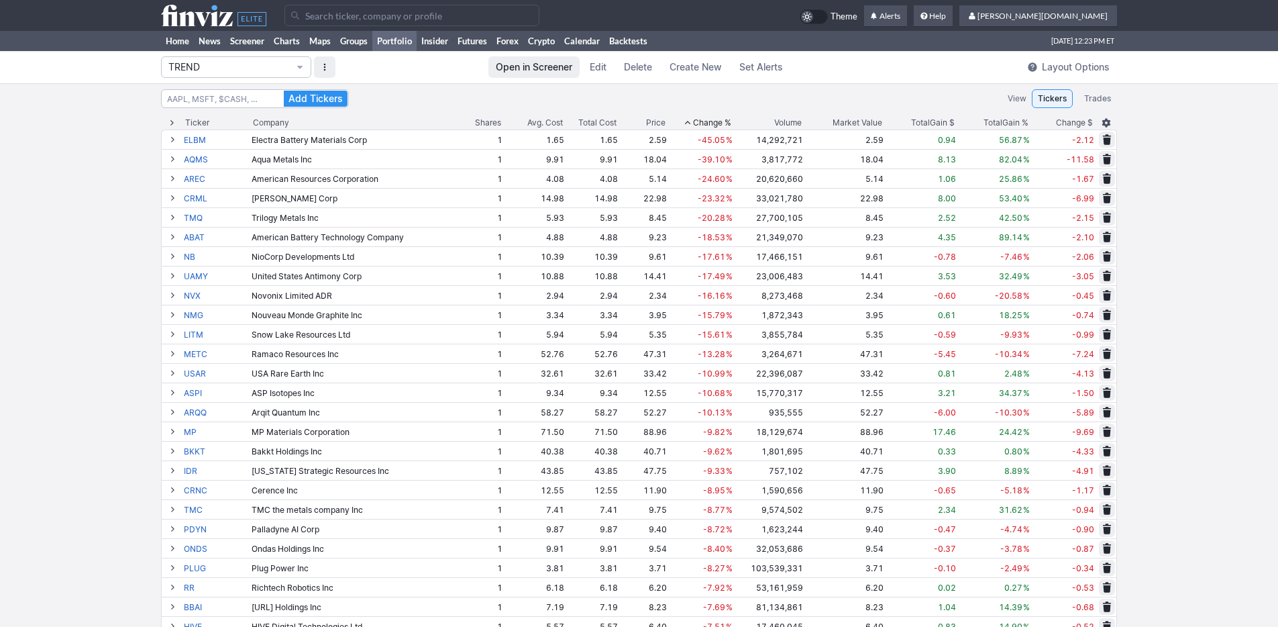
click at [1003, 124] on div "Total Gain %" at bounding box center [1005, 122] width 45 height 13
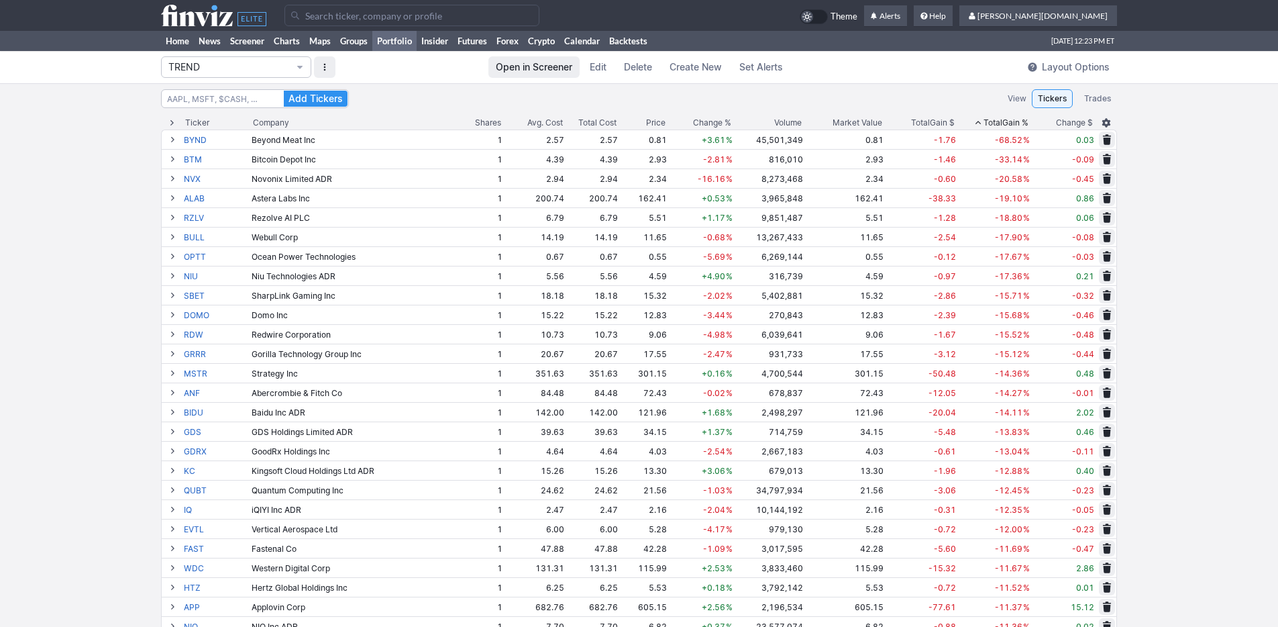
click at [1008, 122] on div "Total Gain %" at bounding box center [1005, 122] width 45 height 13
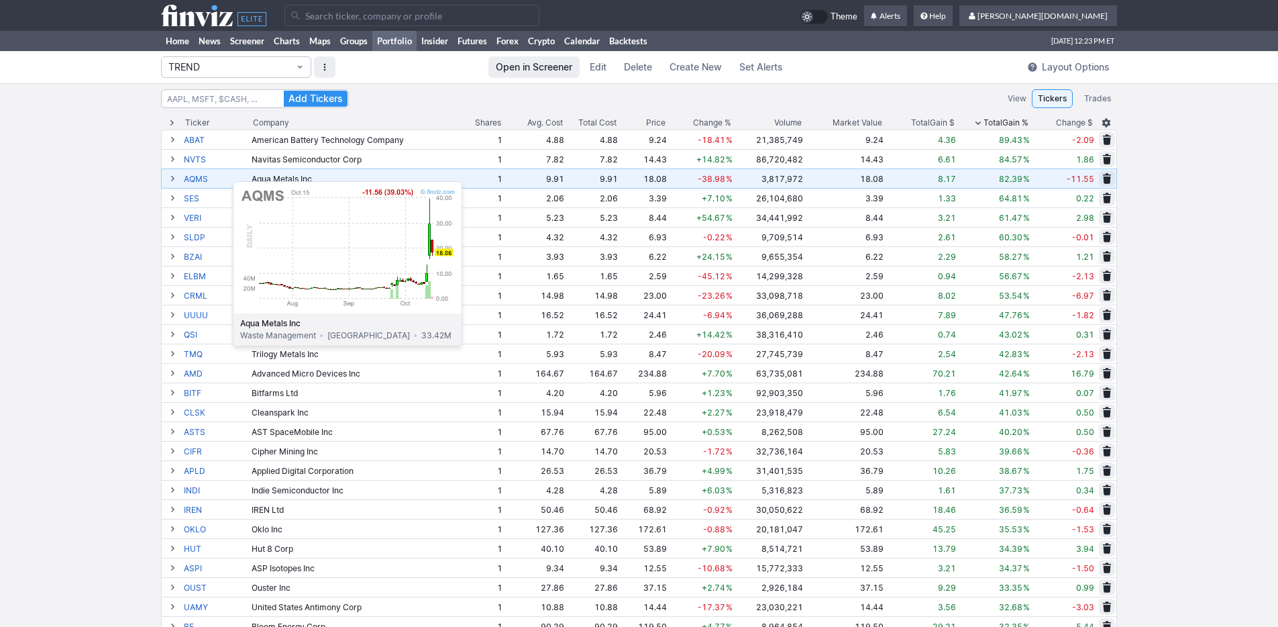
click at [199, 174] on link "AQMS" at bounding box center [216, 178] width 65 height 19
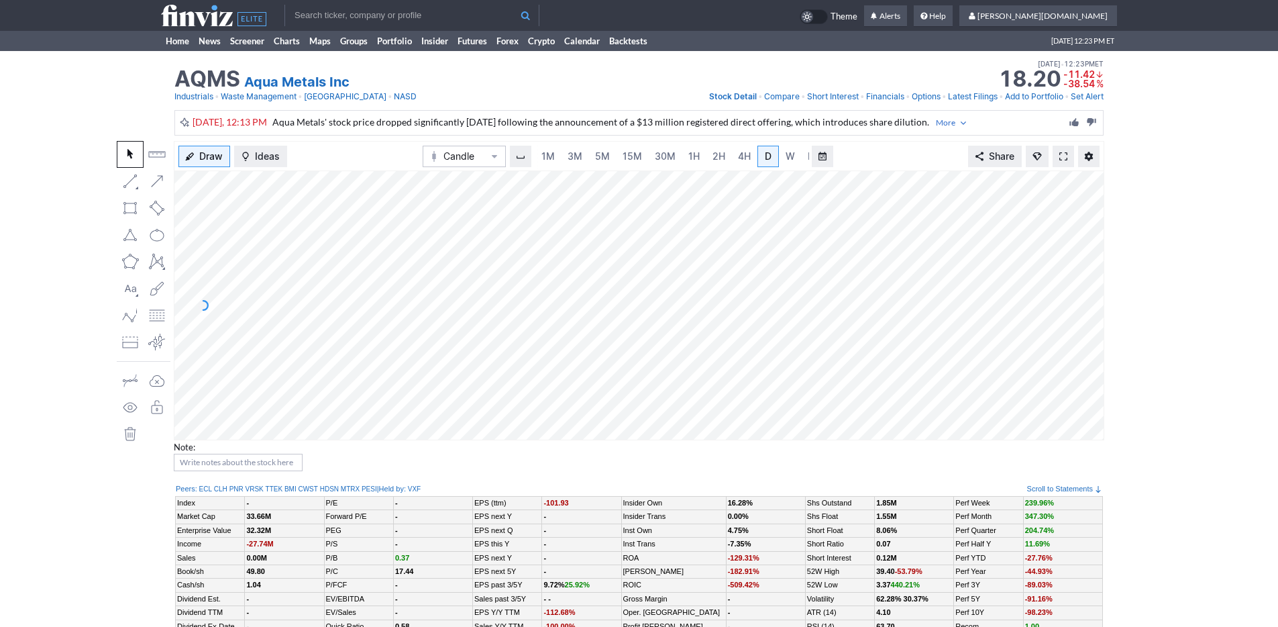
scroll to position [0, 13]
click at [569, 163] on link "3M" at bounding box center [561, 156] width 27 height 21
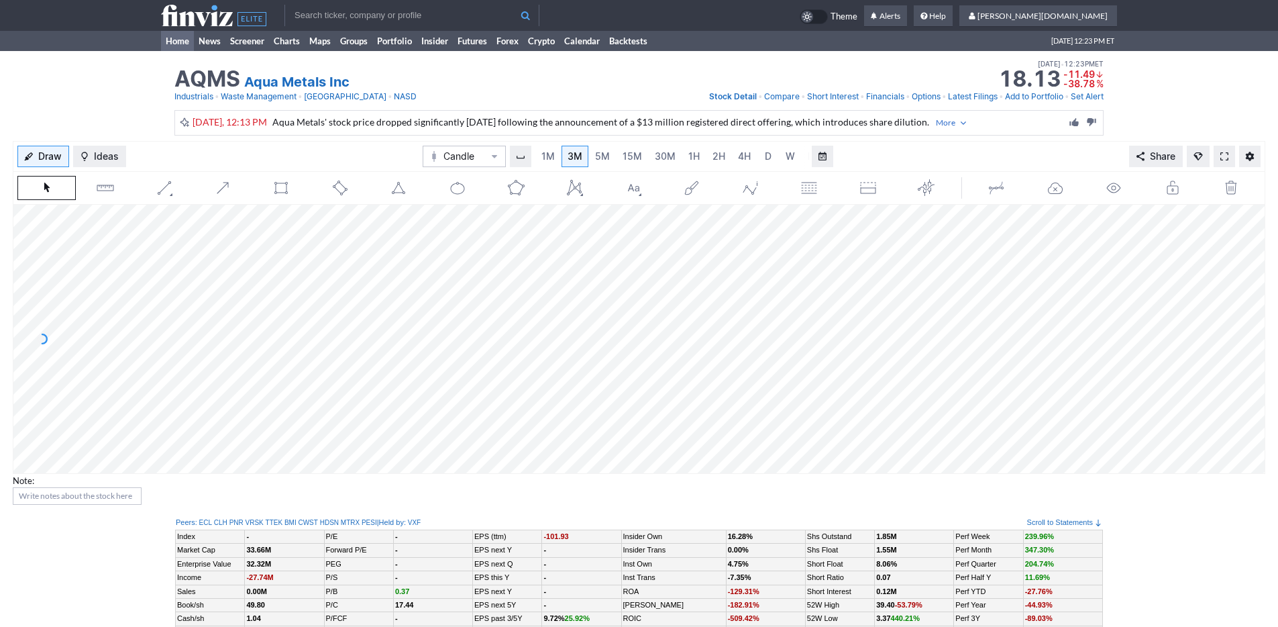
click at [177, 44] on link "Home" at bounding box center [177, 41] width 33 height 20
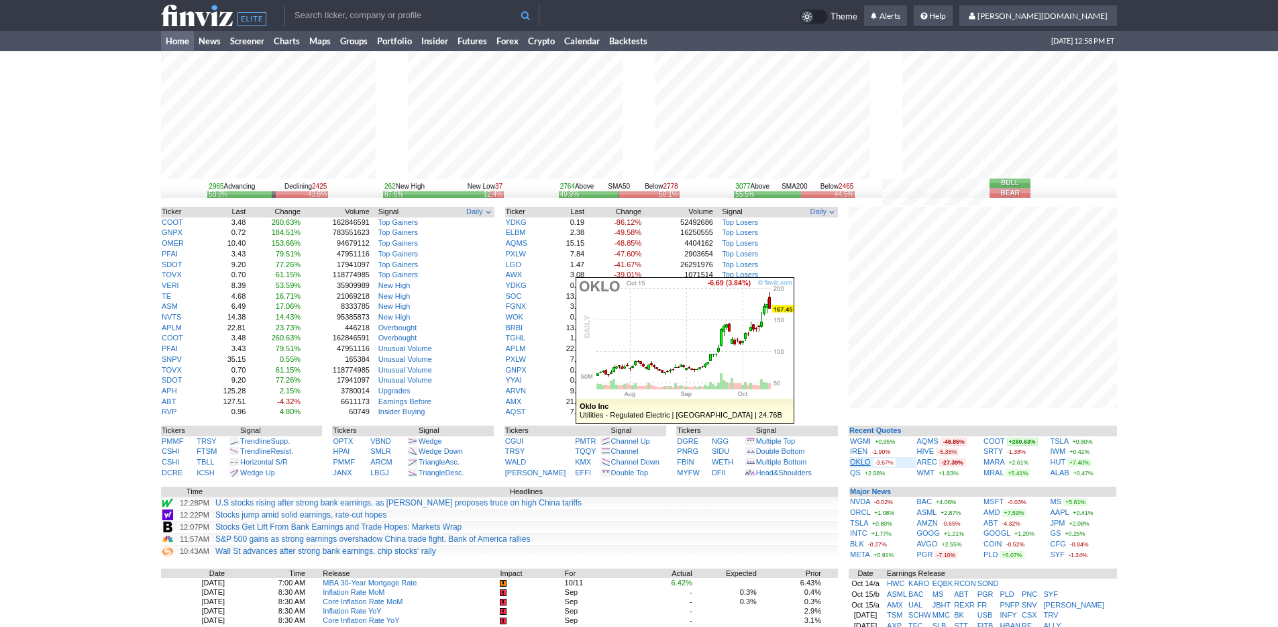
click at [863, 462] on link "OKLO" at bounding box center [860, 462] width 21 height 8
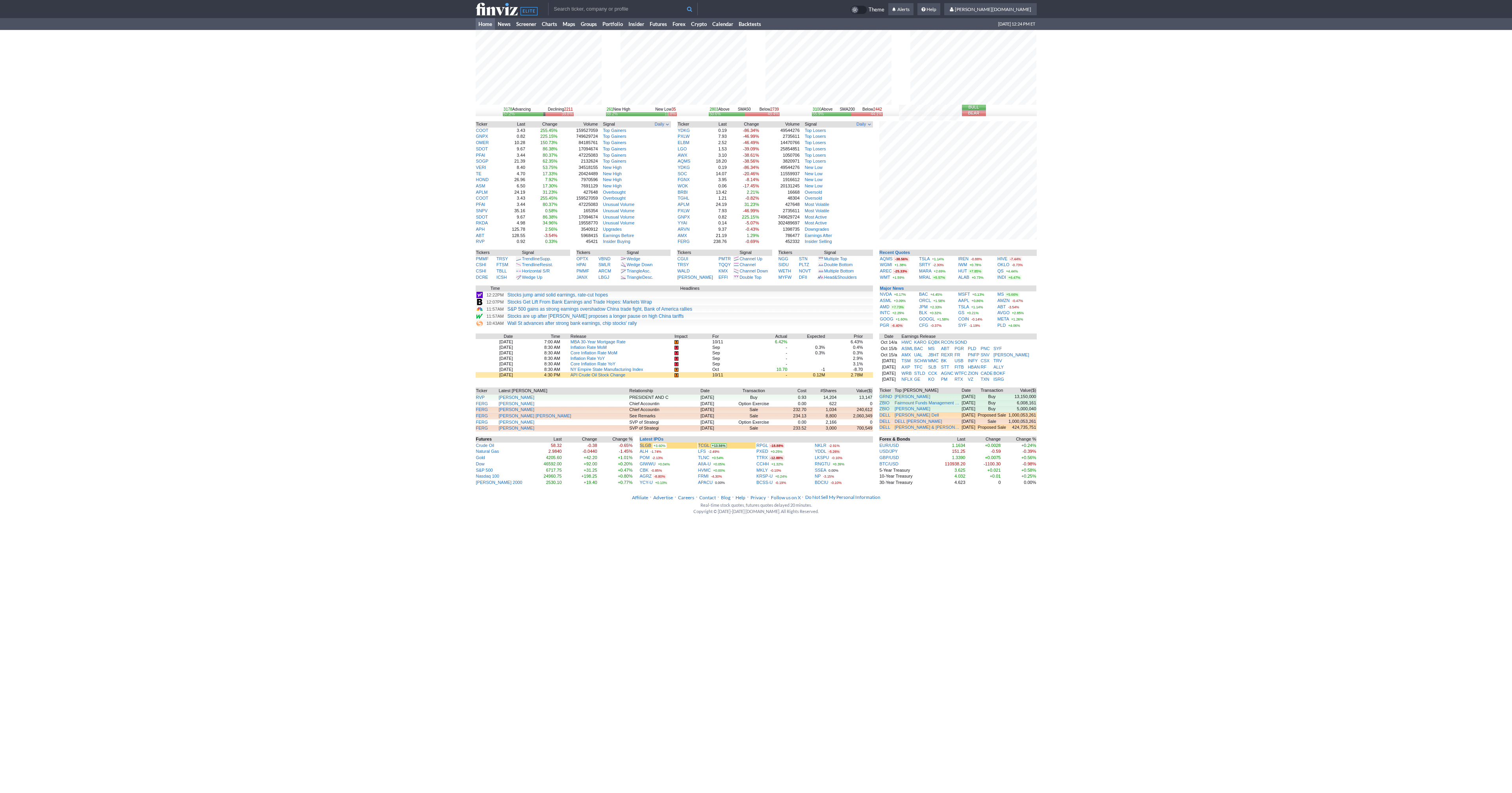
click at [174, 198] on div "3178 Advancing Declining 2211 57.2% 39.8% 261 New High New Low 35 88.2% 11.8% 2…" at bounding box center [756, 258] width 1512 height 456
click at [485, 26] on link "Home" at bounding box center [485, 24] width 19 height 12
click at [484, 131] on link "COOT" at bounding box center [482, 130] width 12 height 5
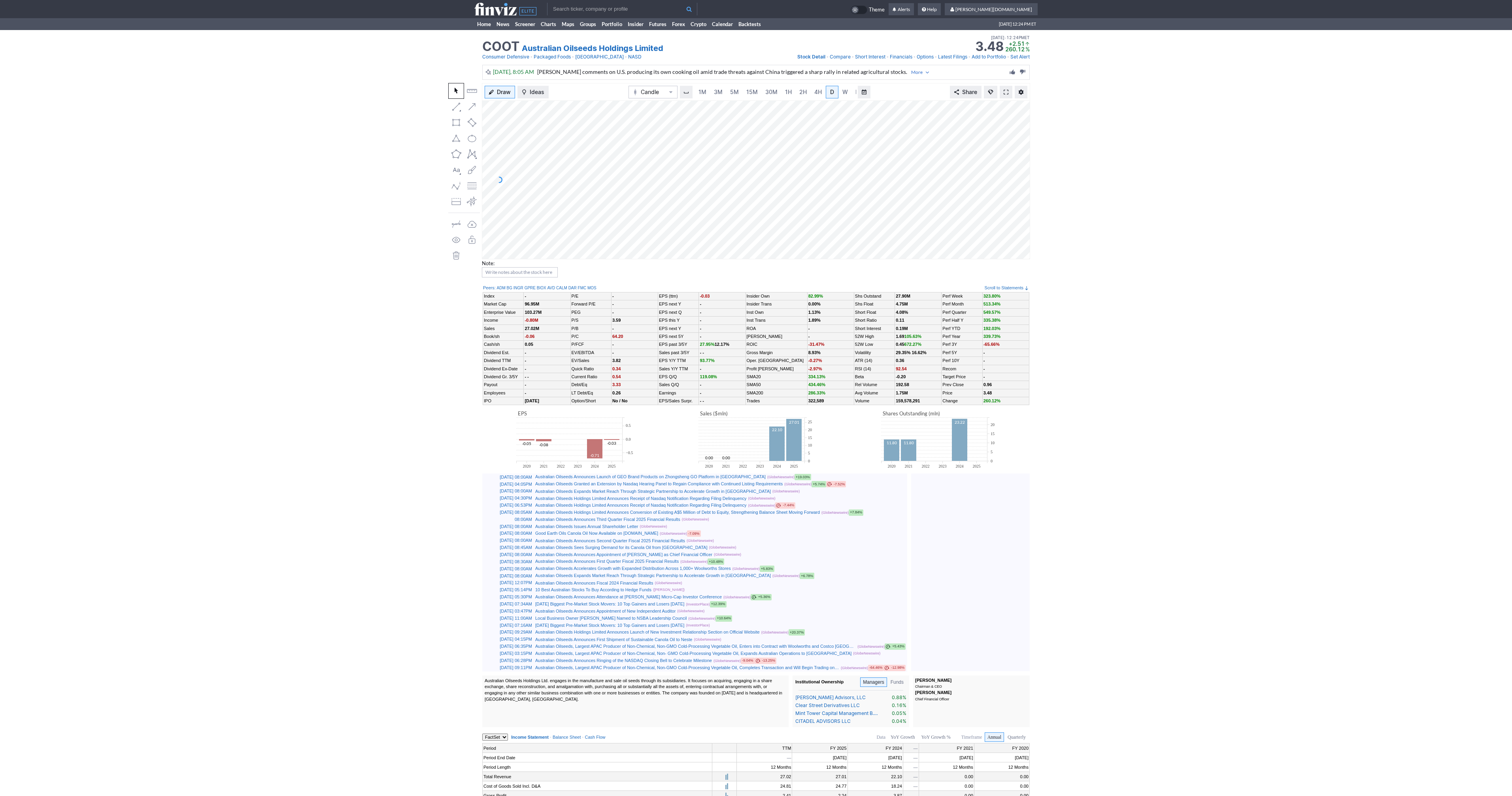
scroll to position [0, 8]
click at [478, 6] on icon at bounding box center [505, 9] width 62 height 12
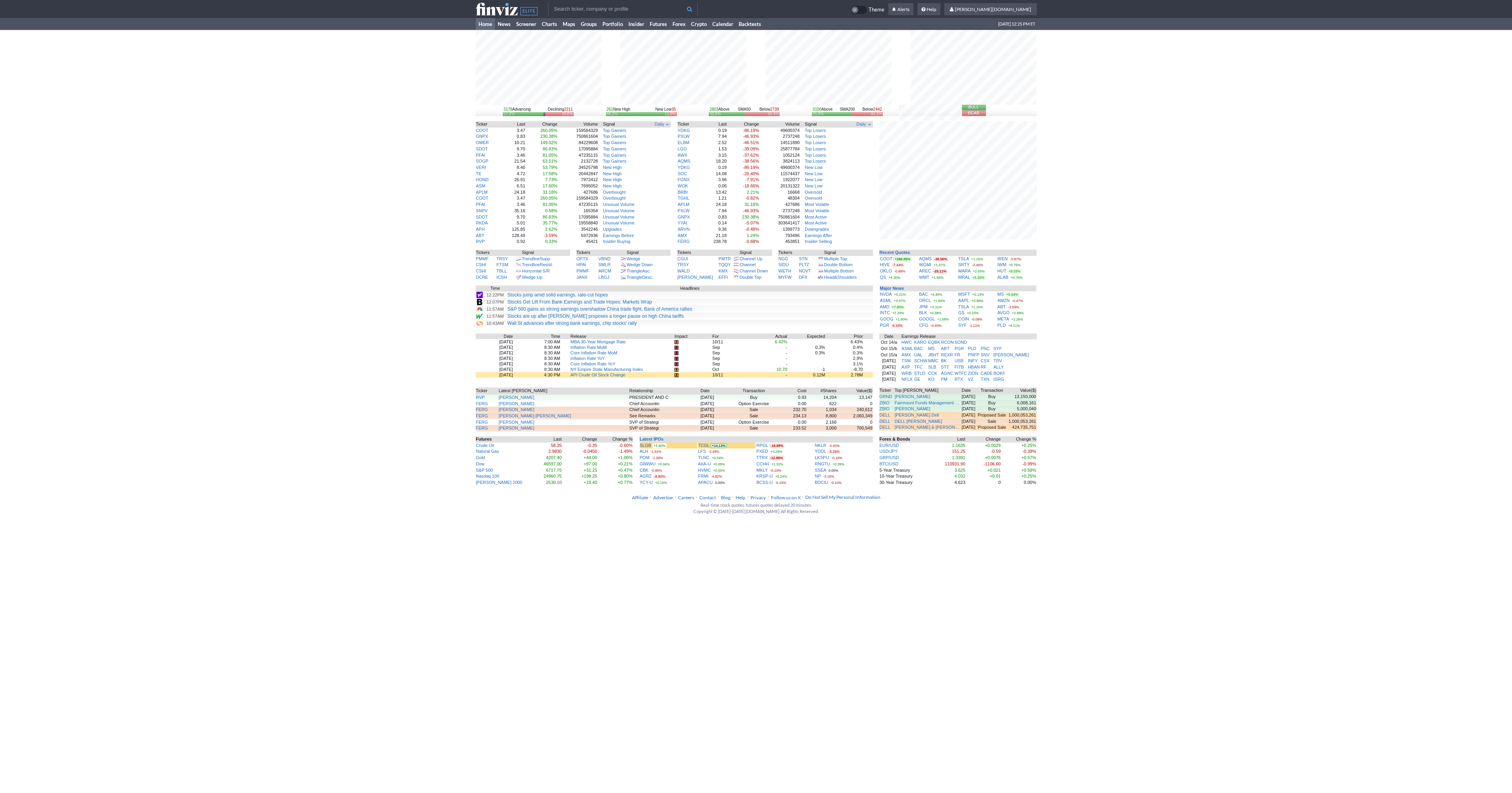
click at [393, 174] on div "3178 Advancing Declining 2211 57.2% 39.8% 261 New High New Low 35 88.2% 11.8% 2…" at bounding box center [756, 258] width 1512 height 456
click at [328, 198] on div "3178 Advancing Declining 2211 57.2% 39.8% 261 New High New Low 35 88.2% 11.8% 2…" at bounding box center [756, 258] width 1512 height 456
click at [482, 26] on link "Home" at bounding box center [485, 24] width 19 height 12
click at [926, 259] on link "AQMS" at bounding box center [925, 259] width 12 height 5
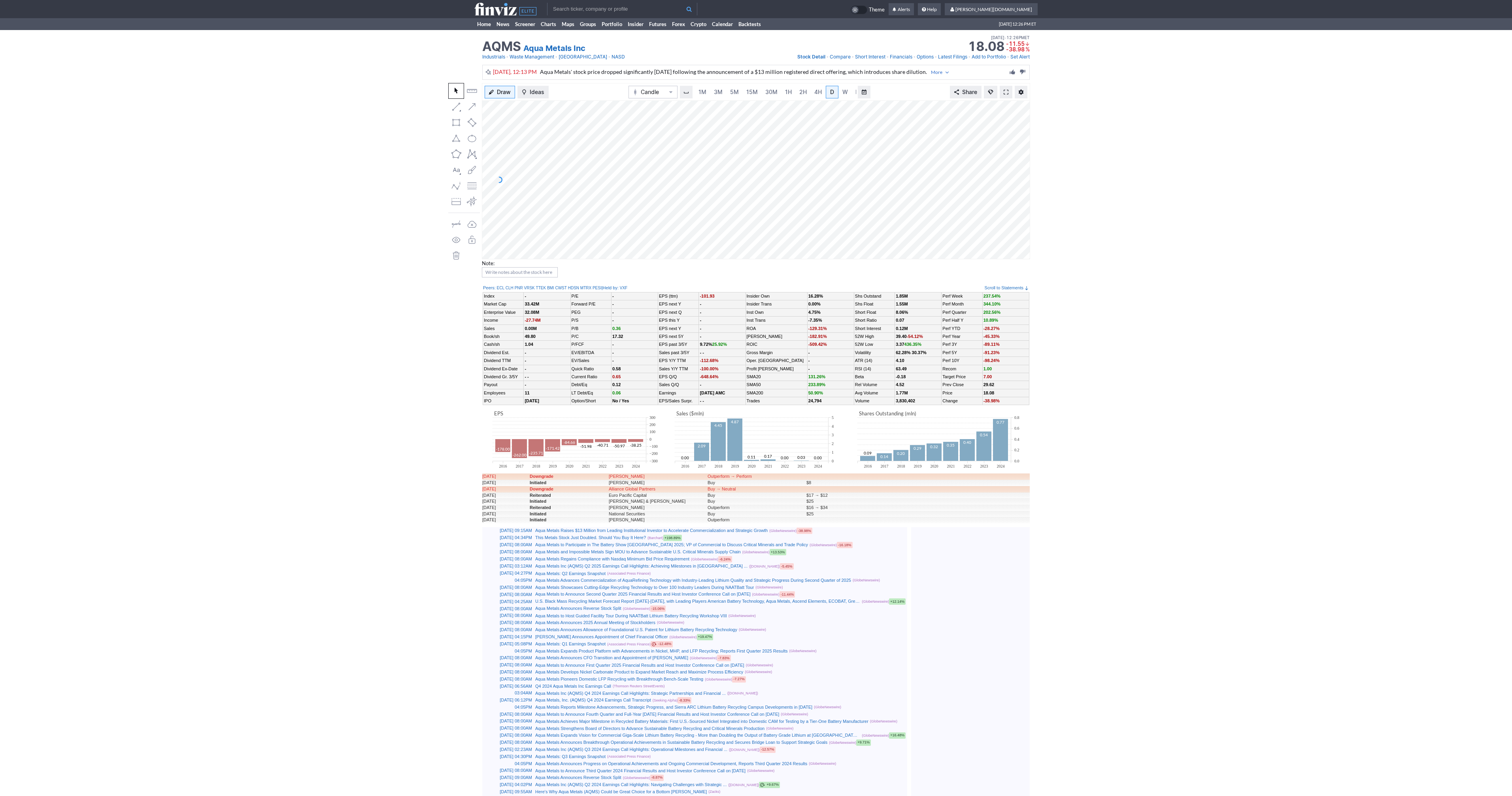
scroll to position [0, 8]
click at [1008, 92] on span at bounding box center [1006, 92] width 5 height 6
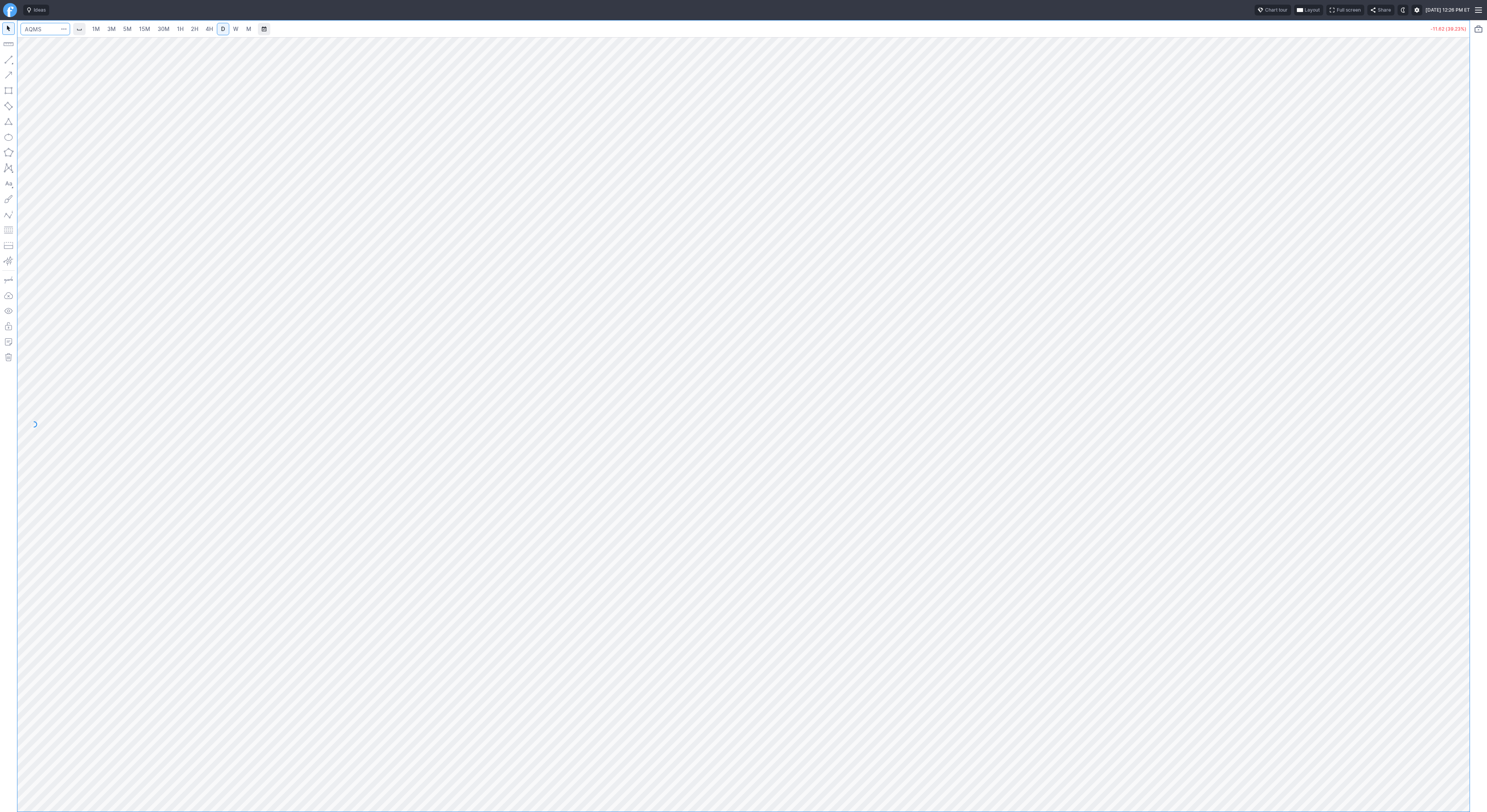
click at [35, 28] on input "Search" at bounding box center [46, 29] width 50 height 12
type input "vx"
click at [71, 102] on span "VIX" at bounding box center [106, 100] width 110 height 6
click at [36, 24] on input "Search" at bounding box center [46, 29] width 50 height 12
type input "tsla"
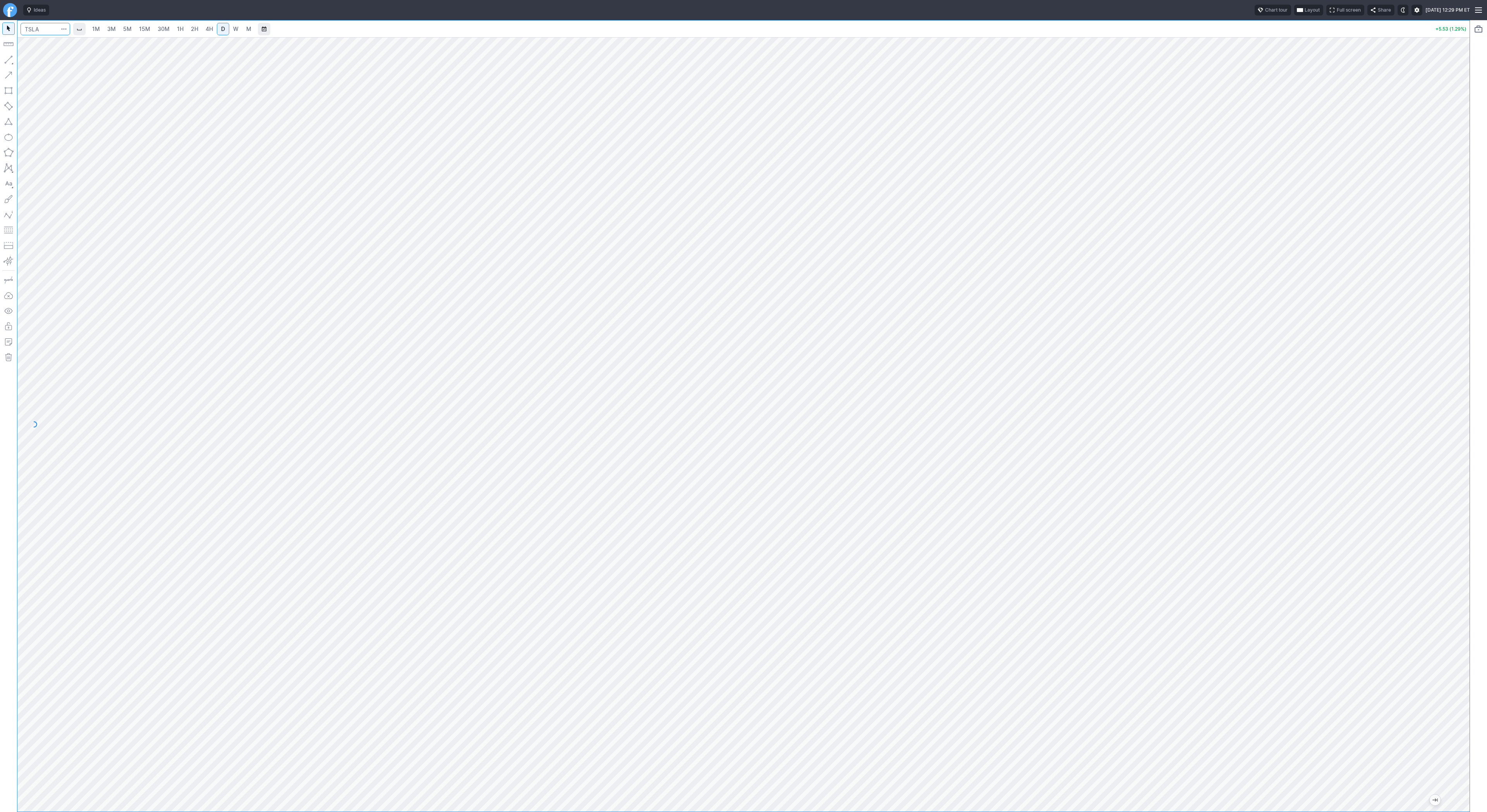
click at [36, 31] on input "Search" at bounding box center [46, 29] width 50 height 12
type input "soxs"
click at [114, 31] on span "3M" at bounding box center [111, 28] width 9 height 6
click at [50, 29] on input "Search" at bounding box center [46, 29] width 50 height 12
type input "amd"
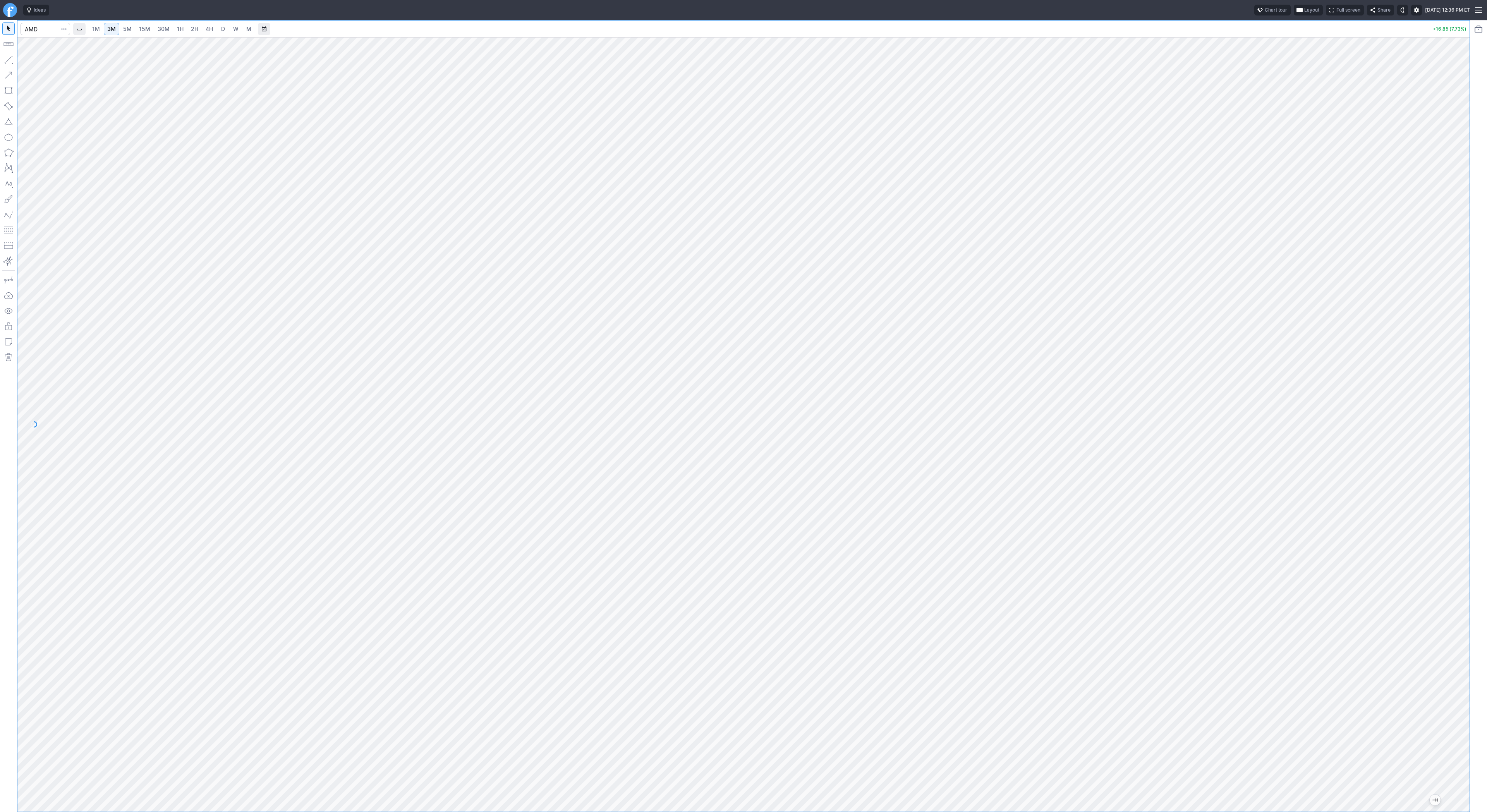
click at [225, 29] on link "D" at bounding box center [223, 29] width 12 height 12
click at [51, 63] on span "Line" at bounding box center [45, 61] width 31 height 8
click at [6, 57] on button "button" at bounding box center [8, 59] width 12 height 12
click at [36, 31] on input "Search" at bounding box center [46, 29] width 50 height 12
type input "avgo"
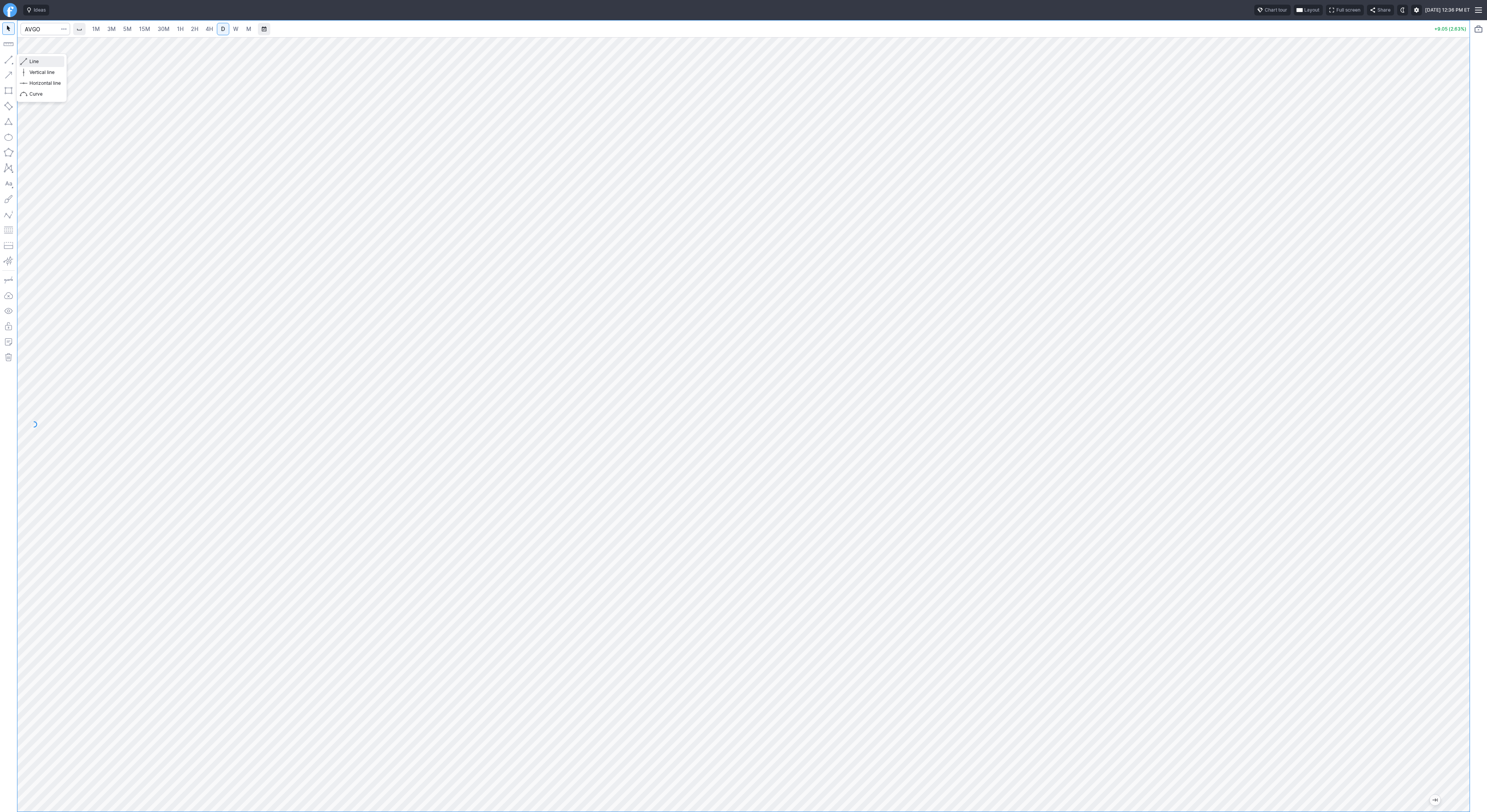
click at [34, 62] on span "Line" at bounding box center [45, 61] width 31 height 8
click at [6, 58] on button "button" at bounding box center [8, 59] width 12 height 12
click at [113, 30] on span "3M" at bounding box center [111, 28] width 9 height 6
click at [136, 32] on link "15M" at bounding box center [145, 29] width 18 height 12
click at [165, 31] on span "30M" at bounding box center [163, 28] width 12 height 6
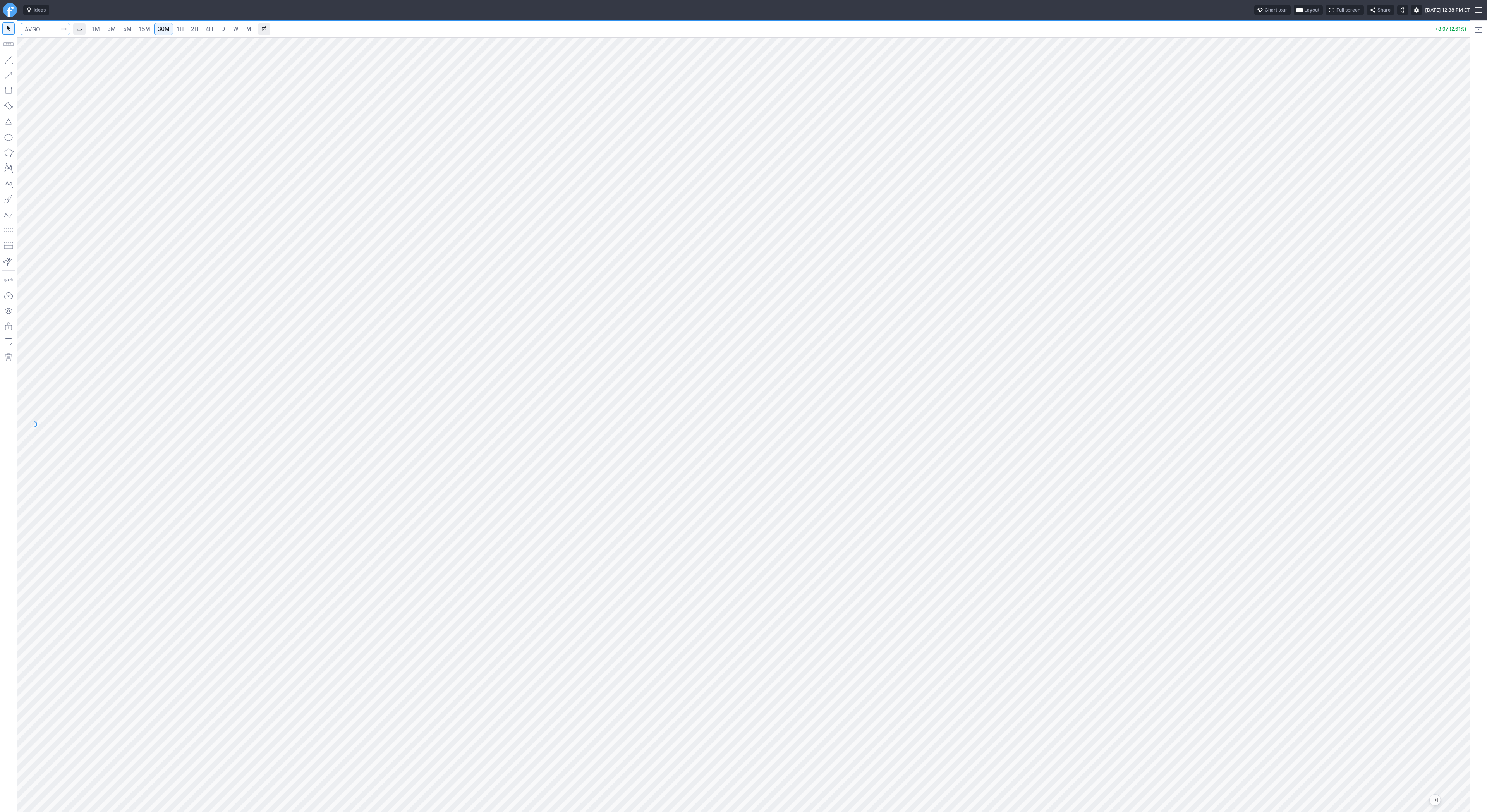
click at [32, 25] on input "Search" at bounding box center [46, 29] width 50 height 12
type input "tsla"
click at [46, 32] on input "Search" at bounding box center [46, 29] width 50 height 12
type input "sofi"
click at [214, 28] on link "4H" at bounding box center [209, 29] width 14 height 12
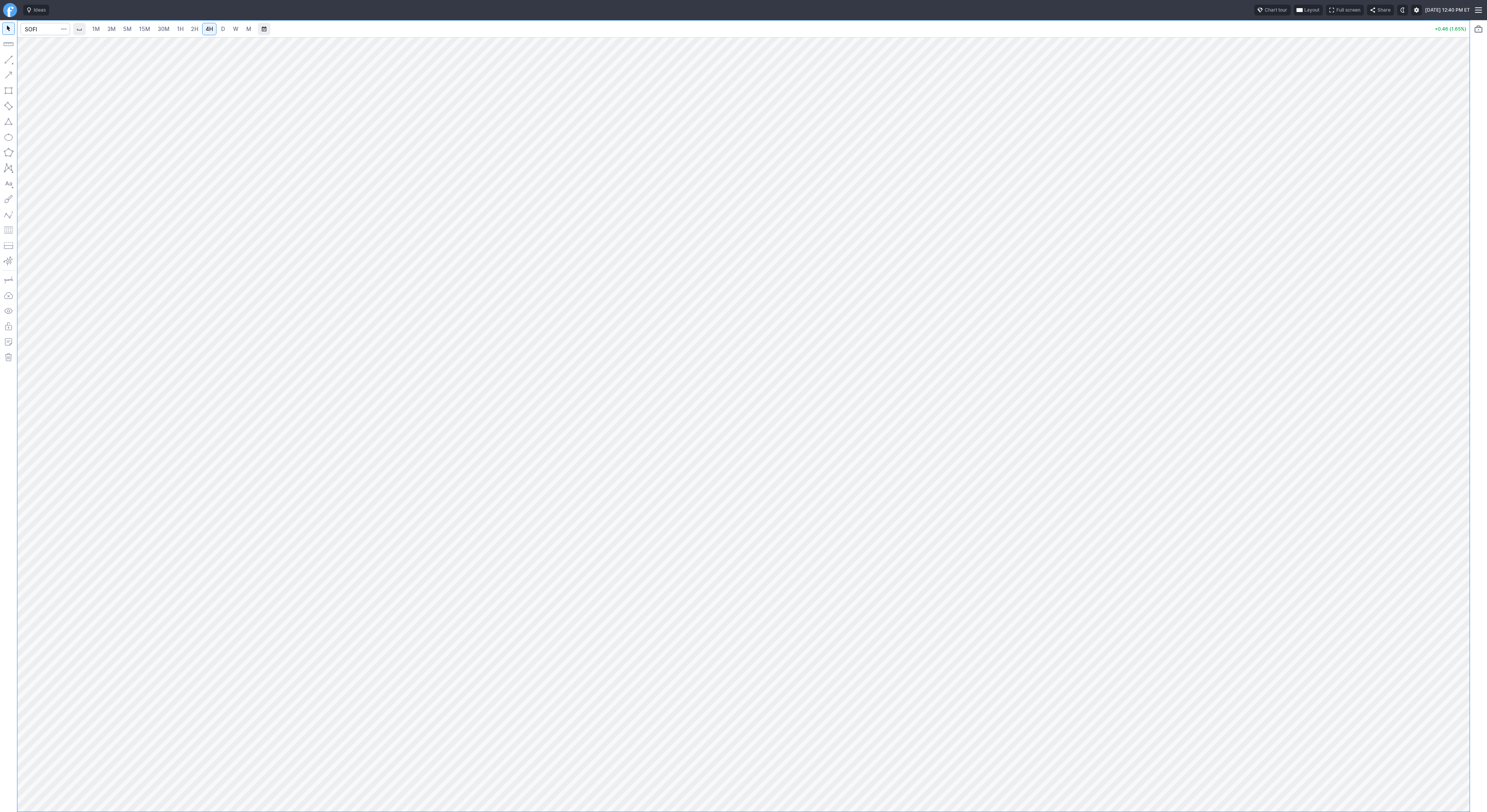
click at [222, 31] on span "D" at bounding box center [223, 28] width 4 height 6
drag, startPoint x: 30, startPoint y: 61, endPoint x: 60, endPoint y: 78, distance: 34.5
click at [60, 78] on div "Line Vertical line Horizontal line Curve" at bounding box center [42, 77] width 45 height 43
drag, startPoint x: 11, startPoint y: 56, endPoint x: 36, endPoint y: 99, distance: 49.7
click at [11, 57] on button "button" at bounding box center [8, 59] width 12 height 12
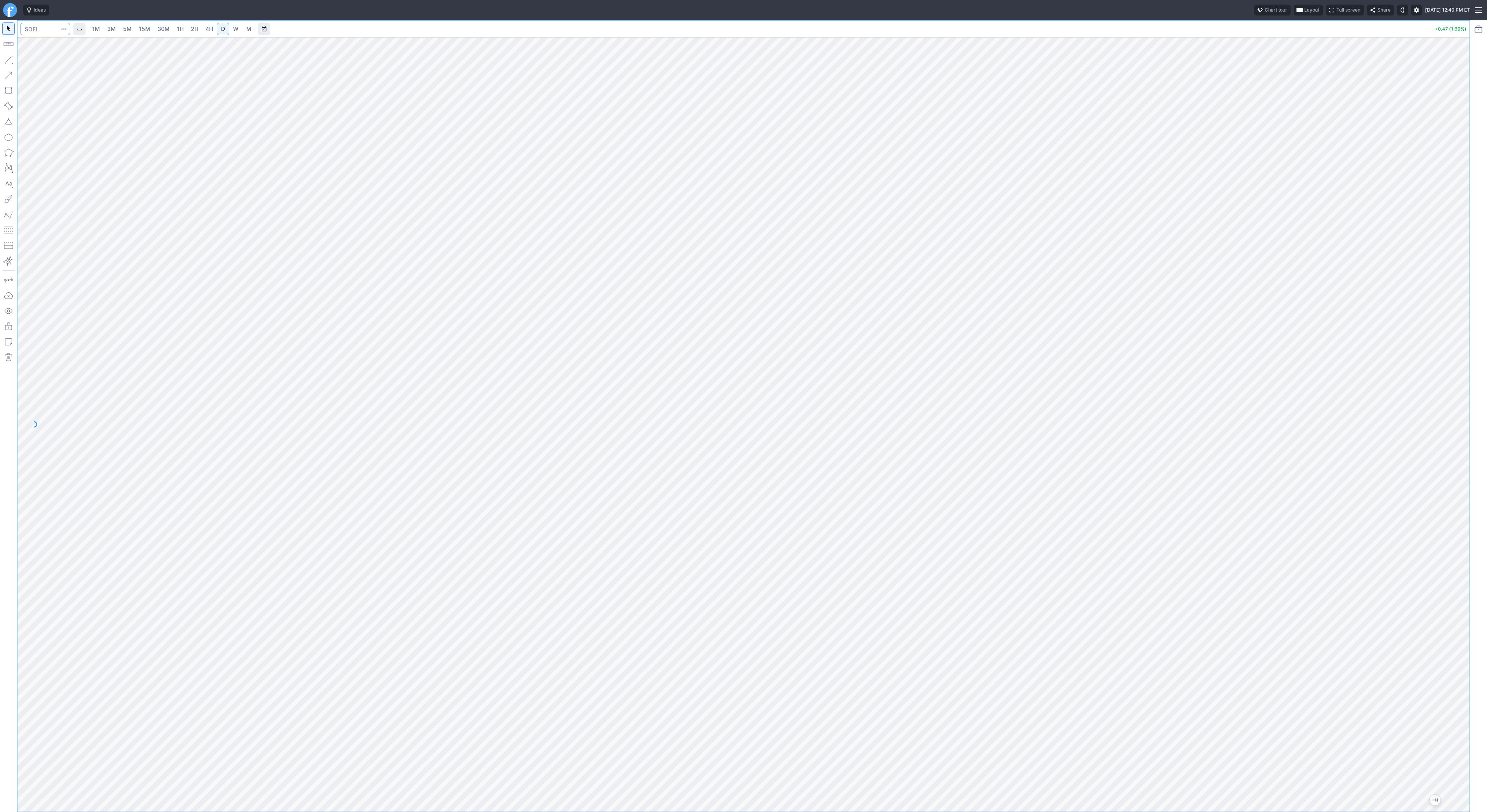
click at [42, 29] on input "Search" at bounding box center [46, 29] width 50 height 12
type input "iwm"
click at [128, 30] on span "5M" at bounding box center [127, 28] width 9 height 6
click at [158, 33] on link "30M" at bounding box center [163, 29] width 19 height 12
click at [177, 32] on span "1H" at bounding box center [180, 29] width 6 height 8
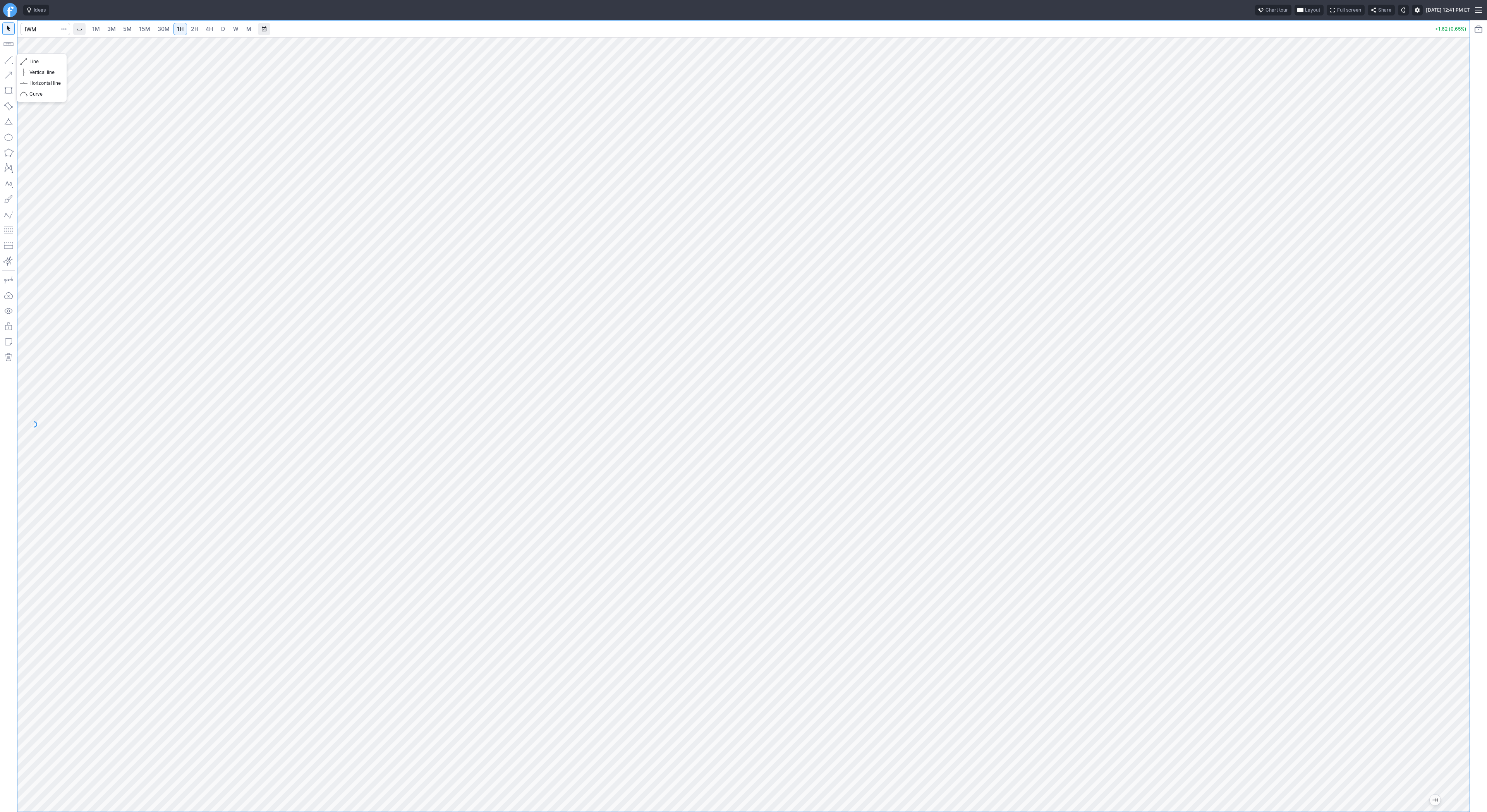
click at [9, 59] on button "button" at bounding box center [8, 59] width 12 height 12
drag, startPoint x: 43, startPoint y: 62, endPoint x: 49, endPoint y: 72, distance: 11.7
click at [43, 62] on span "Line" at bounding box center [45, 61] width 31 height 8
click at [40, 28] on input "Search" at bounding box center [46, 29] width 50 height 12
type input "spy"
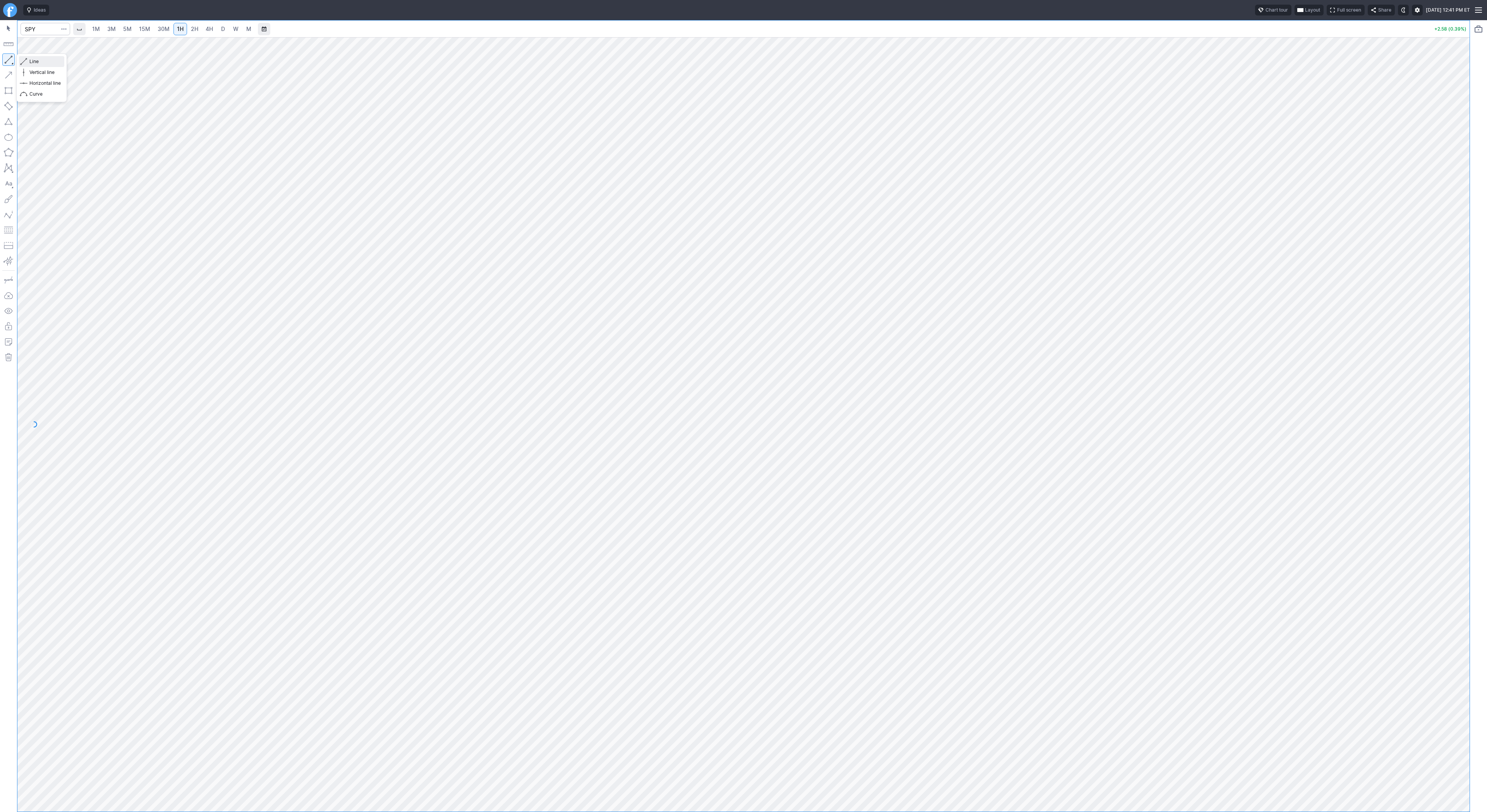
click at [25, 62] on span "button" at bounding box center [25, 61] width 5 height 11
click at [32, 59] on span "Line" at bounding box center [45, 61] width 31 height 8
click at [43, 32] on input "Search" at bounding box center [46, 29] width 50 height 12
click at [42, 27] on input "Search" at bounding box center [46, 29] width 50 height 12
type input "bmnr"
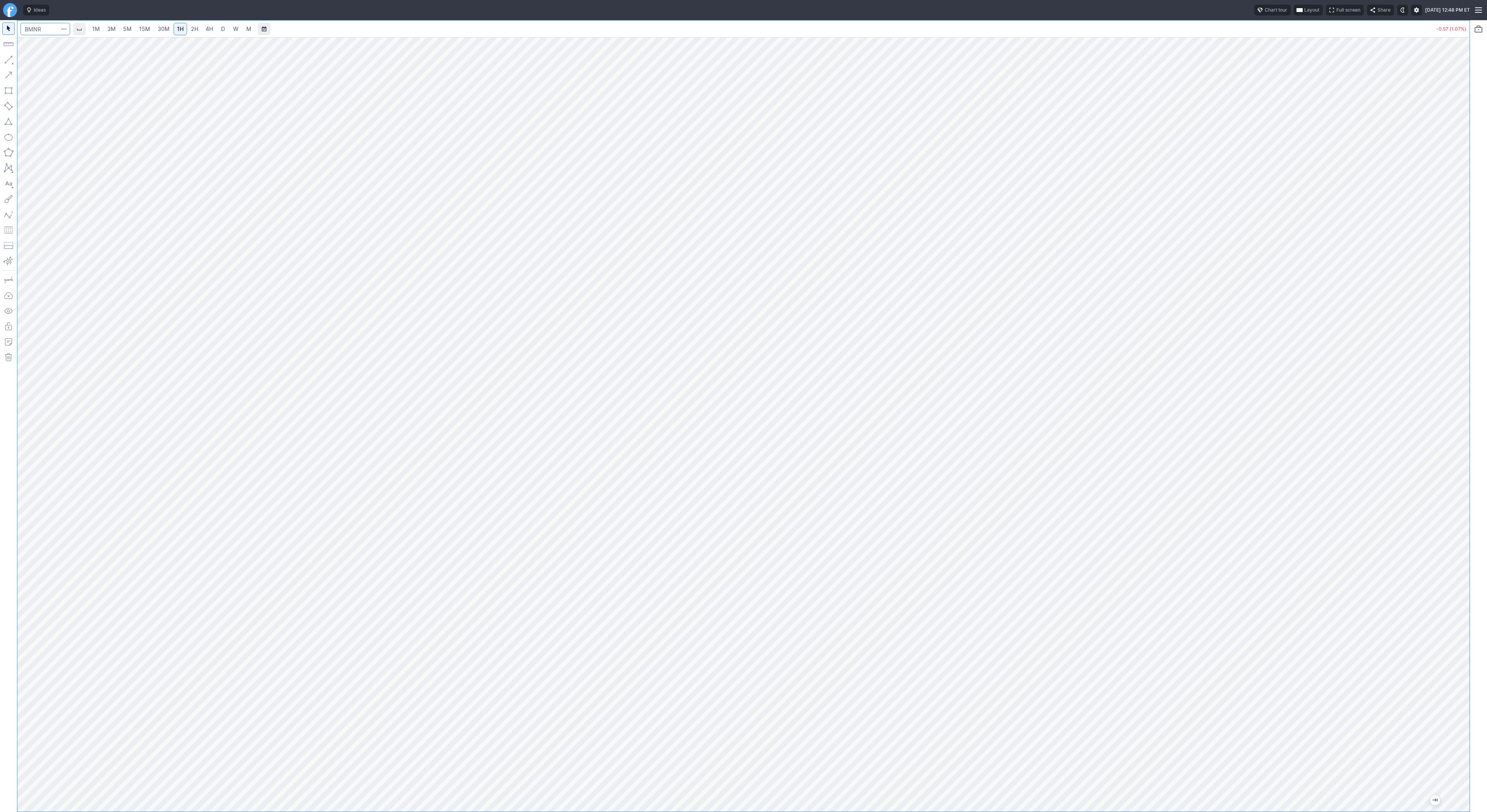
click at [42, 30] on input "Search" at bounding box center [46, 29] width 50 height 12
type input "srty"
click at [37, 61] on span "Line" at bounding box center [45, 61] width 31 height 8
click at [28, 58] on button "Line" at bounding box center [42, 61] width 45 height 11
click at [43, 63] on span "Line" at bounding box center [45, 61] width 31 height 8
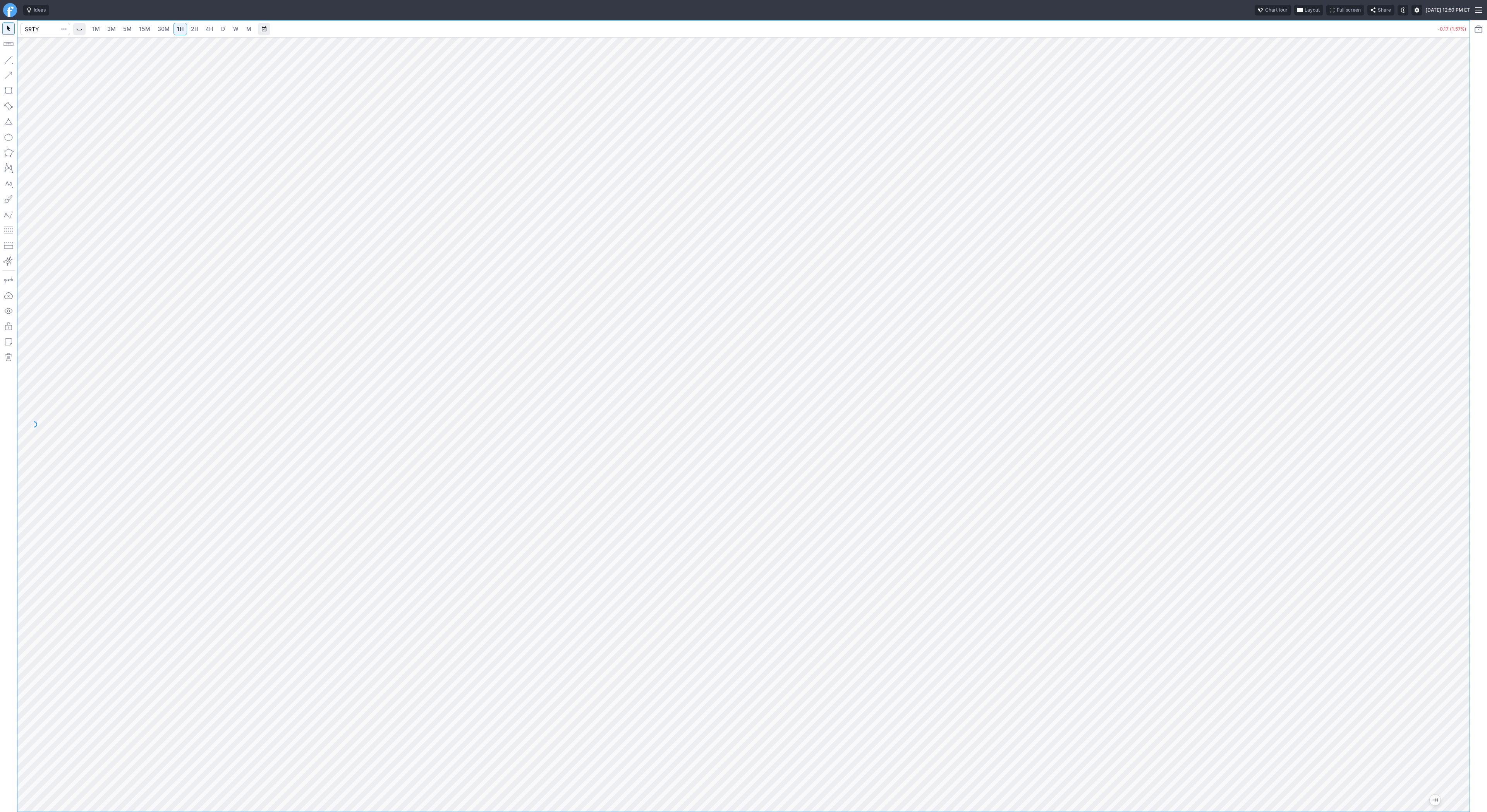
drag, startPoint x: 1467, startPoint y: 441, endPoint x: 1469, endPoint y: 507, distance: 66.0
click at [1470, 508] on div "1M 3M 5M 15M 30M 1H 2H 4H D W M -0.17 (1.57%)" at bounding box center [744, 416] width 1487 height 792
click at [25, 61] on span "button" at bounding box center [25, 61] width 5 height 11
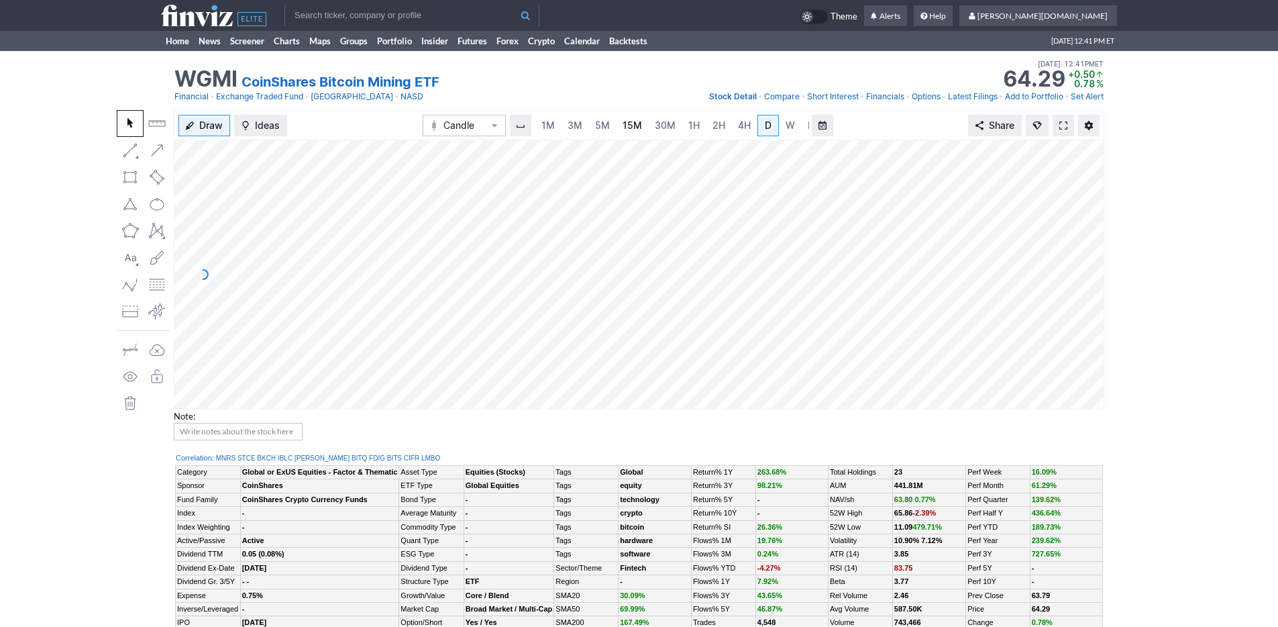
scroll to position [0, 13]
click at [565, 123] on span "3M" at bounding box center [561, 124] width 15 height 11
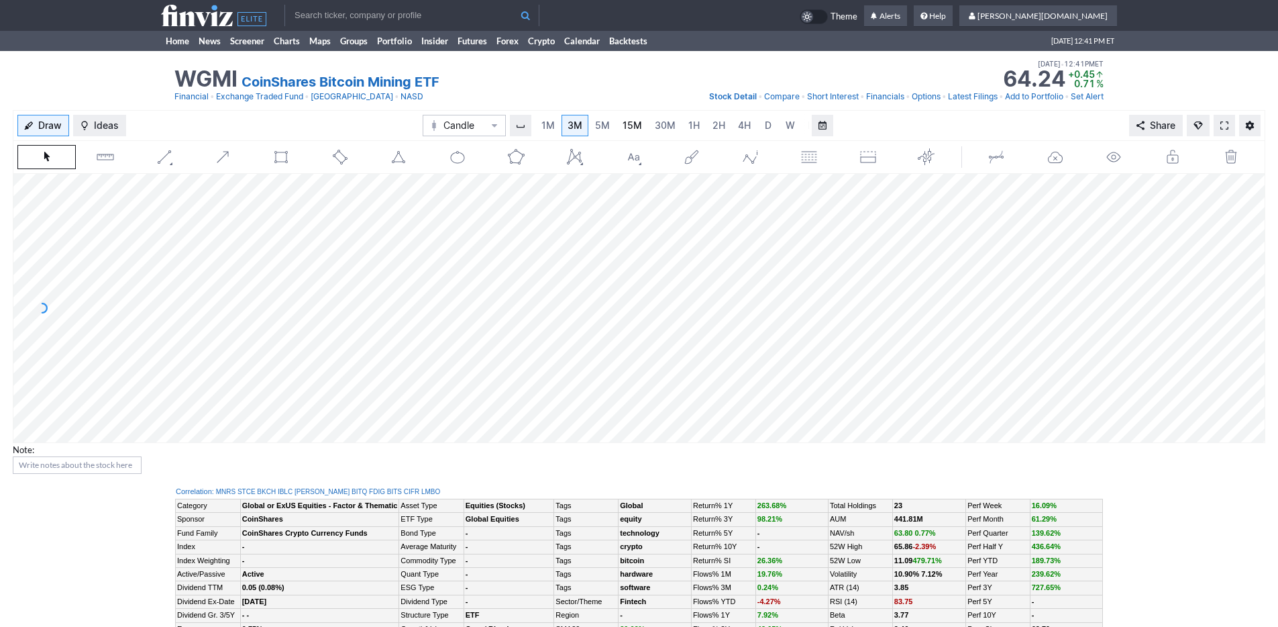
click at [634, 126] on span "15M" at bounding box center [632, 124] width 19 height 11
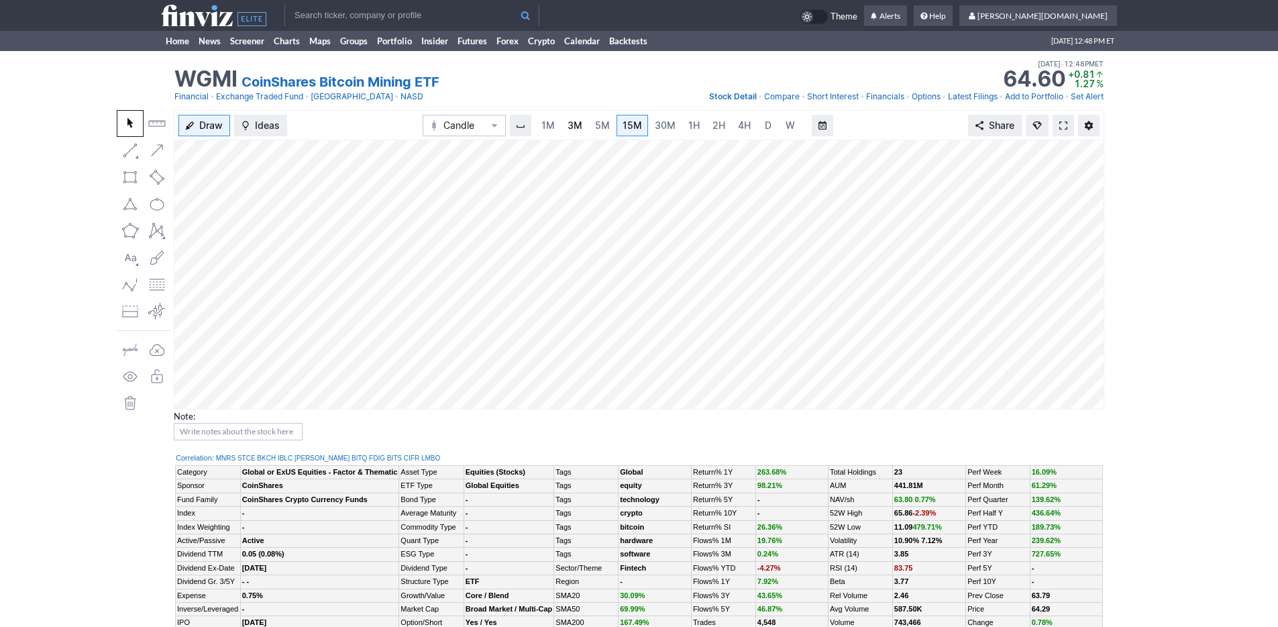
click at [580, 124] on span "3M" at bounding box center [575, 124] width 15 height 11
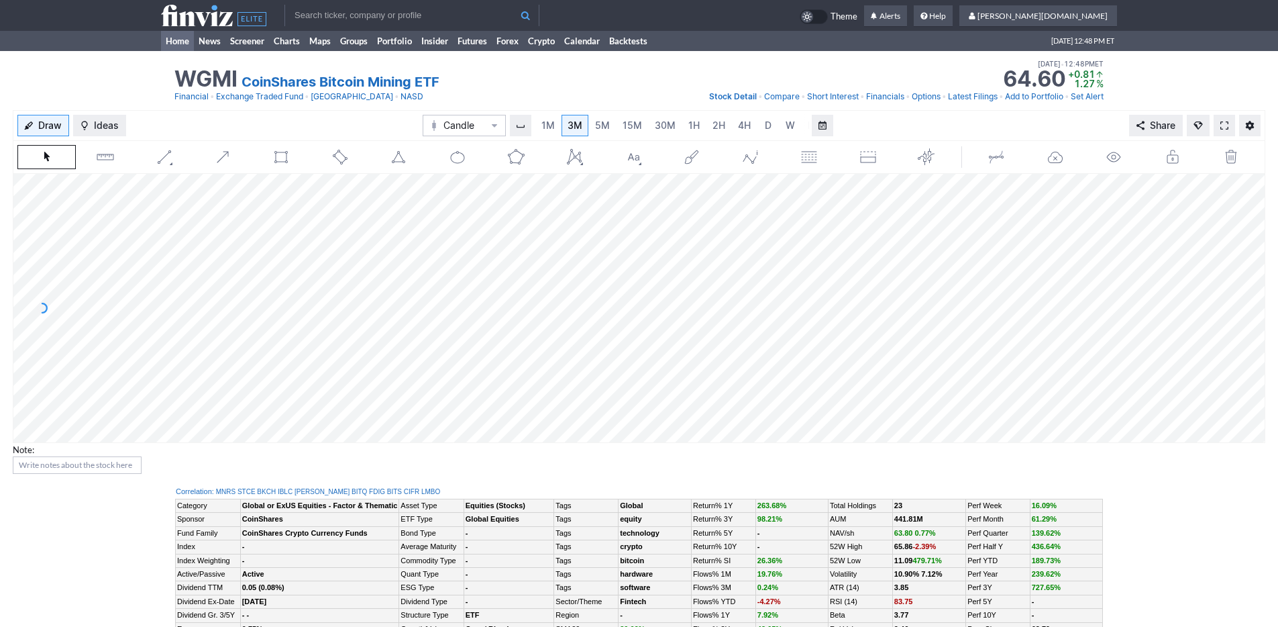
click at [178, 46] on link "Home" at bounding box center [177, 41] width 33 height 20
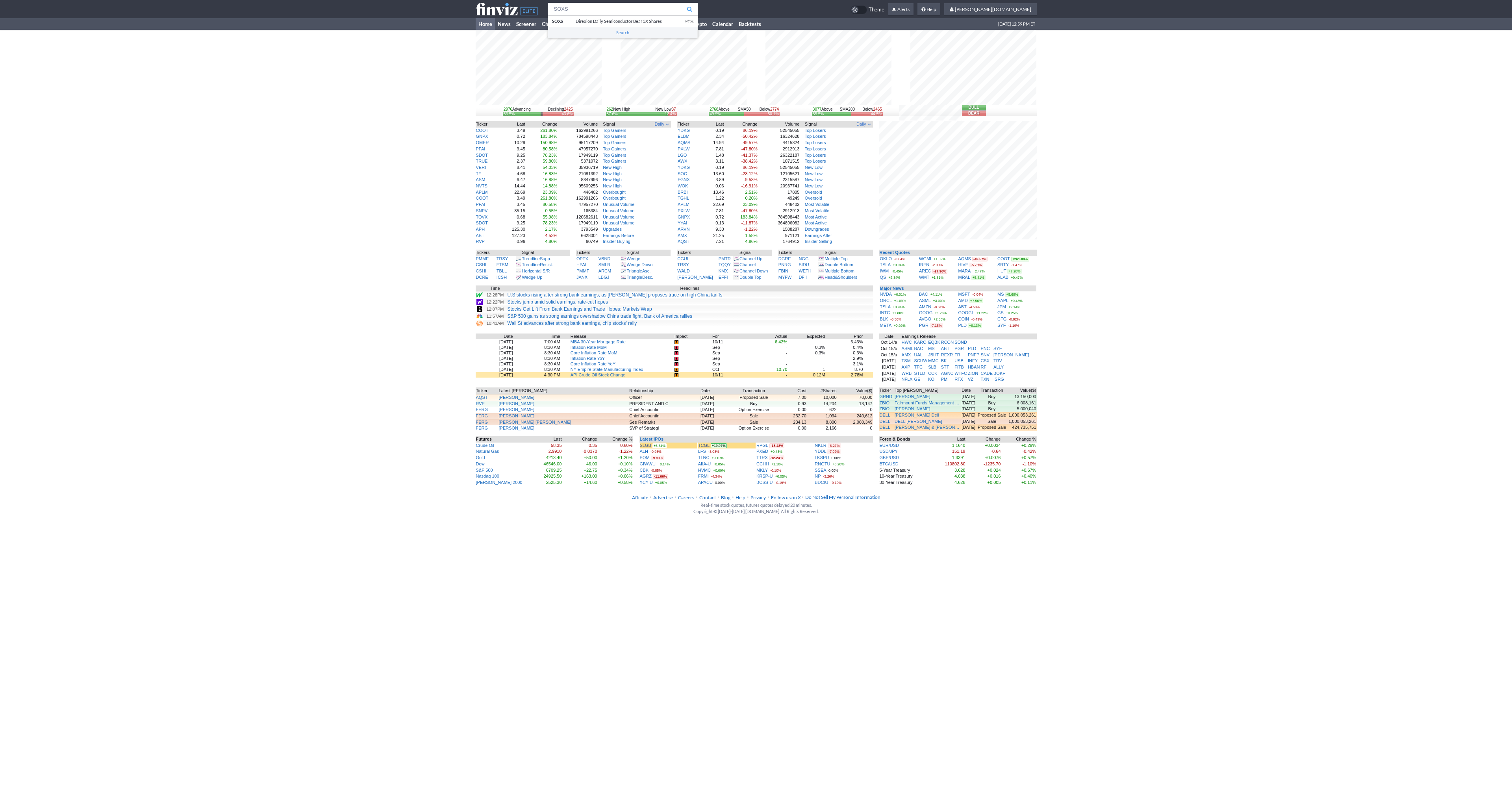
type input "SOXS"
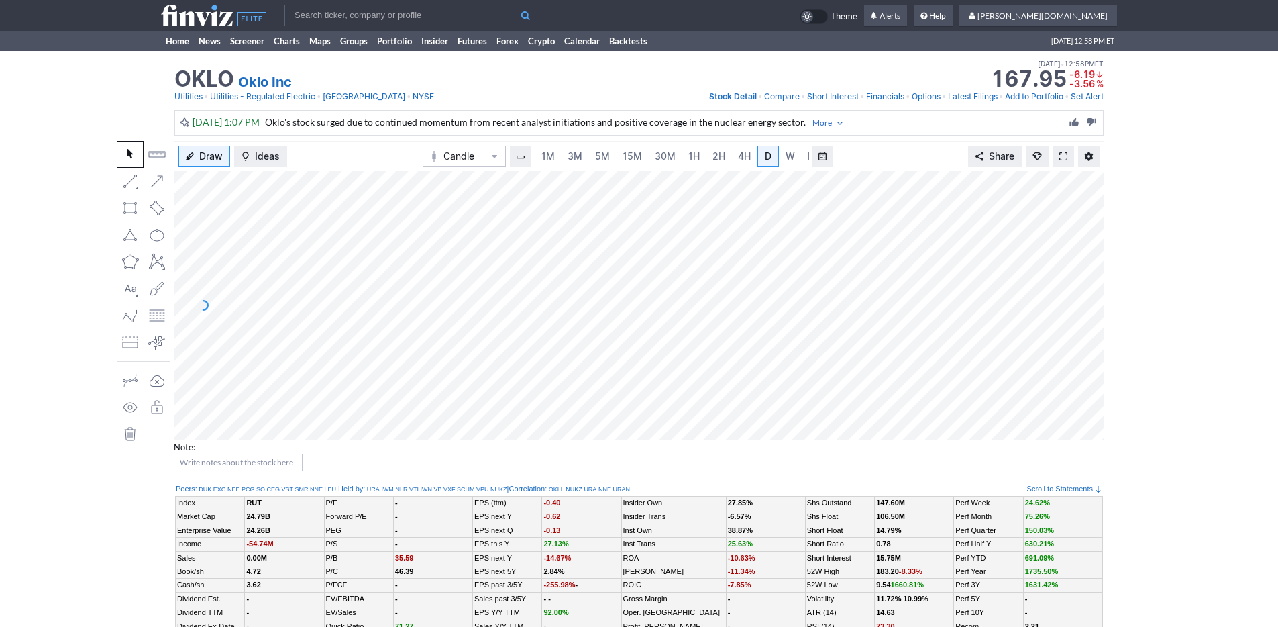
scroll to position [0, 13]
click at [571, 161] on link "3M" at bounding box center [561, 156] width 27 height 21
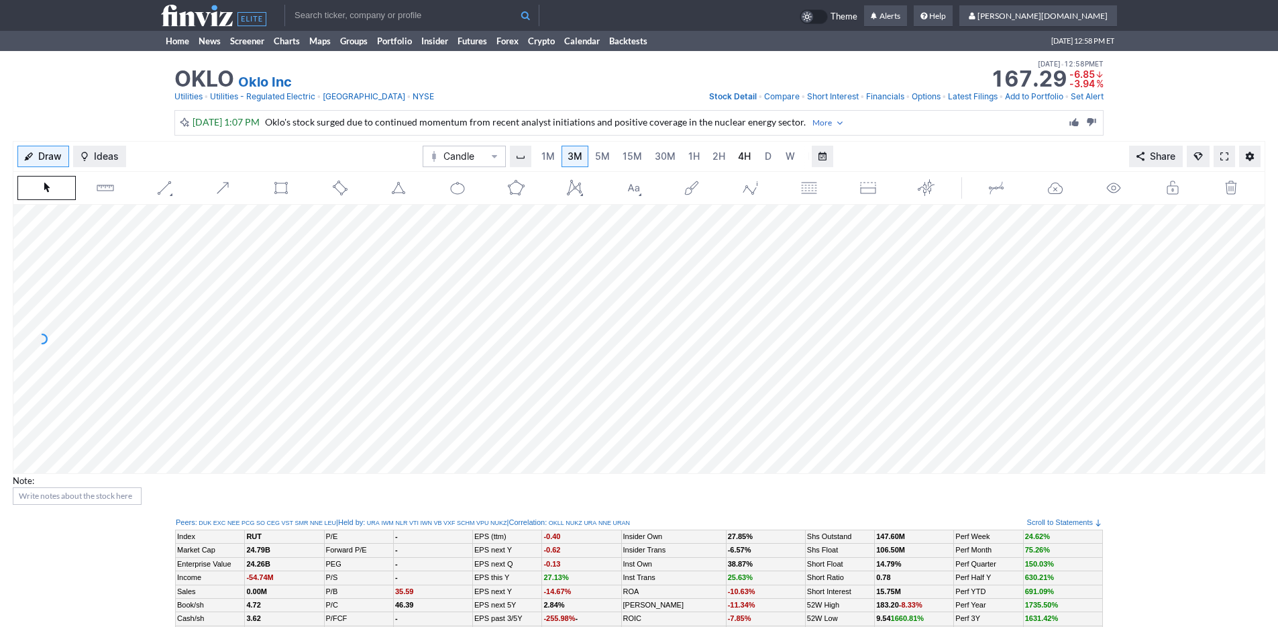
click at [738, 155] on span "4H" at bounding box center [744, 155] width 13 height 11
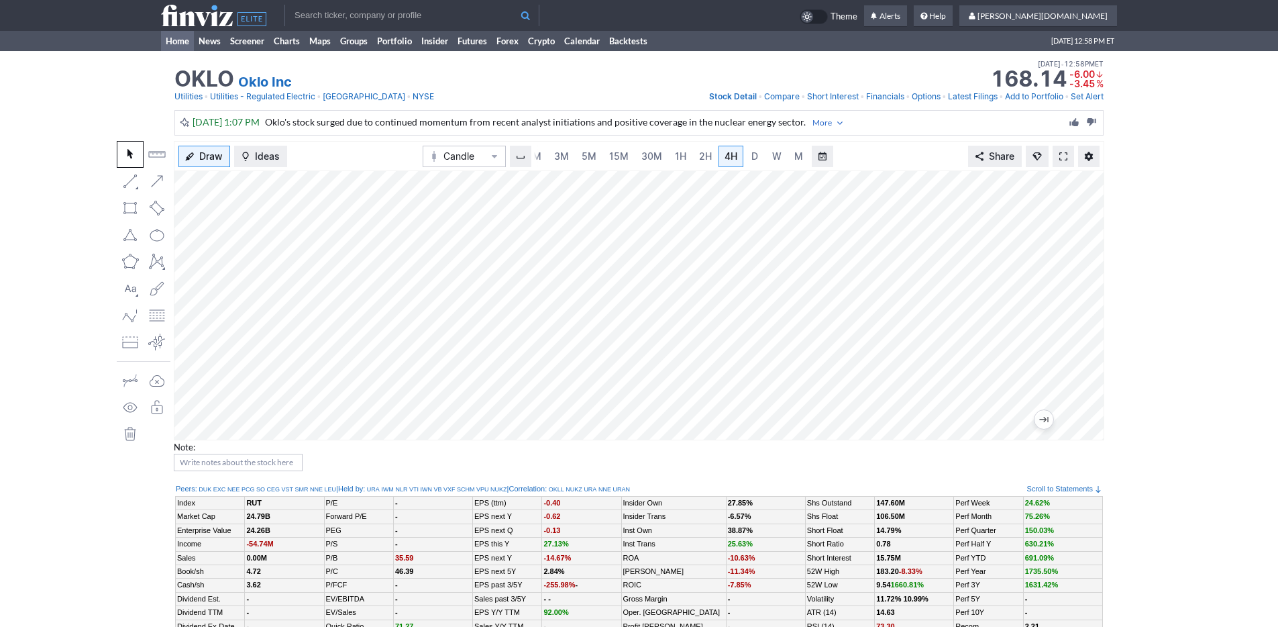
click at [176, 45] on link "Home" at bounding box center [177, 41] width 33 height 20
drag, startPoint x: 455, startPoint y: 123, endPoint x: 639, endPoint y: 125, distance: 183.8
click at [639, 125] on span "Oklo's stock surged due to continued momentum from recent analyst initiations a…" at bounding box center [557, 121] width 584 height 11
click at [639, 123] on span "Oklo's stock surged due to continued momentum from recent analyst initiations a…" at bounding box center [557, 121] width 584 height 11
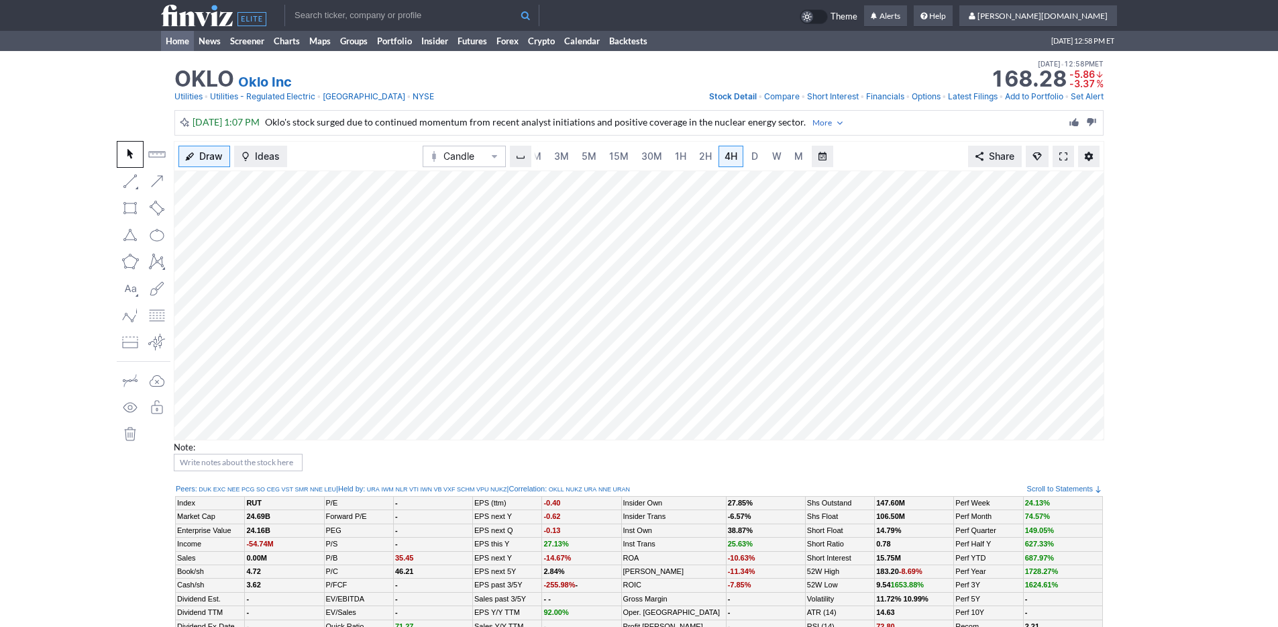
click at [170, 36] on link "Home" at bounding box center [177, 41] width 33 height 20
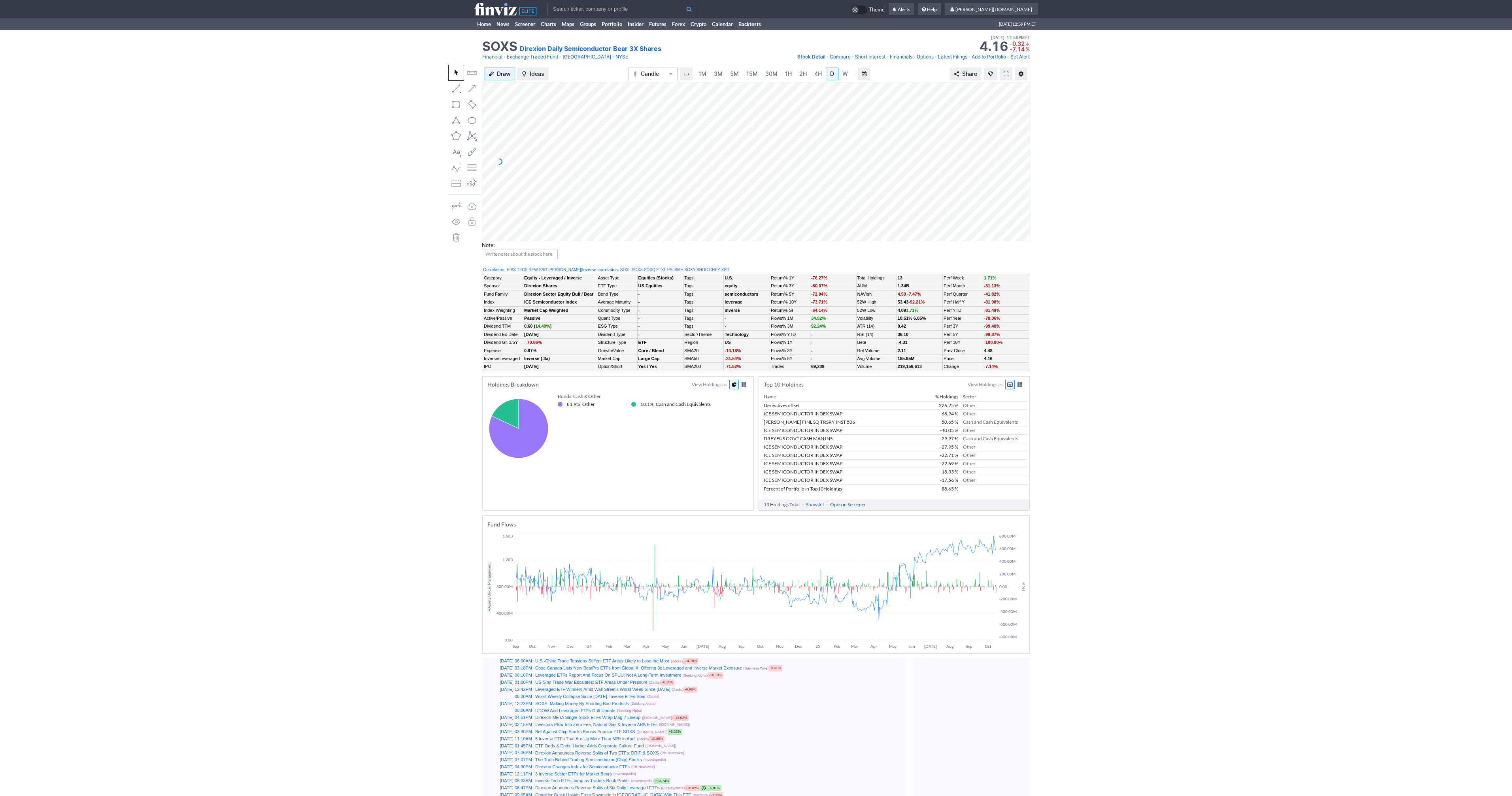
scroll to position [0, 8]
click at [721, 72] on link "5M" at bounding box center [727, 74] width 16 height 12
click at [480, 25] on link "Home" at bounding box center [484, 24] width 19 height 12
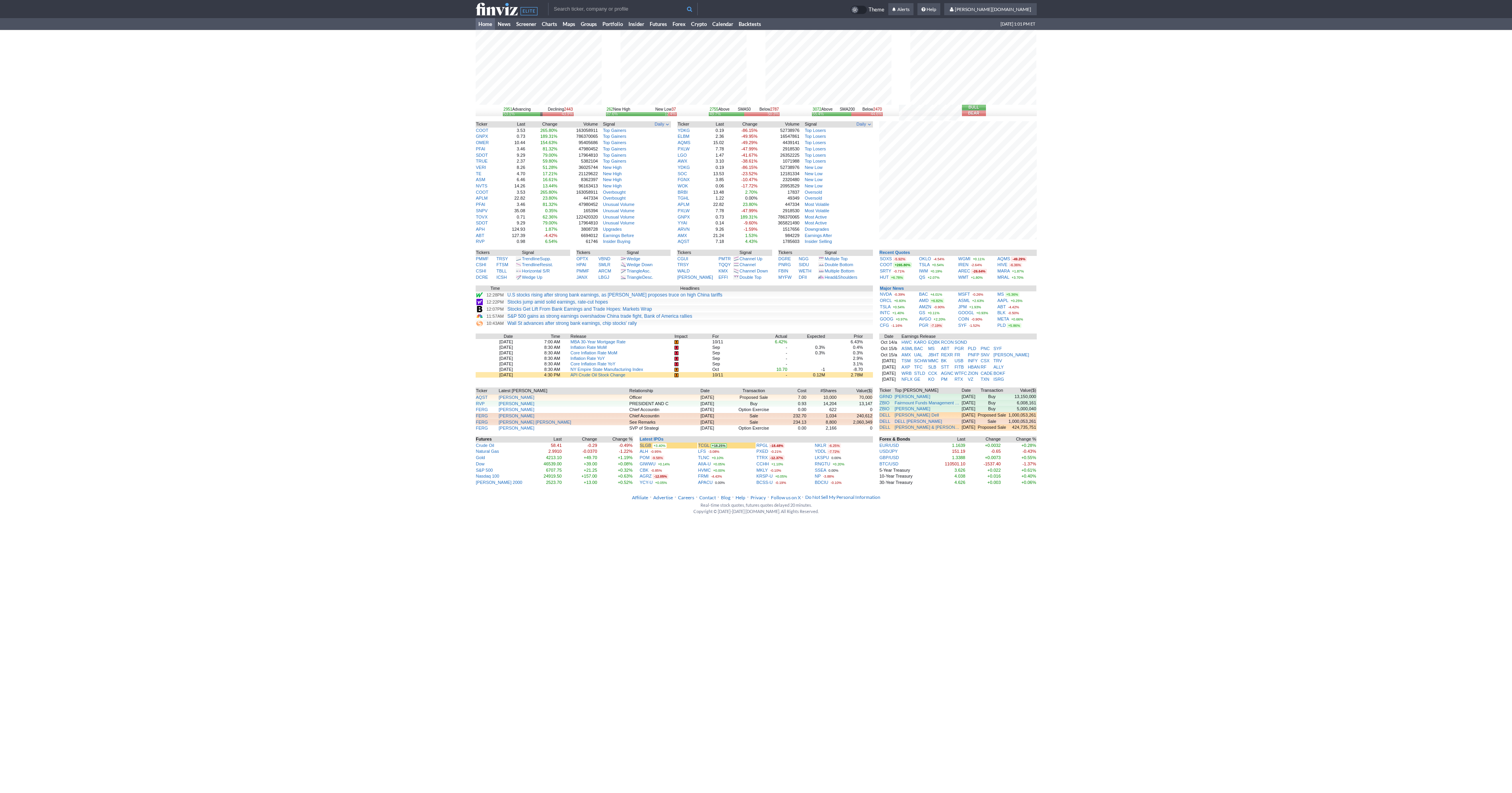
click at [425, 126] on div "2951 Advancing Declining 2443 53.1% 43.9% 262 New High New Low 37 87.6% 12.4% 2…" at bounding box center [756, 258] width 1512 height 456
click at [890, 260] on link "SOXS" at bounding box center [886, 259] width 12 height 5
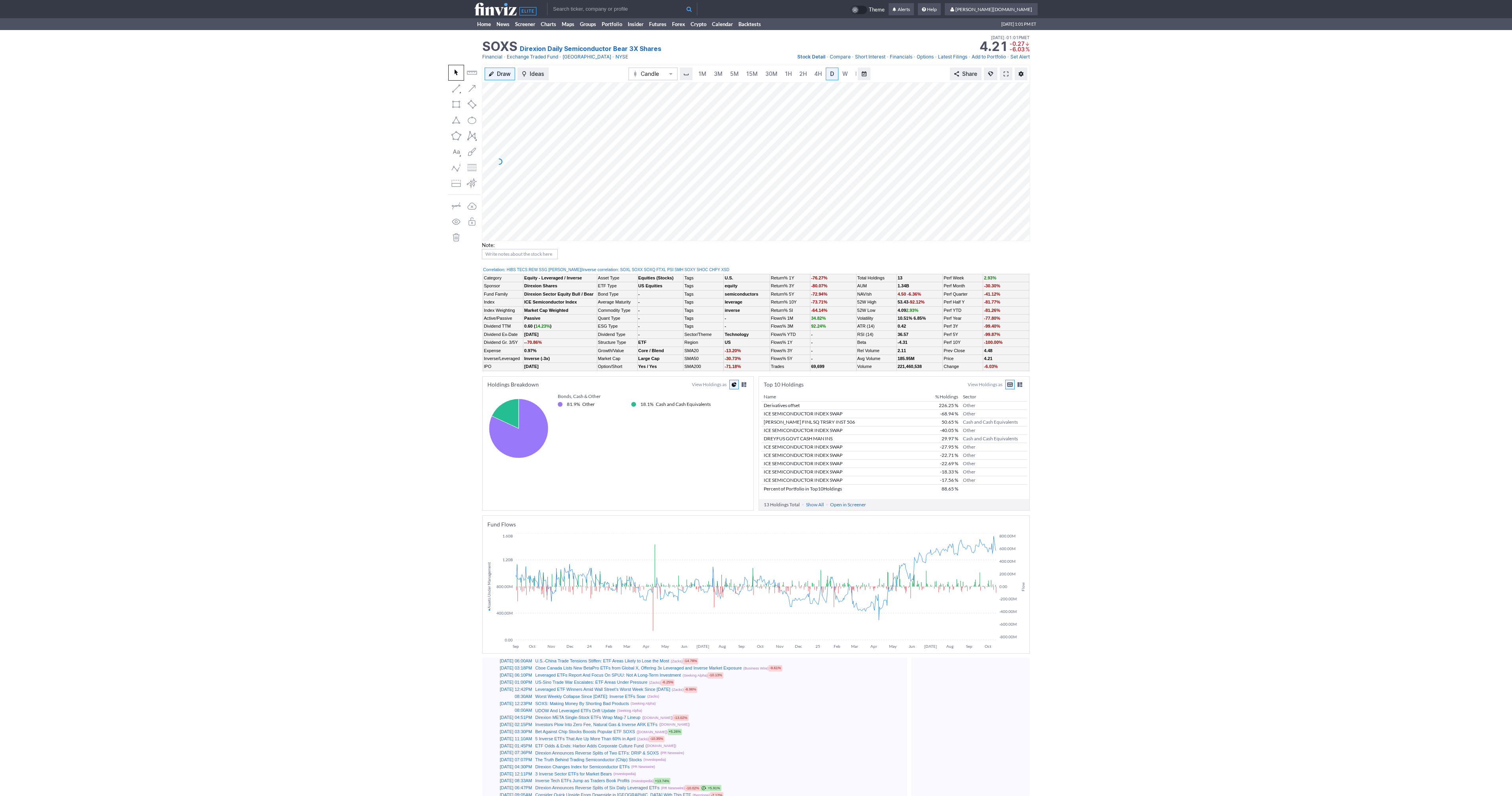
scroll to position [0, 8]
click at [711, 71] on span "3M" at bounding box center [710, 73] width 9 height 6
click at [1130, 75] on span at bounding box center [1128, 74] width 5 height 6
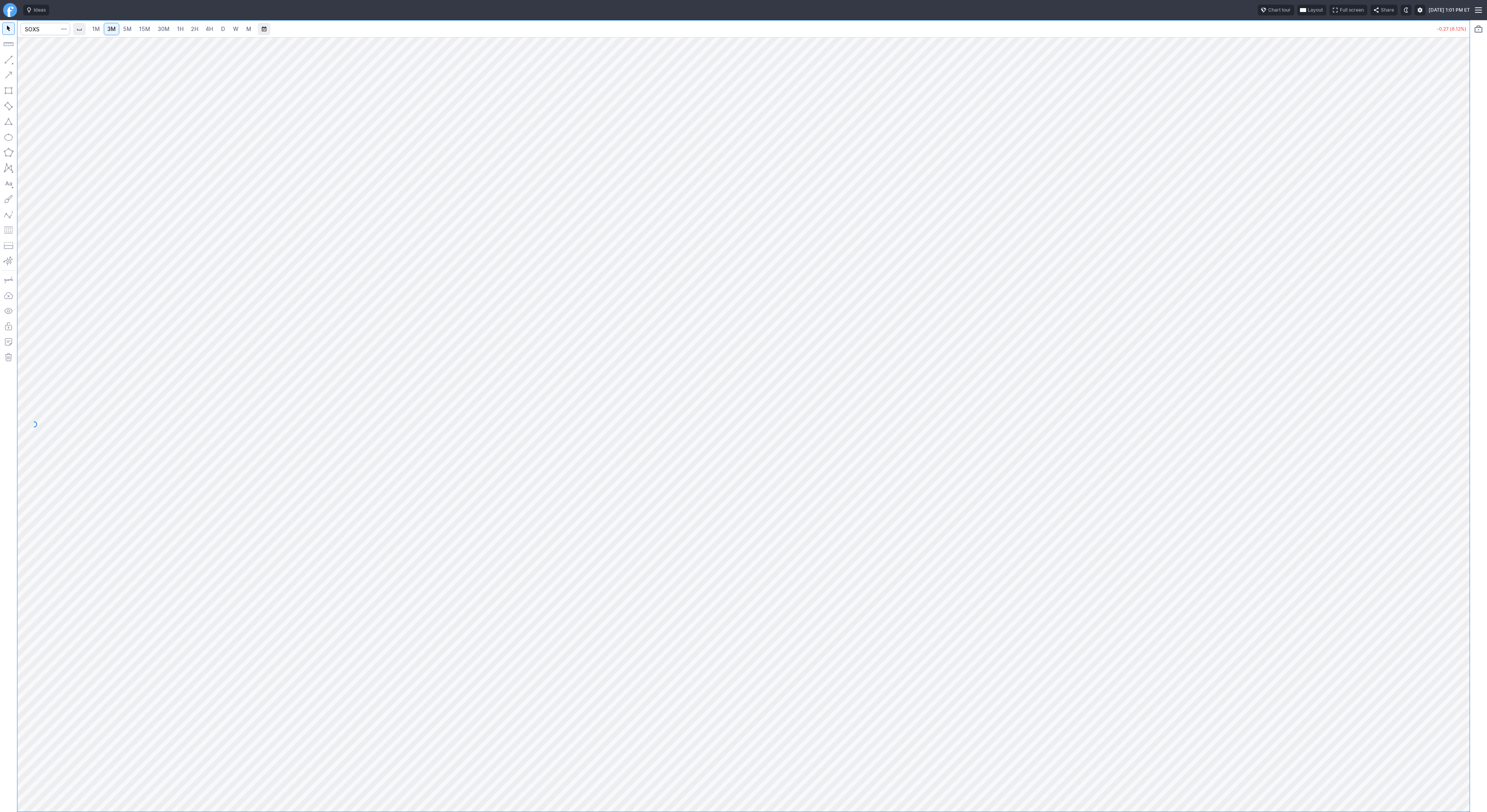
click at [206, 27] on span "4H" at bounding box center [209, 28] width 8 height 6
click at [165, 30] on span "30M" at bounding box center [163, 28] width 12 height 6
click at [177, 25] on span "1H" at bounding box center [180, 28] width 6 height 6
click at [195, 25] on span "2H" at bounding box center [195, 28] width 8 height 6
click at [181, 27] on span "1H" at bounding box center [180, 28] width 6 height 6
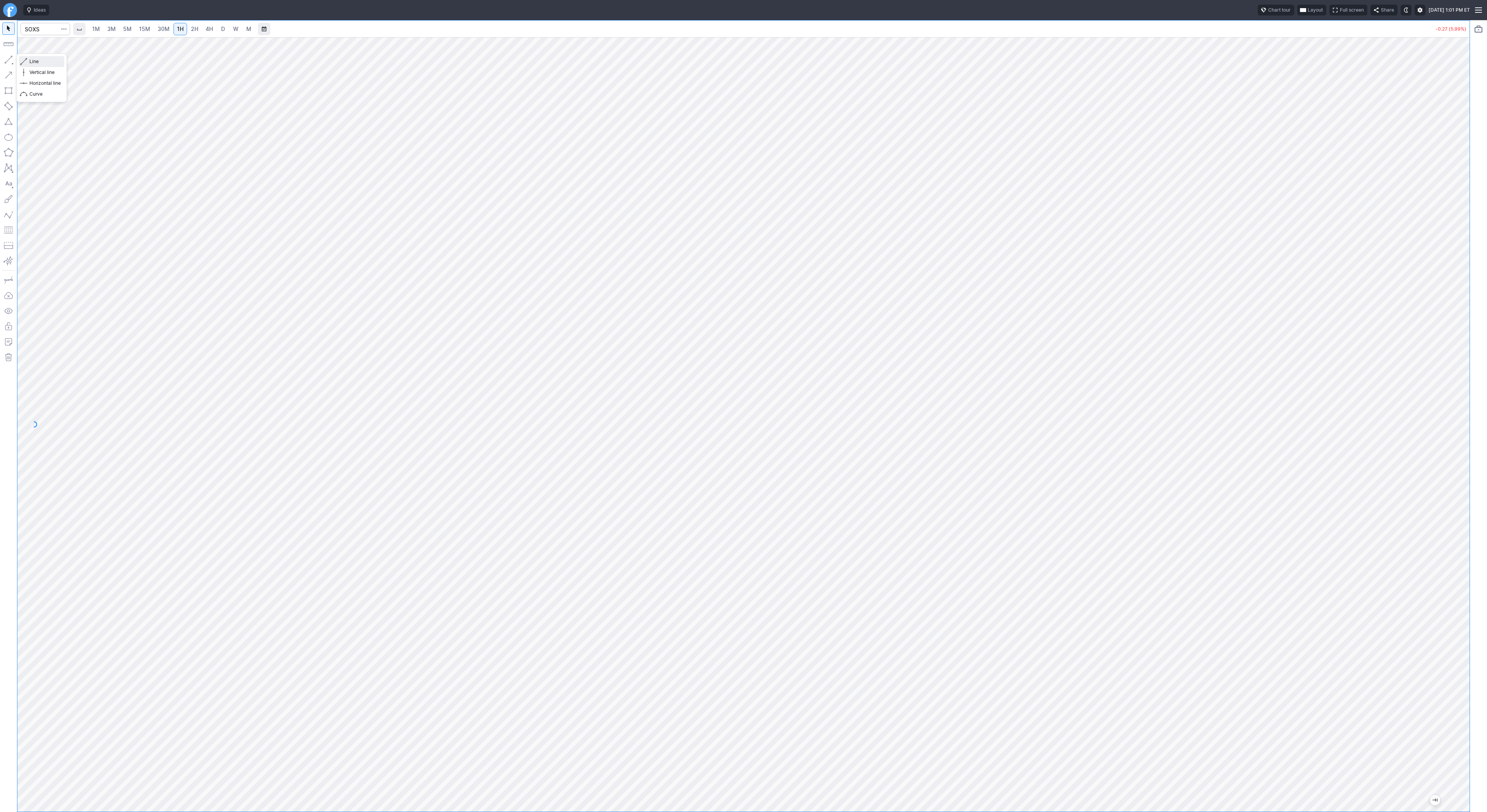
click at [43, 62] on span "Line" at bounding box center [45, 61] width 31 height 8
click at [8, 55] on button "button" at bounding box center [8, 59] width 12 height 12
click at [114, 29] on span "3M" at bounding box center [111, 28] width 9 height 6
click at [51, 33] on input "Search" at bounding box center [46, 29] width 50 height 12
type input "xlk"
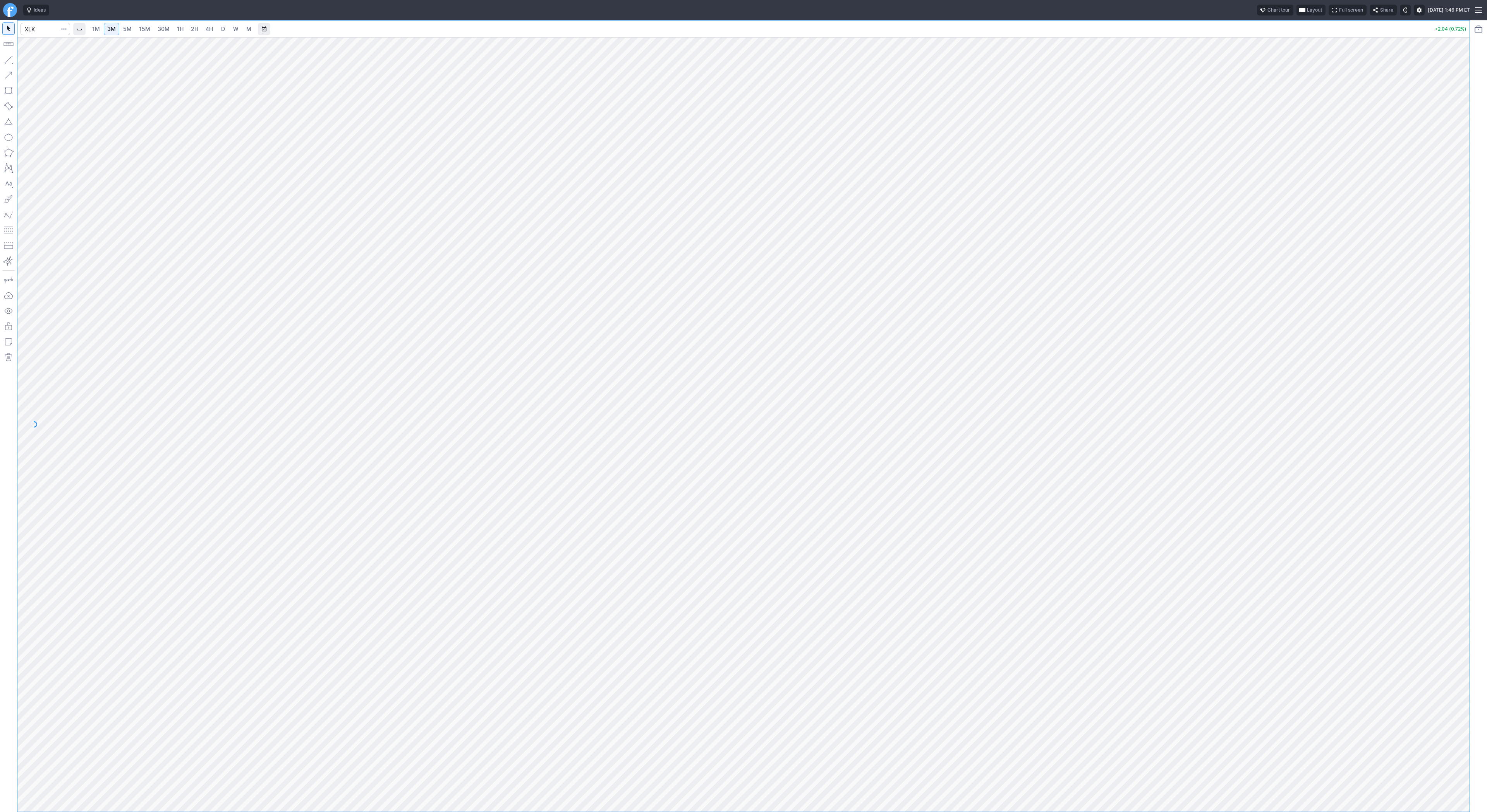
click at [223, 33] on link "D" at bounding box center [223, 29] width 12 height 12
click at [27, 61] on button "Line" at bounding box center [42, 61] width 45 height 11
click at [35, 60] on span "Line" at bounding box center [45, 61] width 31 height 8
click at [34, 59] on span "Line" at bounding box center [45, 61] width 31 height 8
click at [37, 59] on span "Line" at bounding box center [45, 61] width 31 height 8
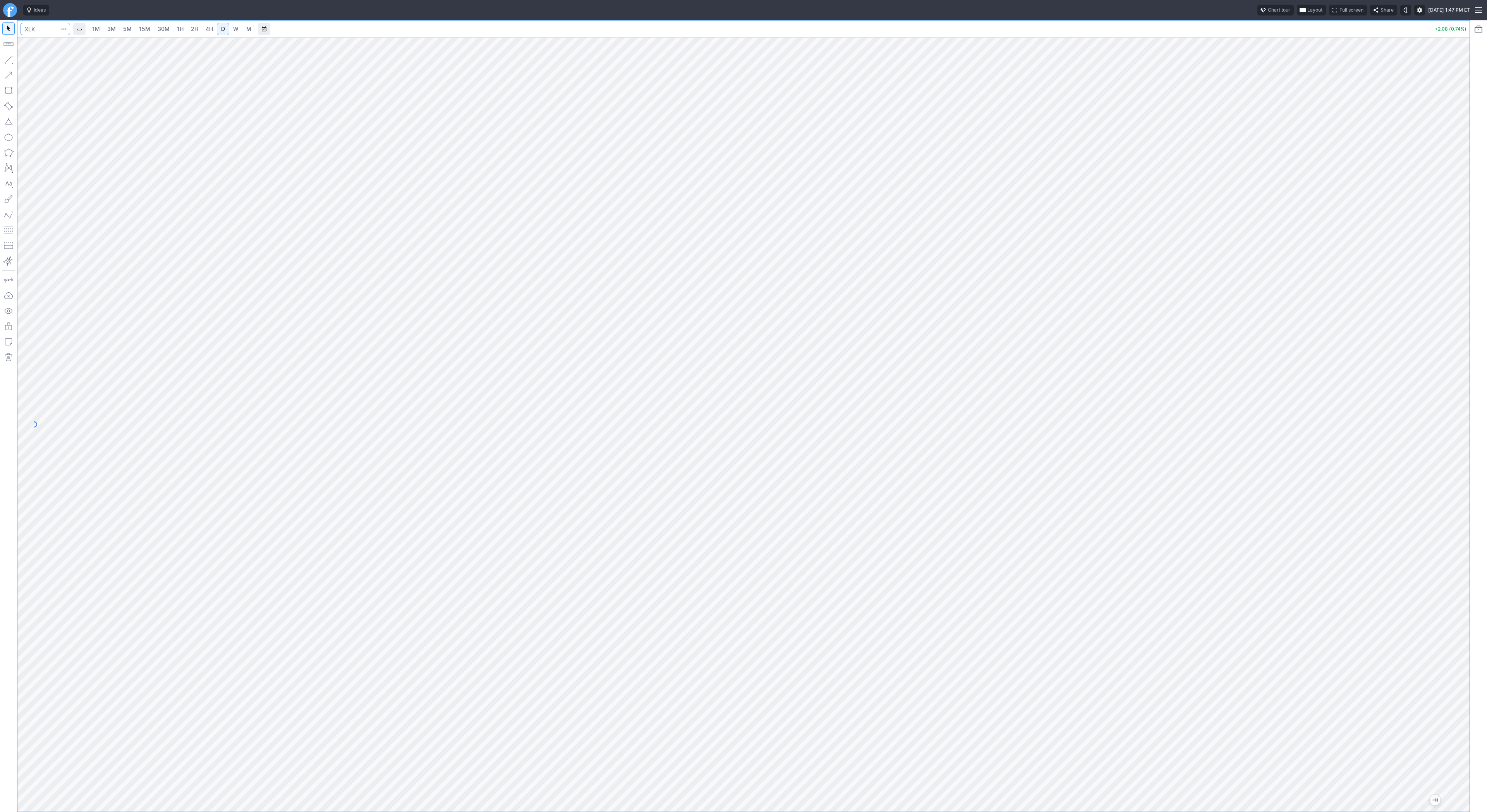
click at [33, 28] on input "Search" at bounding box center [46, 29] width 50 height 12
type input "tsla"
click at [40, 29] on input "Search" at bounding box center [46, 29] width 50 height 12
type input "amd"
click at [214, 32] on link "4H" at bounding box center [209, 29] width 14 height 12
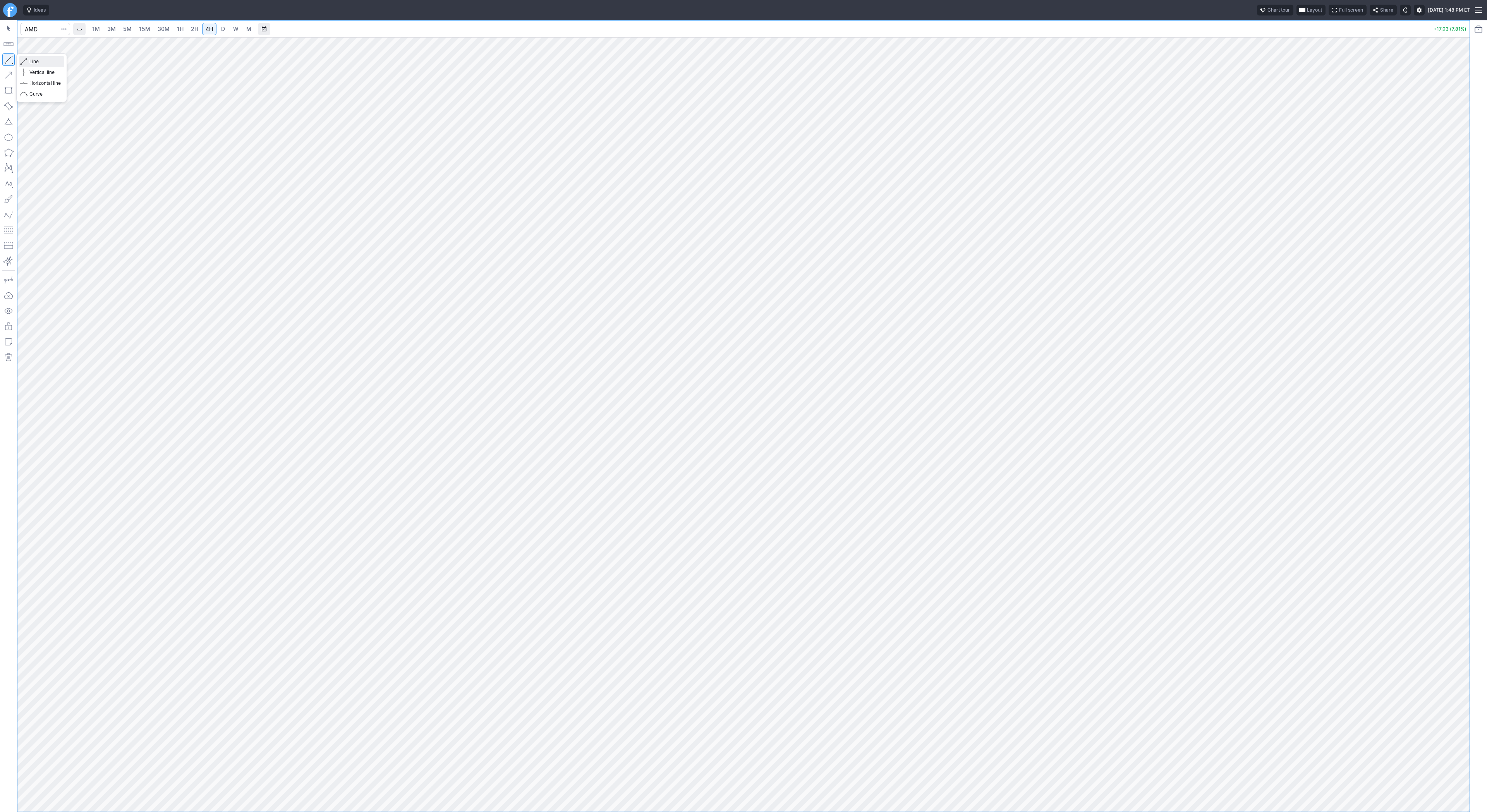
click at [40, 62] on span "Line" at bounding box center [45, 61] width 31 height 8
click at [33, 61] on span "Line" at bounding box center [45, 61] width 31 height 8
click at [43, 65] on span "Line" at bounding box center [45, 61] width 31 height 8
click at [33, 61] on span "Line" at bounding box center [45, 61] width 31 height 8
click at [28, 61] on button "Line" at bounding box center [42, 61] width 45 height 11
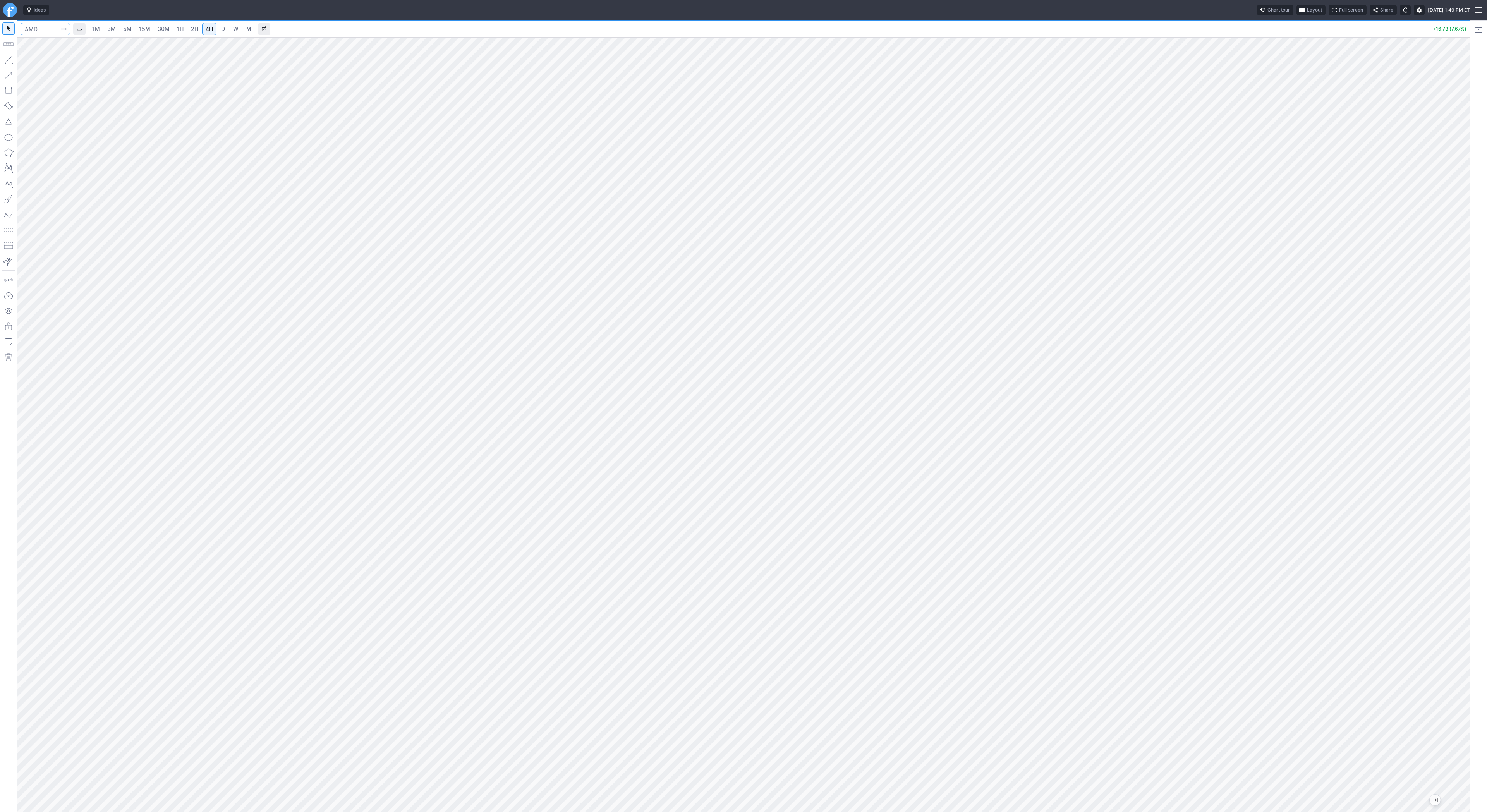
click at [37, 31] on input "Search" at bounding box center [46, 29] width 50 height 12
type input "avgo"
click at [10, 61] on button "button" at bounding box center [8, 59] width 12 height 12
click at [14, 59] on button "button" at bounding box center [8, 59] width 12 height 12
click at [217, 27] on link "D" at bounding box center [223, 29] width 12 height 12
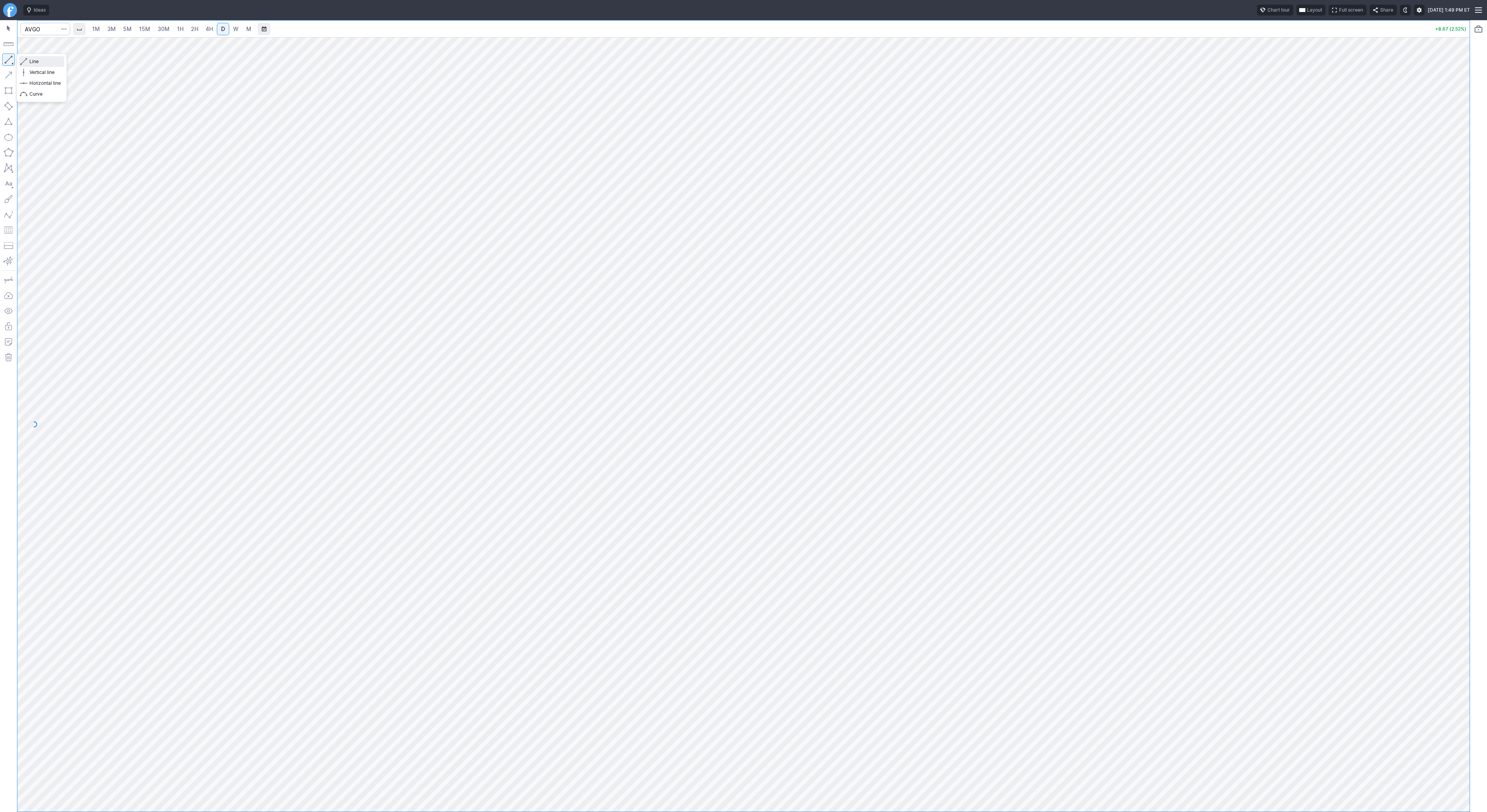
click at [30, 61] on span "Line" at bounding box center [45, 61] width 31 height 8
click at [28, 61] on button "Line" at bounding box center [42, 61] width 45 height 11
click at [114, 31] on span "3M" at bounding box center [111, 28] width 9 height 6
click at [49, 31] on input "Search" at bounding box center [46, 29] width 50 height 12
type input "vxx"
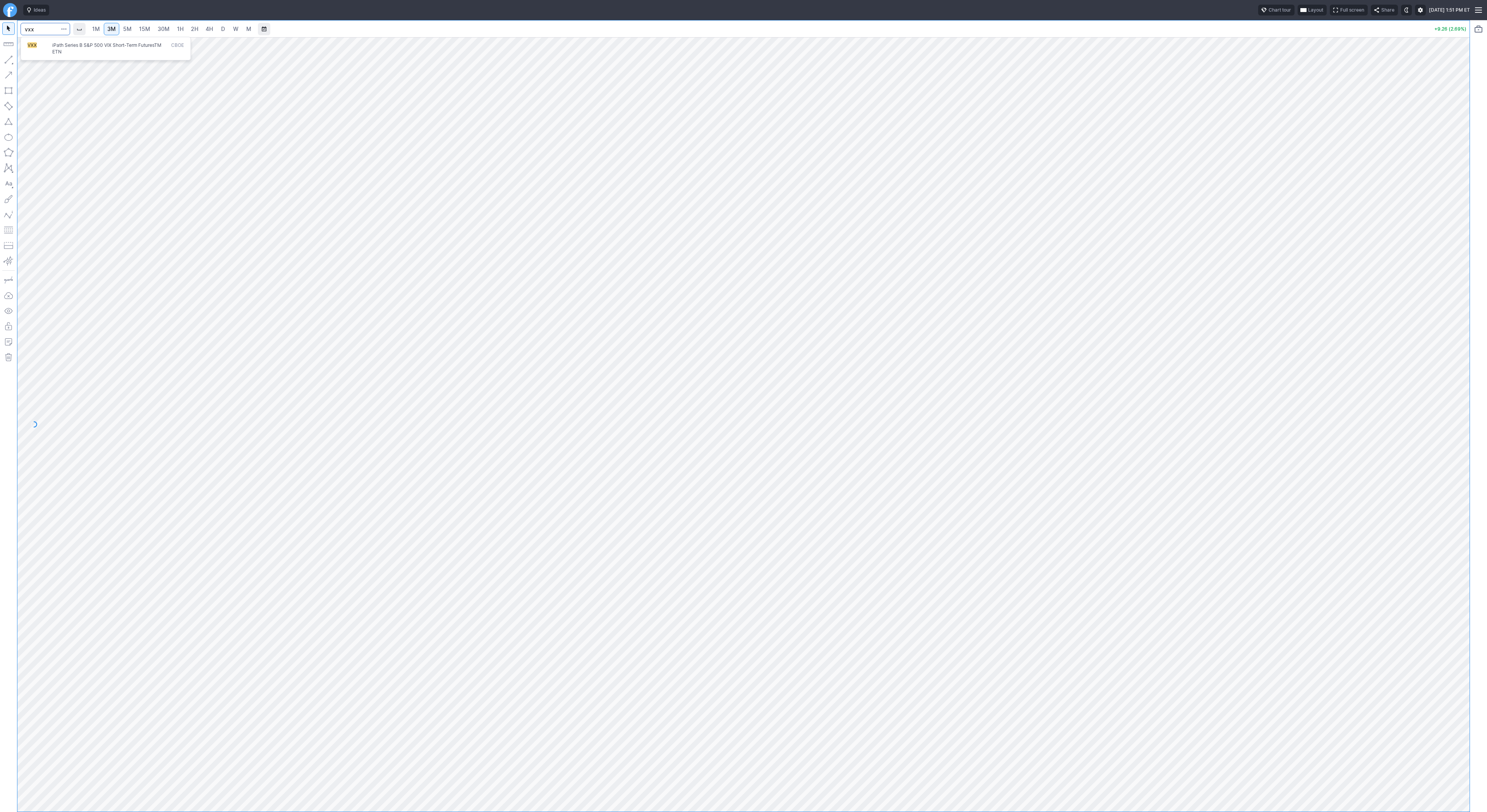
click at [59, 46] on span "iPath Series B S&P 500 VIX Short-Term FuturesTM ETN" at bounding box center [107, 48] width 109 height 12
click at [195, 30] on span "2H" at bounding box center [195, 28] width 8 height 6
click at [221, 30] on span "D" at bounding box center [223, 29] width 5 height 8
click at [200, 29] on link "2H" at bounding box center [195, 29] width 14 height 12
click at [32, 32] on input "Search" at bounding box center [46, 29] width 50 height 12
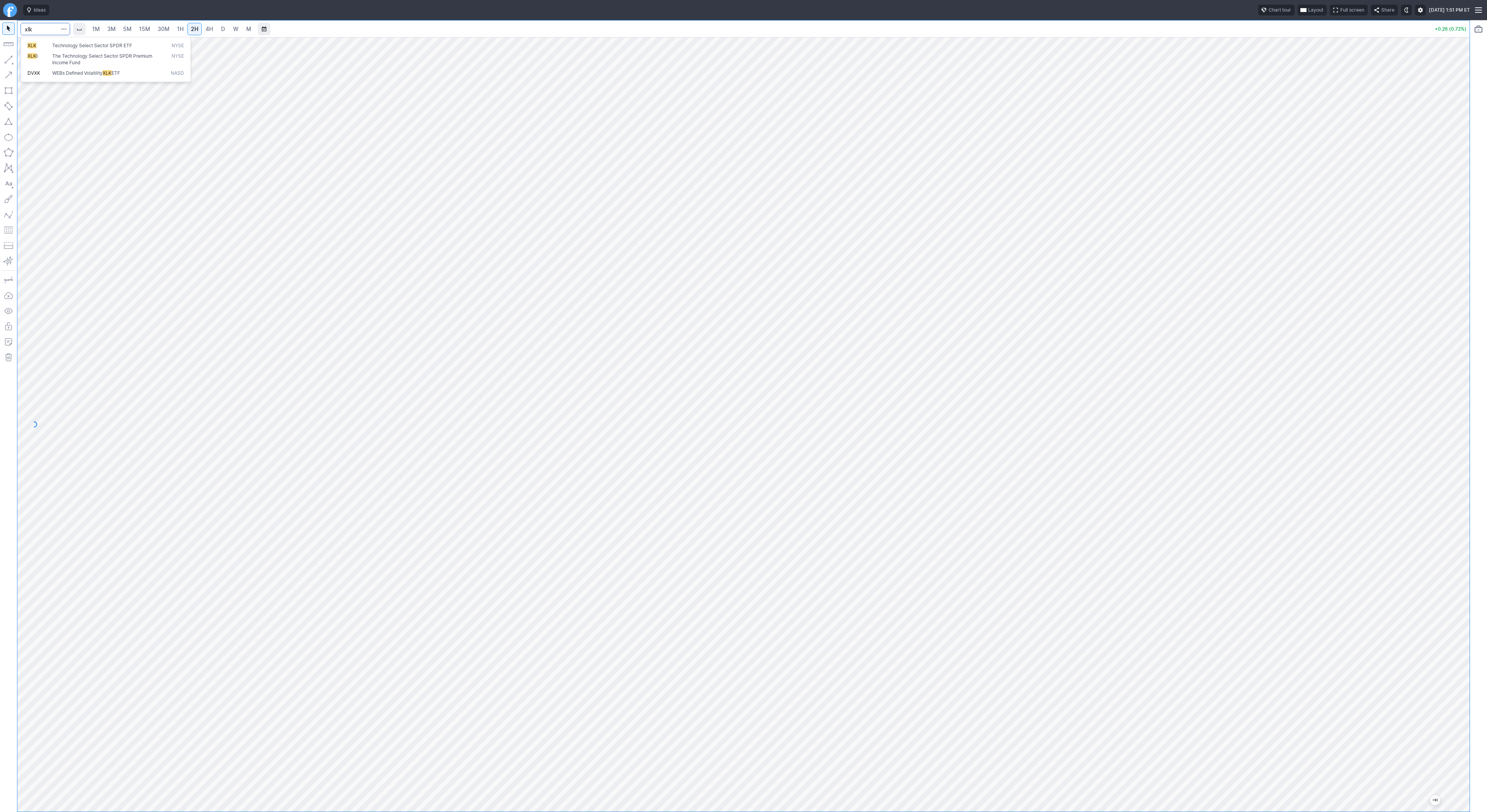
type input "xlk"
click at [117, 33] on link "3M" at bounding box center [111, 29] width 16 height 12
click at [147, 32] on span "15M" at bounding box center [144, 28] width 11 height 6
click at [163, 31] on span "30M" at bounding box center [163, 28] width 12 height 6
click at [185, 31] on link "1H" at bounding box center [180, 29] width 13 height 12
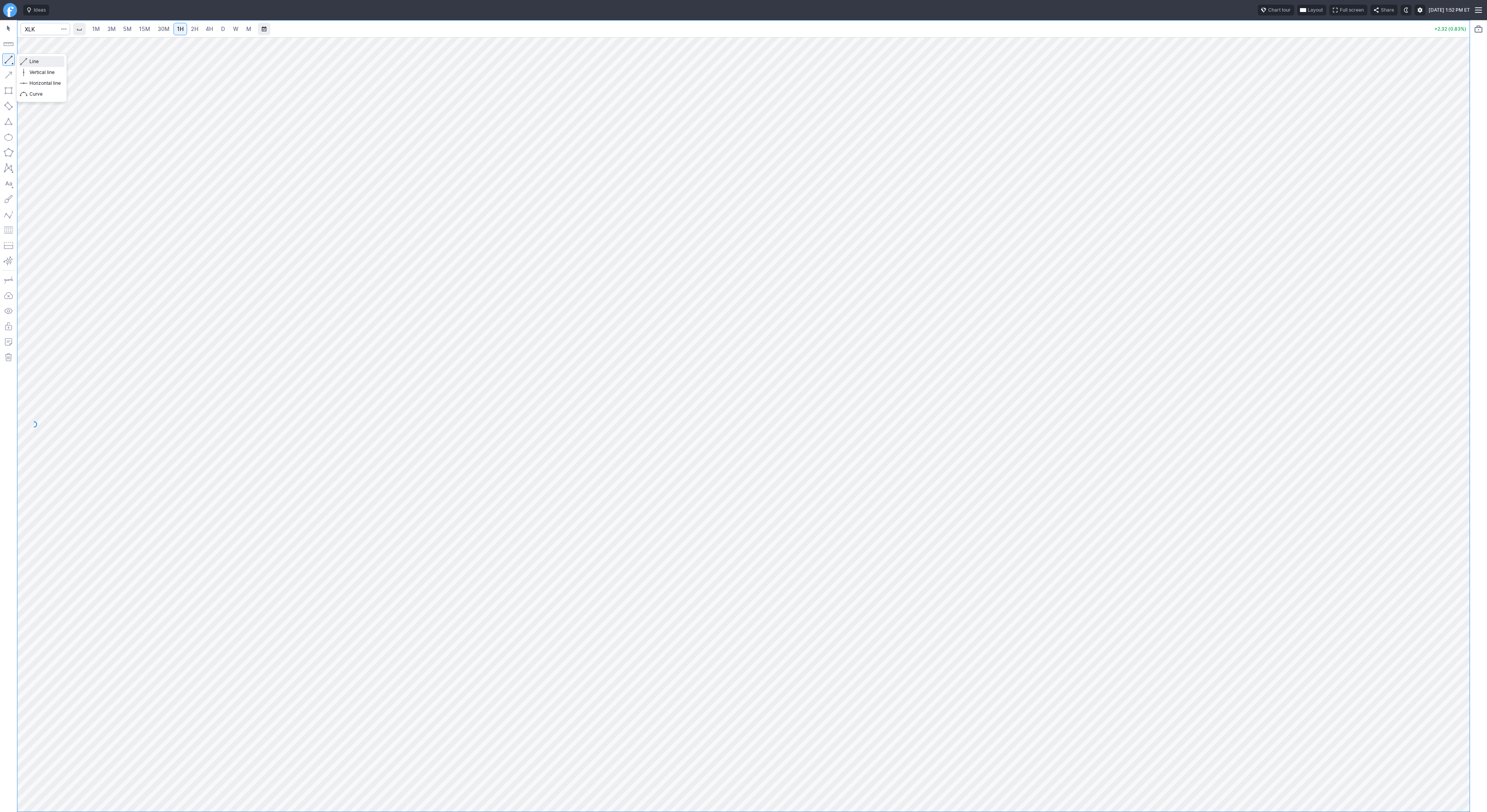
click at [35, 62] on span "Line" at bounding box center [45, 61] width 31 height 8
click at [29, 59] on span "Line" at bounding box center [45, 61] width 31 height 8
click at [36, 29] on input "Search" at bounding box center [46, 29] width 50 height 12
type input "tsla"
click at [122, 27] on link "5M" at bounding box center [127, 29] width 16 height 12
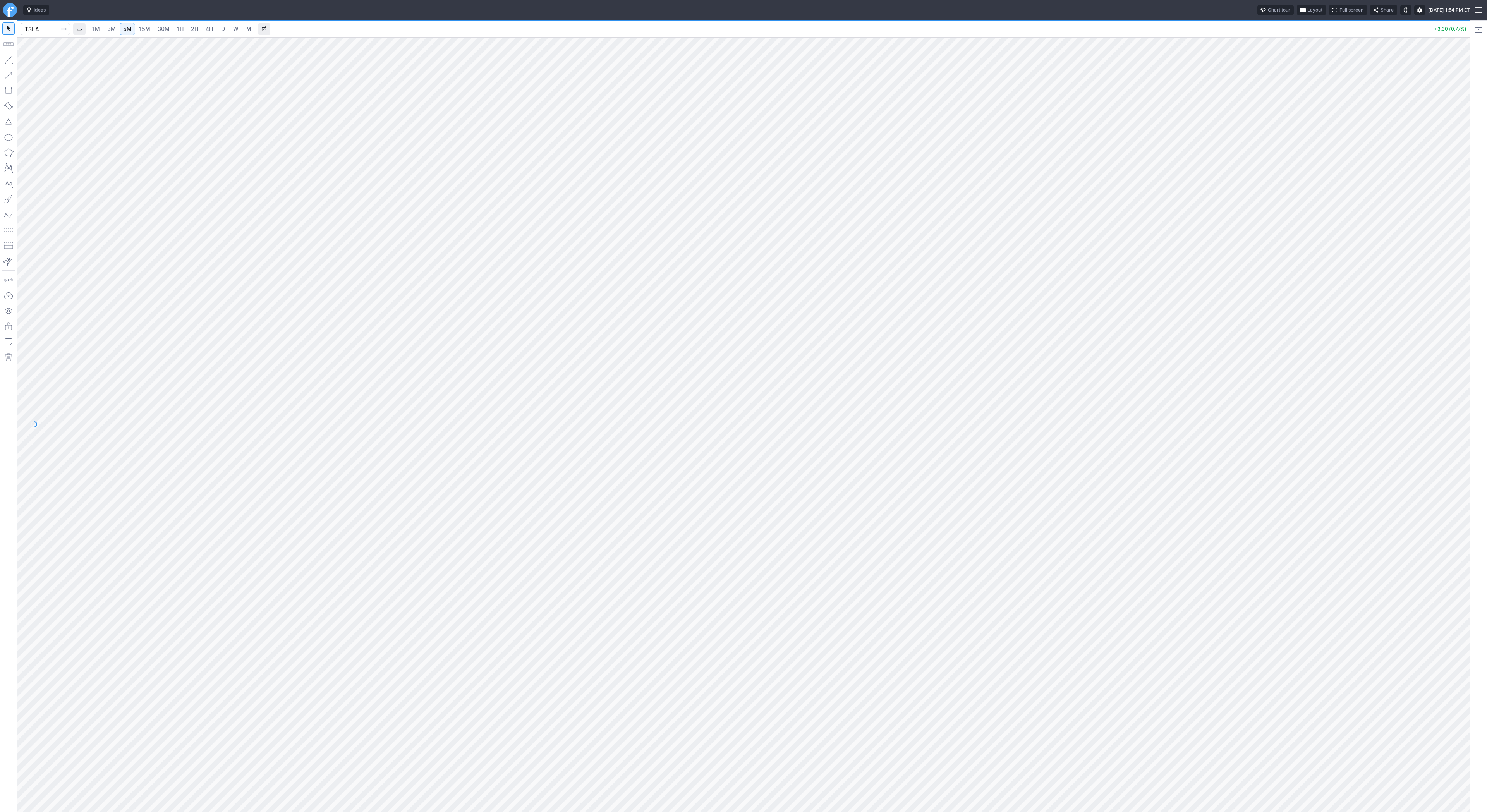
click at [110, 28] on span "3M" at bounding box center [111, 28] width 9 height 6
click at [189, 26] on link "2H" at bounding box center [195, 29] width 14 height 12
click at [46, 33] on input "Search" at bounding box center [46, 29] width 50 height 12
type input "tsls"
click at [126, 28] on span "5M" at bounding box center [127, 28] width 9 height 6
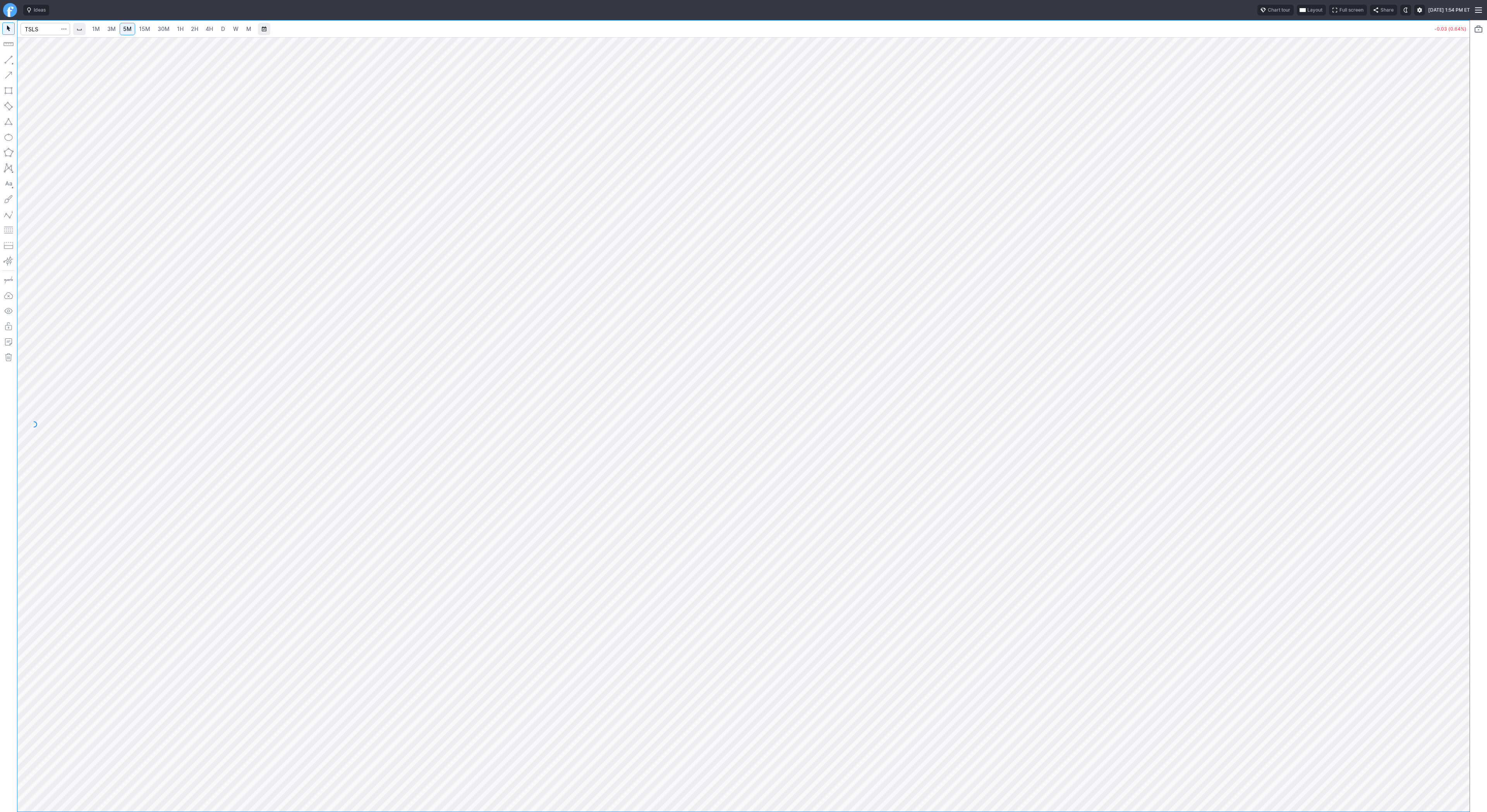
click at [149, 33] on link "15M" at bounding box center [145, 29] width 18 height 12
click at [174, 32] on link "1H" at bounding box center [180, 29] width 13 height 12
click at [31, 62] on span "Line" at bounding box center [45, 61] width 31 height 8
click at [6, 58] on button "button" at bounding box center [8, 59] width 12 height 12
click at [38, 61] on span "Line" at bounding box center [45, 61] width 31 height 8
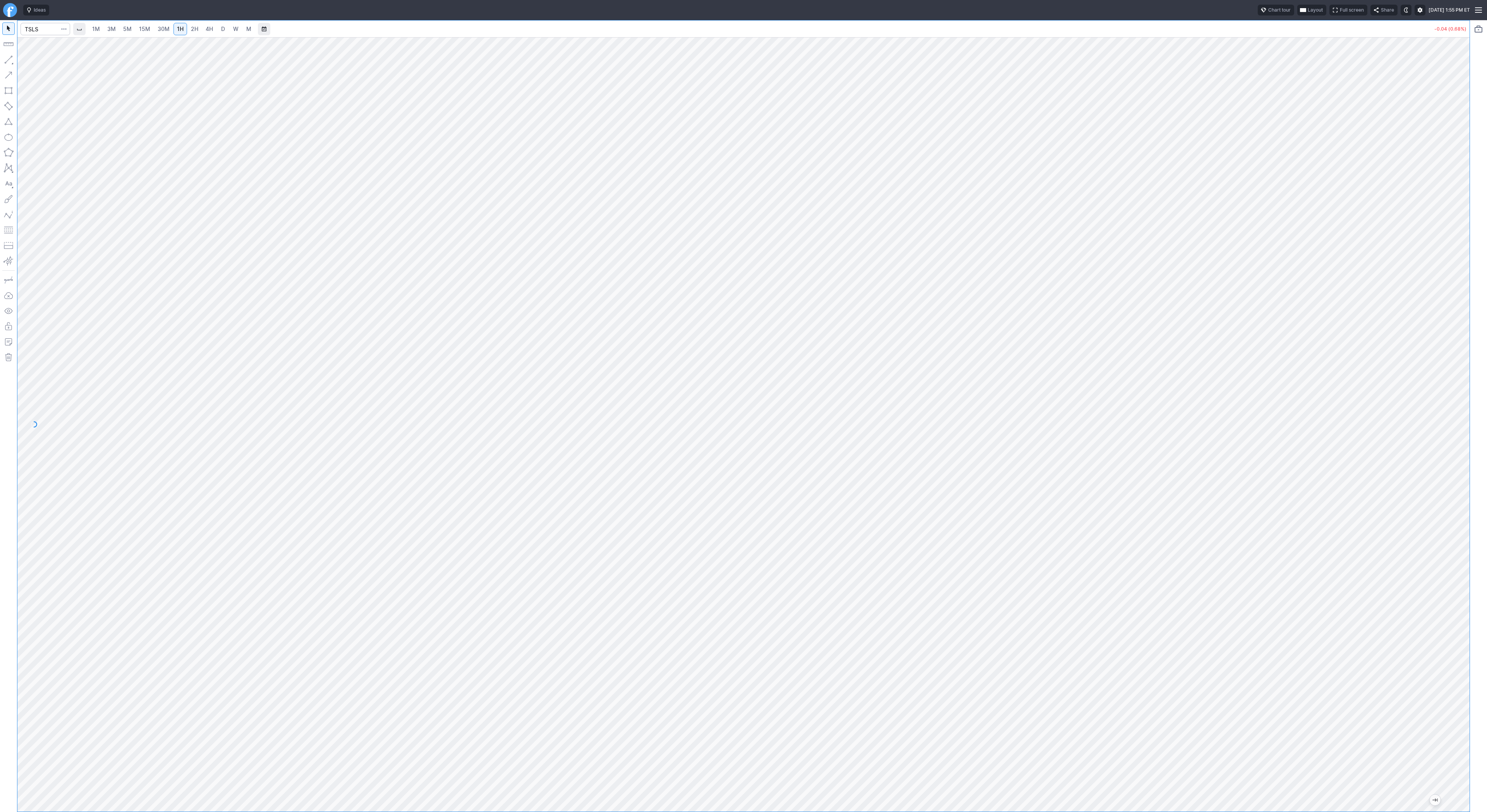
click at [15, 57] on div at bounding box center [9, 416] width 17 height 792
click at [31, 58] on span "Line" at bounding box center [45, 61] width 31 height 8
click at [29, 25] on input "Search" at bounding box center [46, 29] width 50 height 12
type input "iwm"
click at [210, 28] on span "4H" at bounding box center [209, 28] width 8 height 6
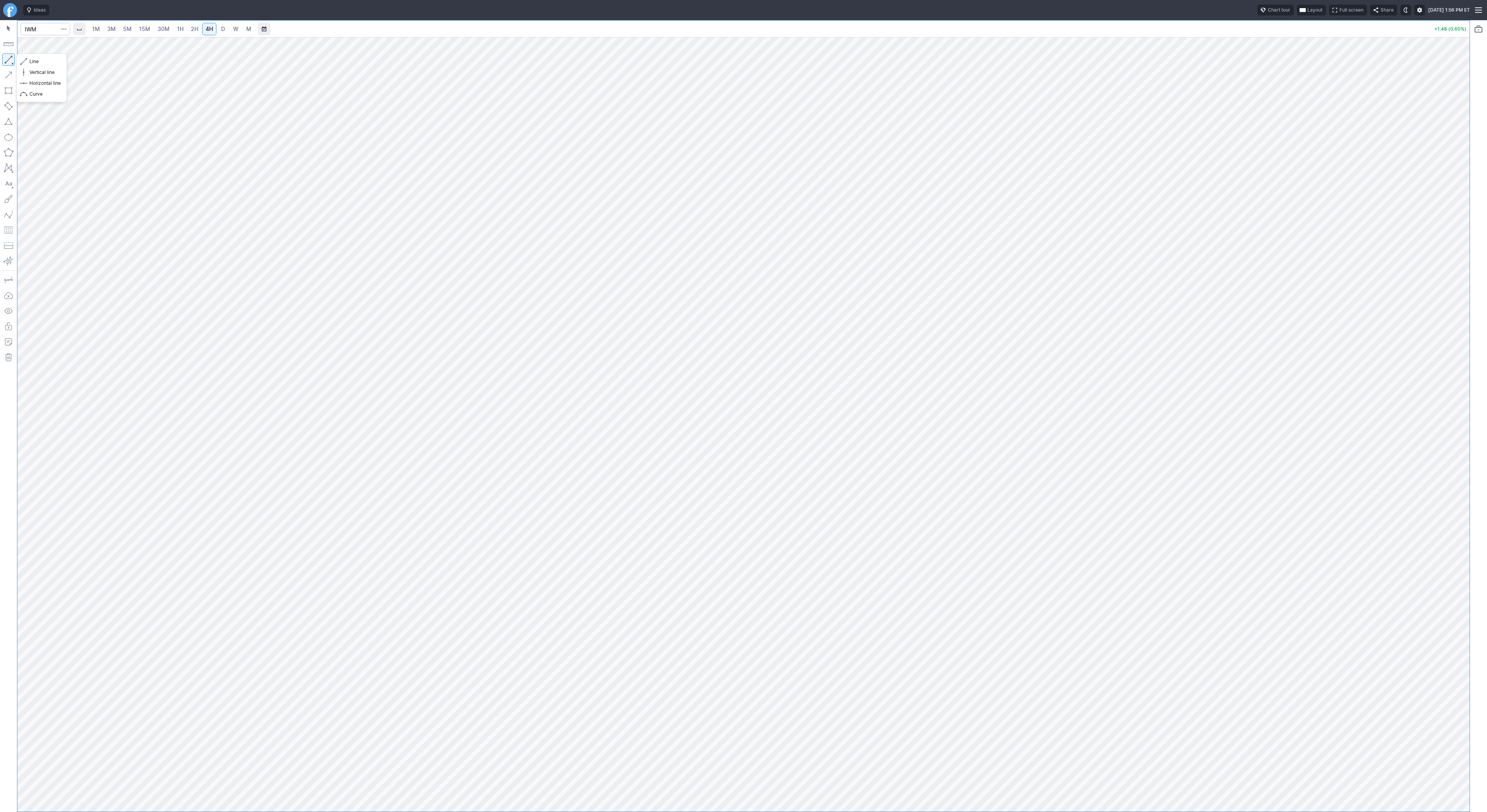
click at [11, 59] on button "button" at bounding box center [8, 59] width 12 height 12
click at [10, 55] on button "button" at bounding box center [8, 59] width 12 height 12
click at [108, 29] on span "3M" at bounding box center [111, 28] width 9 height 6
click at [47, 33] on input "Search" at bounding box center [46, 29] width 50 height 12
type input "soxs"
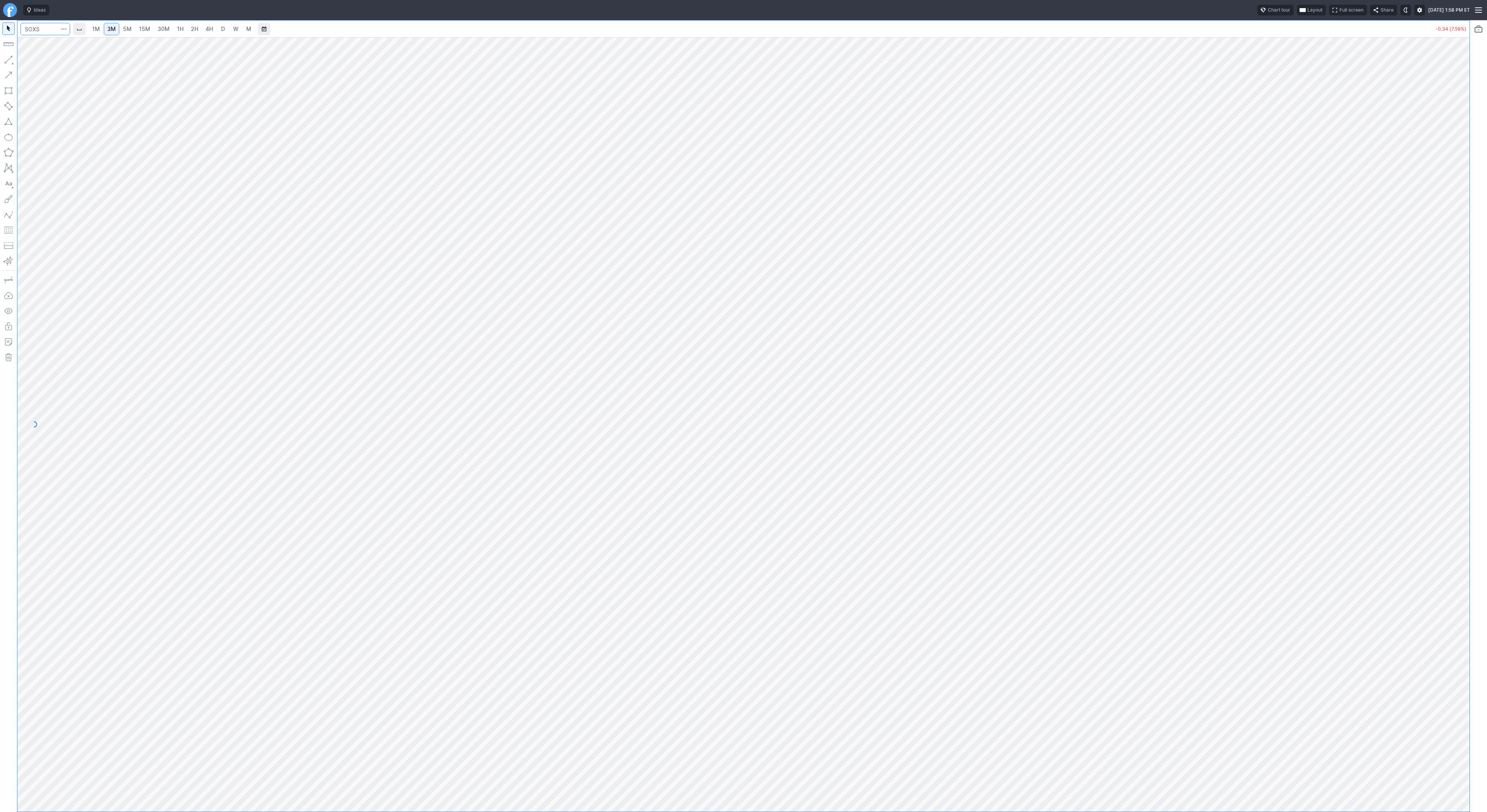
click at [31, 30] on input "Search" at bounding box center [46, 29] width 50 height 12
type input "tsla"
click at [40, 25] on input "Search" at bounding box center [46, 29] width 50 height 12
type input "spy"
click at [183, 28] on link "1H" at bounding box center [180, 29] width 13 height 12
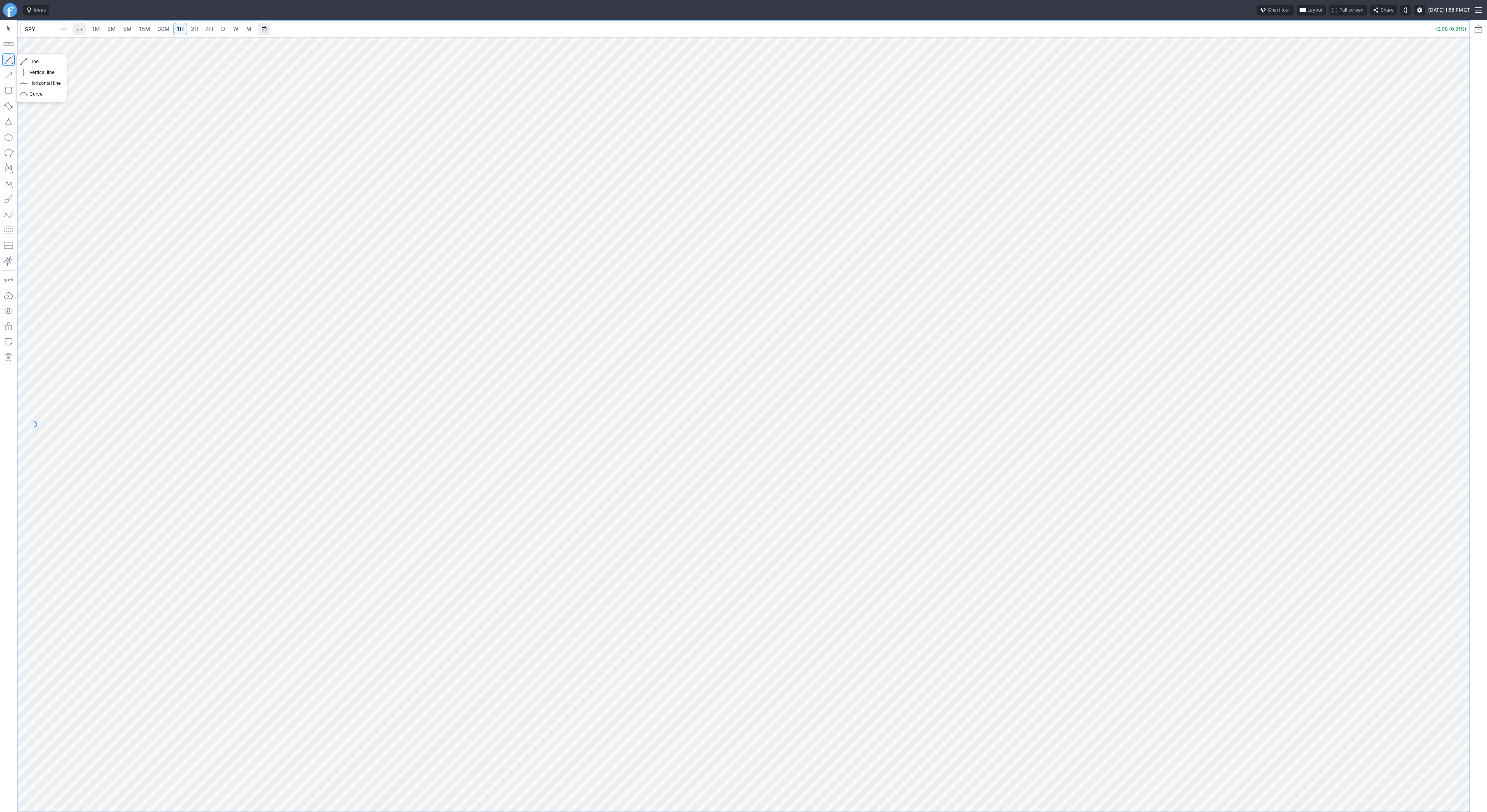
click at [6, 59] on button "button" at bounding box center [8, 59] width 12 height 12
click at [36, 61] on span "Line" at bounding box center [45, 61] width 31 height 8
click at [107, 25] on span "3M" at bounding box center [111, 28] width 9 height 6
click at [50, 30] on input "Search" at bounding box center [46, 29] width 50 height 12
type input "lac"
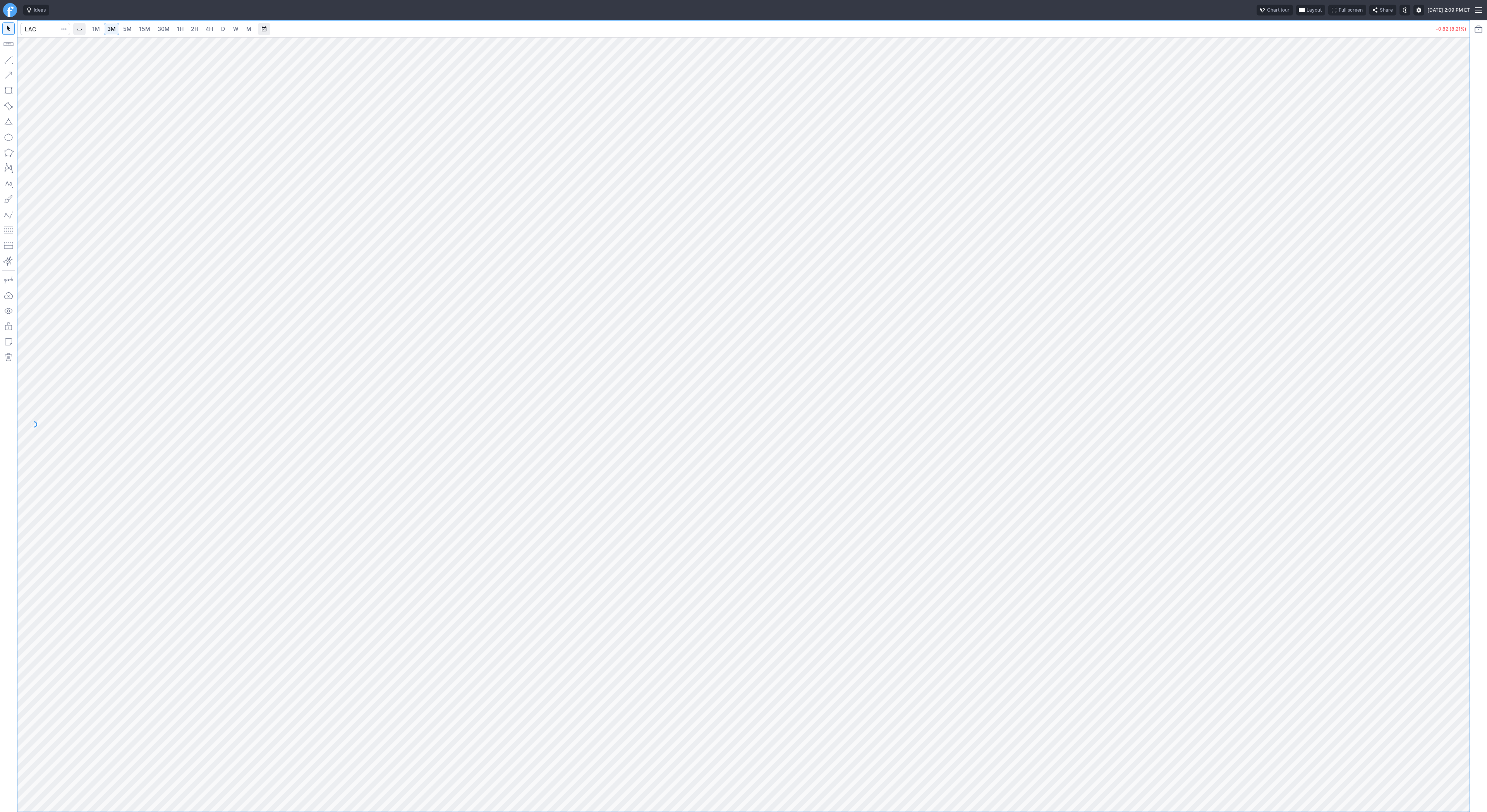
click at [224, 30] on span "D" at bounding box center [223, 29] width 5 height 8
click at [28, 61] on button "Line" at bounding box center [42, 61] width 45 height 11
click at [10, 57] on button "button" at bounding box center [8, 59] width 12 height 12
drag, startPoint x: 1466, startPoint y: 447, endPoint x: 1457, endPoint y: 540, distance: 93.4
click at [1457, 540] on div at bounding box center [1462, 422] width 16 height 755
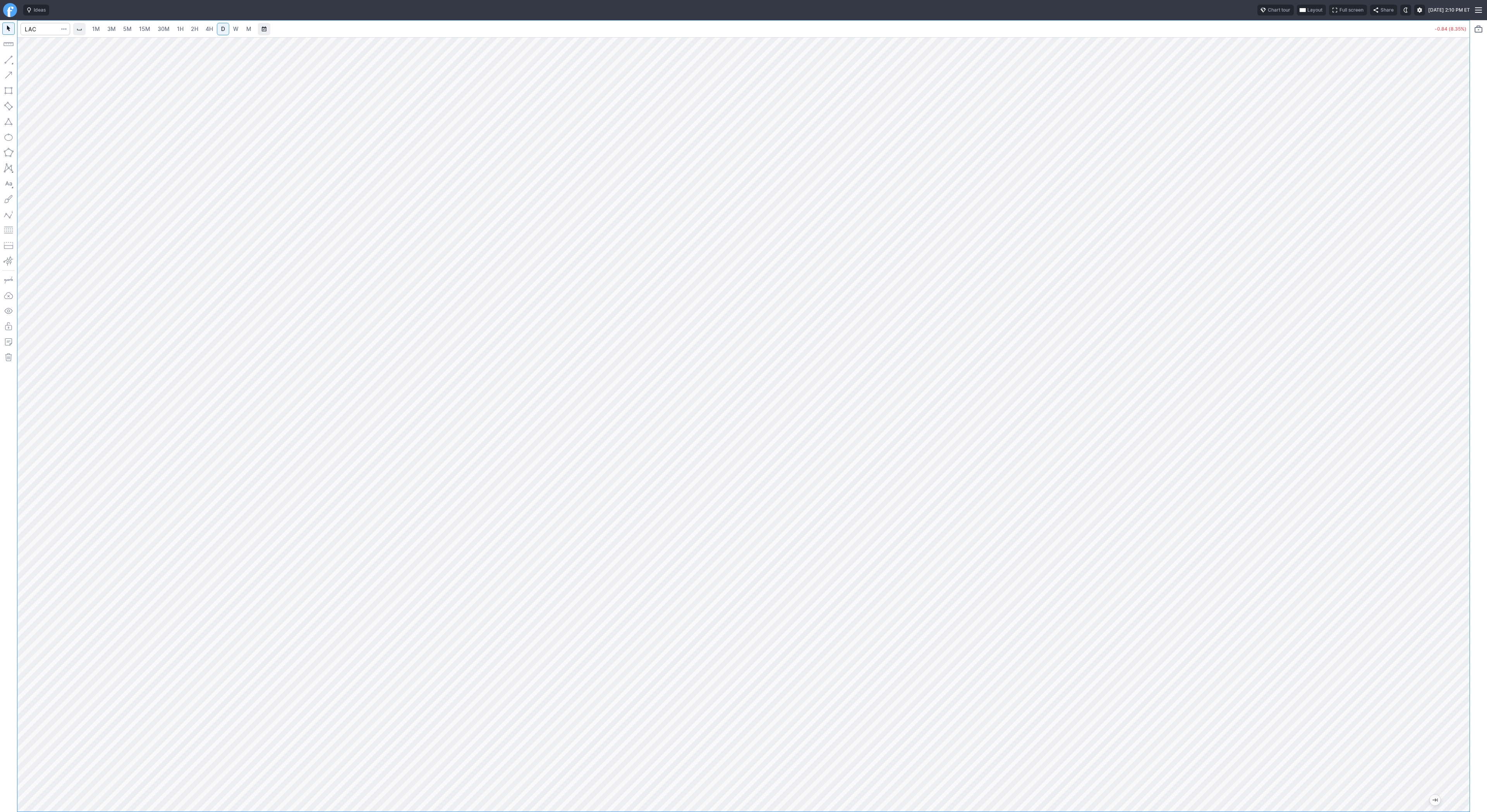
drag, startPoint x: 1462, startPoint y: 312, endPoint x: 1454, endPoint y: 478, distance: 166.2
click at [1454, 478] on div at bounding box center [1462, 422] width 16 height 755
click at [1447, 356] on div at bounding box center [744, 424] width 1452 height 774
drag, startPoint x: 28, startPoint y: 60, endPoint x: 66, endPoint y: 100, distance: 55.2
click at [28, 60] on button "Line" at bounding box center [42, 61] width 45 height 11
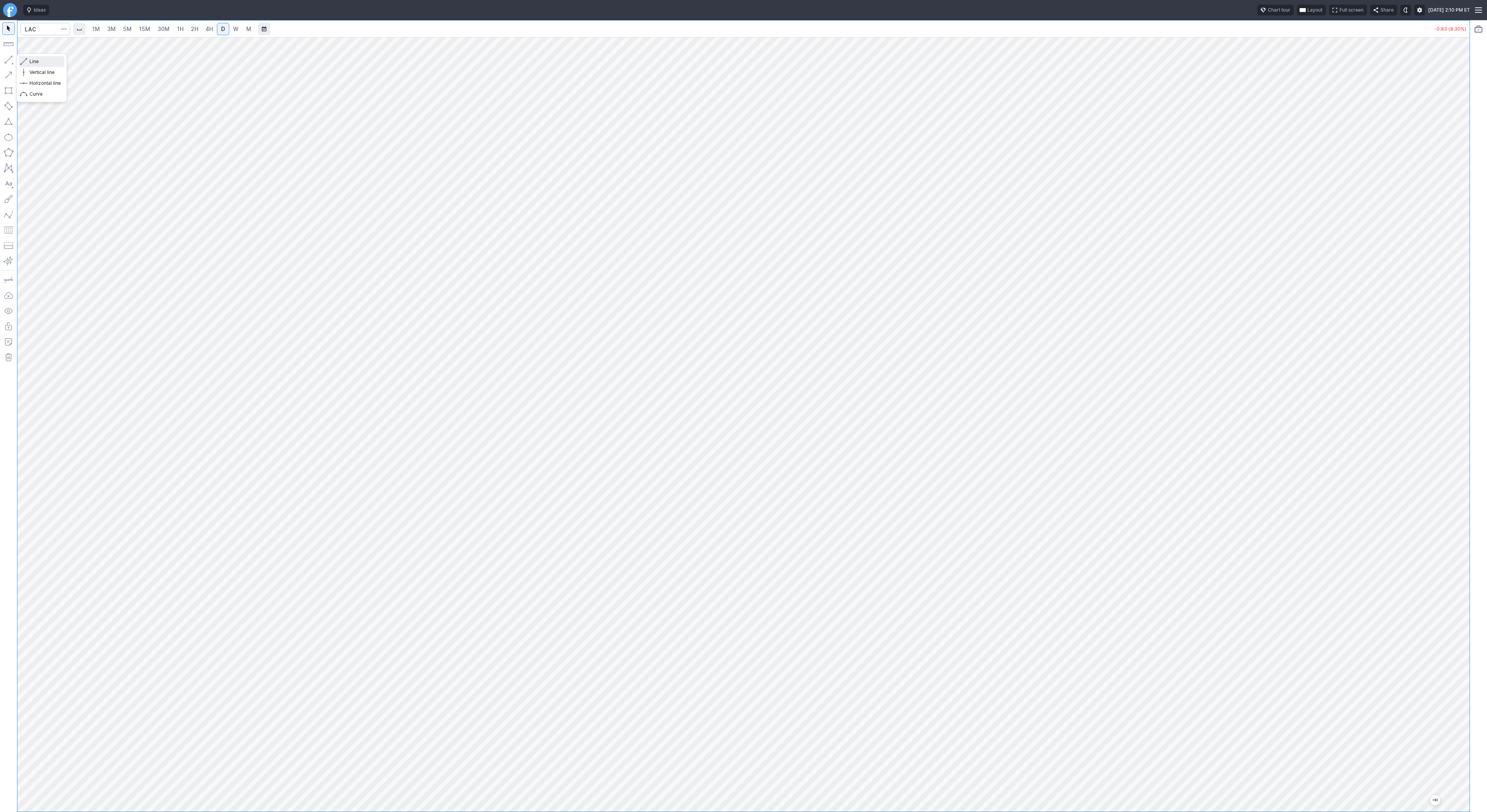
drag, startPoint x: 47, startPoint y: 61, endPoint x: 56, endPoint y: 70, distance: 12.7
click at [48, 63] on span "Line" at bounding box center [45, 61] width 31 height 8
click at [34, 27] on input "Search" at bounding box center [46, 29] width 50 height 12
type input "tsla"
click at [114, 31] on span "3M" at bounding box center [111, 28] width 9 height 6
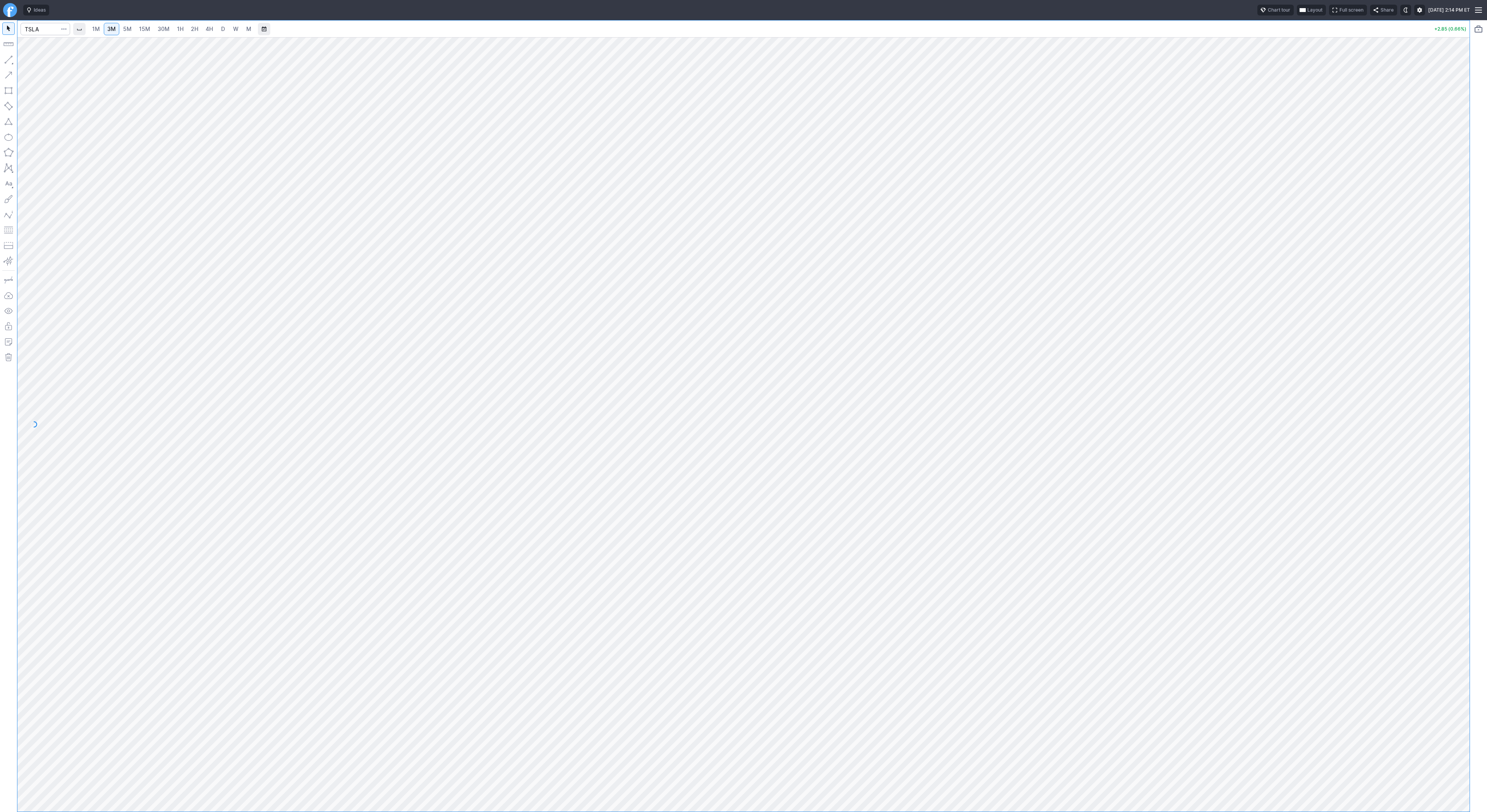
click at [139, 32] on span "15M" at bounding box center [144, 29] width 11 height 8
click at [179, 29] on span "1H" at bounding box center [180, 28] width 6 height 6
click at [33, 62] on span "Line" at bounding box center [45, 61] width 31 height 8
drag, startPoint x: 26, startPoint y: 60, endPoint x: 20, endPoint y: 64, distance: 7.2
click at [25, 61] on span "button" at bounding box center [25, 61] width 5 height 11
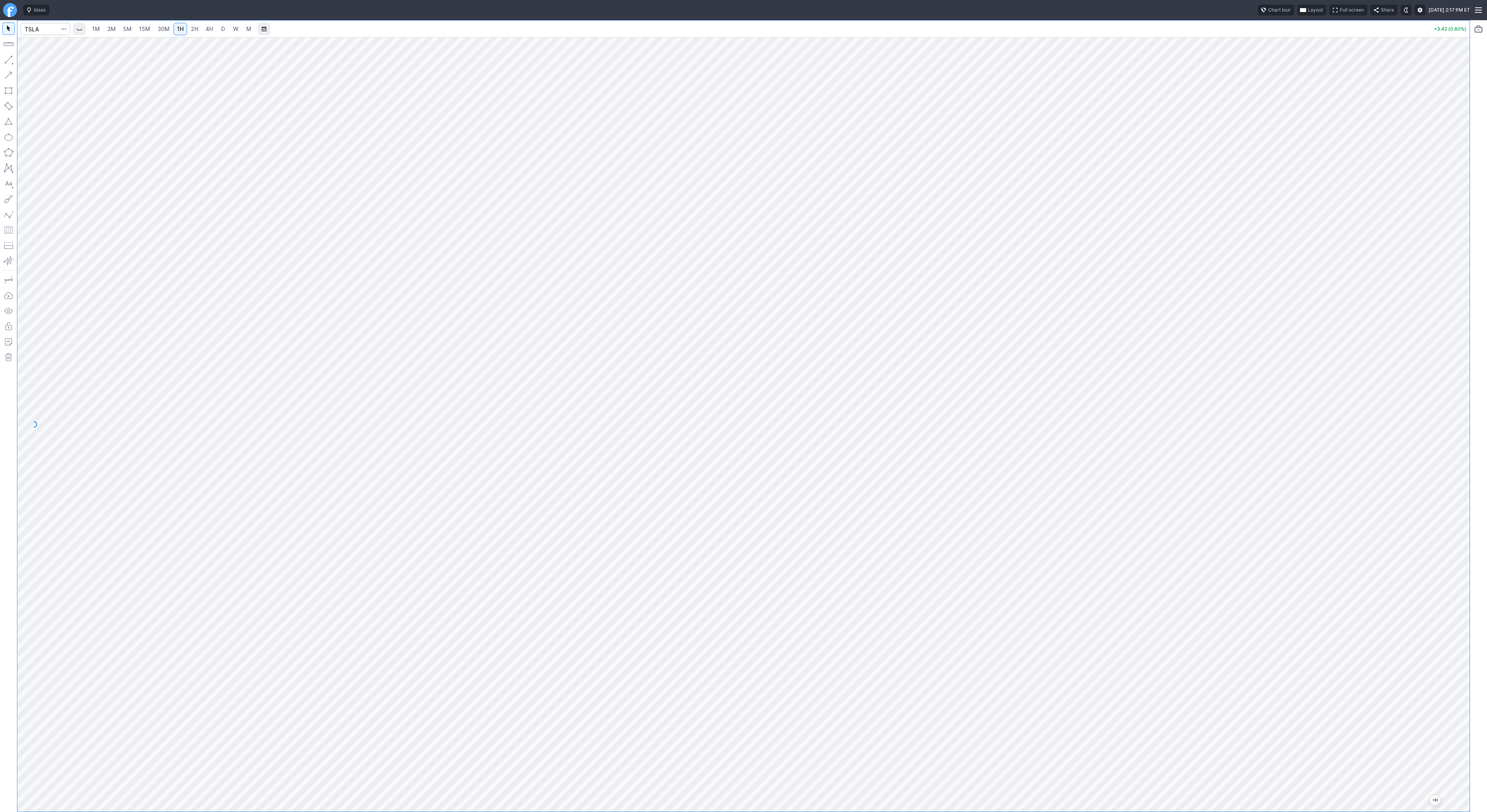
click at [115, 31] on span "3M" at bounding box center [111, 28] width 9 height 6
click at [32, 27] on input "Search" at bounding box center [46, 29] width 50 height 12
type input "soxl"
click at [221, 29] on span "D" at bounding box center [223, 28] width 4 height 6
click at [42, 30] on input "Search" at bounding box center [46, 29] width 50 height 12
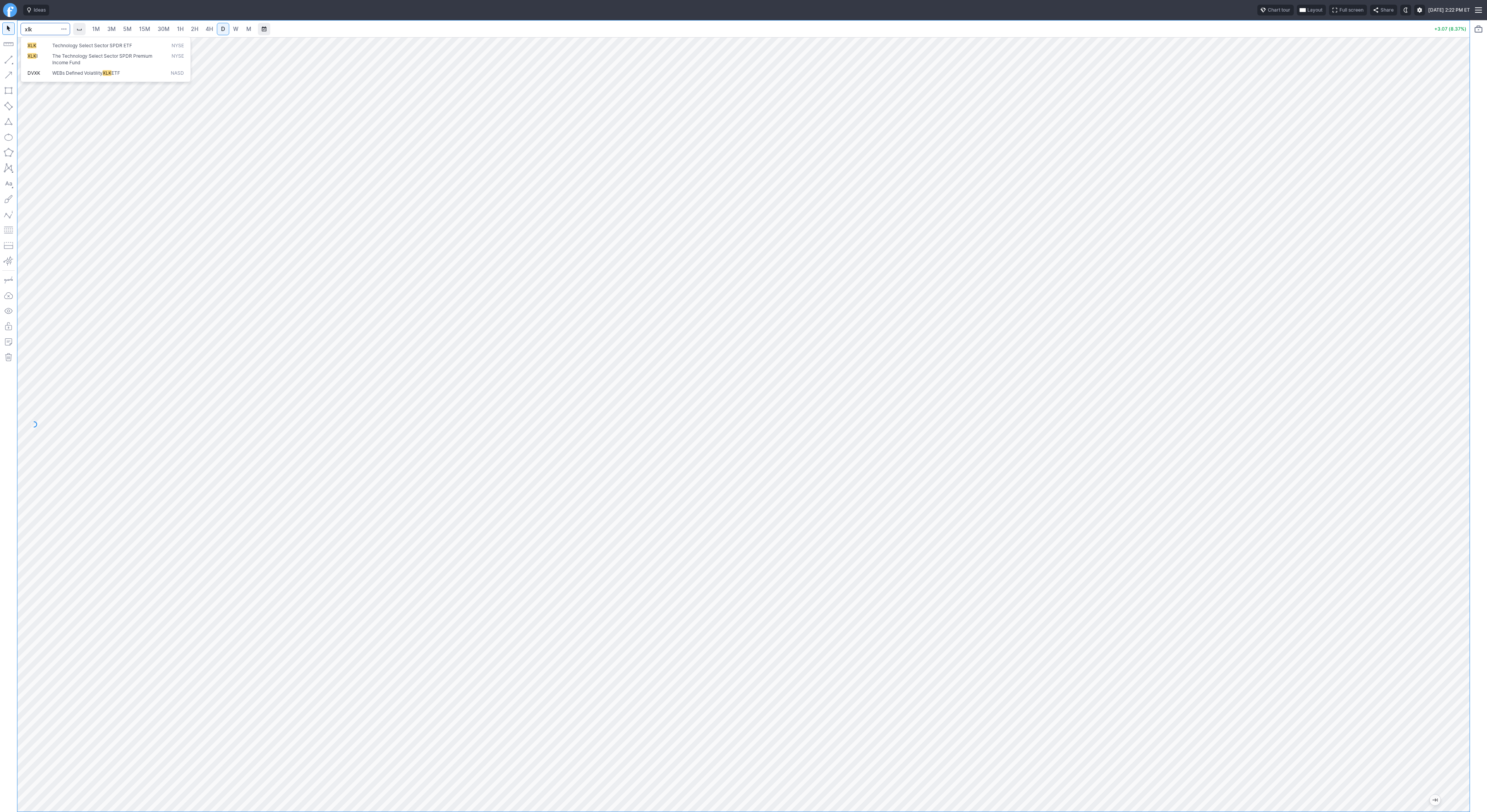
type input "xlk"
click at [109, 29] on span "3M" at bounding box center [111, 28] width 9 height 6
click at [136, 31] on link "15M" at bounding box center [145, 29] width 18 height 12
click at [152, 32] on link "15M" at bounding box center [145, 29] width 18 height 12
click at [185, 31] on link "1H" at bounding box center [180, 29] width 13 height 12
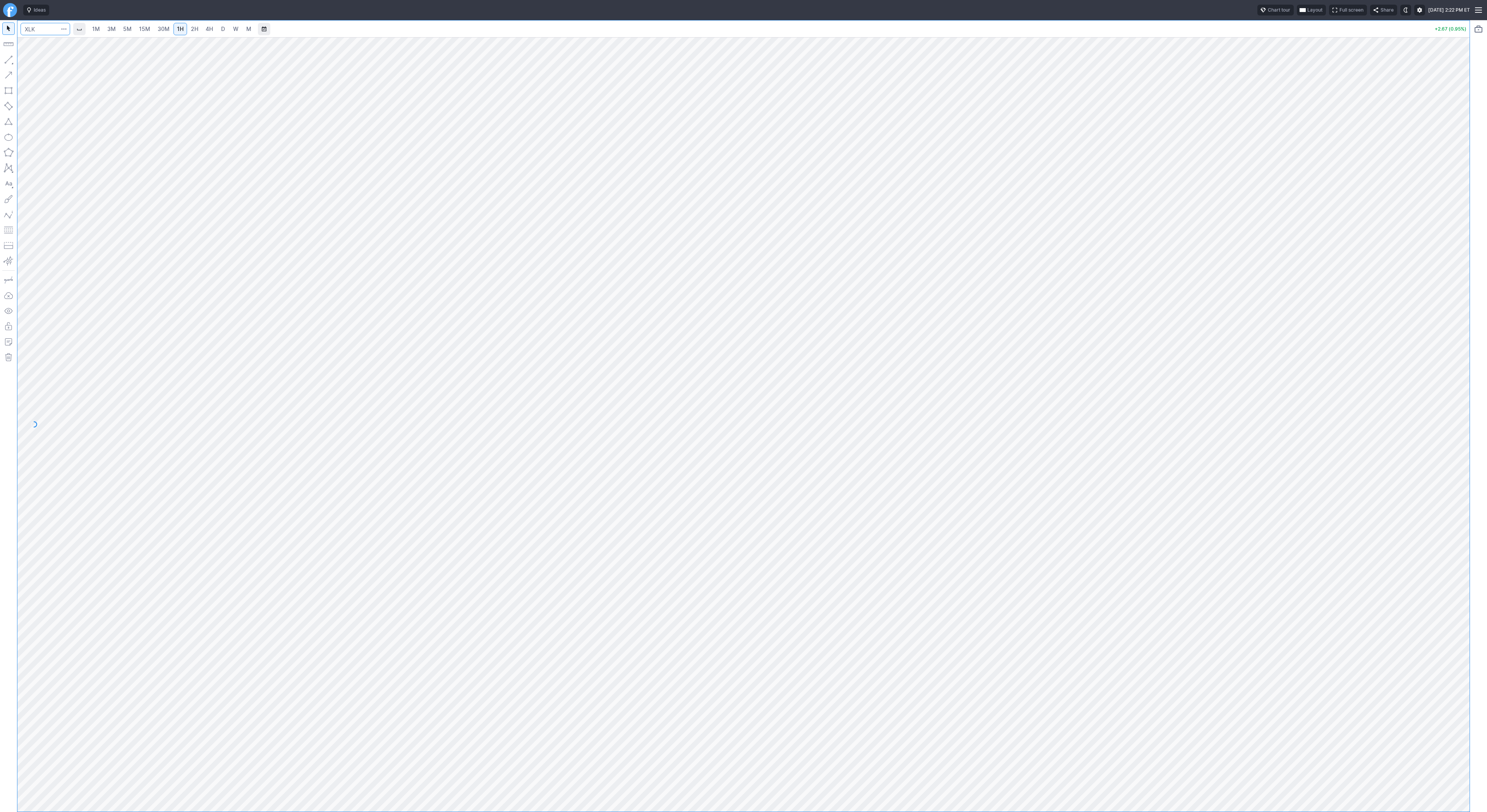
click at [40, 31] on input "Search" at bounding box center [46, 29] width 50 height 12
type input "soxs"
click at [116, 29] on link "3M" at bounding box center [111, 29] width 16 height 12
click at [148, 29] on span "15M" at bounding box center [144, 28] width 11 height 6
click at [36, 33] on input "Search" at bounding box center [46, 29] width 50 height 12
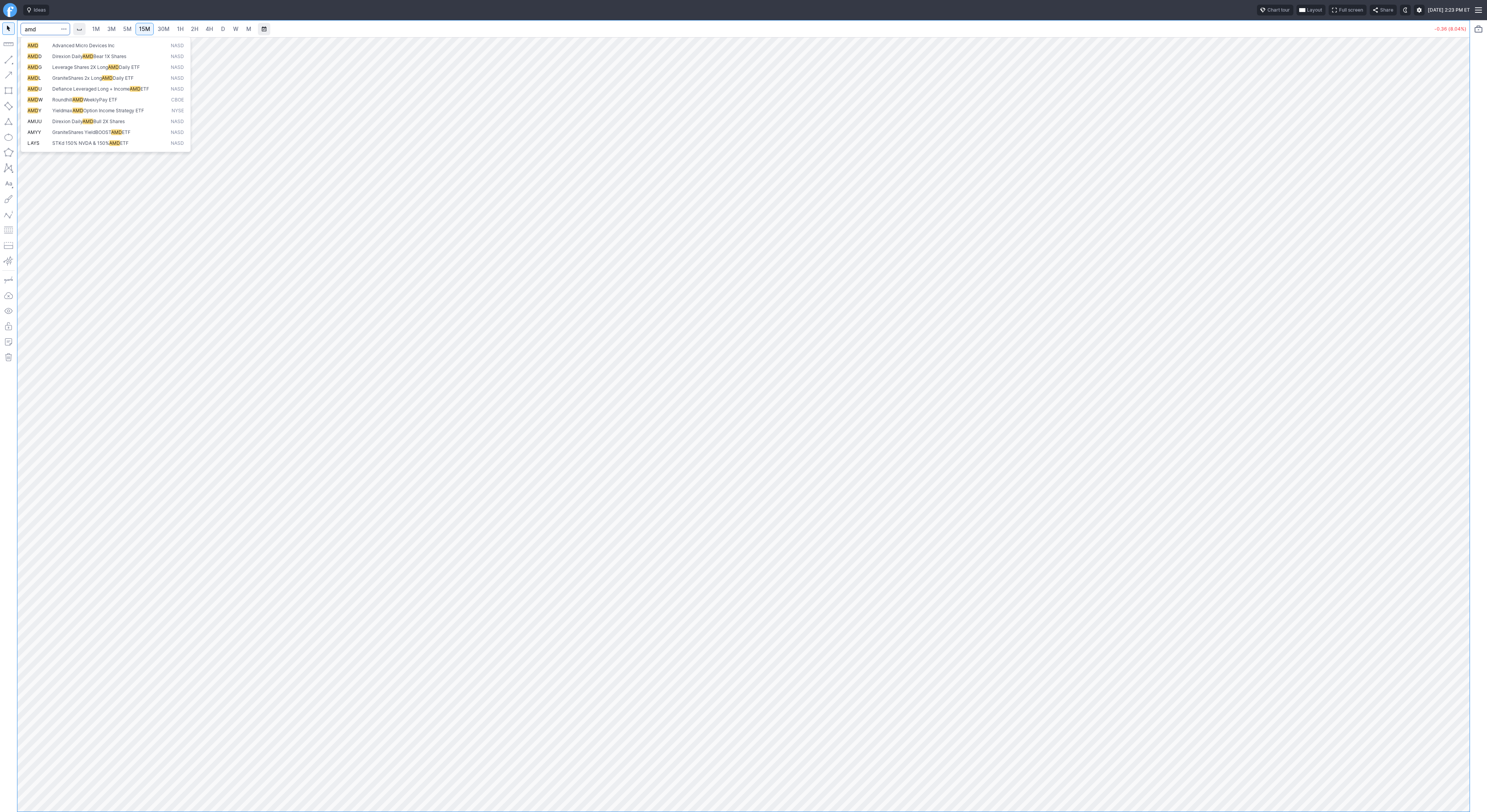
type input "amd"
click at [11, 55] on button "button" at bounding box center [8, 59] width 12 height 12
drag, startPoint x: 8, startPoint y: 58, endPoint x: 47, endPoint y: 95, distance: 53.8
click at [8, 58] on button "button" at bounding box center [8, 59] width 12 height 12
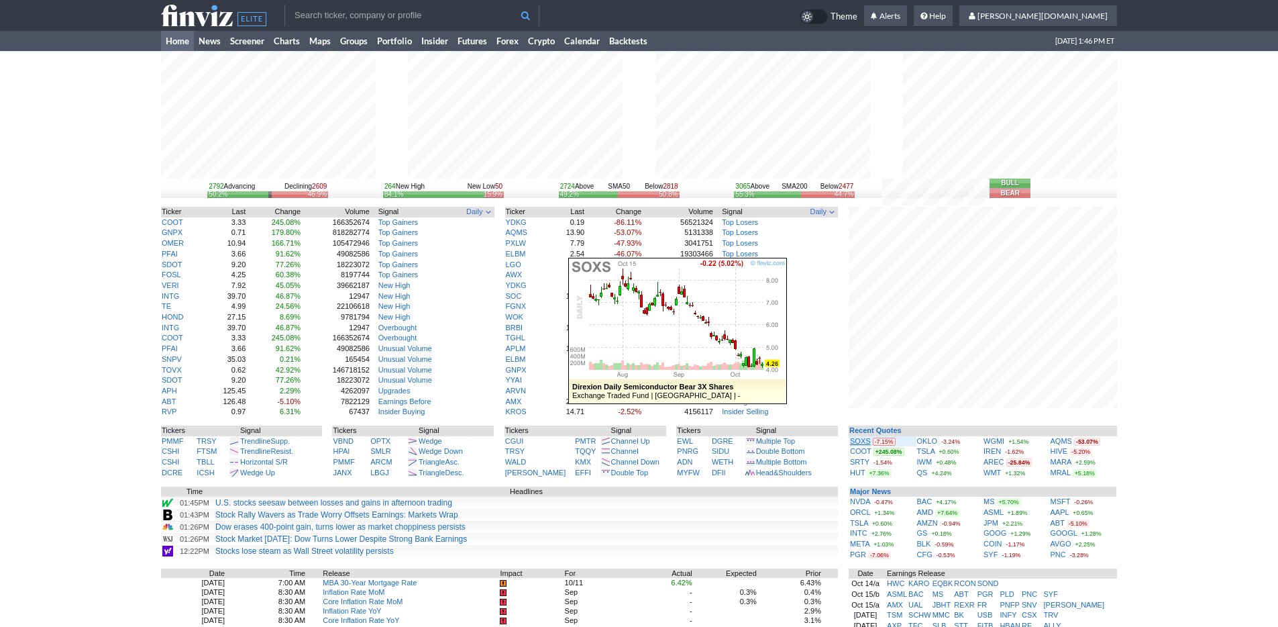
click at [856, 442] on link "SOXS" at bounding box center [860, 441] width 21 height 8
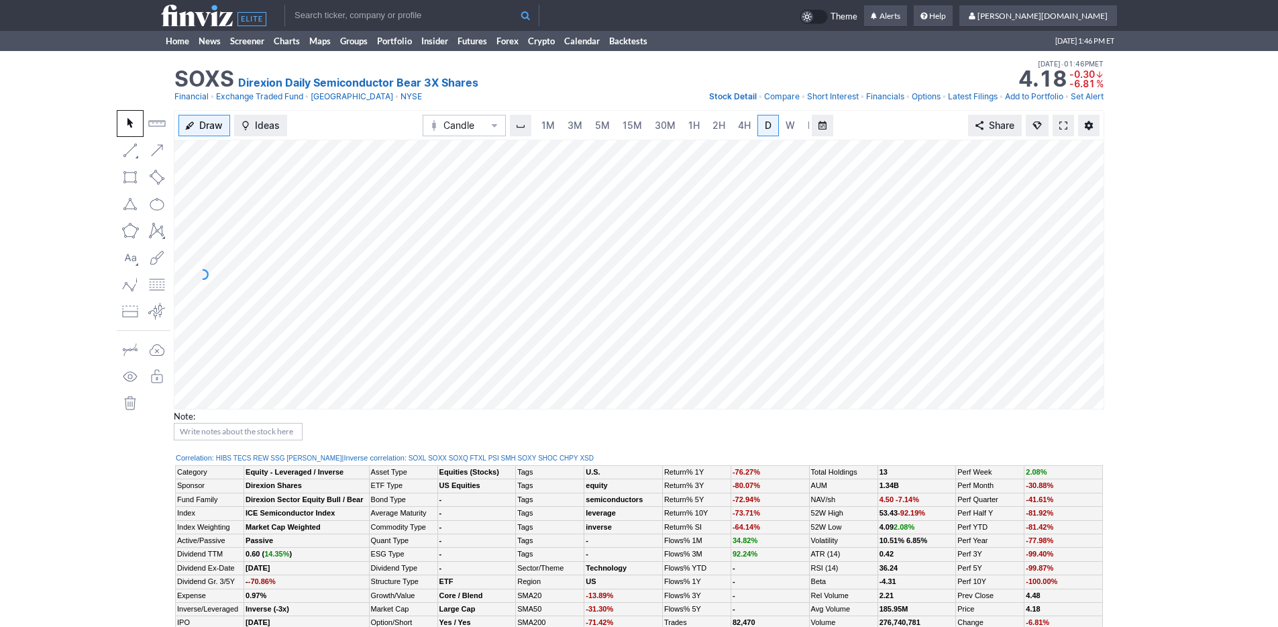
scroll to position [0, 13]
click at [566, 122] on span "3M" at bounding box center [561, 124] width 15 height 11
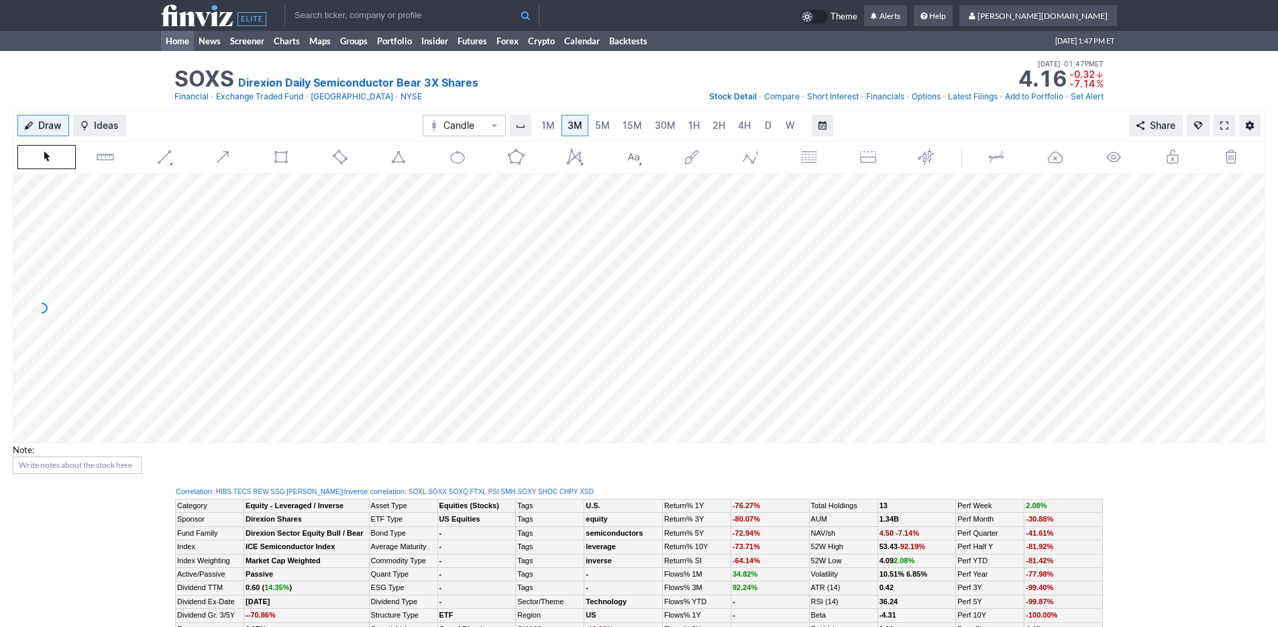
click at [180, 46] on link "Home" at bounding box center [177, 41] width 33 height 20
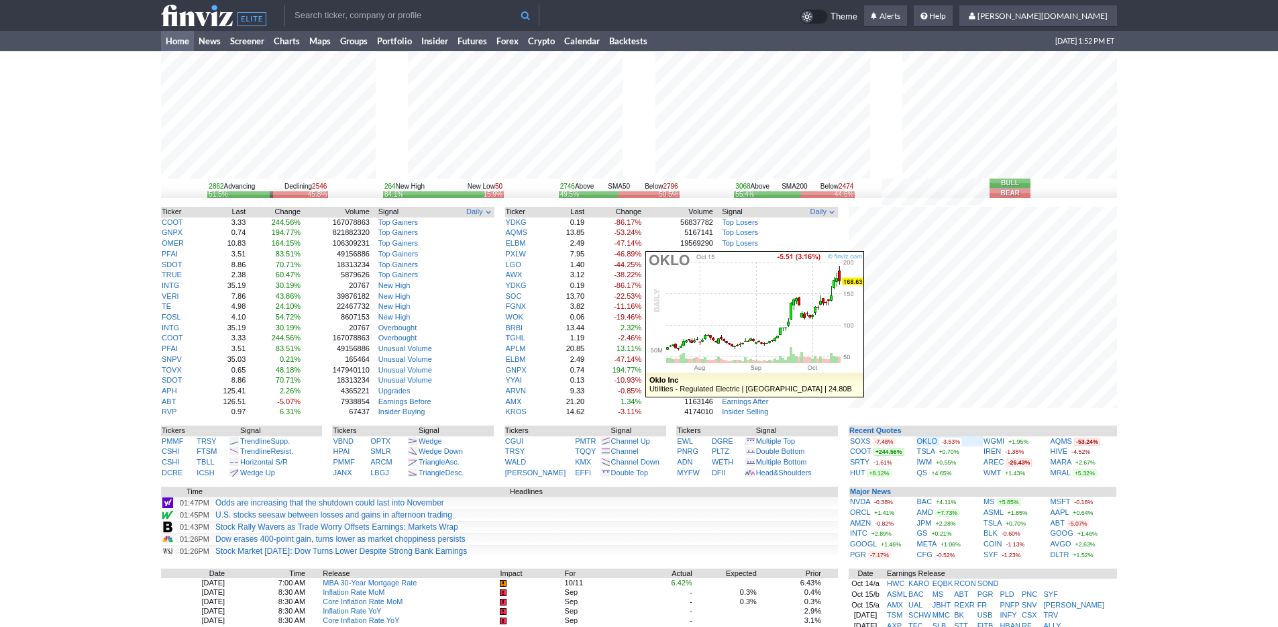
click at [933, 436] on div "OKLO -3.53%" at bounding box center [950, 441] width 66 height 11
click at [928, 439] on link "OKLO" at bounding box center [927, 441] width 21 height 8
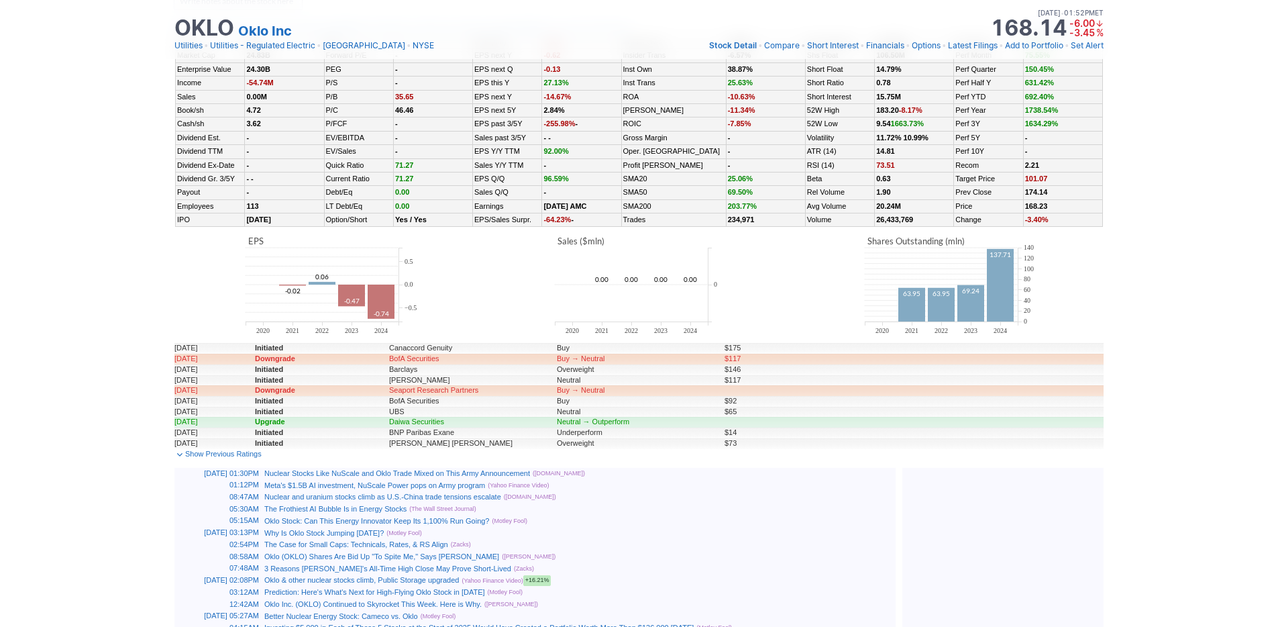
scroll to position [525, 0]
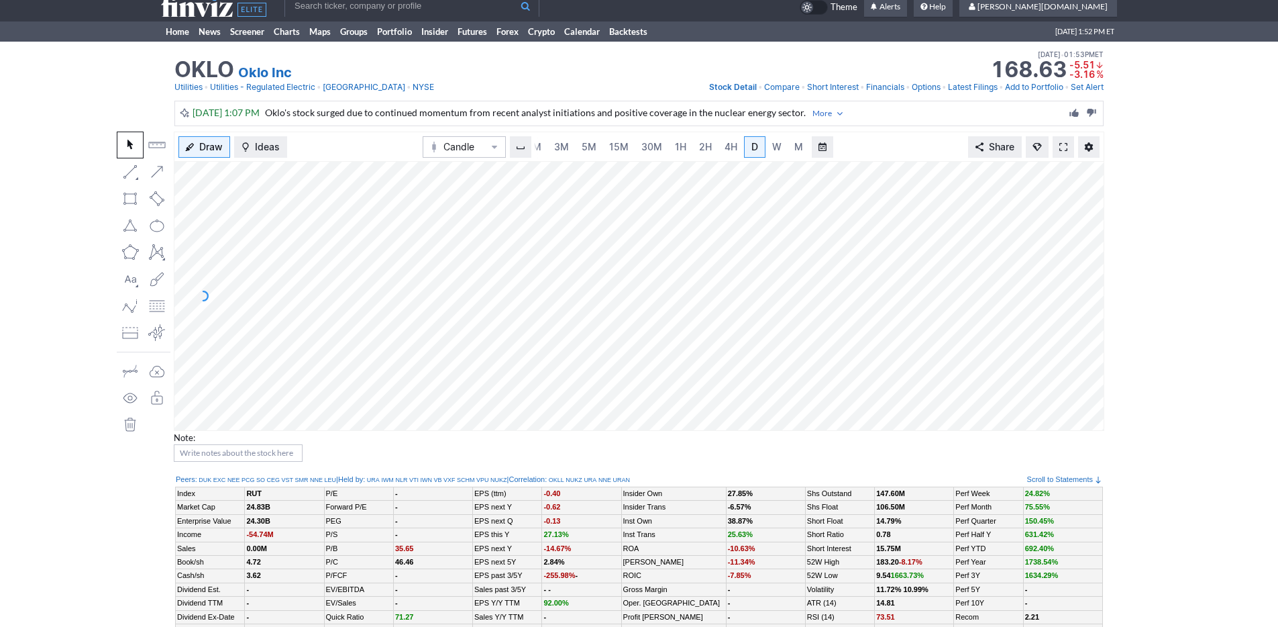
scroll to position [0, 0]
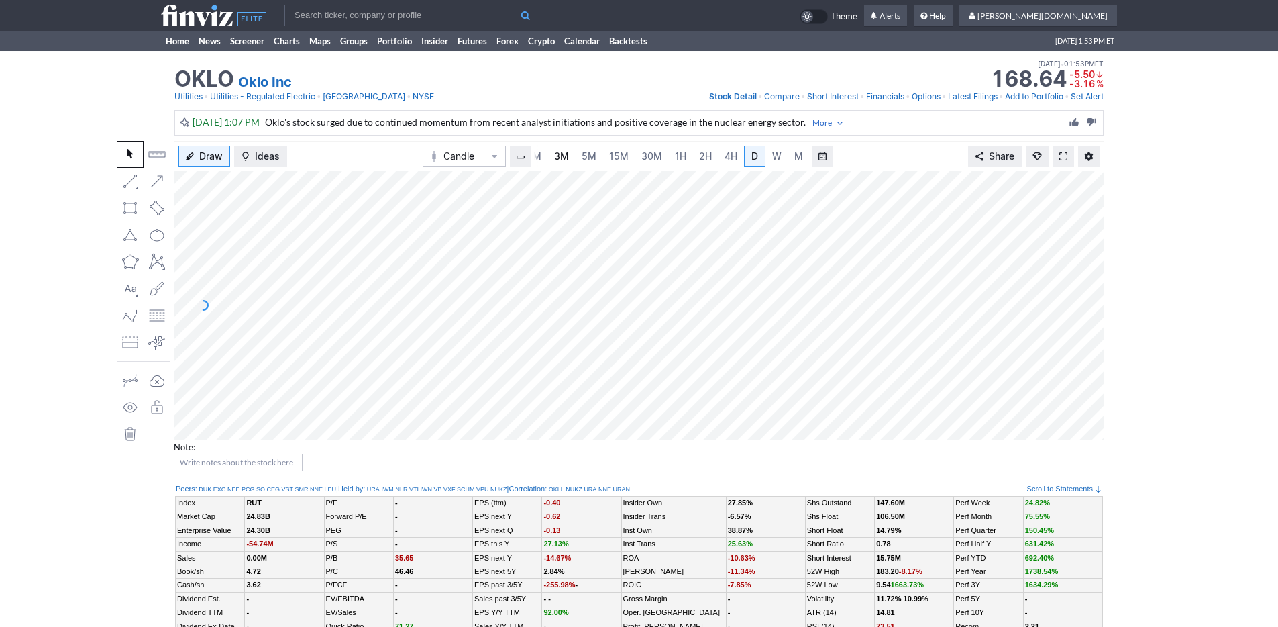
click at [557, 155] on span "3M" at bounding box center [561, 155] width 15 height 11
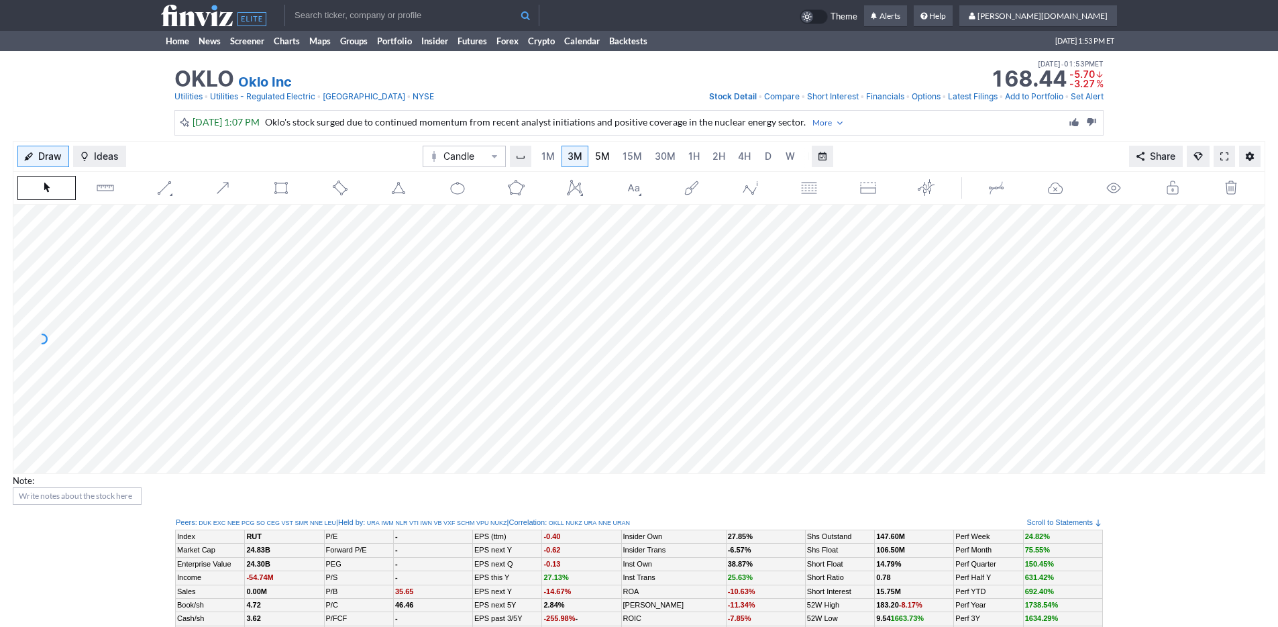
click at [595, 155] on span "5M" at bounding box center [602, 155] width 15 height 11
click at [649, 156] on link "30M" at bounding box center [665, 156] width 33 height 21
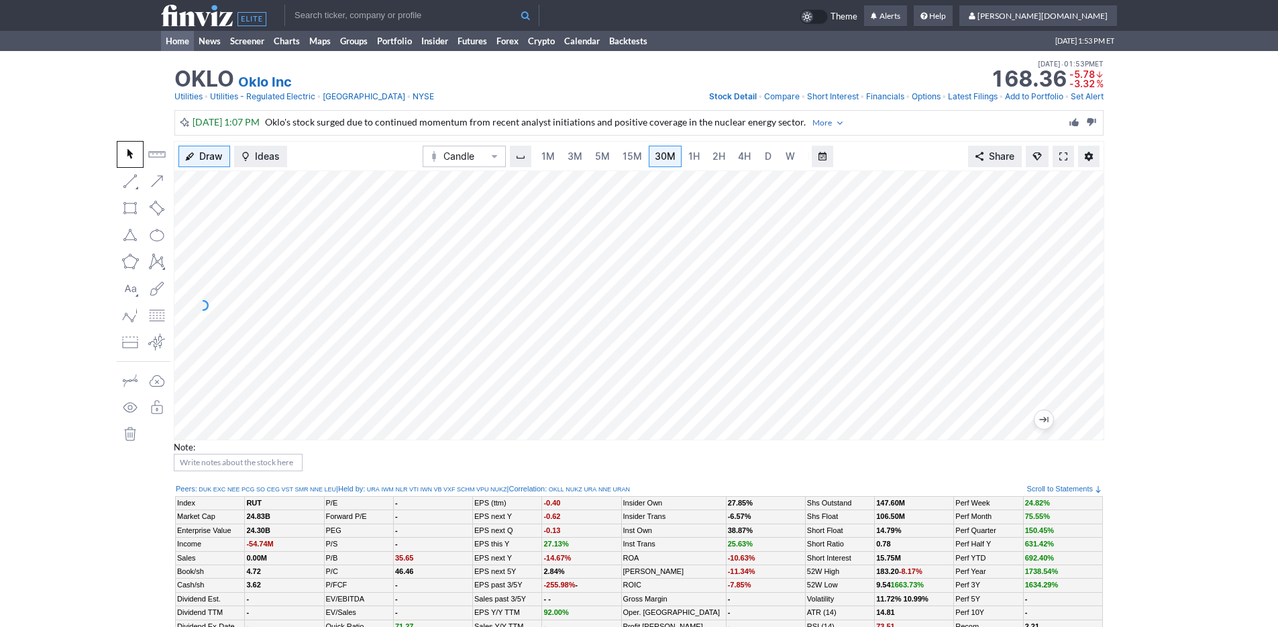
click at [175, 43] on link "Home" at bounding box center [177, 41] width 33 height 20
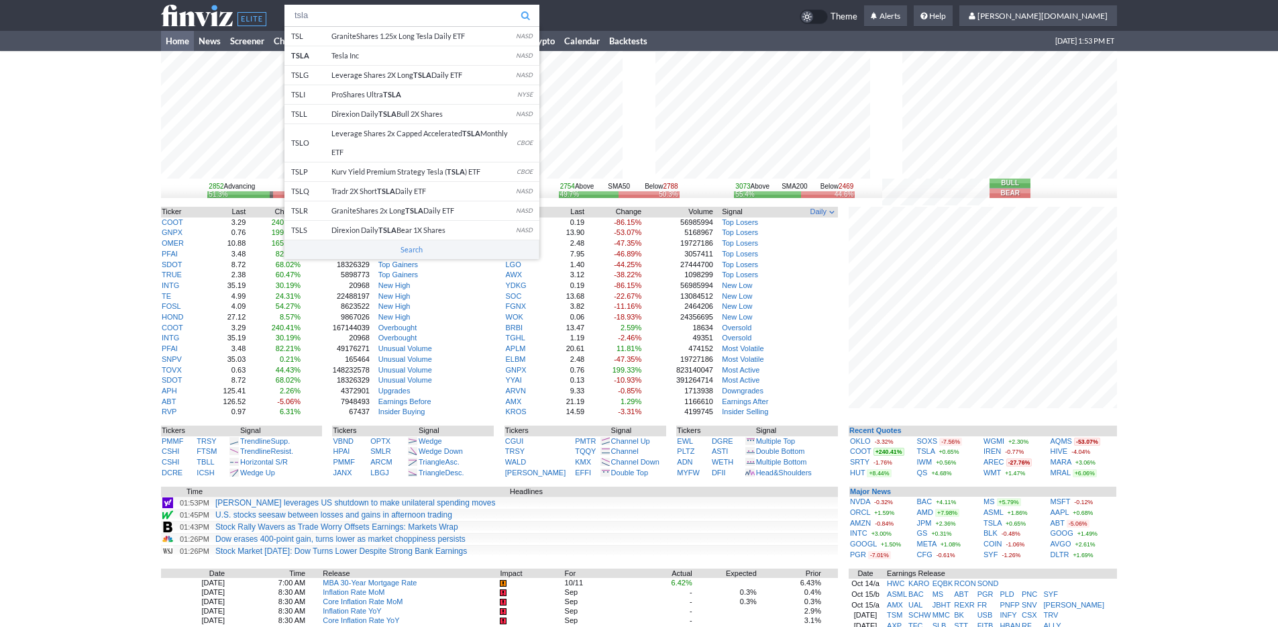
type input "tsla"
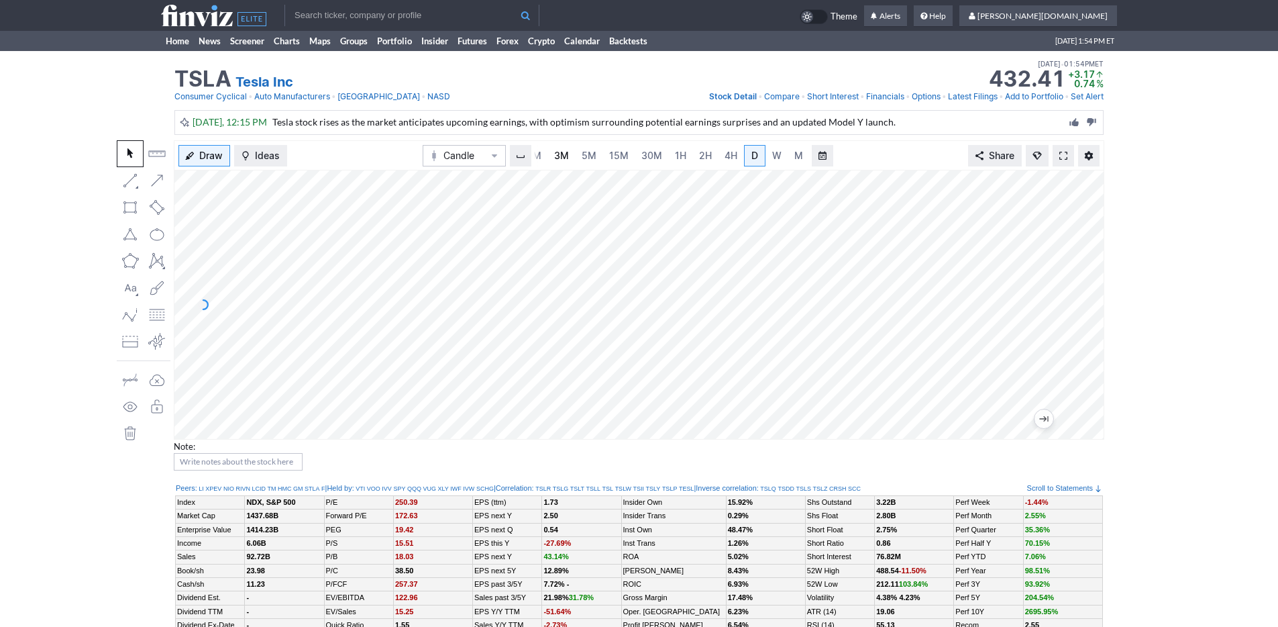
click at [566, 161] on span "3M" at bounding box center [561, 155] width 15 height 13
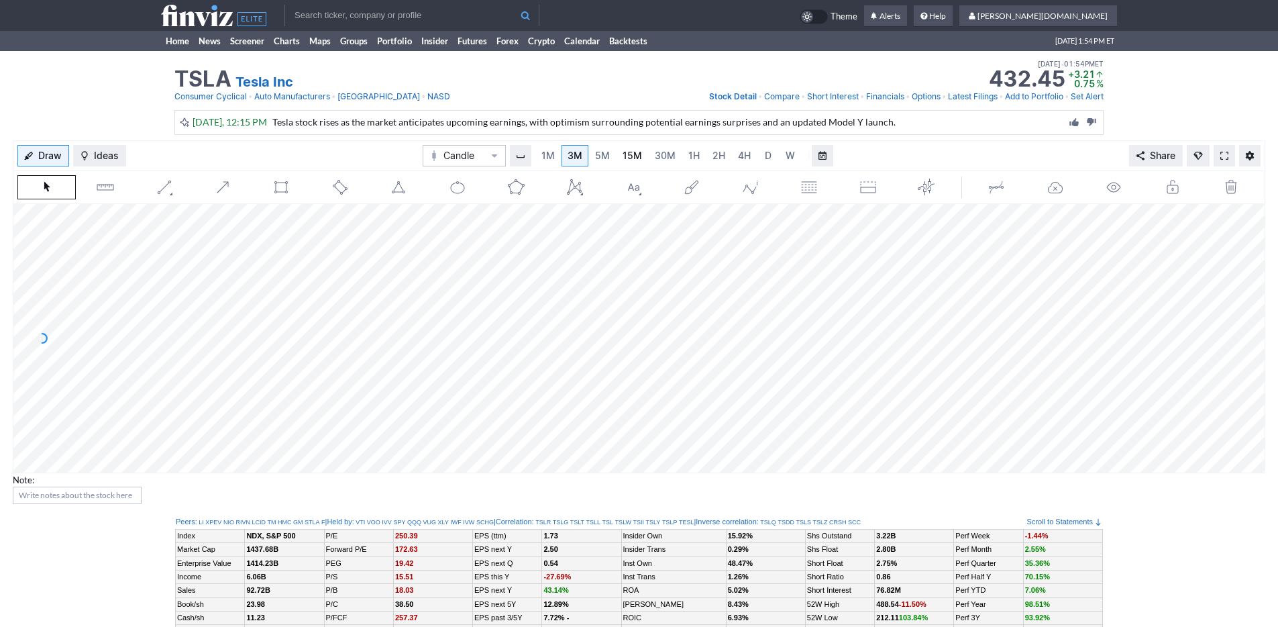
click at [644, 158] on link "15M" at bounding box center [632, 155] width 32 height 21
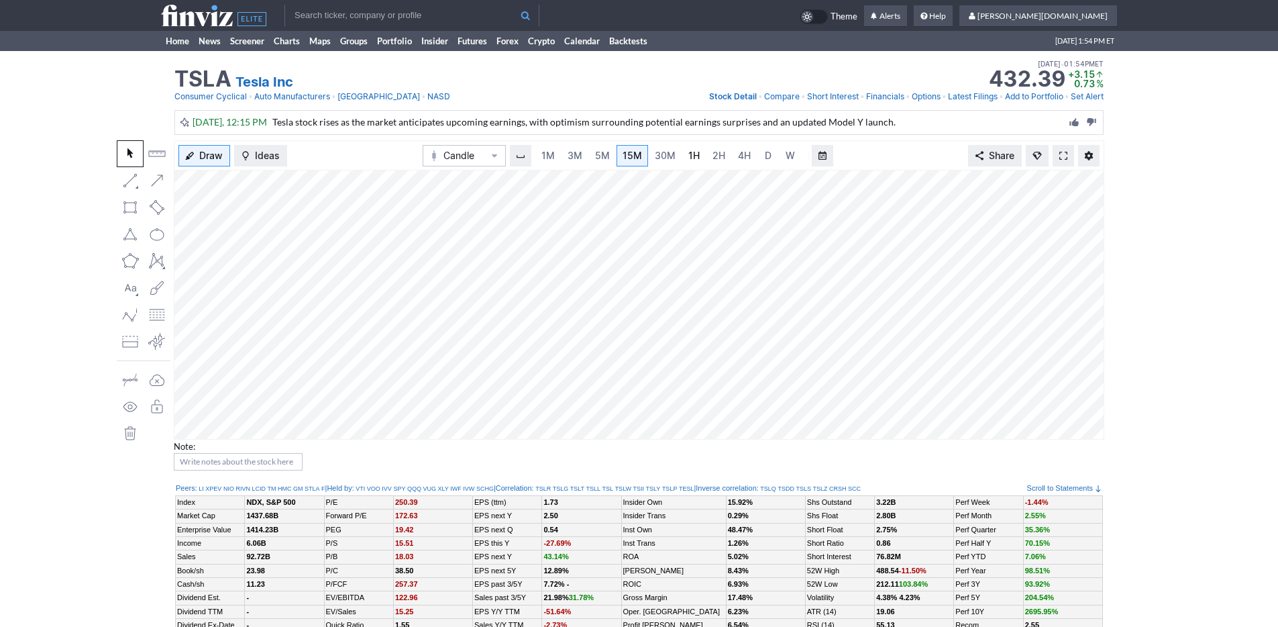
click at [684, 154] on link "1H" at bounding box center [693, 155] width 23 height 21
click at [557, 158] on span "3M" at bounding box center [561, 155] width 15 height 11
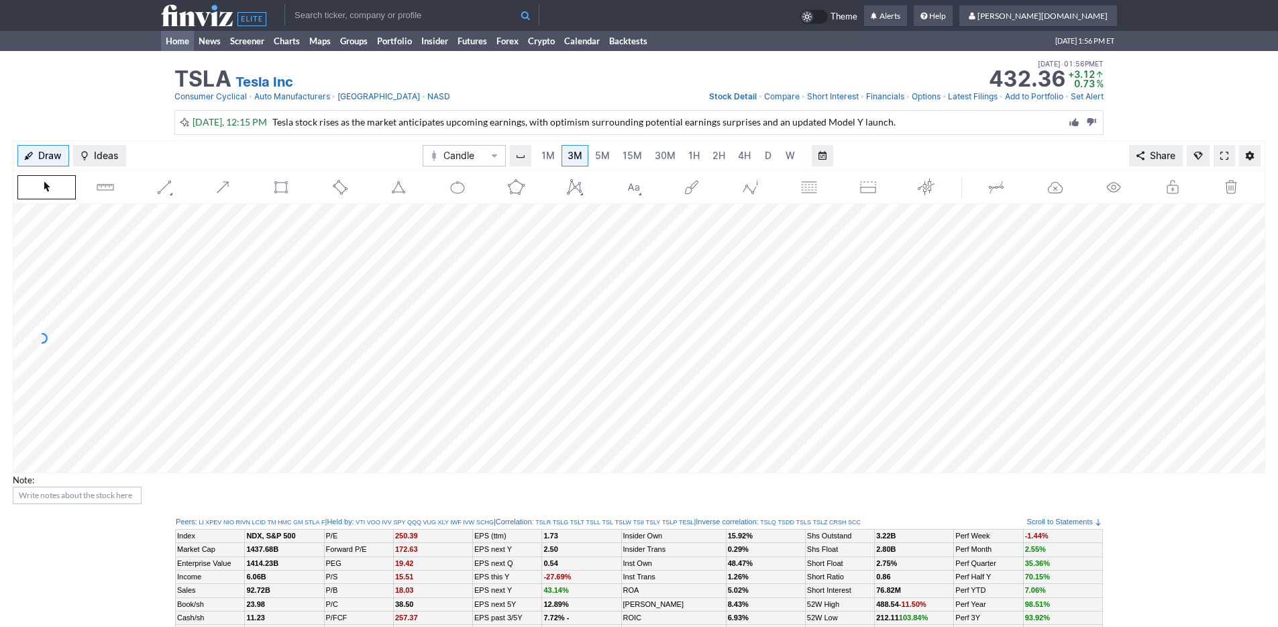
click at [164, 37] on link "Home" at bounding box center [177, 41] width 33 height 20
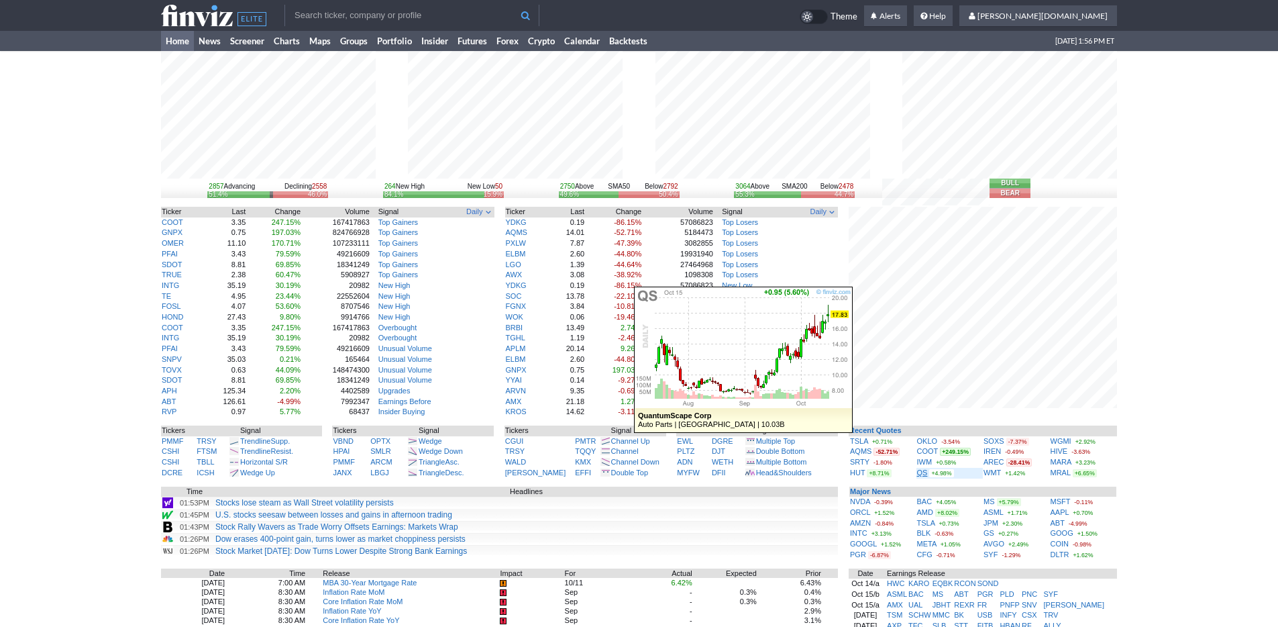
click at [922, 471] on link "QS" at bounding box center [922, 472] width 11 height 8
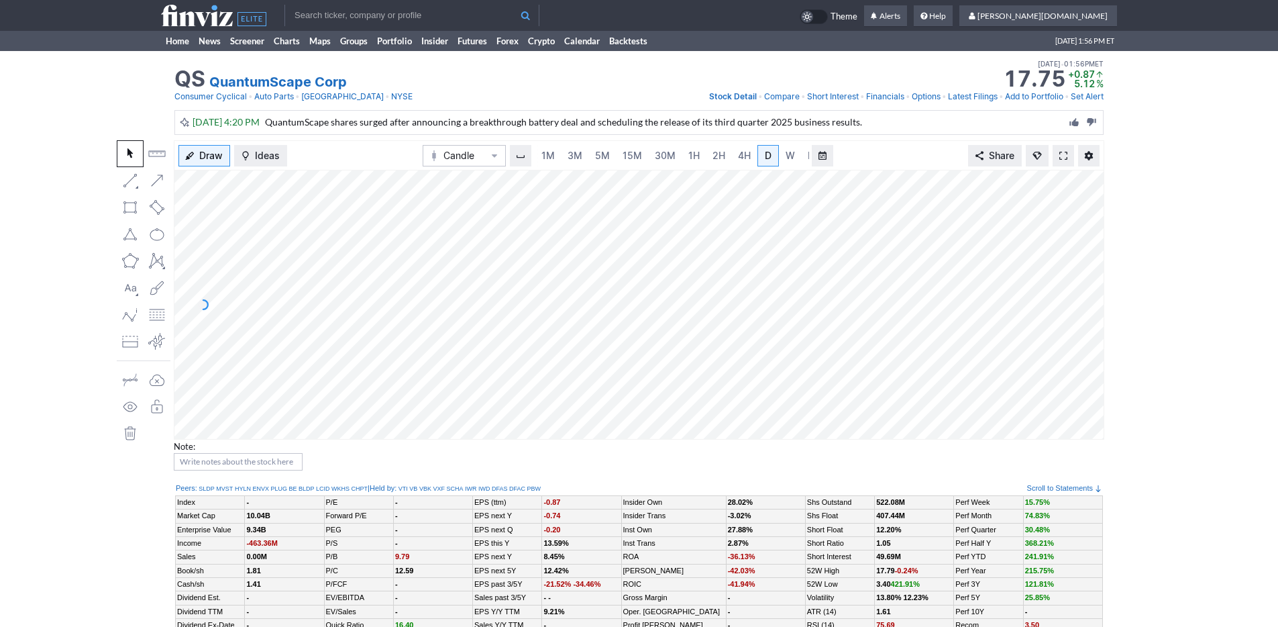
scroll to position [0, 13]
click at [570, 156] on link "3M" at bounding box center [561, 155] width 27 height 21
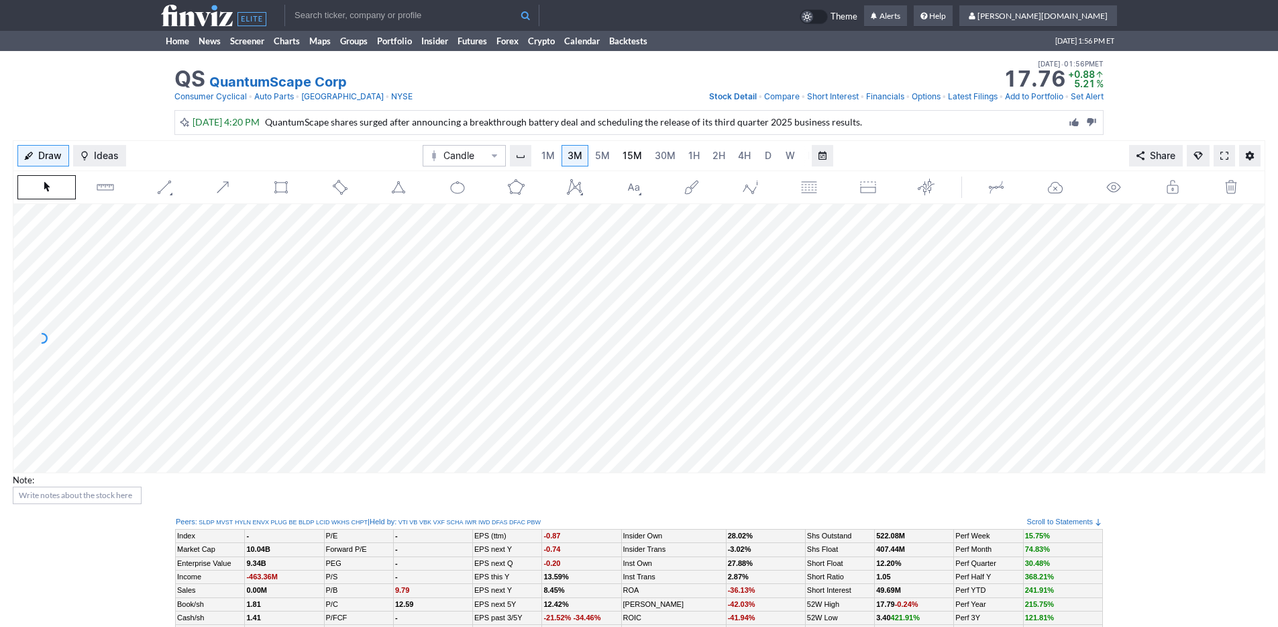
click at [638, 159] on span "15M" at bounding box center [632, 155] width 19 height 11
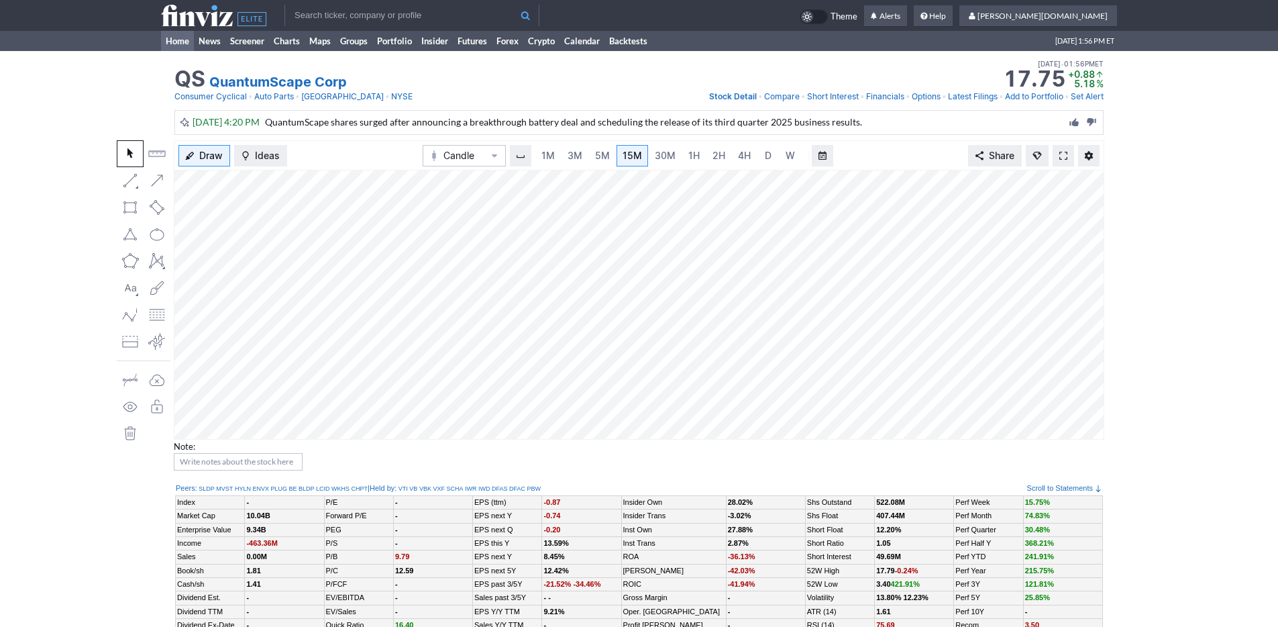
click at [168, 39] on link "Home" at bounding box center [177, 41] width 33 height 20
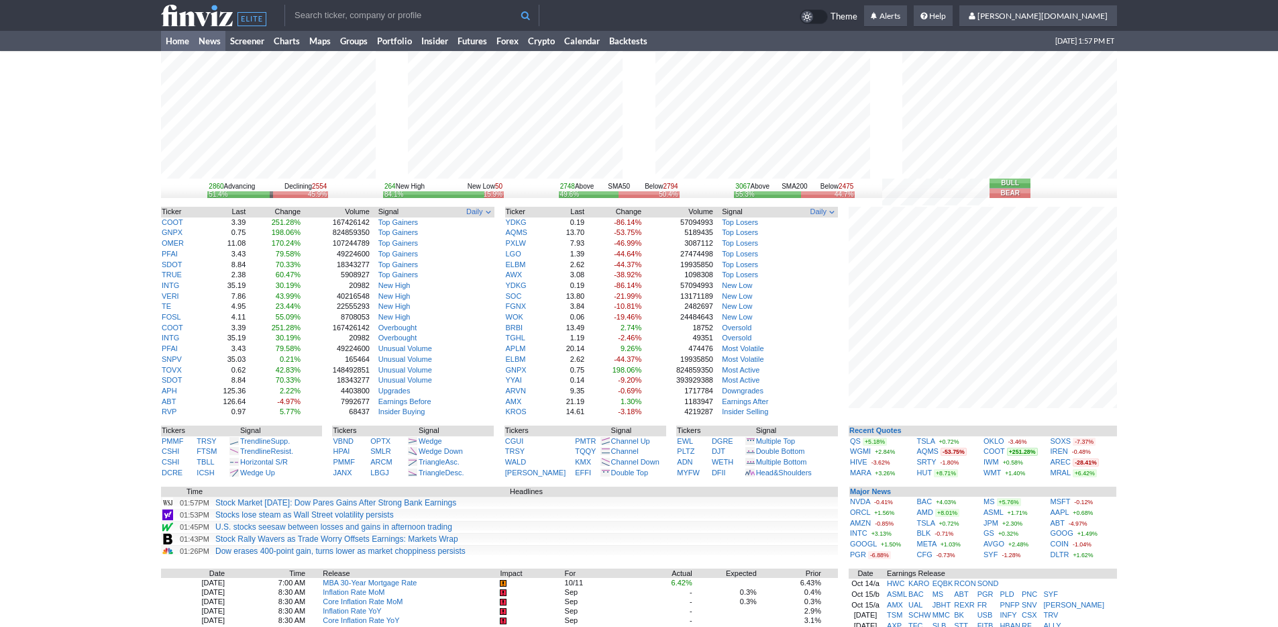
click at [209, 42] on link "News" at bounding box center [210, 41] width 32 height 20
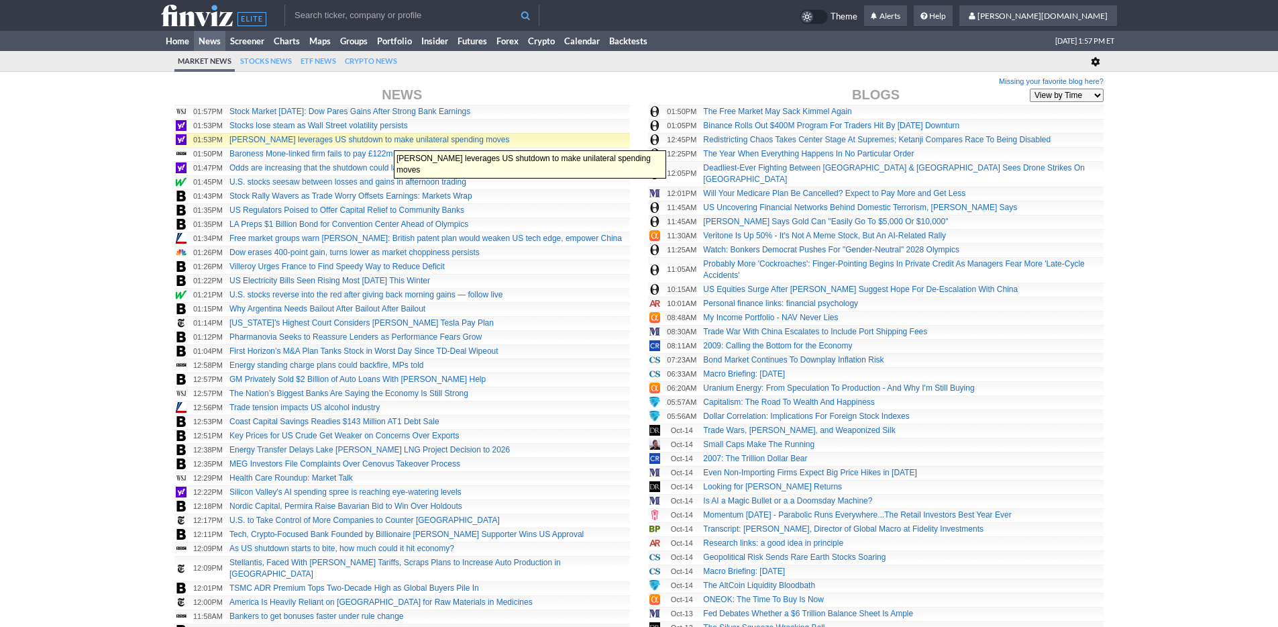
click at [387, 144] on td "Trump leverages US shutdown to make unilateral spending moves" at bounding box center [429, 140] width 402 height 14
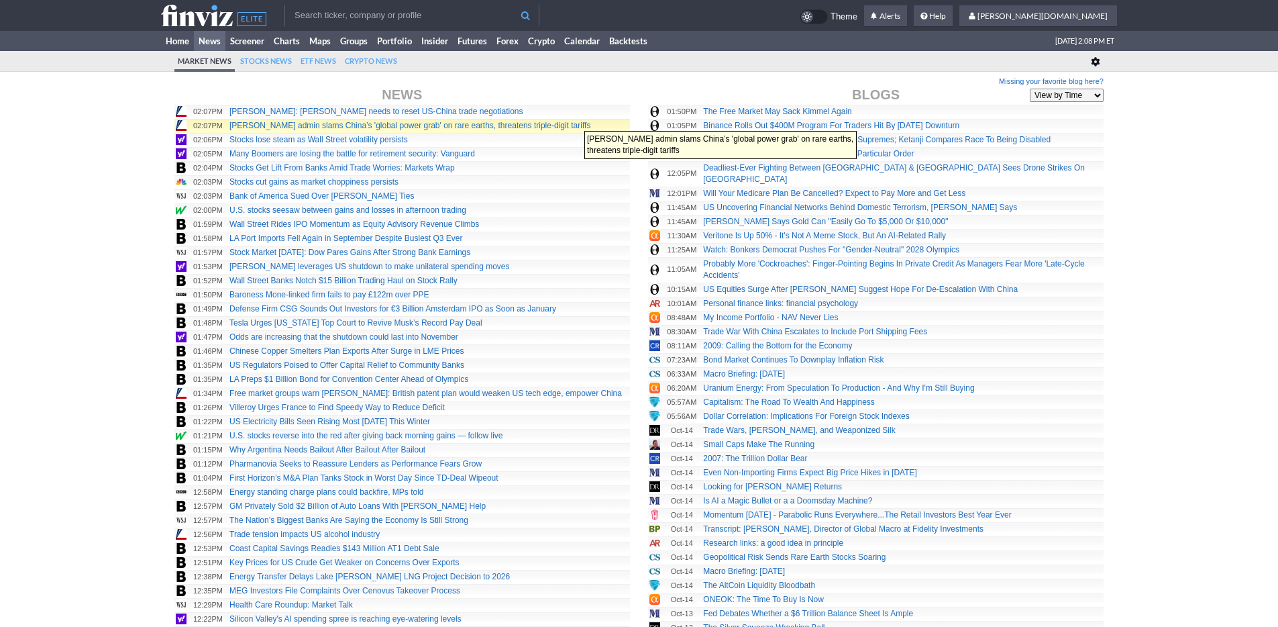
click at [578, 124] on link "Trump admin slams China’s 'global power grab' on rare earths, threatens triple-…" at bounding box center [409, 125] width 361 height 9
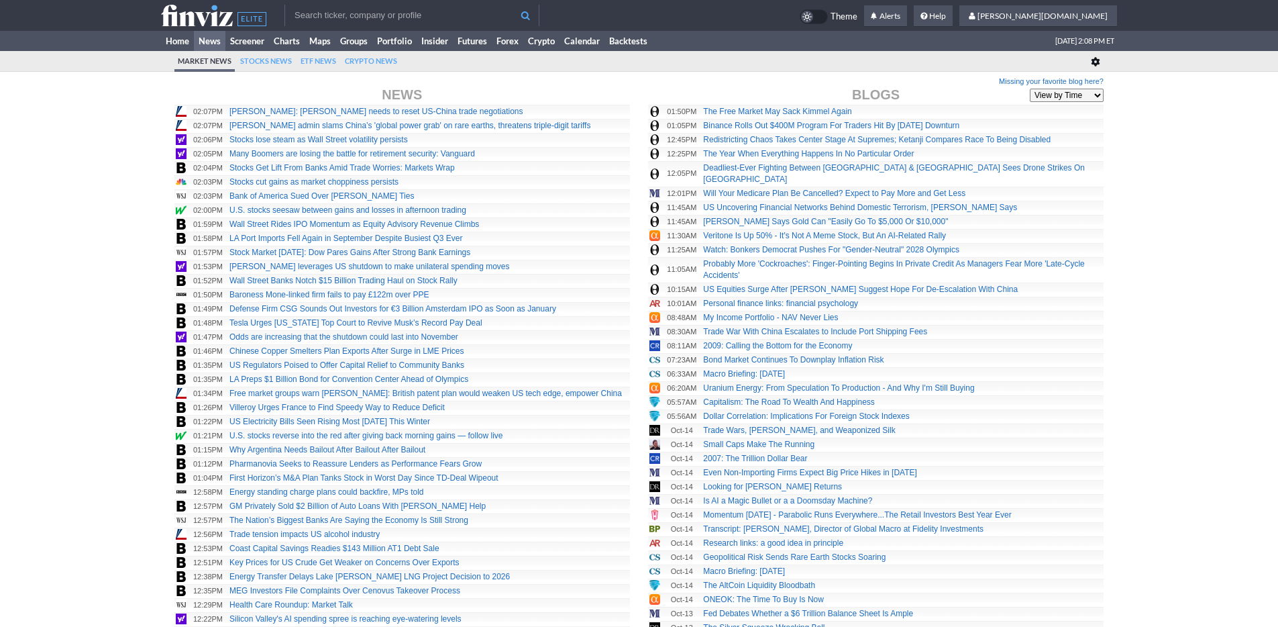
click at [174, 37] on link "Home" at bounding box center [177, 41] width 33 height 20
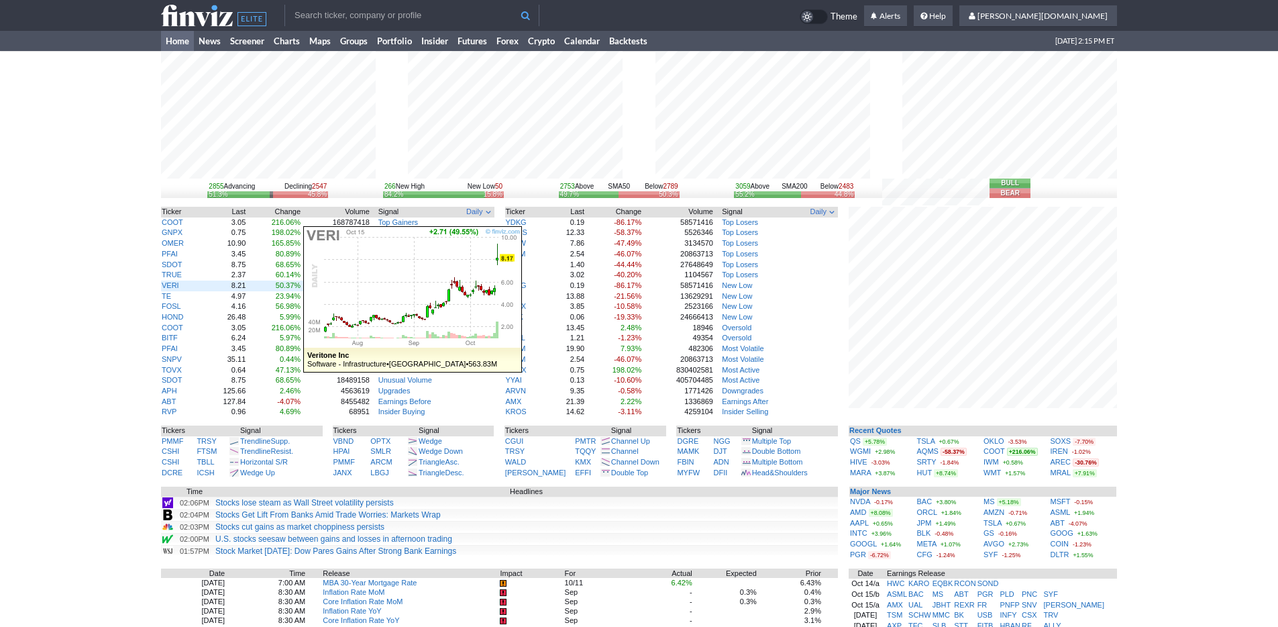
click at [169, 290] on td "VERI" at bounding box center [182, 285] width 42 height 11
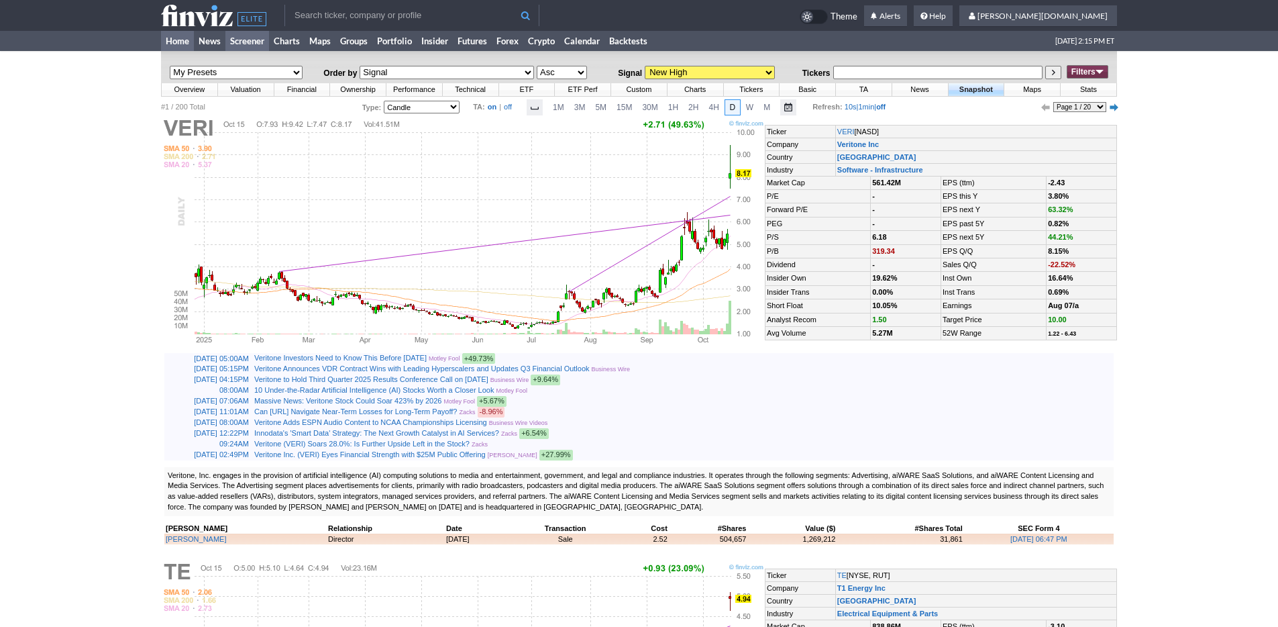
click at [170, 34] on link "Home" at bounding box center [177, 41] width 33 height 20
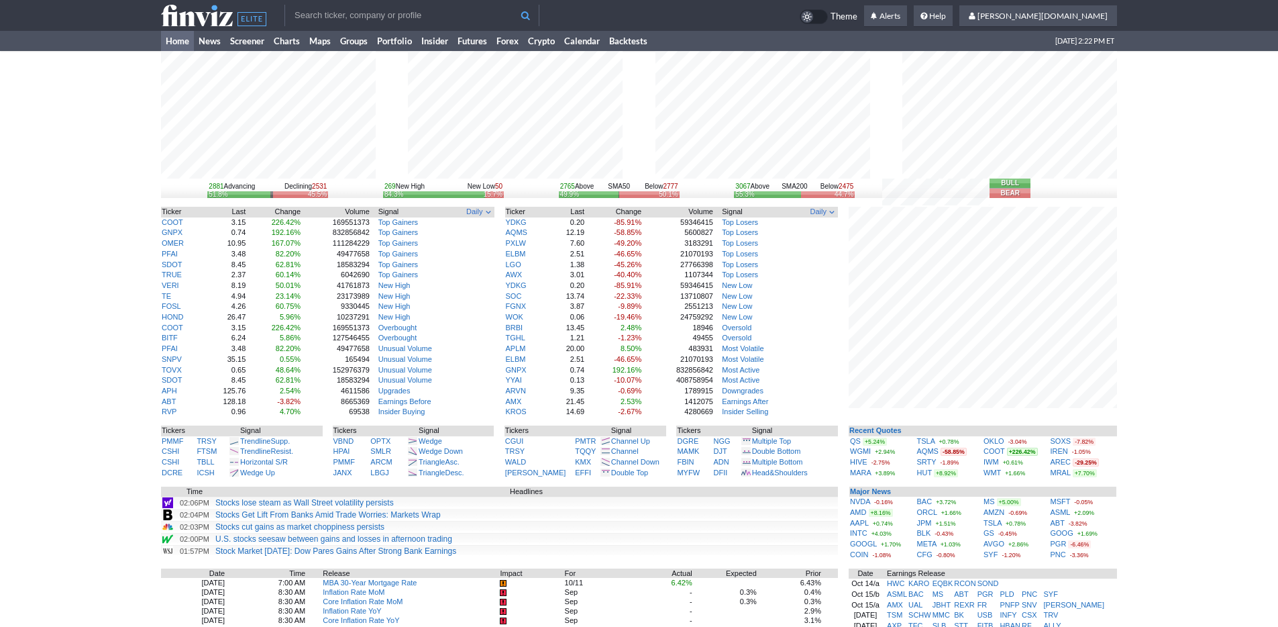
click at [1216, 506] on div "2881 Advancing Declining 2531 51.8% 45.5% 269 New High New Low 50 84.3% 15.7% 2…" at bounding box center [639, 439] width 1278 height 777
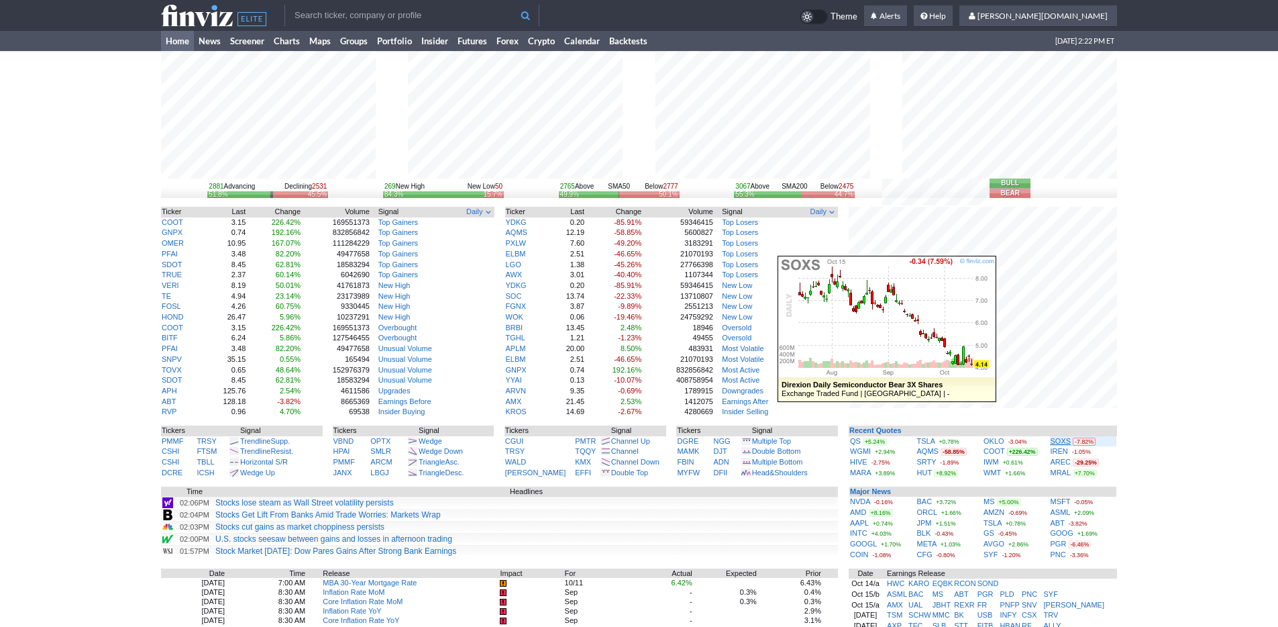
click at [1065, 440] on link "SOXS" at bounding box center [1061, 441] width 21 height 8
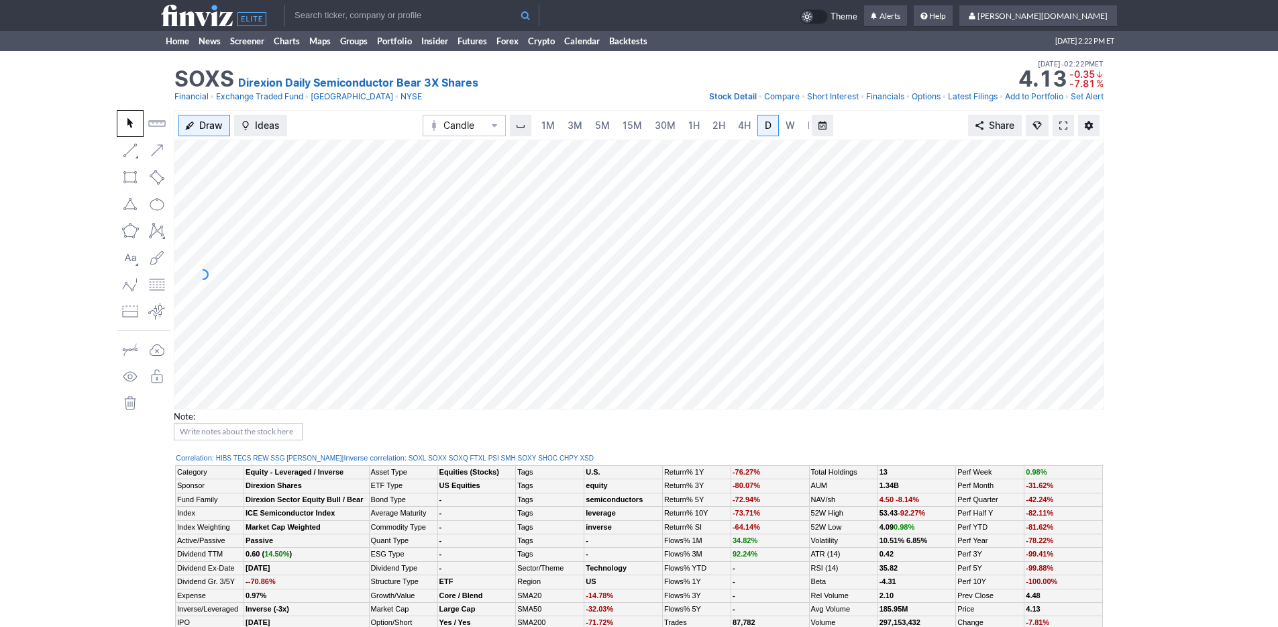
scroll to position [0, 13]
click at [564, 121] on span "3M" at bounding box center [561, 124] width 15 height 11
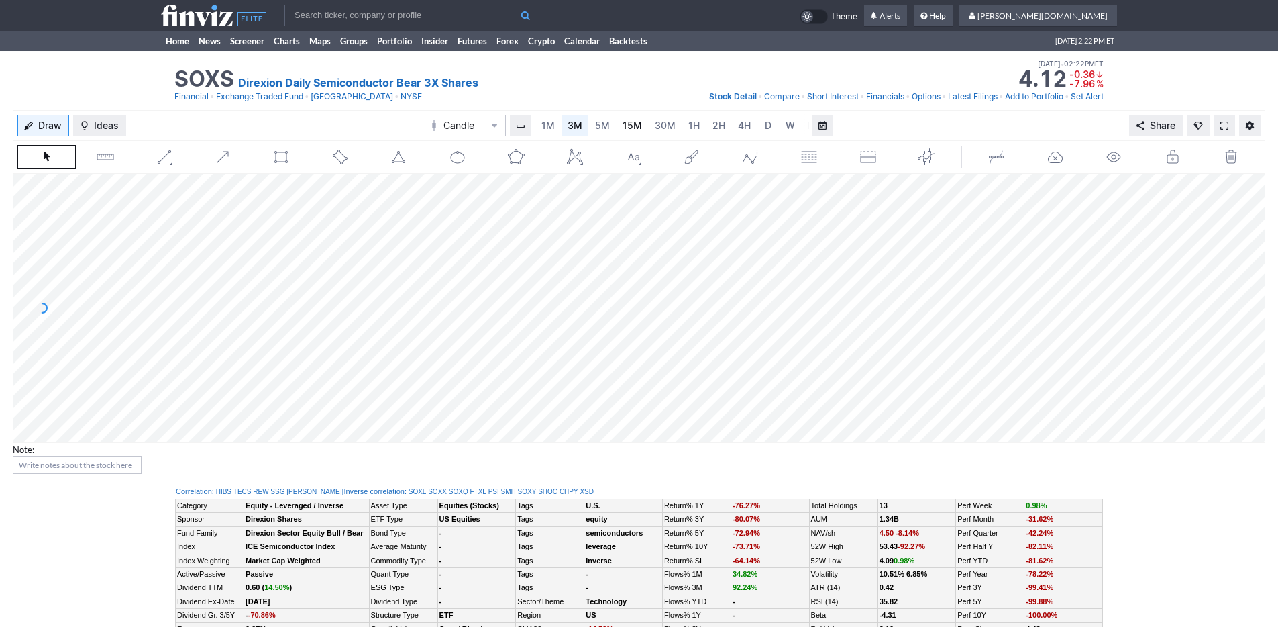
click at [616, 125] on link "15M" at bounding box center [632, 125] width 32 height 21
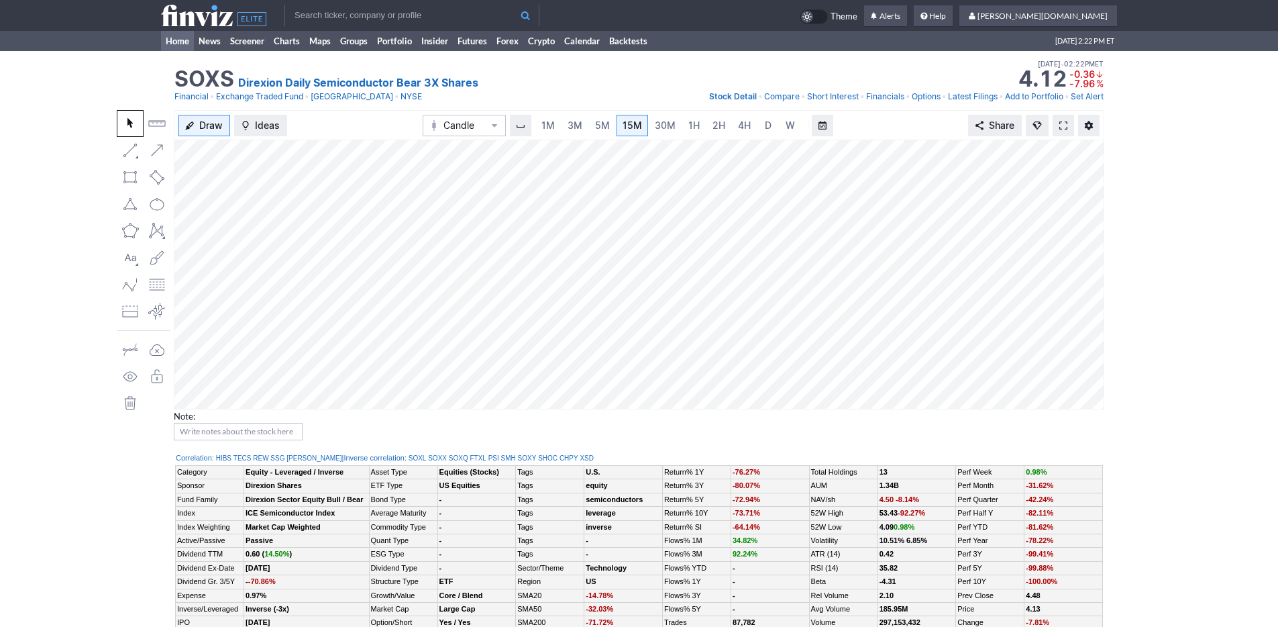
click at [180, 44] on link "Home" at bounding box center [177, 41] width 33 height 20
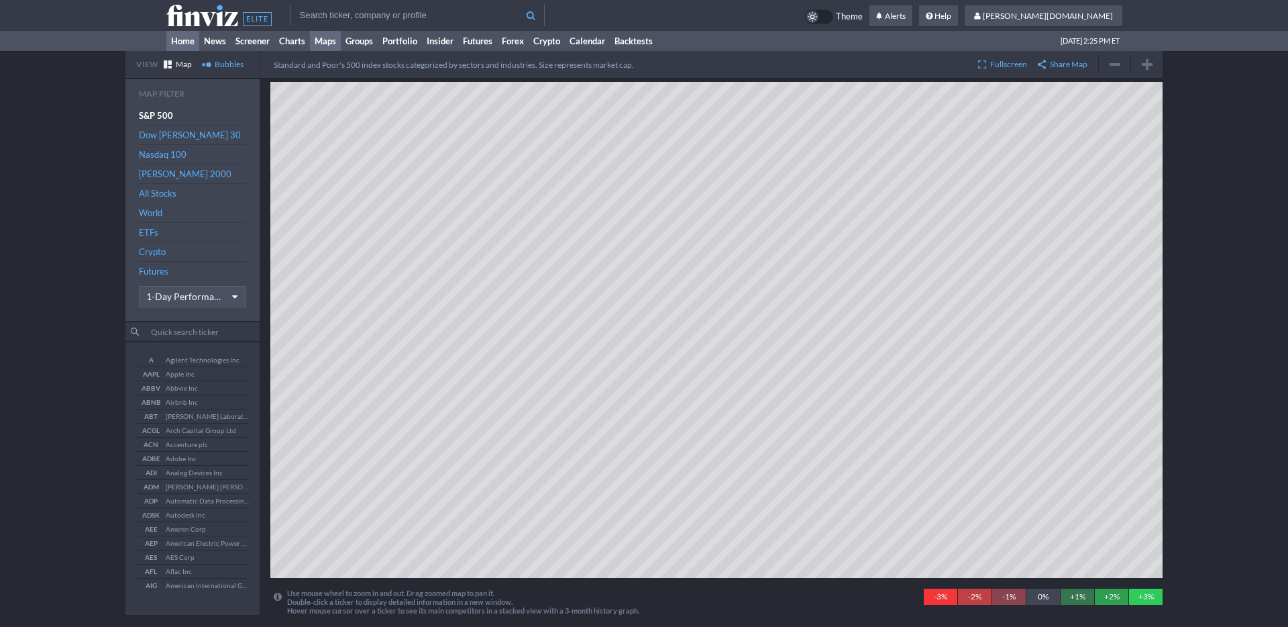
click at [174, 47] on link "Home" at bounding box center [182, 41] width 33 height 20
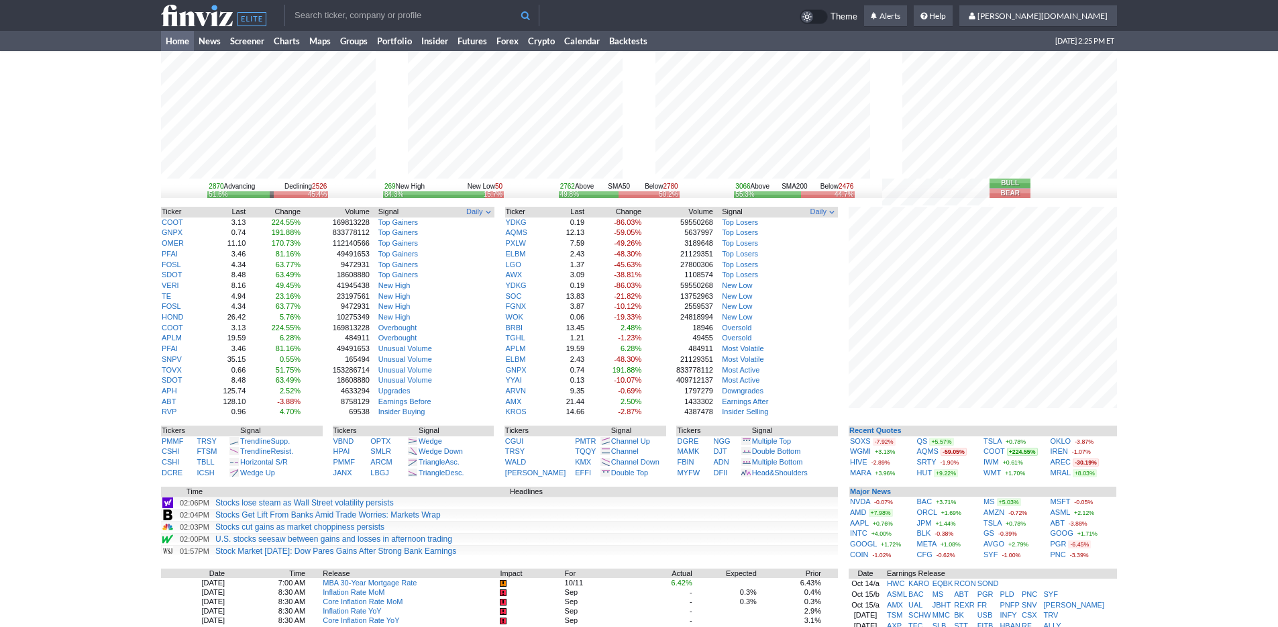
click at [1198, 248] on div "2870 Advancing Declining 2526 51.6% 45.4% 269 New High New Low 50 84.3% 15.7% 2…" at bounding box center [639, 439] width 1278 height 777
click at [419, 39] on link "Insider" at bounding box center [435, 41] width 36 height 20
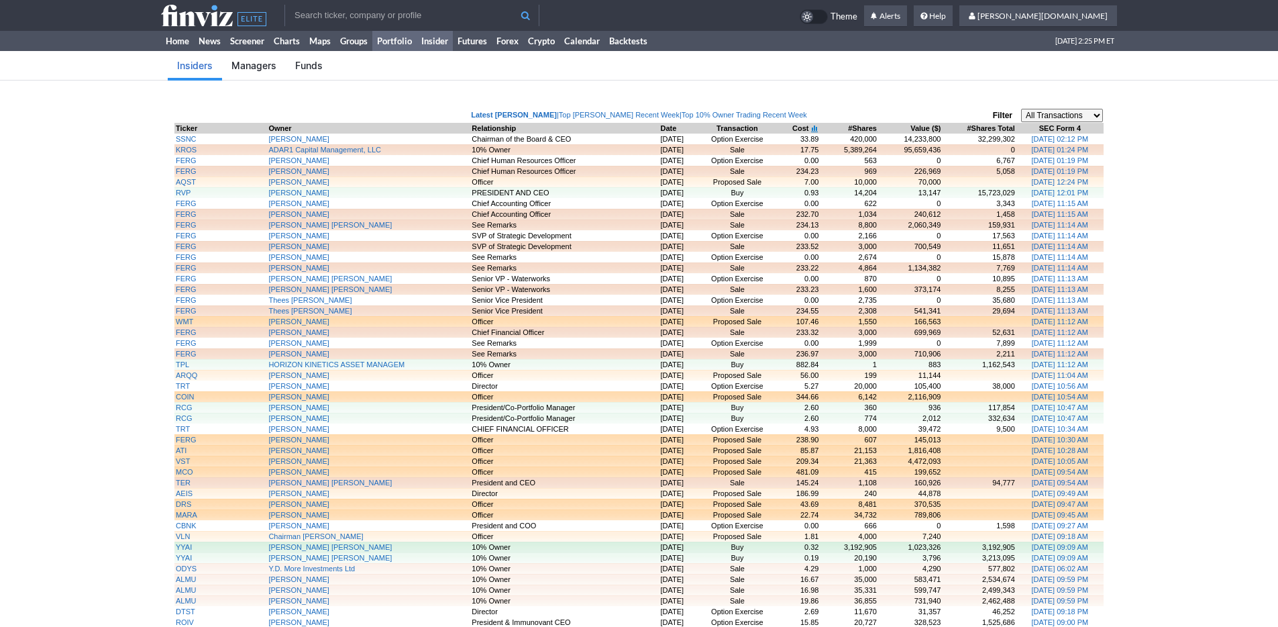
click at [397, 43] on link "Portfolio" at bounding box center [394, 41] width 44 height 20
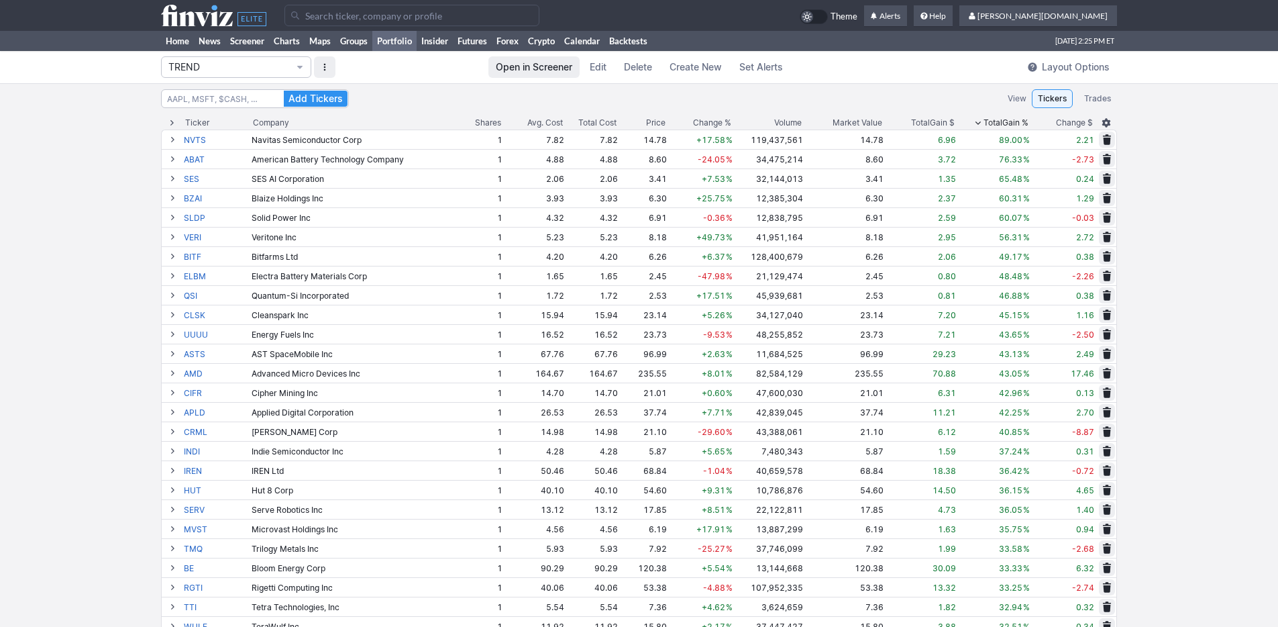
click at [693, 124] on span "Change %" at bounding box center [712, 122] width 38 height 13
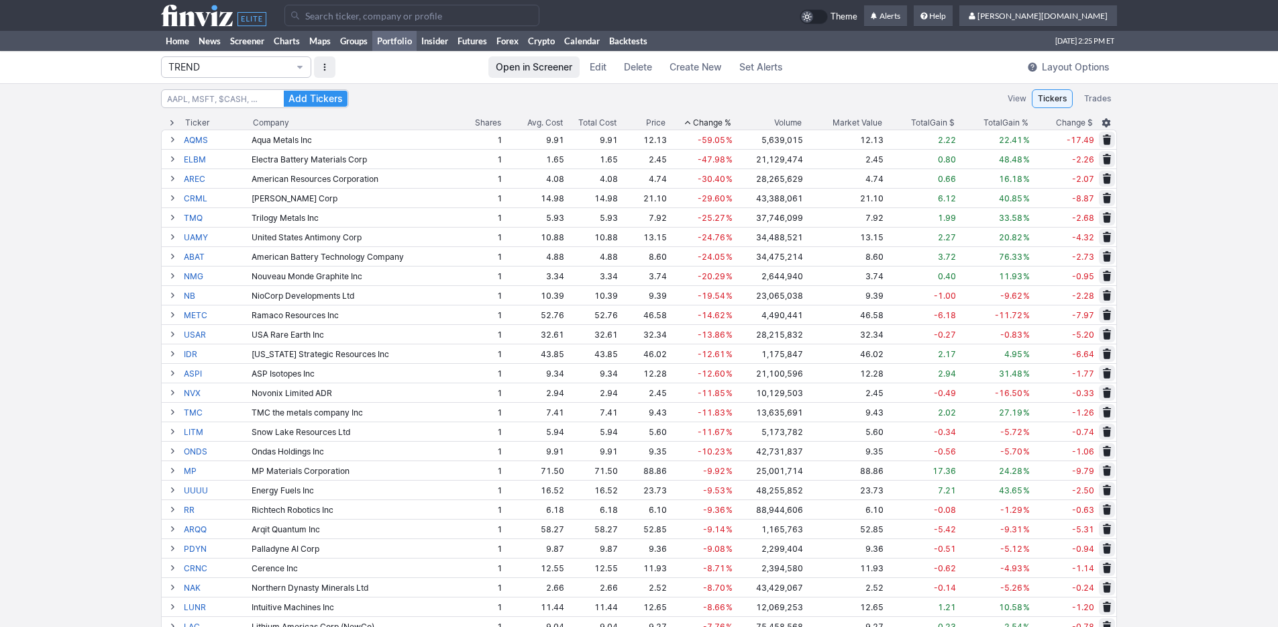
click at [693, 123] on span "Change %" at bounding box center [712, 122] width 38 height 13
